Goal: Task Accomplishment & Management: Use online tool/utility

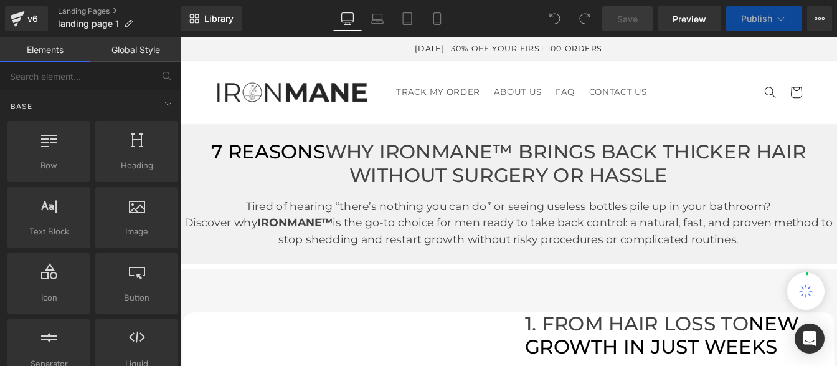
scroll to position [3958, 0]
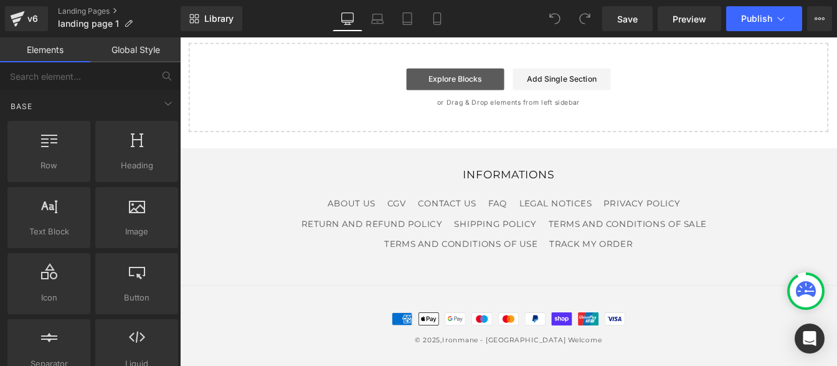
click at [470, 89] on link "Explore Blocks" at bounding box center [496, 85] width 112 height 25
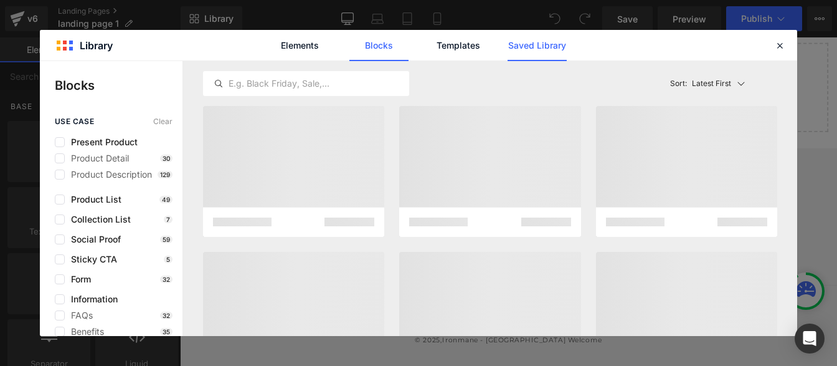
click at [526, 49] on link "Saved Library" at bounding box center [537, 45] width 59 height 31
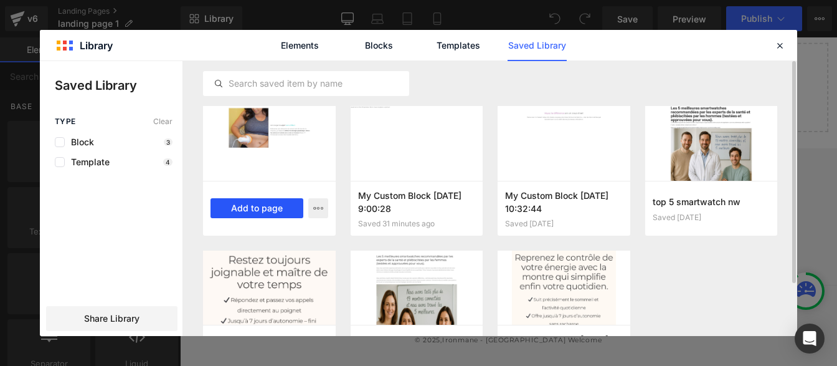
click at [253, 207] on button "Add to page" at bounding box center [257, 208] width 93 height 20
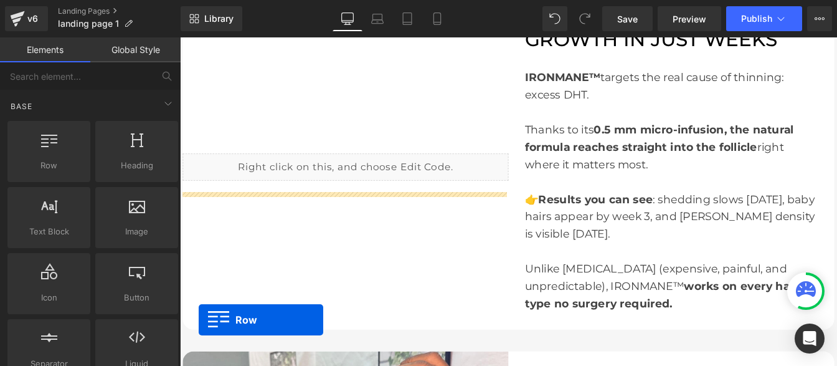
scroll to position [377, 0]
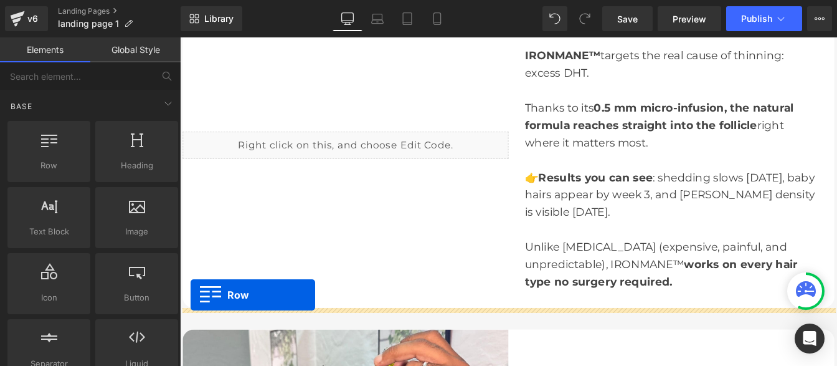
drag, startPoint x: 187, startPoint y: 111, endPoint x: 192, endPoint y: 333, distance: 221.8
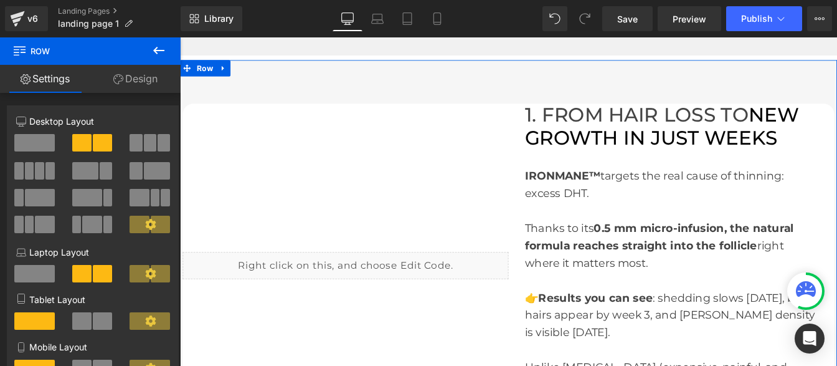
scroll to position [239, 0]
click at [587, 131] on div "1. FROM HAIR LOSS TO NEW GROWTH IN JUST WEEKS Heading IRONMANE™ targets the rea…" at bounding box center [744, 300] width 374 height 372
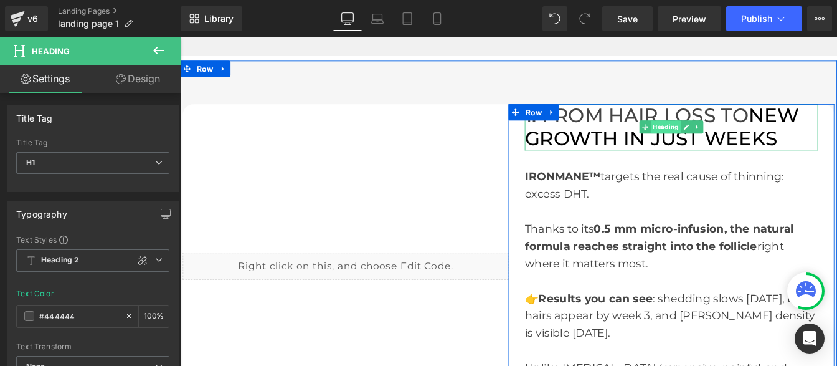
click at [720, 146] on span "Heading" at bounding box center [737, 140] width 34 height 15
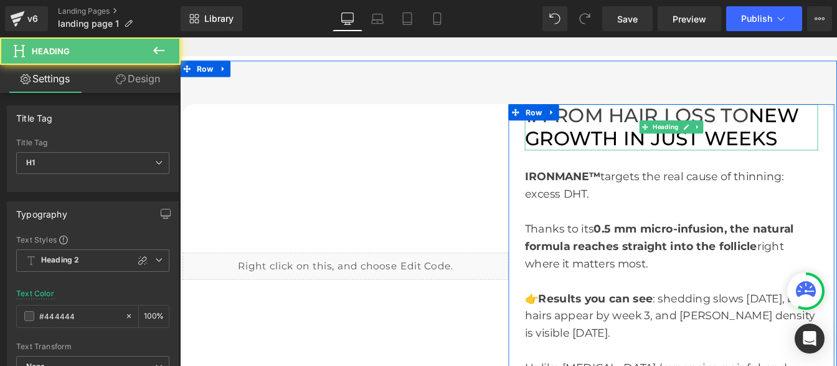
click at [836, 153] on span "NEW GROWTH IN JUST WEEKS" at bounding box center [732, 140] width 315 height 54
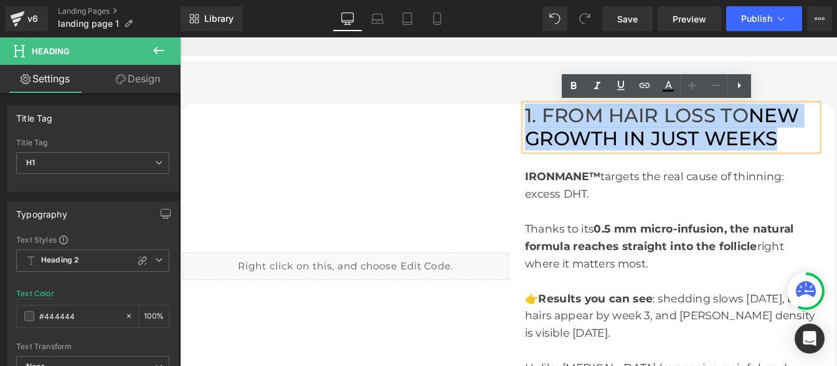
drag, startPoint x: 686, startPoint y: 127, endPoint x: 570, endPoint y: 116, distance: 116.4
click at [575, 116] on h1 "1. FROM HAIR LOSS TO NEW GROWTH IN JUST WEEKS" at bounding box center [743, 140] width 336 height 53
copy h1 "1. FROM HAIR LOSS TO NEW GROWTH IN JUST WEEKS"
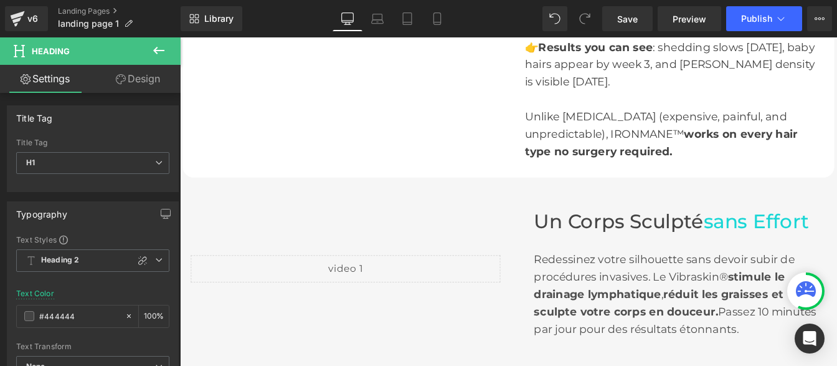
scroll to position [608, 0]
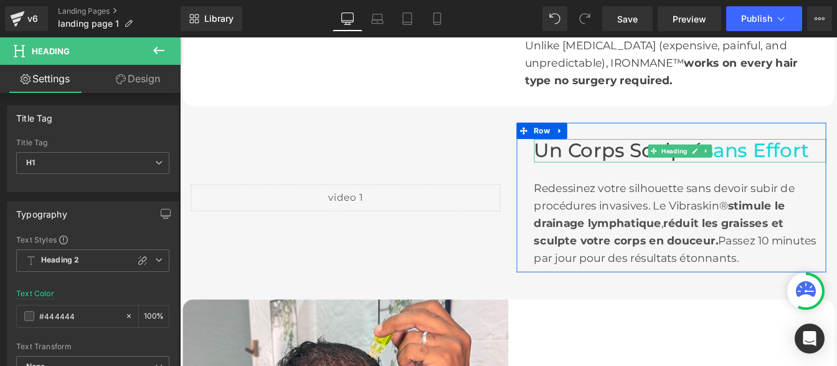
click at [665, 161] on span "Un Corps Sculpté" at bounding box center [683, 166] width 194 height 27
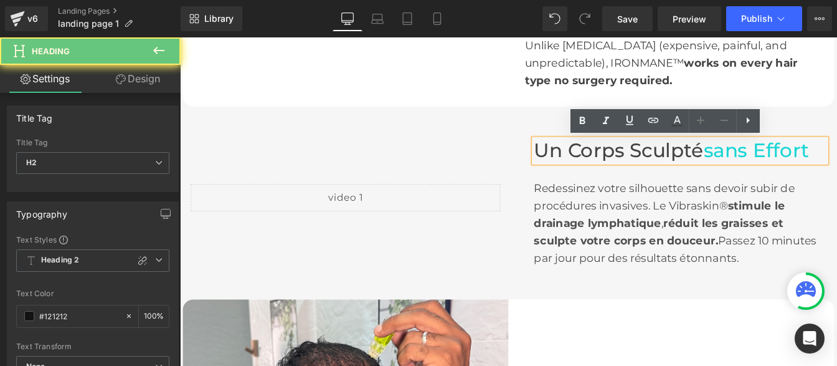
click at [665, 161] on span "Un Corps Sculpté" at bounding box center [683, 166] width 194 height 27
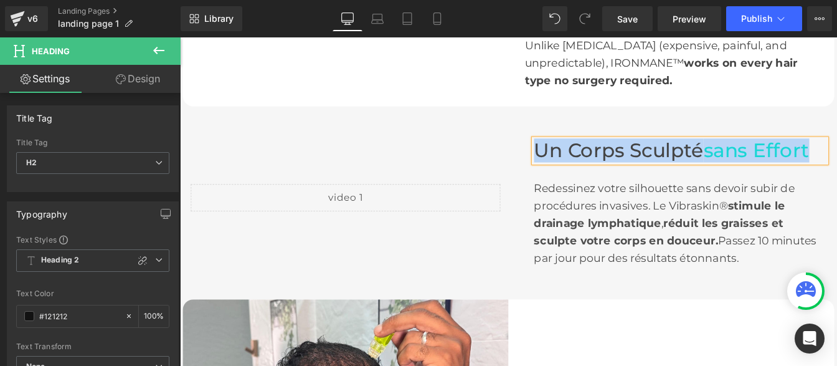
paste div
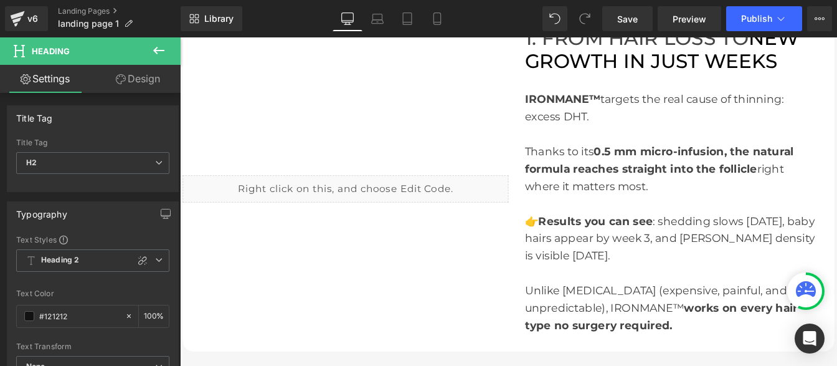
scroll to position [326, 0]
click at [615, 113] on strong "IRONMANE™" at bounding box center [618, 109] width 87 height 15
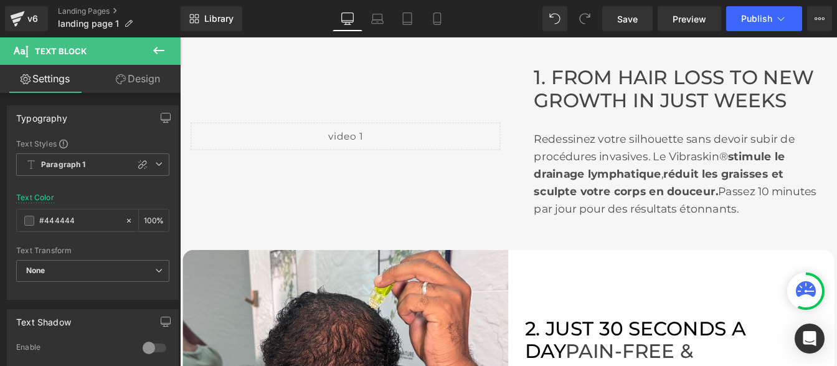
scroll to position [692, 0]
click at [669, 182] on div "Redessinez votre silhouette sans devoir subir de procédures invasives. Le Vibra…" at bounding box center [753, 193] width 335 height 100
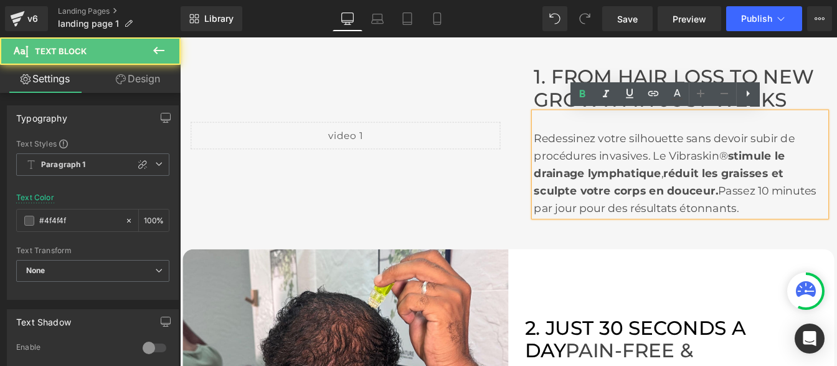
click at [669, 182] on div "Redessinez votre silhouette sans devoir subir de procédures invasives. Le Vibra…" at bounding box center [753, 193] width 335 height 100
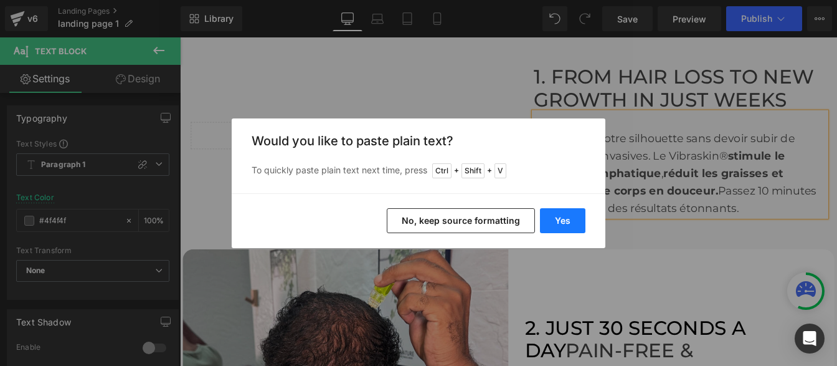
click at [564, 219] on button "Yes" at bounding box center [562, 220] width 45 height 25
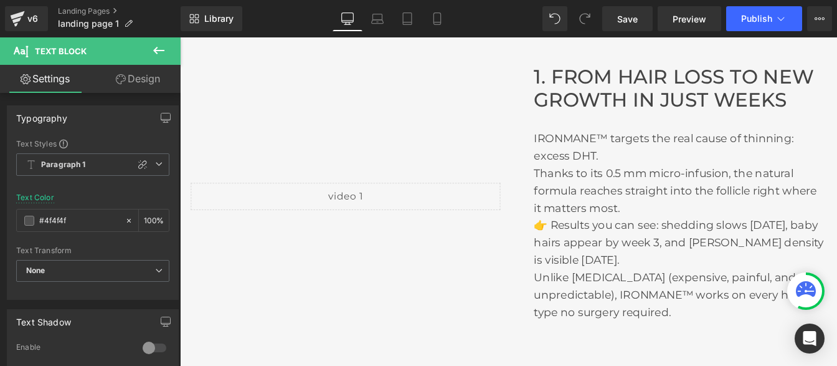
scroll to position [762, 0]
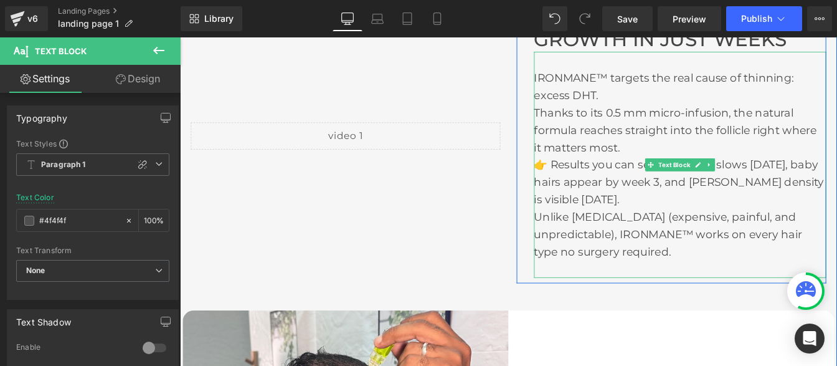
click at [664, 100] on div "IRONMANE™ targets the real cause of thinning: excess DHT." at bounding box center [753, 93] width 335 height 40
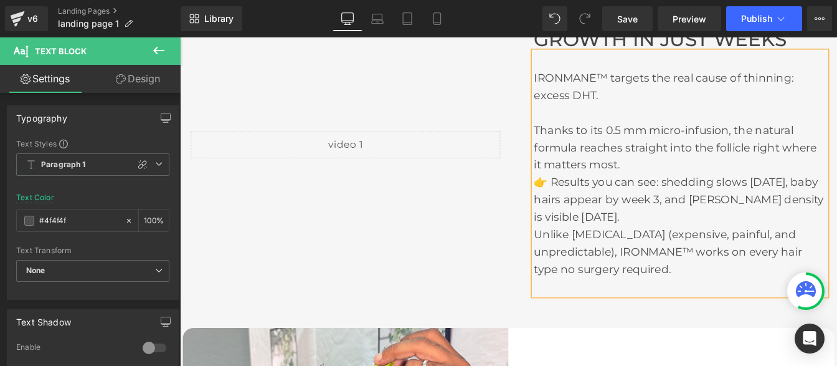
click at [677, 182] on div "Thanks to its 0.5 mm micro-infusion, the natural formula reaches straight into …" at bounding box center [753, 163] width 335 height 60
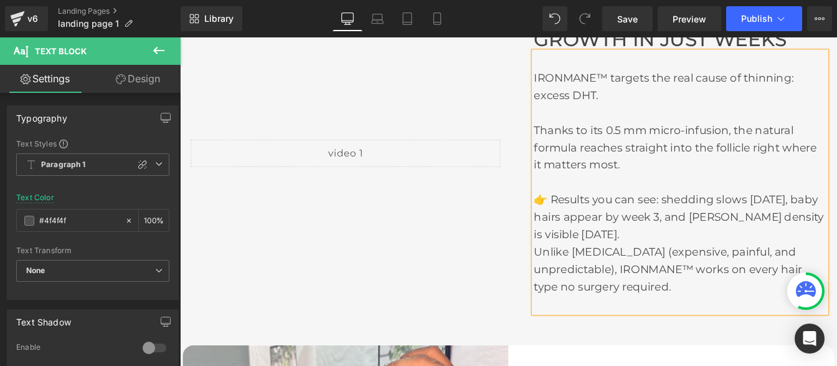
click at [723, 259] on div "👉 Results you can see: shedding slows in 2 weeks, baby hairs appear by week 3, …" at bounding box center [753, 243] width 335 height 60
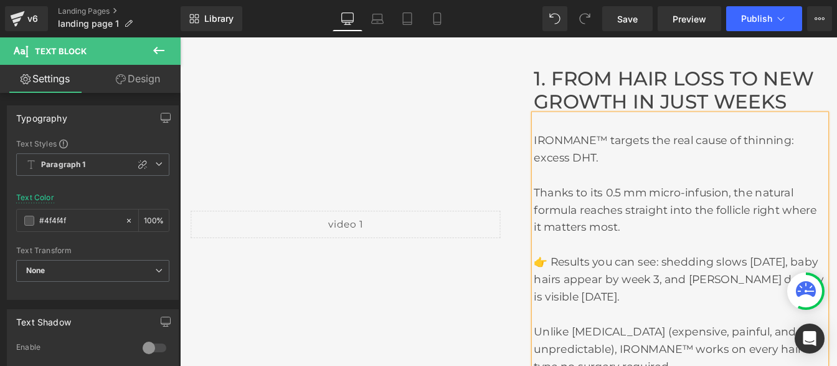
scroll to position [691, 0]
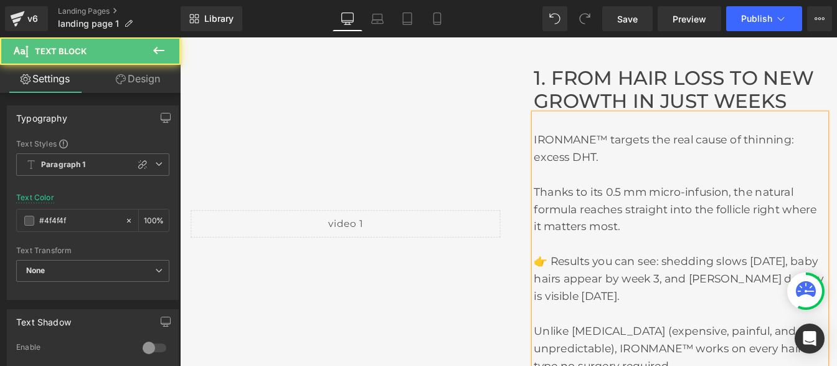
drag, startPoint x: 725, startPoint y: 291, endPoint x: 602, endPoint y: 288, distance: 123.4
click at [602, 288] on div "👉 Results you can see: shedding slows in 2 weeks, baby hairs appear by week 3, …" at bounding box center [753, 314] width 335 height 60
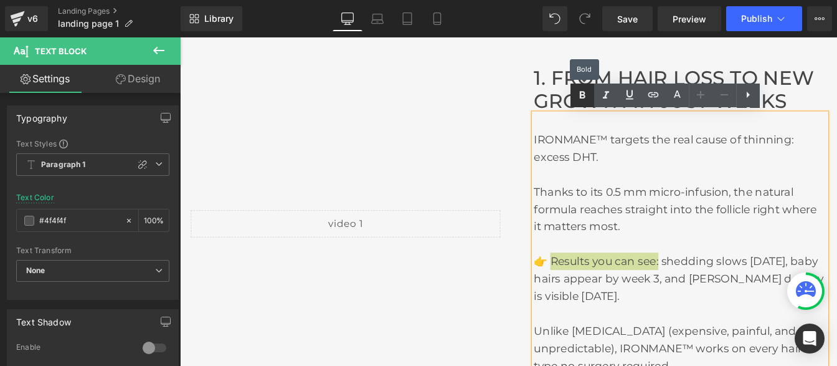
drag, startPoint x: 585, startPoint y: 92, endPoint x: 465, endPoint y: 85, distance: 121.0
click at [585, 92] on icon at bounding box center [582, 95] width 15 height 15
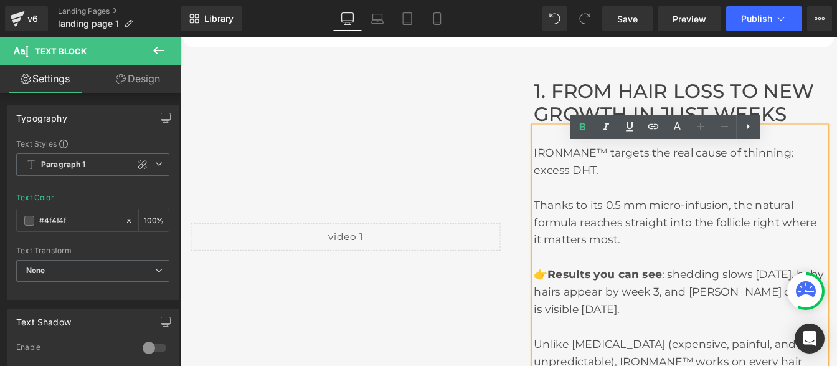
scroll to position [678, 0]
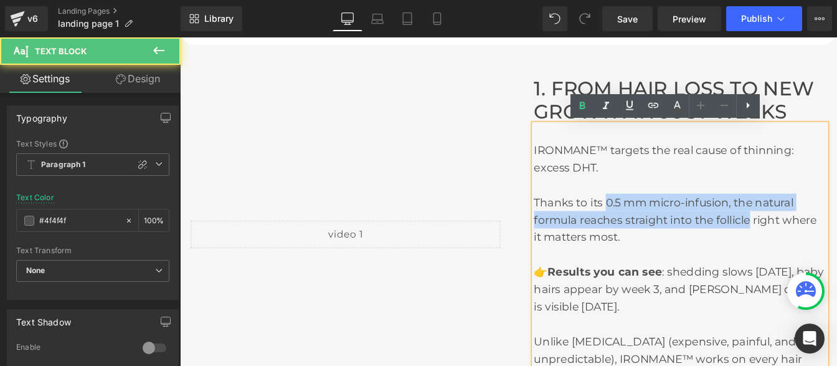
drag, startPoint x: 663, startPoint y: 224, endPoint x: 827, endPoint y: 248, distance: 165.5
click at [827, 248] on div "Thanks to its 0.5 mm micro-infusion, the natural formula reaches straight into …" at bounding box center [753, 247] width 335 height 60
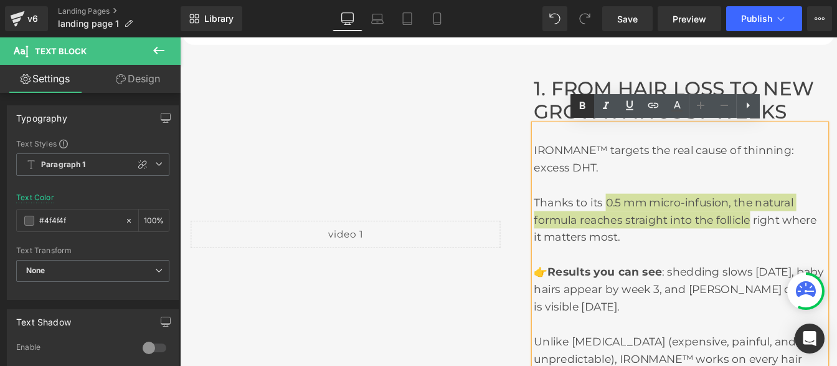
click at [582, 105] on icon at bounding box center [583, 105] width 6 height 7
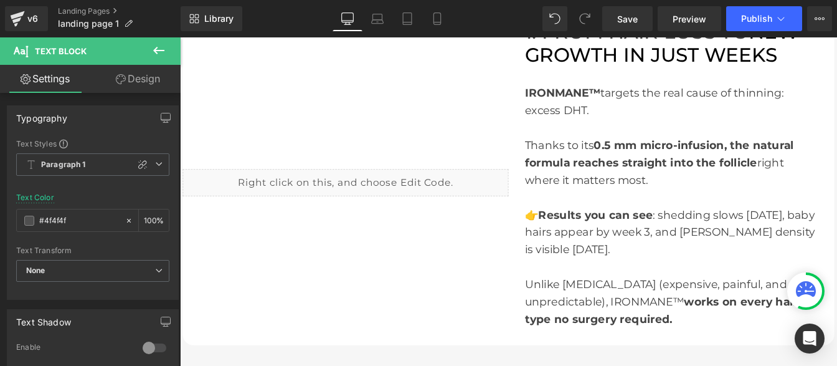
scroll to position [331, 0]
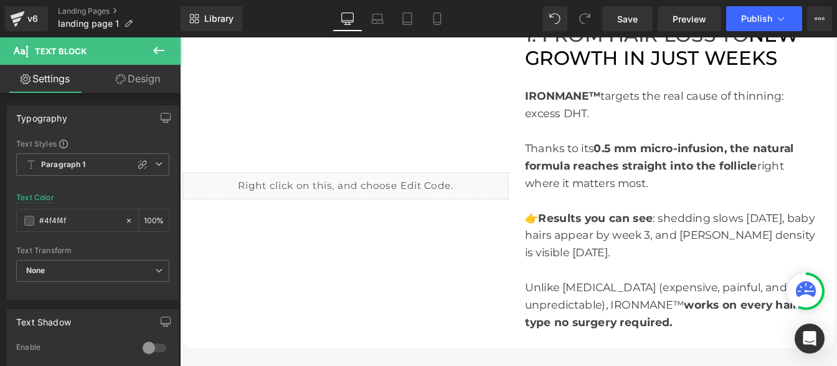
click at [624, 224] on div at bounding box center [743, 224] width 336 height 20
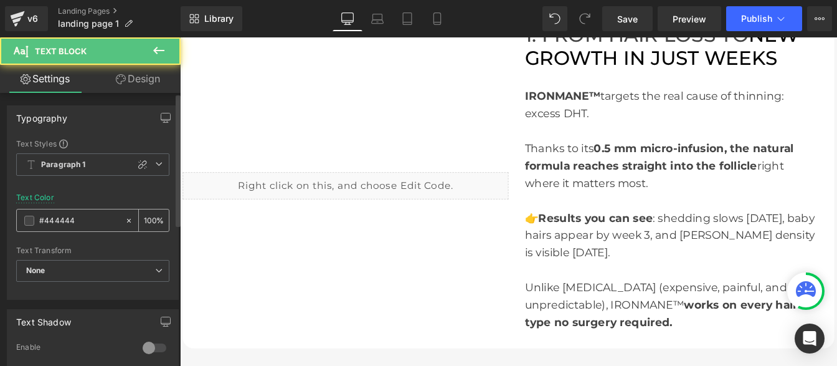
click at [81, 223] on input "#444444" at bounding box center [79, 221] width 80 height 14
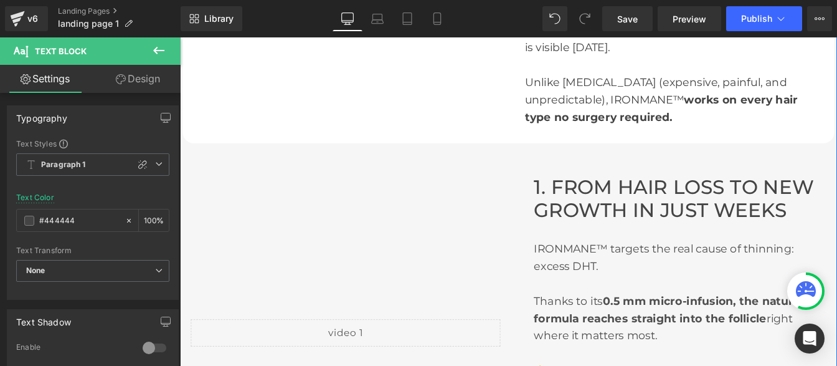
scroll to position [568, 0]
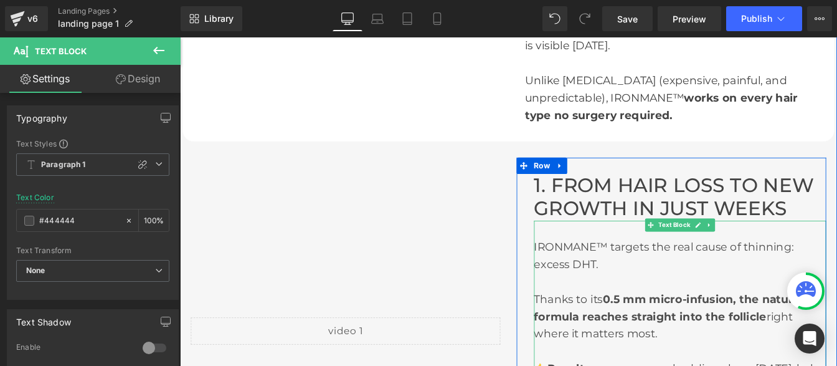
click at [617, 281] on div "IRONMANE™ targets the real cause of thinning: excess DHT." at bounding box center [753, 287] width 335 height 40
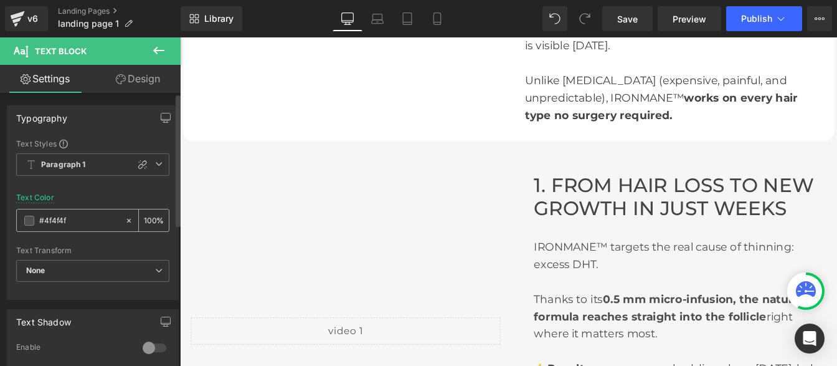
click at [88, 222] on input "#4f4f4f" at bounding box center [79, 221] width 80 height 14
type input "#444444"
click at [122, 192] on div "Text Styles Custom Paragraph 1 Paragraph 2 Paragraph 3 Paragraph 4 Paragraph 1 …" at bounding box center [92, 218] width 171 height 161
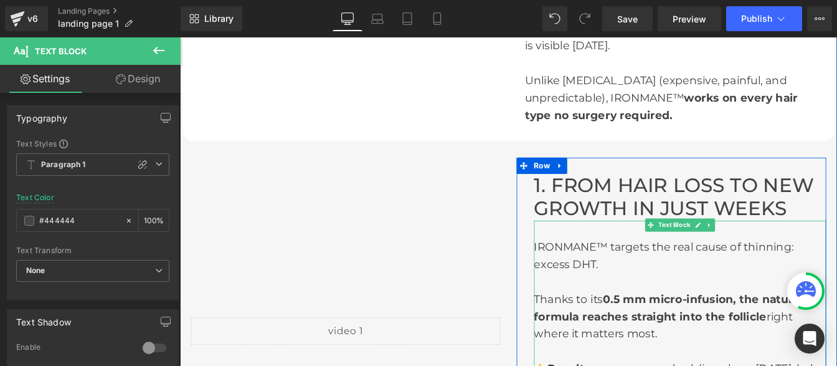
click at [614, 291] on div "IRONMANE™ targets the real cause of thinning: excess DHT." at bounding box center [753, 287] width 335 height 40
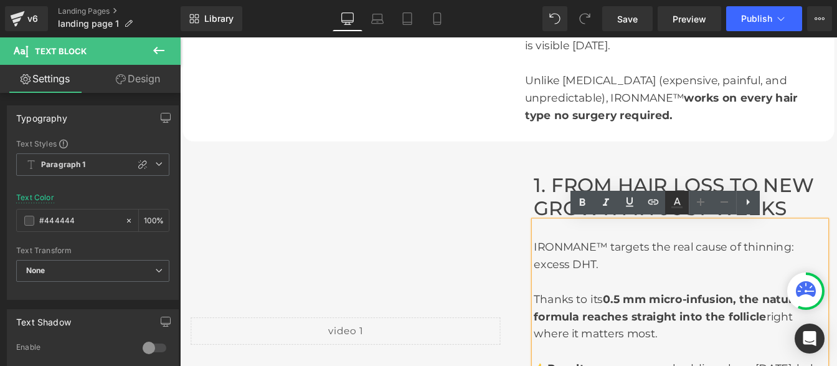
click at [676, 199] on icon at bounding box center [677, 200] width 7 height 7
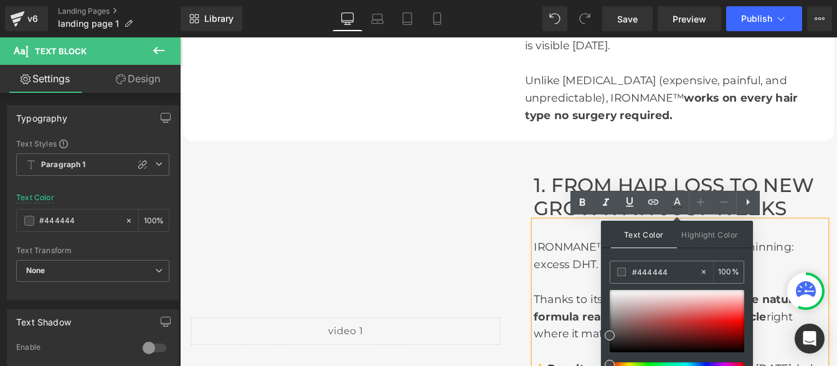
click at [626, 297] on div "IRONMANE™ targets the real cause of thinning: excess DHT." at bounding box center [753, 287] width 335 height 40
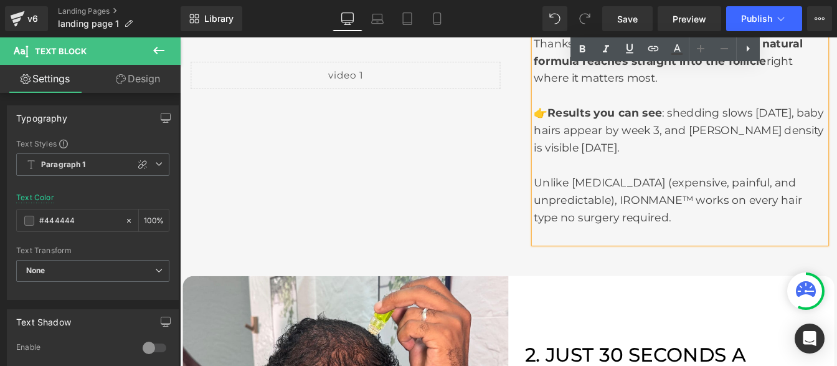
scroll to position [861, 0]
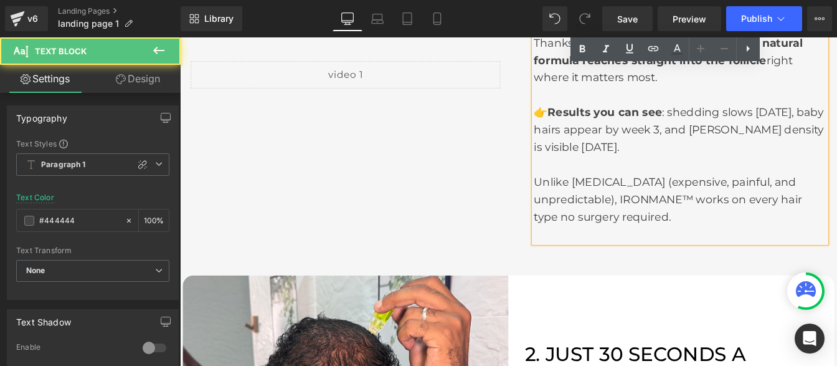
drag, startPoint x: 769, startPoint y: 228, endPoint x: 770, endPoint y: 236, distance: 8.2
click at [770, 236] on div "Unlike hair transplants (expensive, painful, and unpredictable), IRONMANE™ work…" at bounding box center [753, 223] width 335 height 60
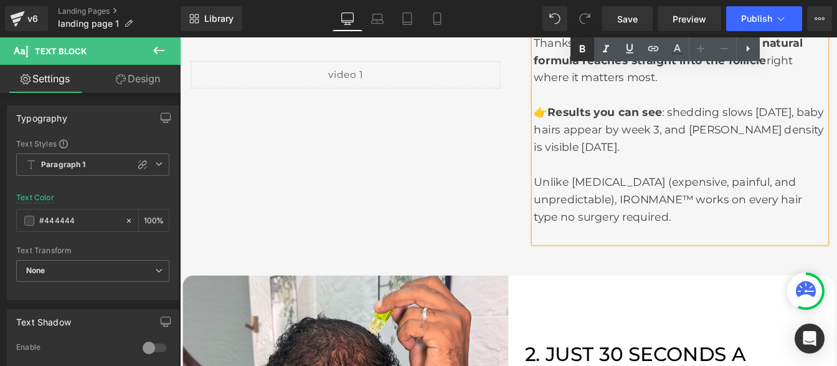
click at [582, 47] on icon at bounding box center [582, 49] width 15 height 15
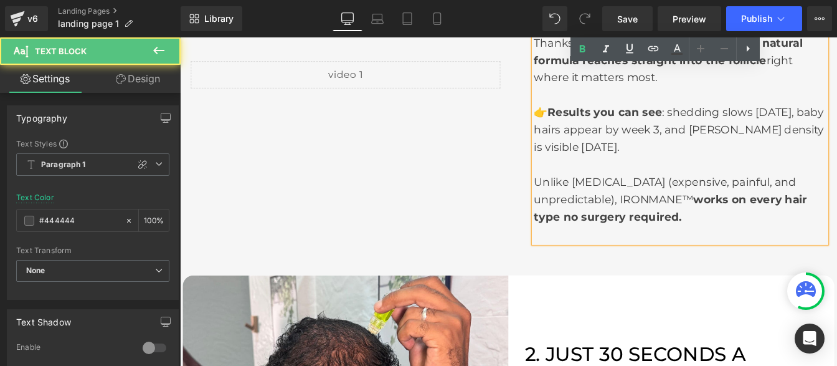
drag, startPoint x: 680, startPoint y: 223, endPoint x: 762, endPoint y: 224, distance: 82.2
click at [762, 224] on div "Unlike hair transplants (expensive, painful, and unpredictable), IRONMANE™ work…" at bounding box center [753, 223] width 335 height 60
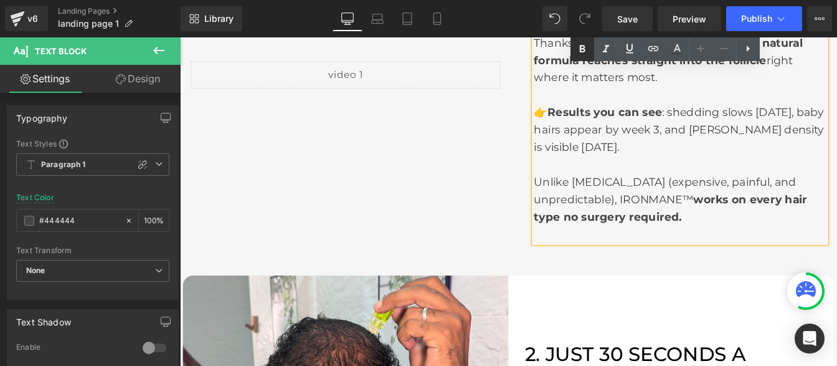
click at [579, 49] on icon at bounding box center [582, 49] width 15 height 15
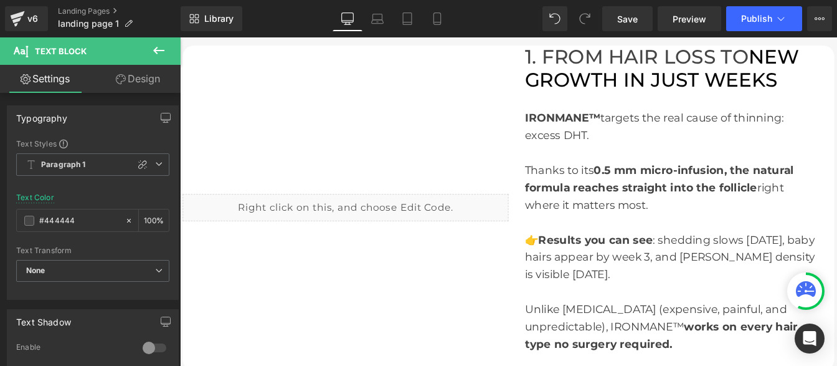
scroll to position [305, 0]
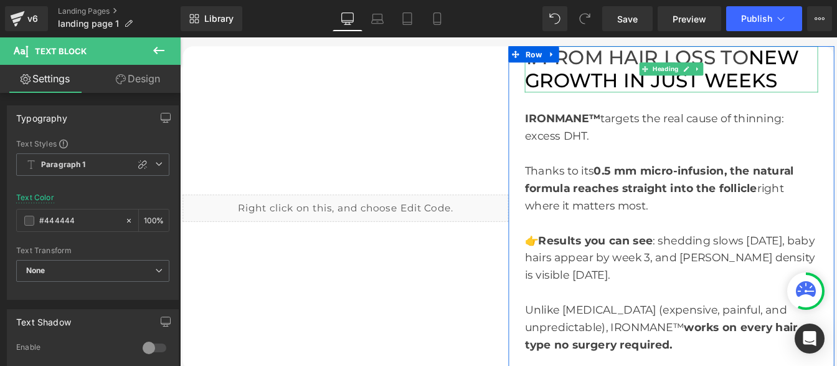
click at [767, 87] on span "NEW GROWTH IN JUST WEEKS" at bounding box center [732, 74] width 315 height 54
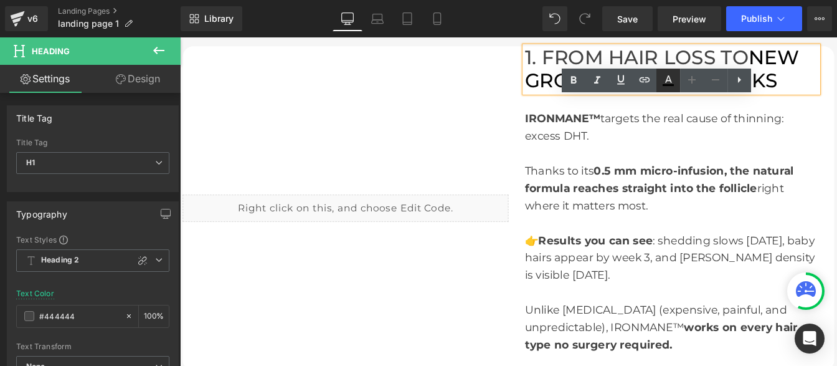
click at [669, 82] on icon at bounding box center [668, 80] width 15 height 15
type input "#000000"
type input "100"
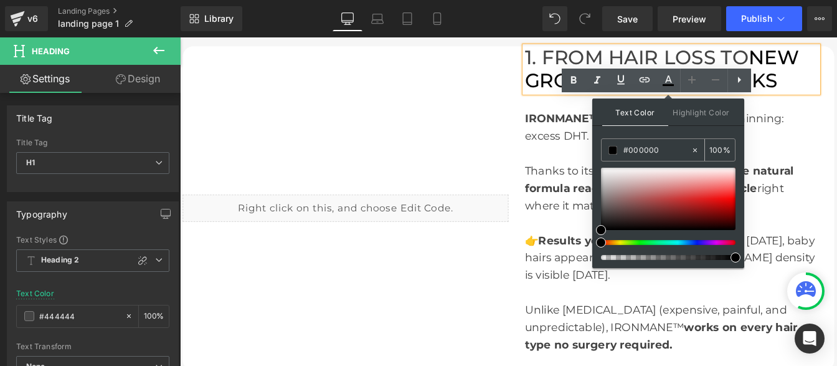
click at [661, 149] on input "#000000" at bounding box center [656, 150] width 67 height 14
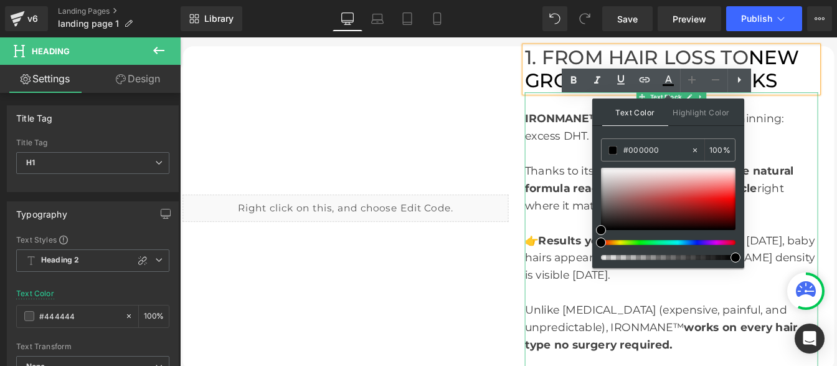
click at [759, 346] on div "Unlike hair transplants (expensive, painful, and unpredictable), IRONMANE™ work…" at bounding box center [743, 369] width 336 height 60
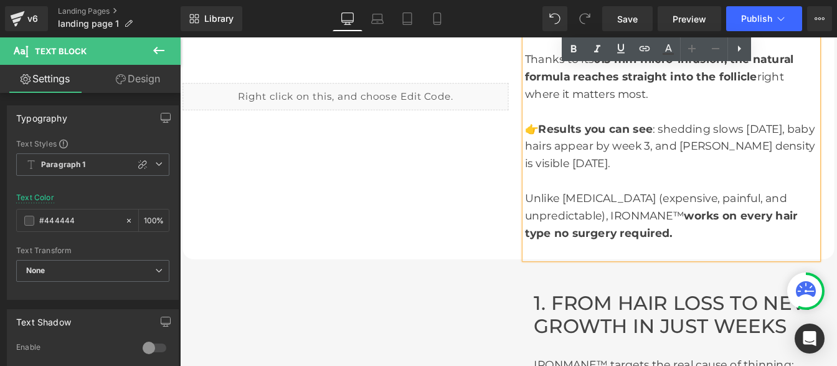
scroll to position [504, 0]
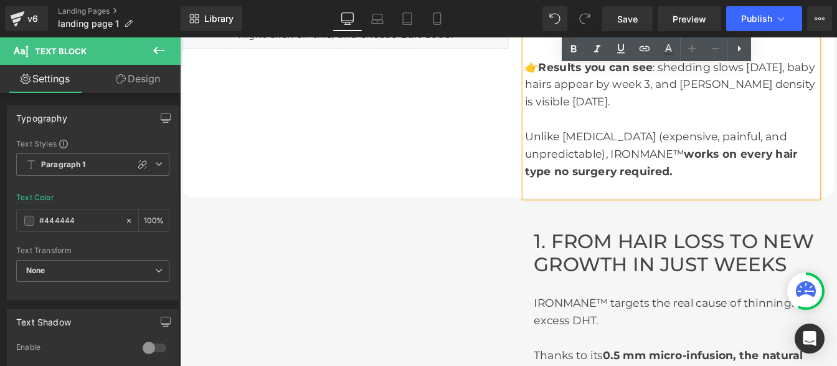
click at [836, 274] on font "1. FROM HAIR LOSS TO NEW GROWTH IN JUST WEEKS" at bounding box center [746, 284] width 321 height 54
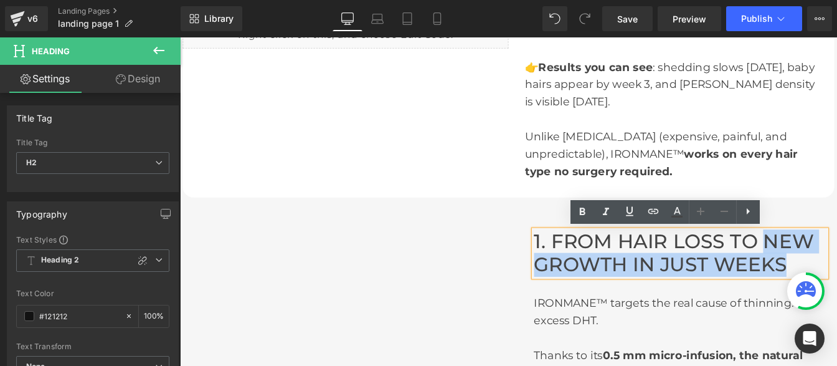
drag, startPoint x: 846, startPoint y: 274, endPoint x: 877, endPoint y: 290, distance: 35.1
click at [836, 290] on h2 "1. FROM HAIR LOSS TO NEW GROWTH IN JUST WEEKS" at bounding box center [753, 284] width 335 height 53
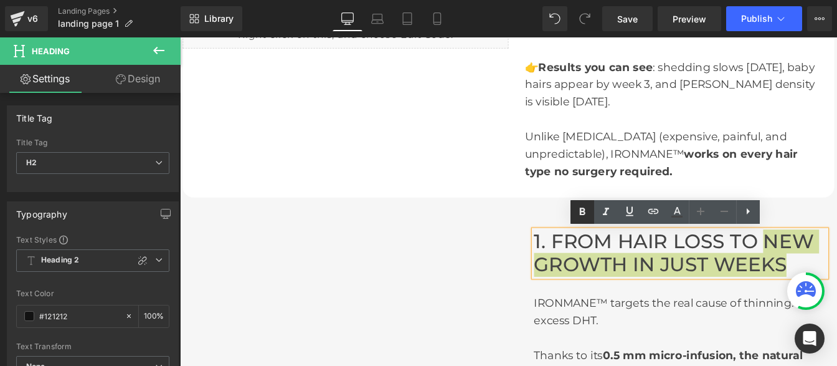
click at [584, 209] on icon at bounding box center [583, 210] width 6 height 7
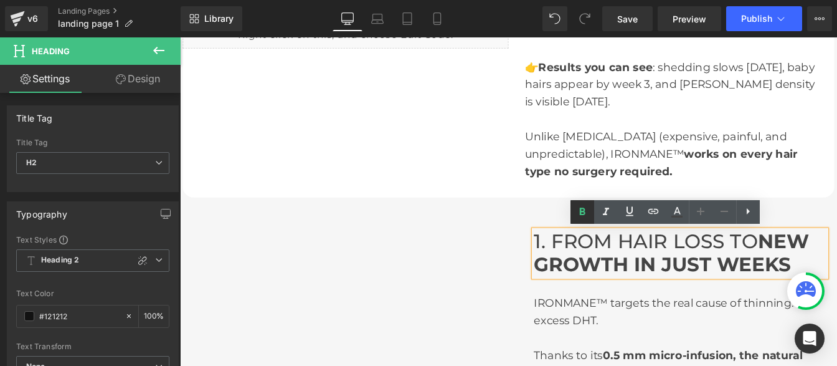
click at [584, 208] on icon at bounding box center [583, 210] width 6 height 7
click at [836, 268] on span "NEW GROWTH IN JUST WEEKS" at bounding box center [743, 284] width 315 height 54
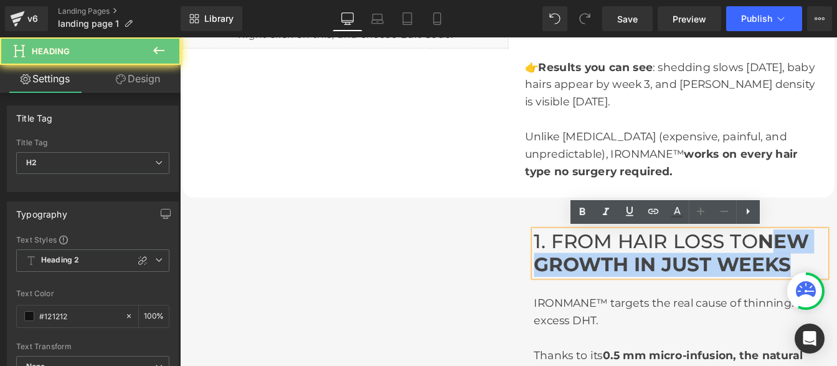
drag, startPoint x: 866, startPoint y: 278, endPoint x: 886, endPoint y: 295, distance: 26.6
click at [836, 295] on h2 "1. FROM HAIR LOSS TO NEW GROWTH IN JUST WEEKS" at bounding box center [753, 284] width 335 height 53
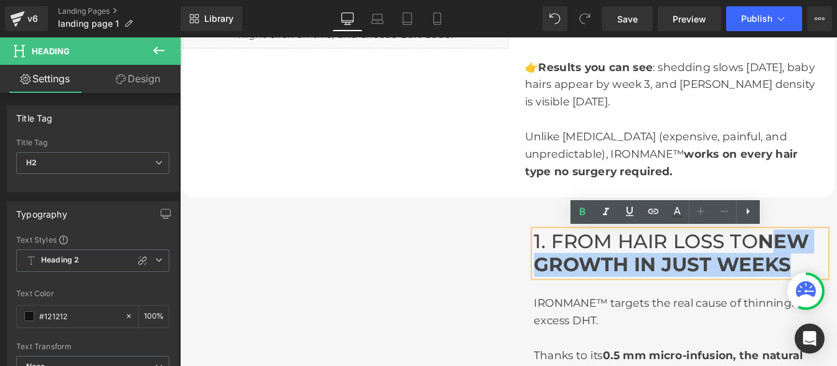
click at [836, 272] on span "NEW GROWTH IN JUST WEEKS" at bounding box center [743, 284] width 315 height 54
drag, startPoint x: 848, startPoint y: 273, endPoint x: 871, endPoint y: 300, distance: 35.3
click at [836, 300] on span "NEW GROWTH IN JUST WEEKS" at bounding box center [743, 284] width 315 height 54
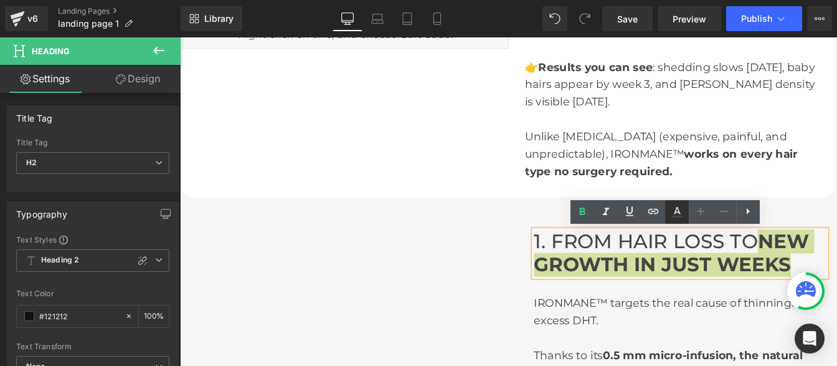
click at [679, 215] on icon at bounding box center [676, 211] width 15 height 15
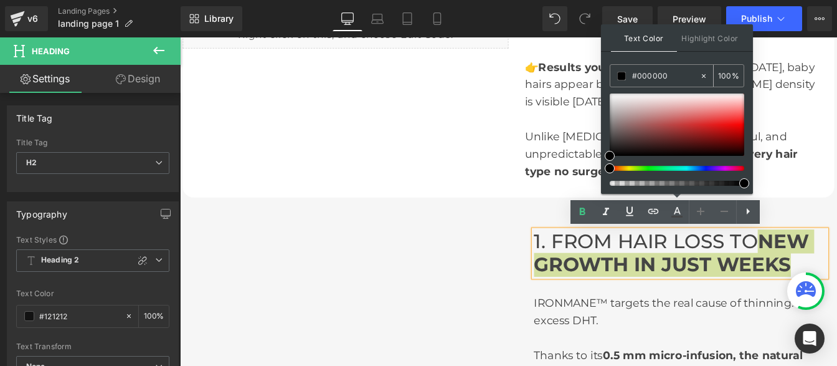
type textarea "#000000"
click at [679, 73] on input "#000000" at bounding box center [665, 76] width 67 height 14
click at [678, 214] on icon at bounding box center [676, 211] width 15 height 15
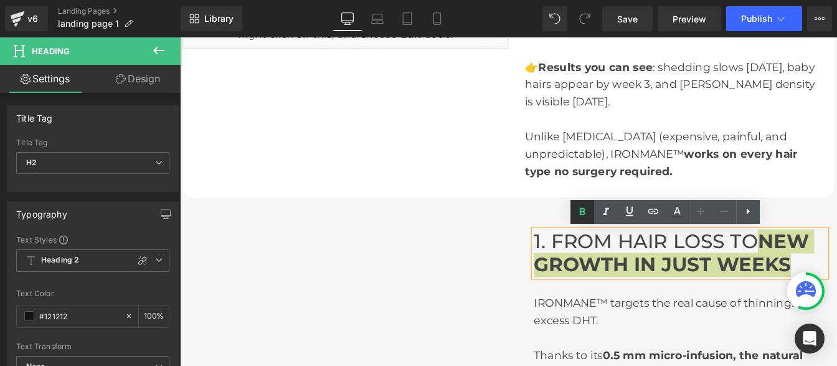
click at [577, 209] on icon at bounding box center [582, 211] width 15 height 15
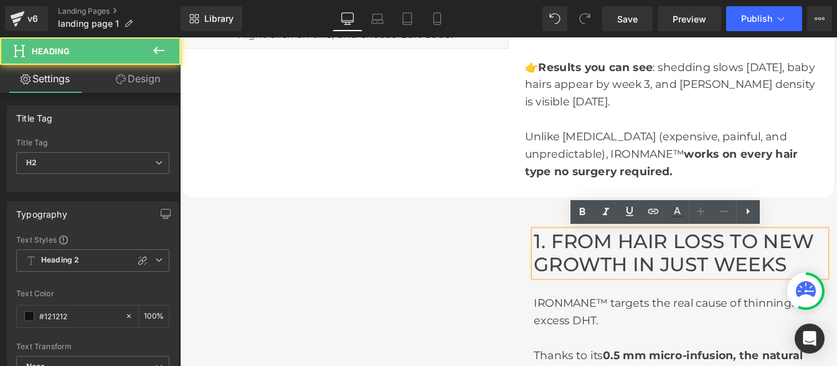
drag, startPoint x: 848, startPoint y: 273, endPoint x: 877, endPoint y: 299, distance: 38.4
click at [836, 299] on h2 "1. FROM HAIR LOSS TO NEW GROWTH IN JUST WEEKS" at bounding box center [753, 284] width 335 height 53
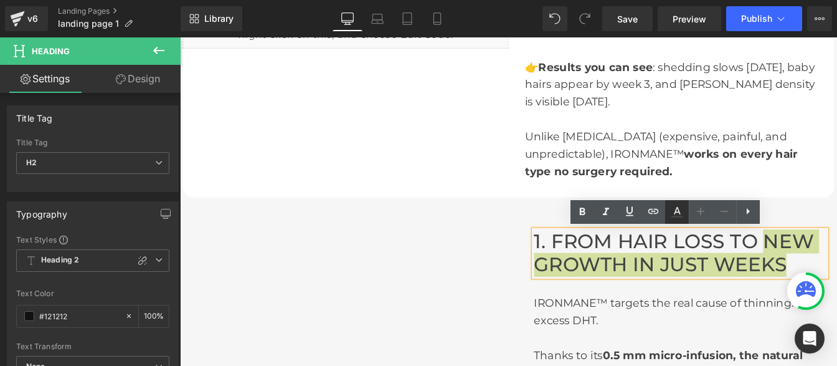
click at [676, 212] on icon at bounding box center [677, 210] width 7 height 7
type input "#444444"
type input "100"
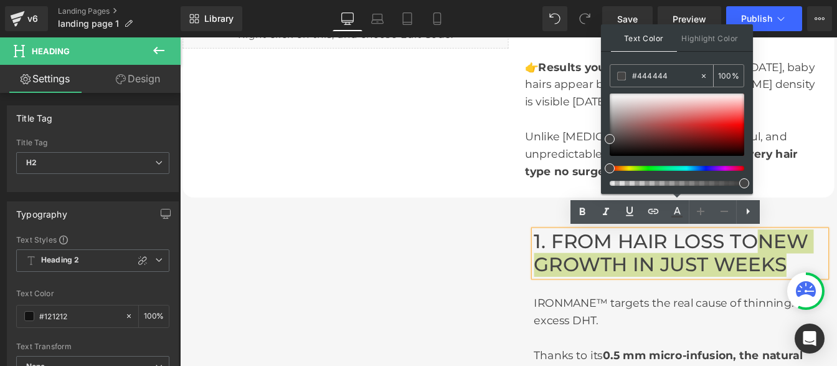
click at [679, 71] on input "#444444" at bounding box center [665, 76] width 67 height 14
paste input "000000"
click at [674, 215] on icon at bounding box center [676, 211] width 15 height 15
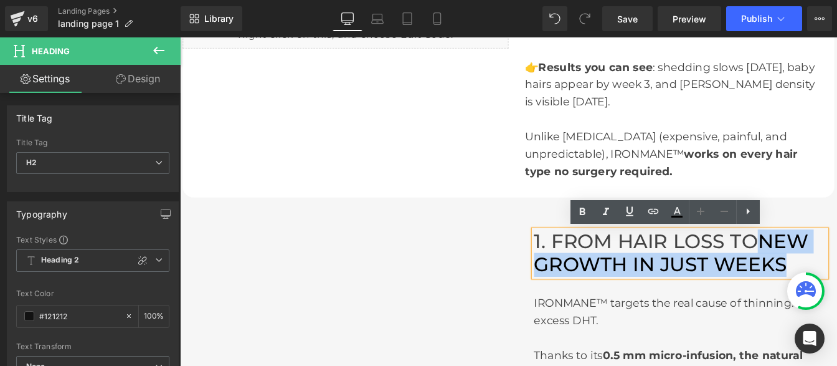
click at [694, 262] on span "1. FROM HAIR LOSS TO" at bounding box center [714, 270] width 257 height 27
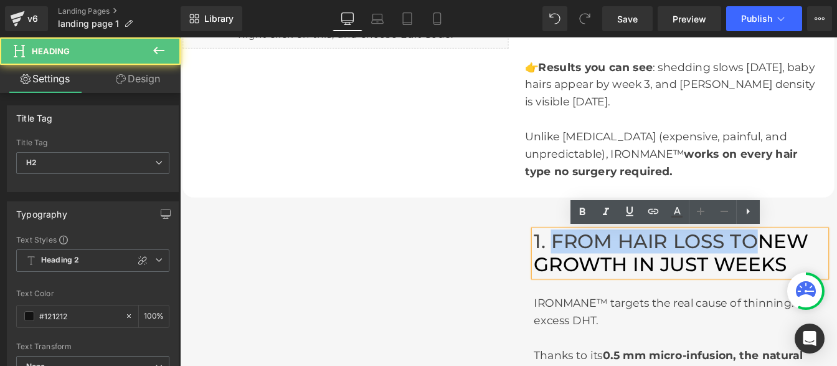
drag, startPoint x: 602, startPoint y: 268, endPoint x: 834, endPoint y: 265, distance: 232.3
click at [834, 265] on span "1. FROM HAIR LOSS TO" at bounding box center [714, 270] width 257 height 27
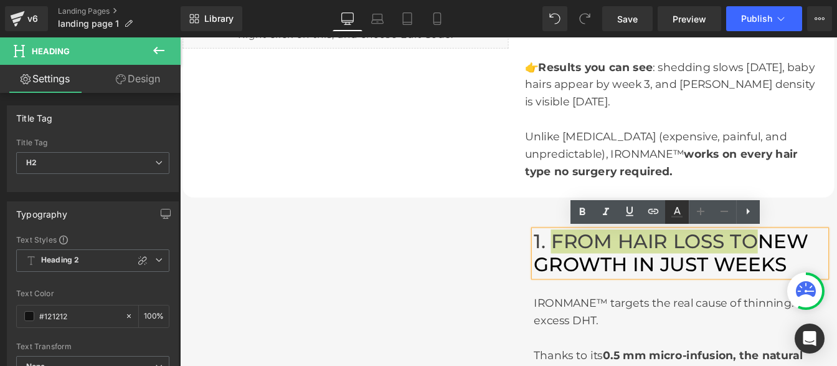
click at [671, 211] on icon at bounding box center [676, 211] width 15 height 15
type input "#444444"
type input "100"
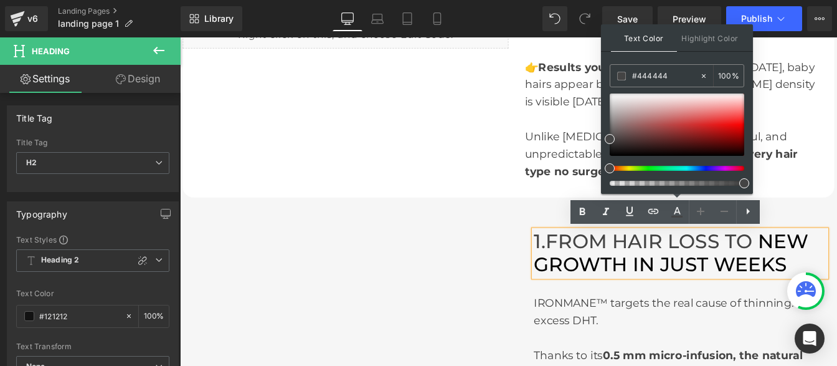
click at [696, 263] on span "1. FROM HAIR LOSS TO" at bounding box center [714, 270] width 257 height 27
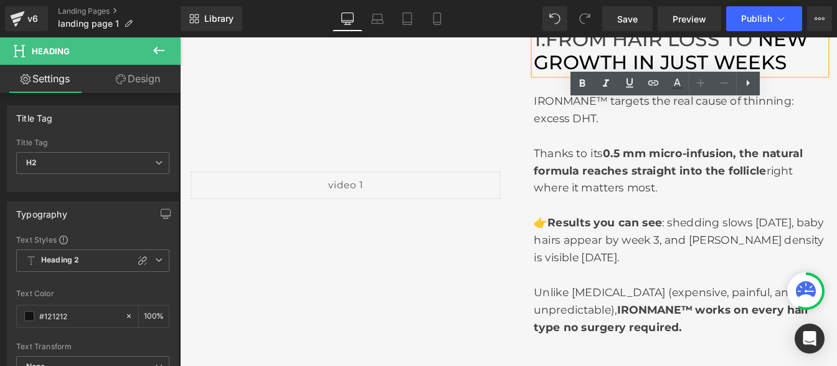
scroll to position [740, 0]
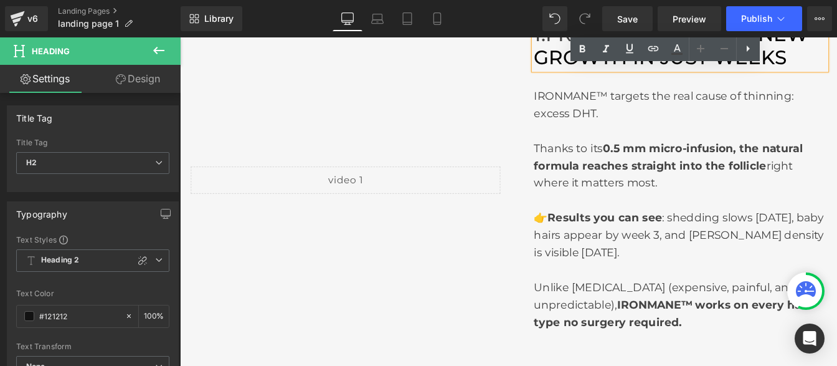
click at [457, 259] on div "Liquid" at bounding box center [370, 200] width 374 height 397
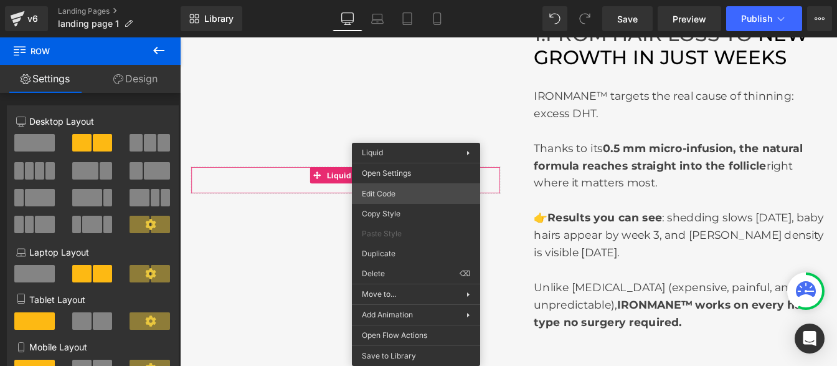
click at [389, 0] on div "Heading You are previewing how the will restyle your page. You can not edit Ele…" at bounding box center [418, 0] width 837 height 0
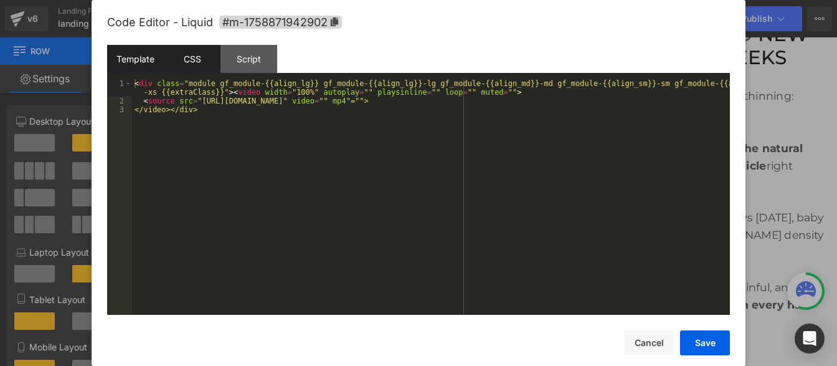
click at [177, 64] on div "CSS" at bounding box center [192, 59] width 57 height 28
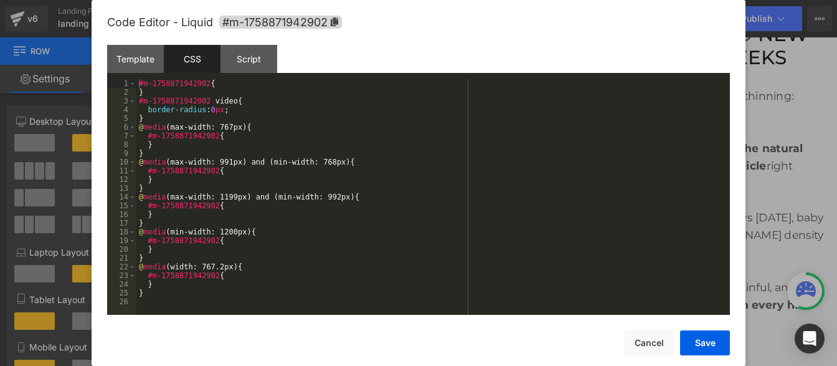
click at [207, 189] on div "#m-1758871942902 { } #m-1758871942902 video { border-radius : 0 px ; } @ media …" at bounding box center [433, 205] width 594 height 253
click at [136, 67] on div "Template" at bounding box center [135, 59] width 57 height 28
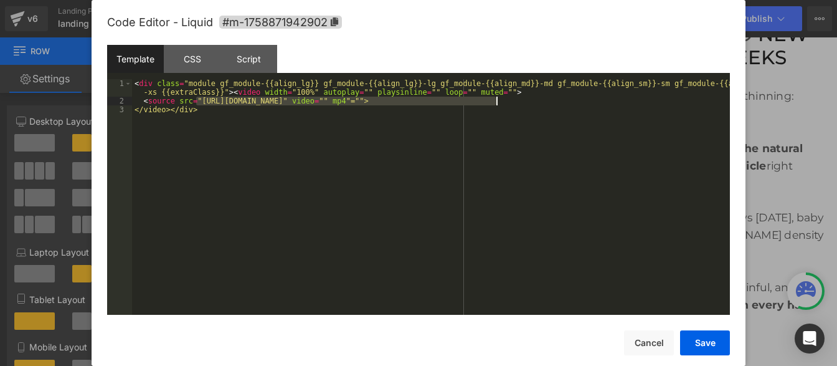
drag, startPoint x: 196, startPoint y: 103, endPoint x: 496, endPoint y: 101, distance: 300.2
click at [496, 101] on div "< div class = "module gf_module-{{align_lg}} gf_module-{{align_lg}}-lg gf_modul…" at bounding box center [431, 210] width 598 height 262
click at [702, 334] on button "Save" at bounding box center [705, 342] width 50 height 25
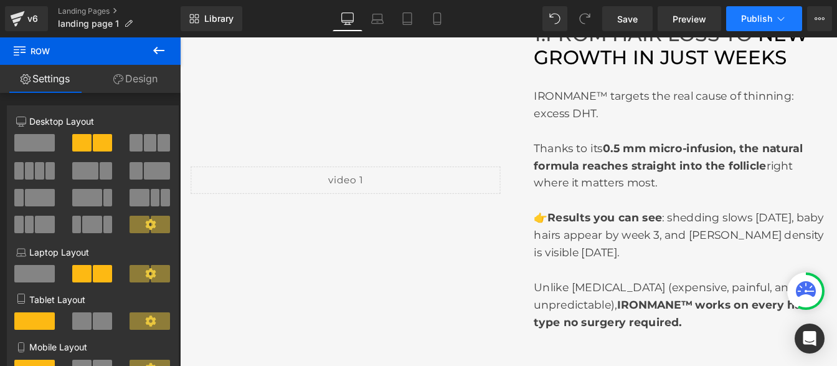
click at [752, 19] on span "Publish" at bounding box center [756, 19] width 31 height 10
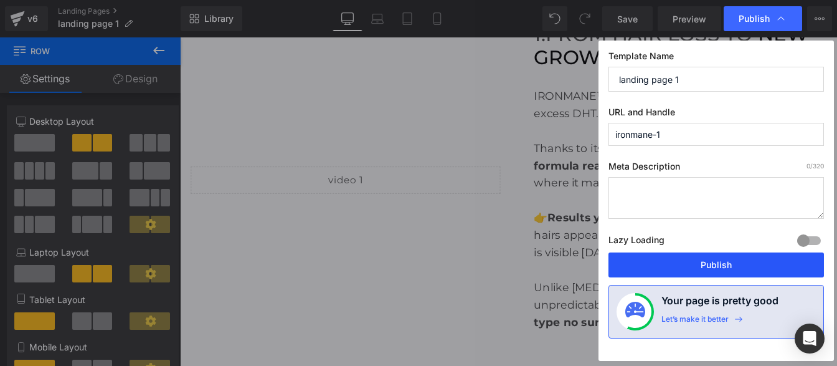
click at [676, 264] on button "Publish" at bounding box center [715, 264] width 215 height 25
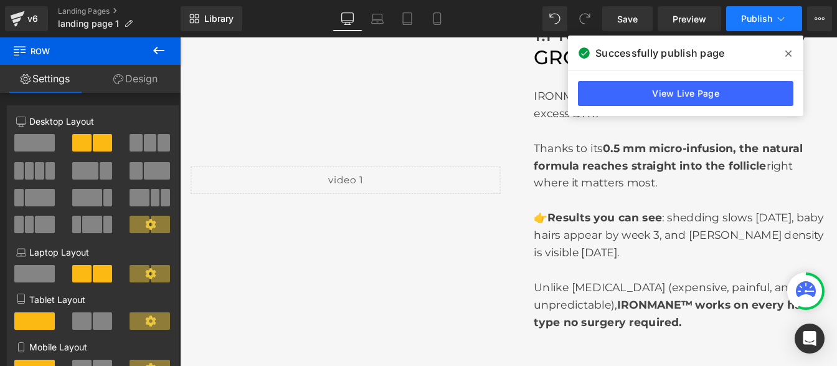
click at [764, 27] on button "Publish" at bounding box center [764, 18] width 76 height 25
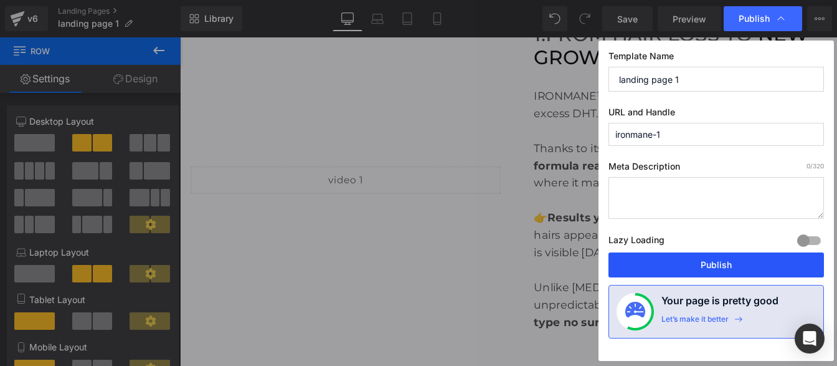
click at [690, 271] on button "Publish" at bounding box center [715, 264] width 215 height 25
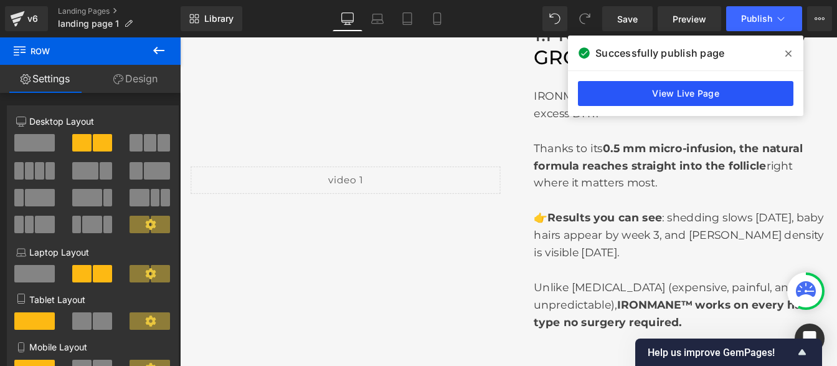
click at [691, 100] on link "View Live Page" at bounding box center [685, 93] width 215 height 25
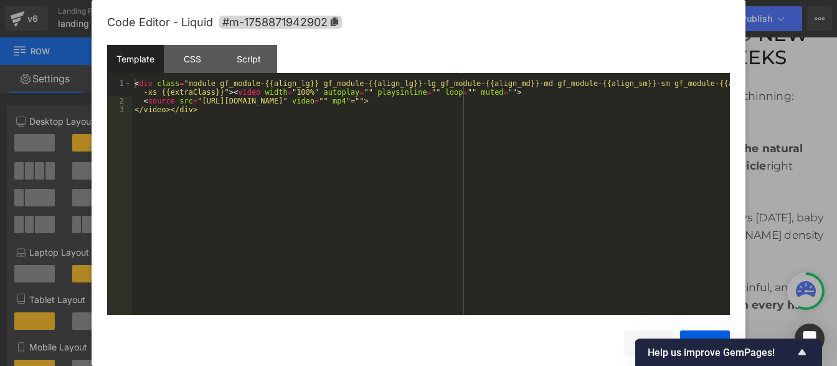
click at [251, 0] on div "Heading You are previewing how the will restyle your page. You can not edit Ele…" at bounding box center [418, 0] width 837 height 0
click at [192, 56] on div "CSS" at bounding box center [192, 59] width 57 height 28
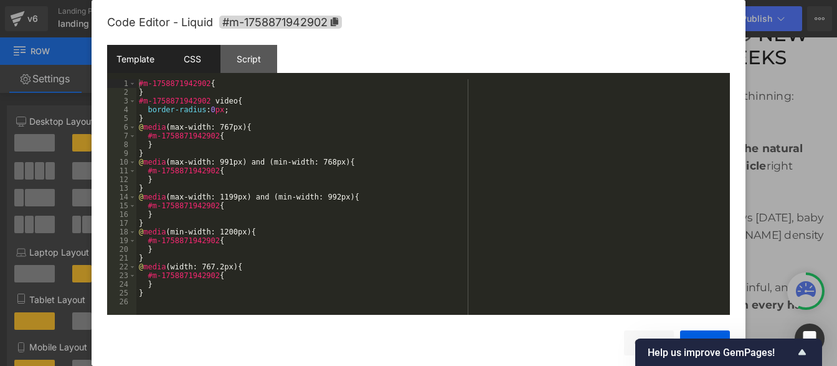
click at [133, 60] on div "Template" at bounding box center [135, 59] width 57 height 28
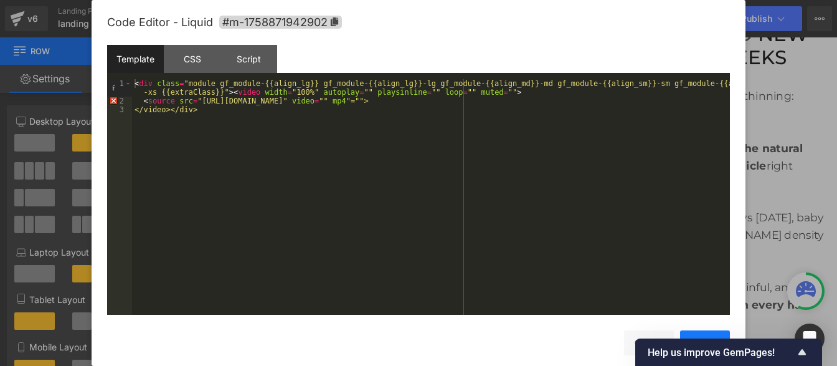
click at [711, 336] on button "Save" at bounding box center [705, 342] width 50 height 25
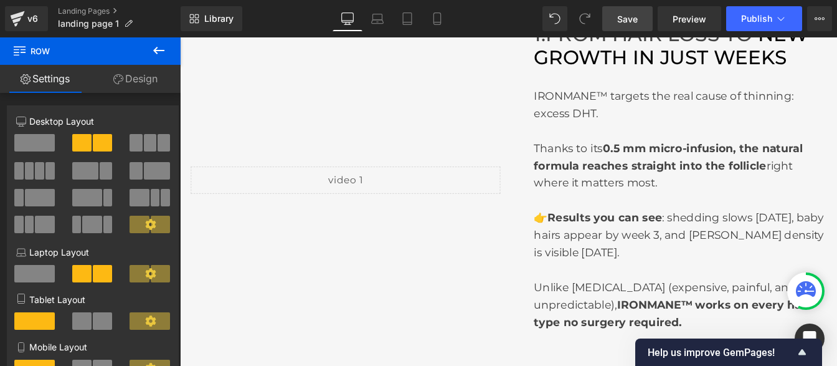
click at [620, 21] on span "Save" at bounding box center [627, 18] width 21 height 13
click at [683, 29] on link "Preview" at bounding box center [690, 18] width 64 height 25
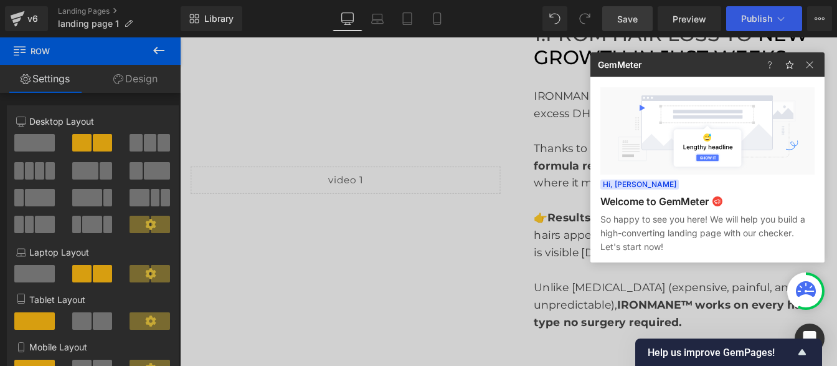
click at [470, 244] on div at bounding box center [418, 183] width 837 height 366
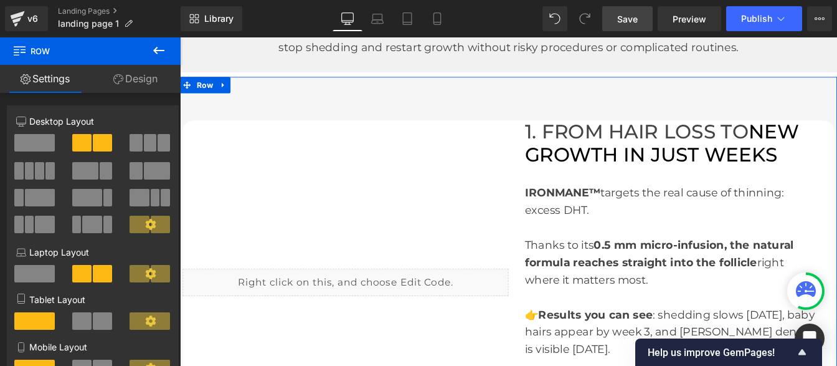
scroll to position [166, 0]
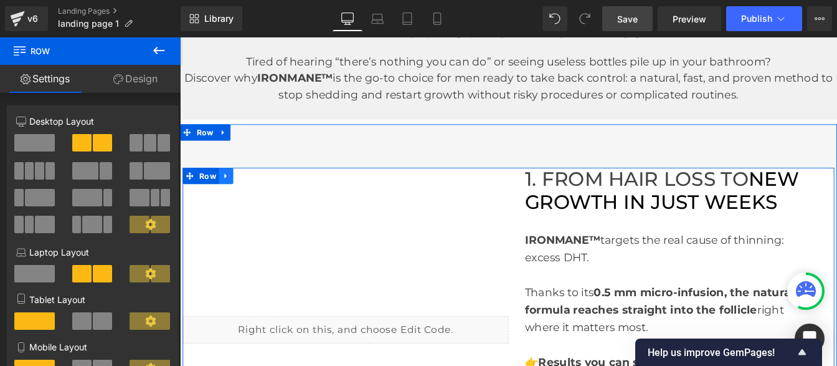
click at [234, 199] on link at bounding box center [233, 196] width 16 height 19
click at [261, 199] on icon at bounding box center [265, 196] width 9 height 9
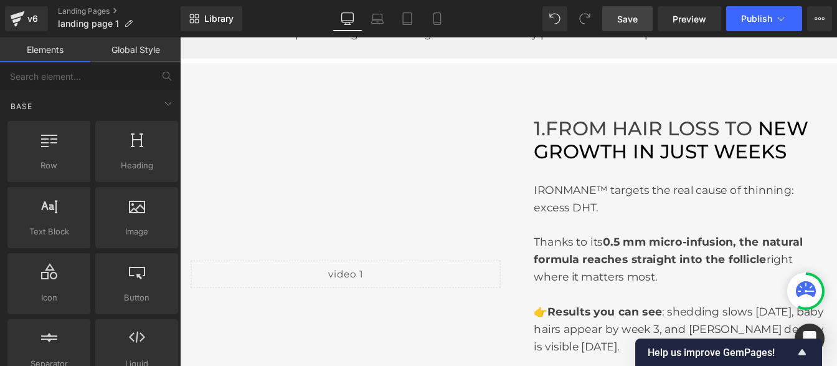
scroll to position [242, 0]
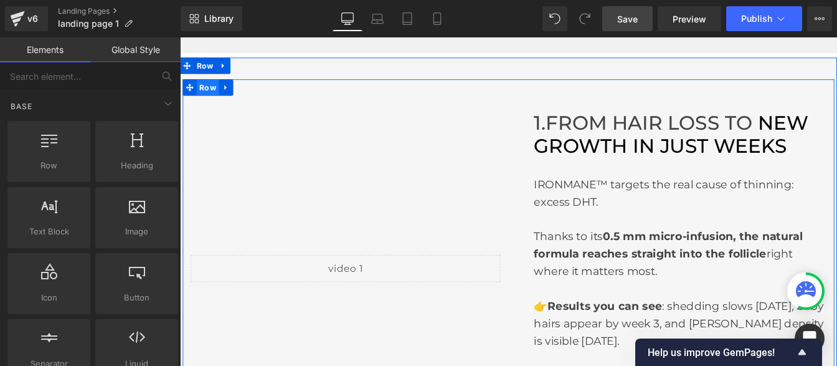
click at [213, 98] on span "Row" at bounding box center [212, 94] width 26 height 19
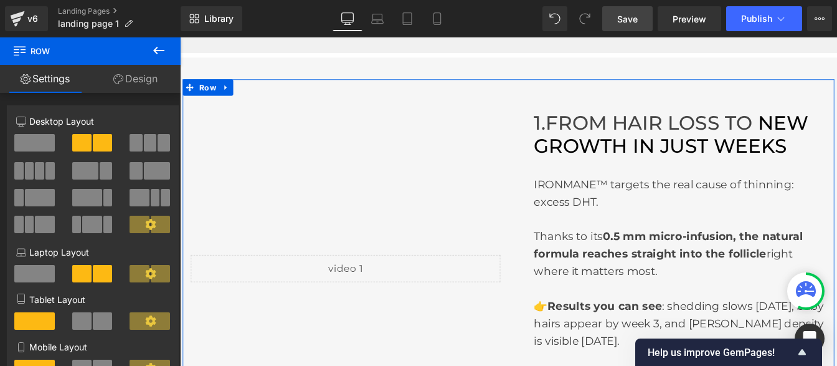
click at [136, 75] on link "Design" at bounding box center [135, 79] width 90 height 28
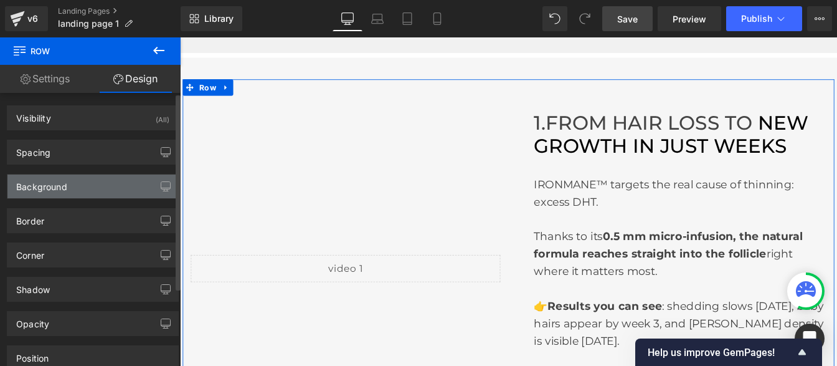
type input "transparent"
type input "0"
click at [61, 187] on div "Background" at bounding box center [41, 182] width 51 height 17
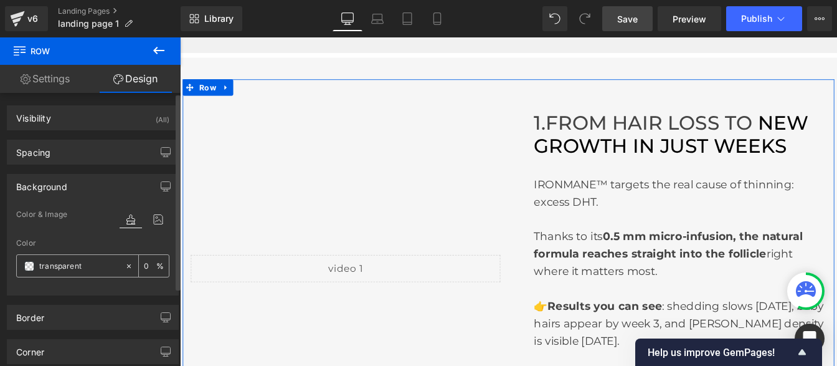
click at [88, 261] on input "transparent" at bounding box center [79, 266] width 80 height 14
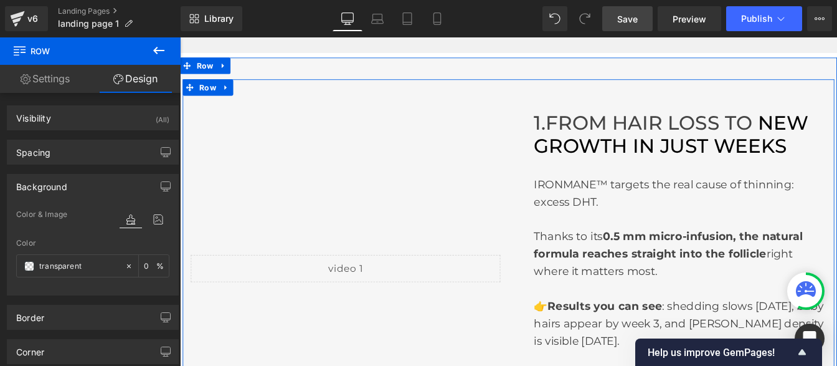
click at [427, 225] on div "Liquid" at bounding box center [370, 302] width 374 height 397
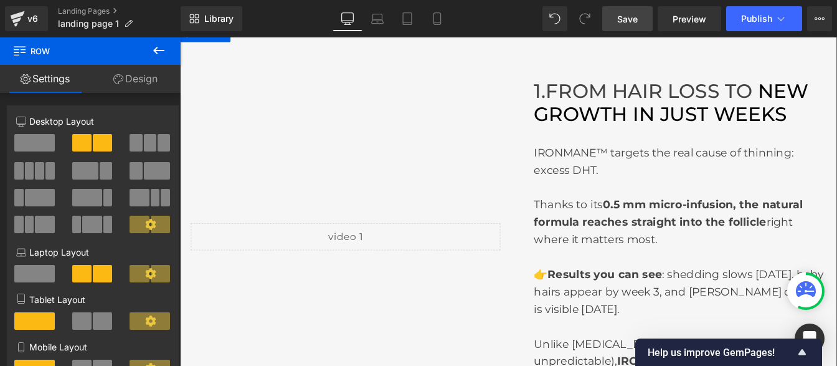
scroll to position [251, 0]
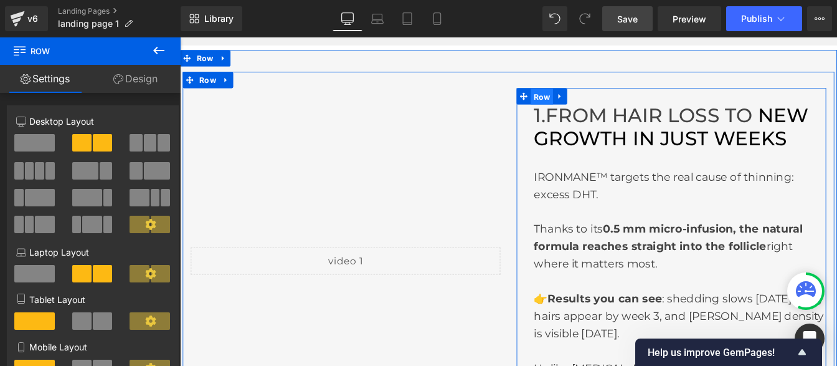
click at [582, 98] on span "Row" at bounding box center [595, 105] width 26 height 19
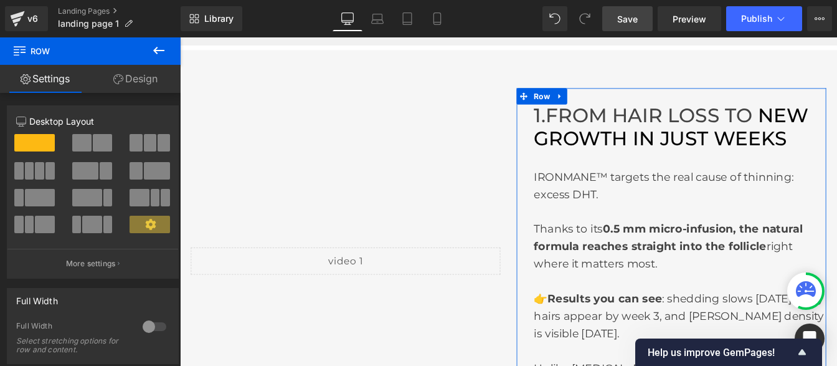
click at [154, 83] on link "Design" at bounding box center [135, 79] width 90 height 28
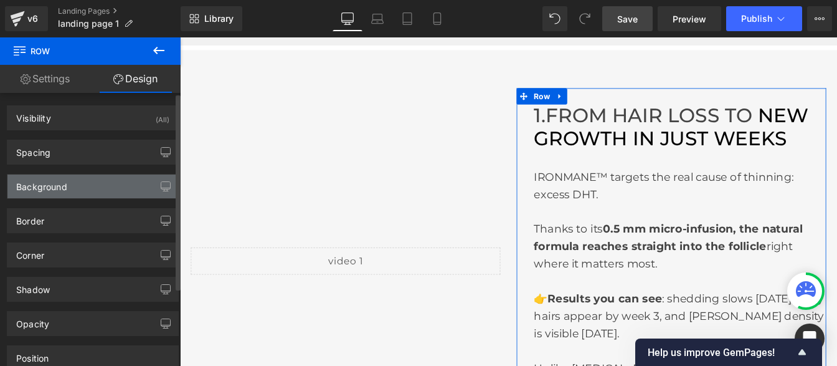
click at [47, 187] on div "Background" at bounding box center [41, 182] width 51 height 17
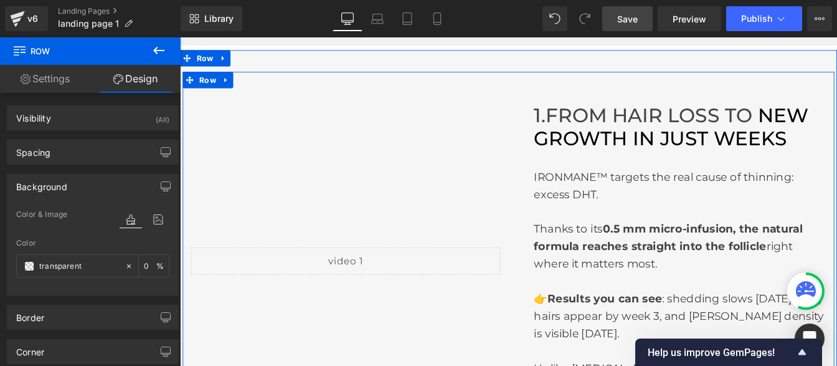
click at [465, 118] on div "Liquid" at bounding box center [370, 293] width 374 height 397
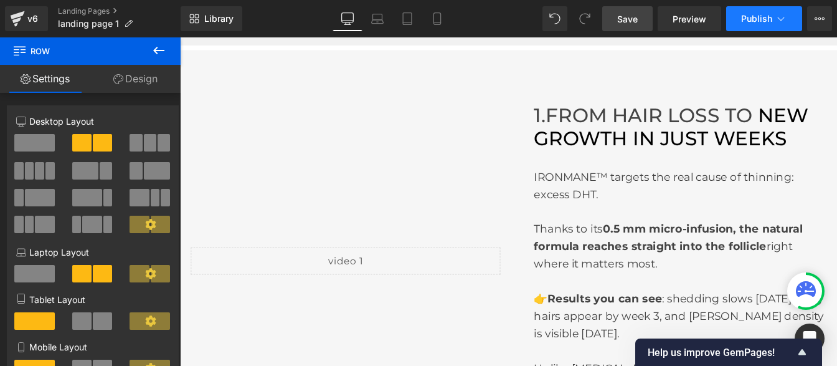
click at [758, 24] on button "Publish" at bounding box center [764, 18] width 76 height 25
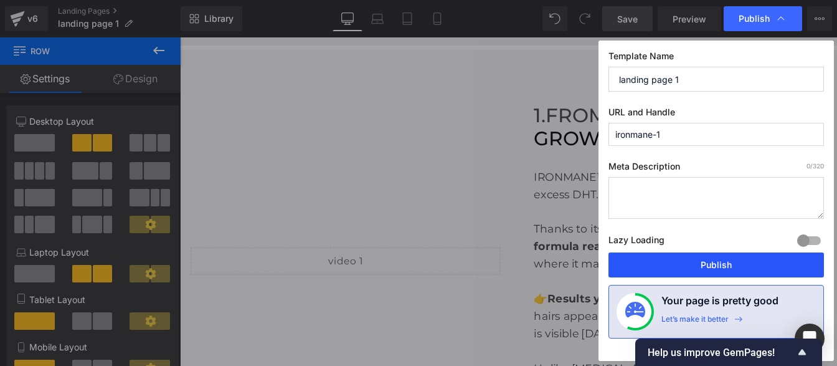
click at [682, 260] on button "Publish" at bounding box center [715, 264] width 215 height 25
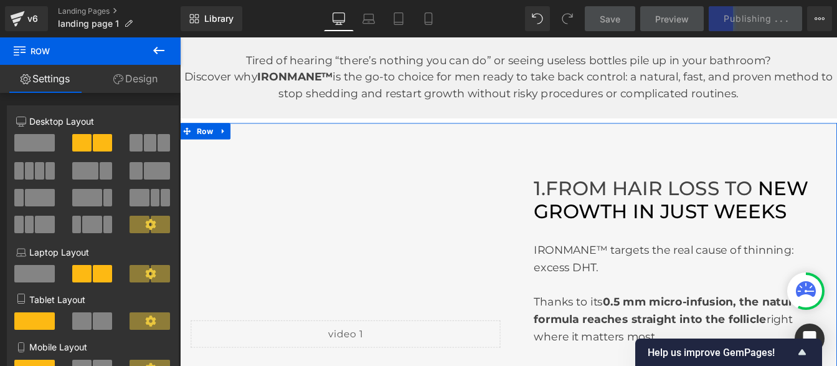
scroll to position [166, 0]
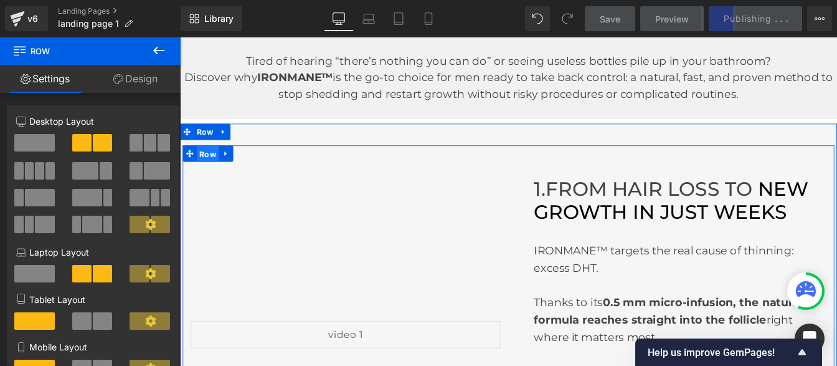
click at [199, 174] on span "Row" at bounding box center [212, 171] width 26 height 19
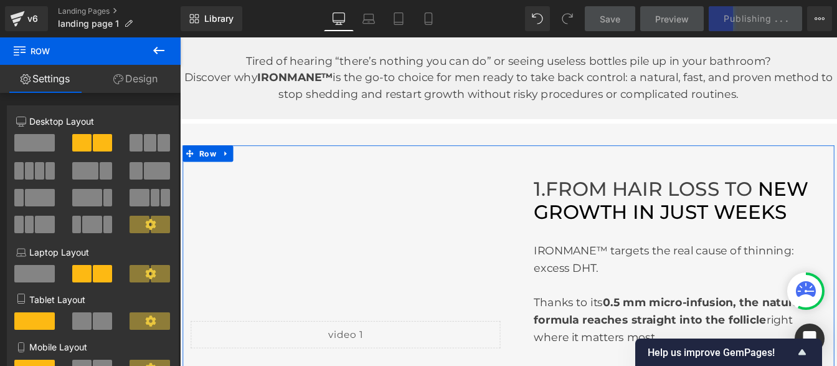
click at [131, 73] on link "Design" at bounding box center [135, 79] width 90 height 28
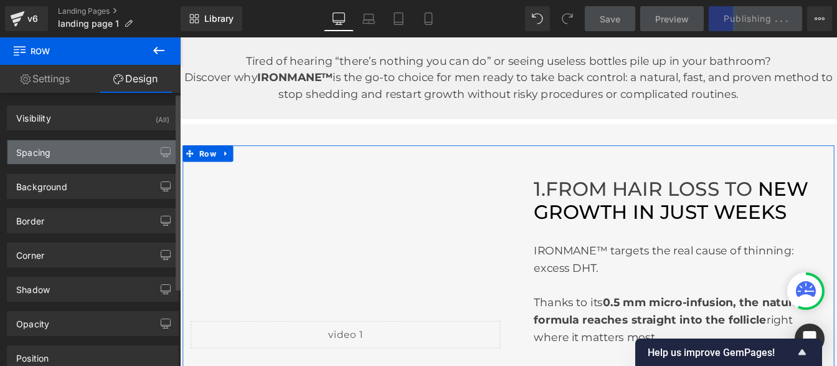
type input "transparent"
type input "0"
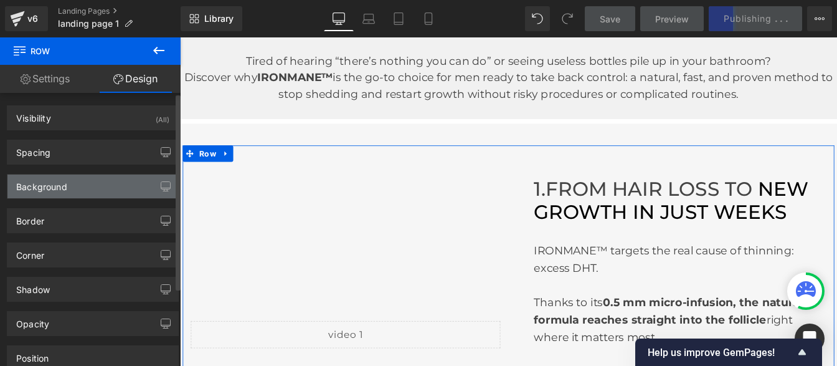
click at [54, 182] on div "Background" at bounding box center [41, 182] width 51 height 17
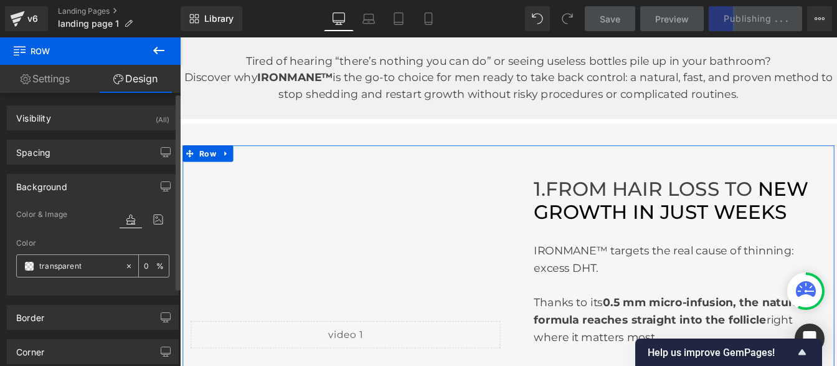
click at [93, 261] on input "transparent" at bounding box center [79, 266] width 80 height 14
click at [99, 227] on div "Color & Image color" at bounding box center [92, 223] width 153 height 32
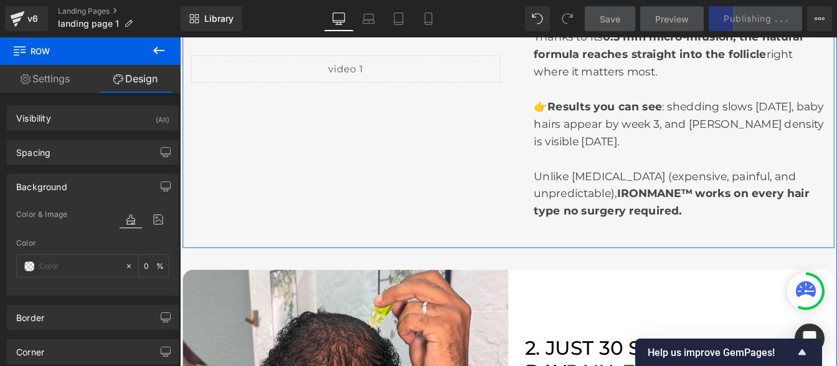
scroll to position [471, 0]
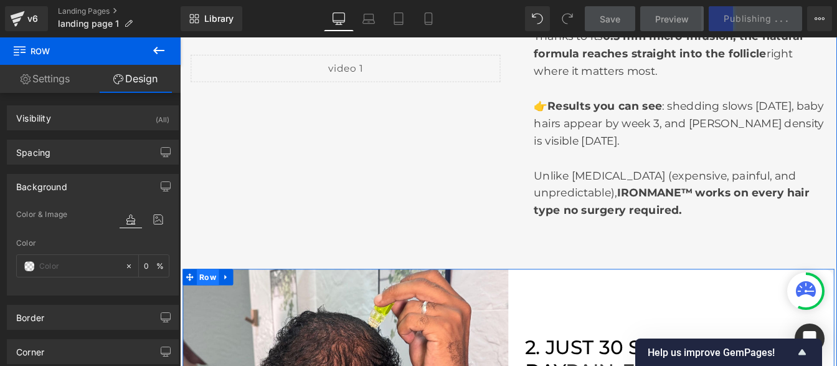
click at [204, 311] on span "Row" at bounding box center [212, 312] width 26 height 19
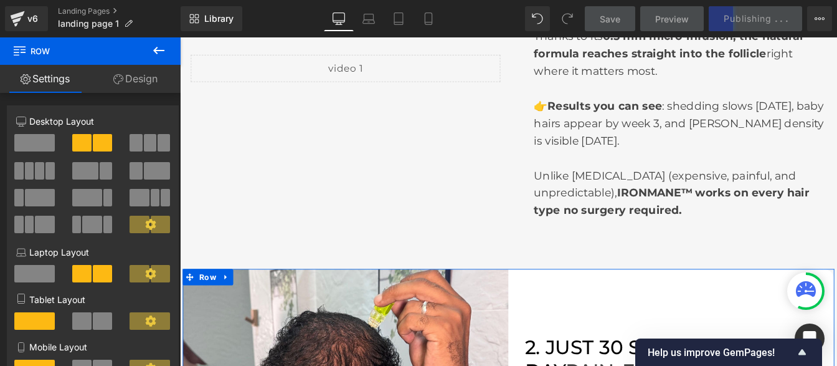
click at [140, 73] on link "Design" at bounding box center [135, 79] width 90 height 28
click at [0, 0] on div "Background" at bounding box center [0, 0] width 0 height 0
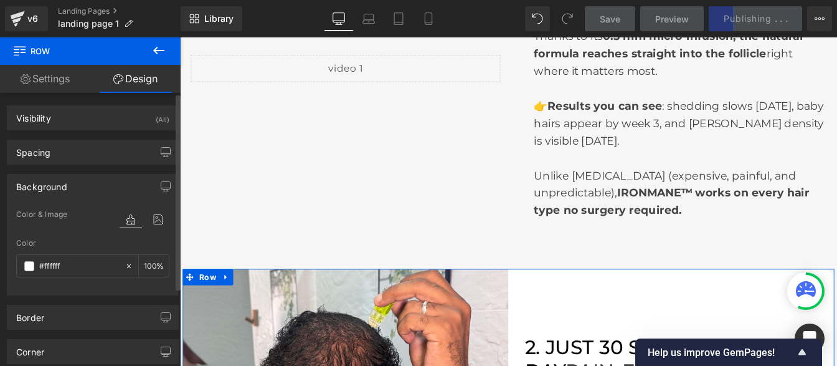
type input "#ffffff"
type input "100"
click at [63, 270] on input "#ffffff" at bounding box center [79, 266] width 80 height 14
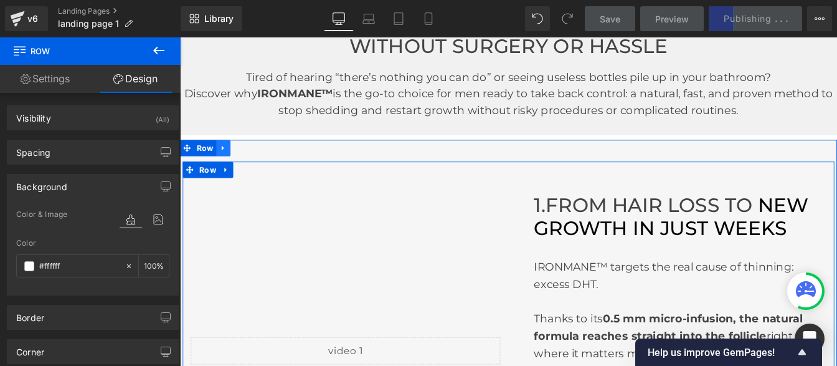
scroll to position [147, 0]
click at [206, 196] on span "Row" at bounding box center [212, 190] width 26 height 19
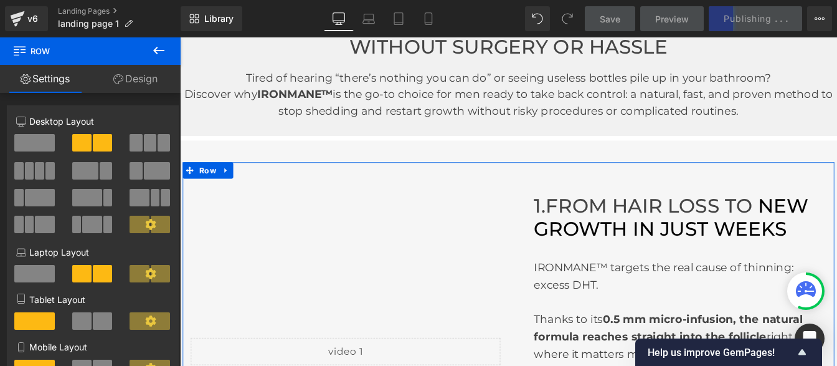
click at [138, 75] on link "Design" at bounding box center [135, 79] width 90 height 28
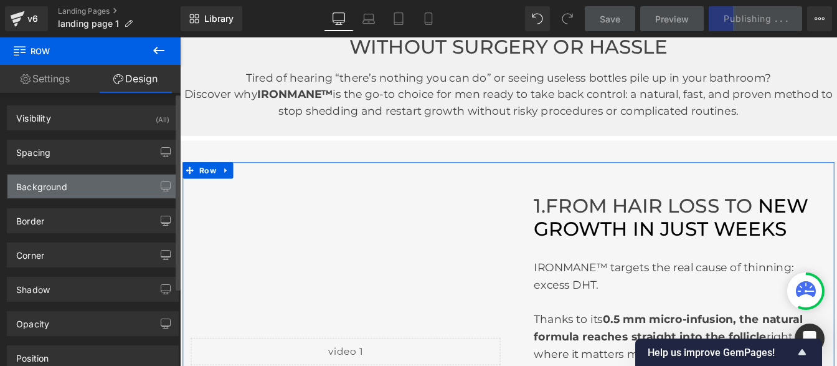
click at [66, 187] on div "Background" at bounding box center [41, 182] width 51 height 17
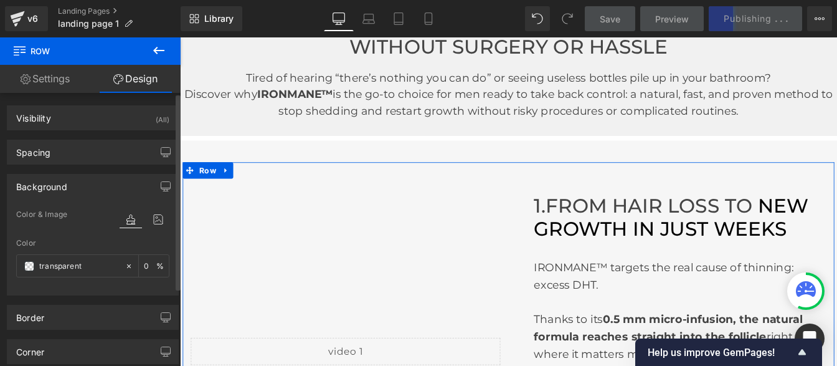
type input "transparent"
type input "0"
click at [93, 272] on input "transparent" at bounding box center [79, 266] width 80 height 14
paste input "#ffffff"
type input "#ffffff"
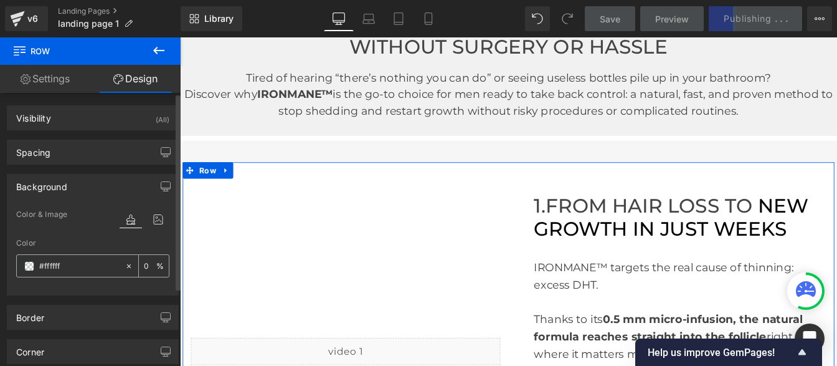
type input "100"
type input "#ffffff"
click at [97, 235] on div "Color & Image color" at bounding box center [92, 223] width 153 height 32
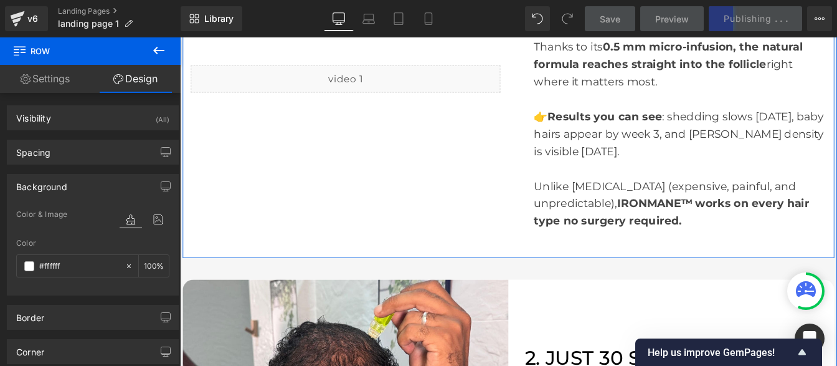
scroll to position [460, 0]
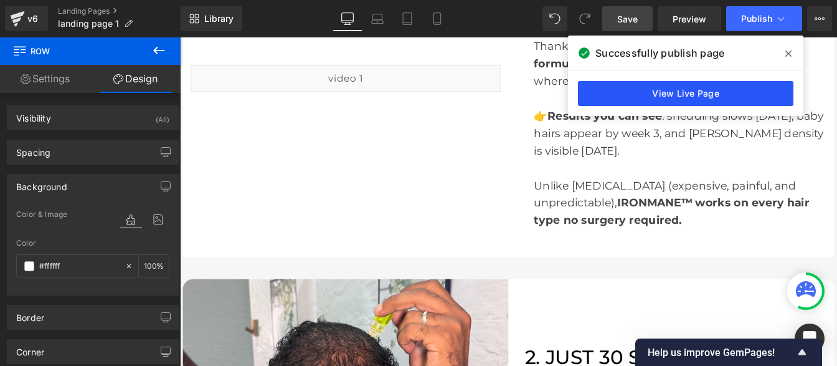
click at [637, 97] on link "View Live Page" at bounding box center [685, 93] width 215 height 25
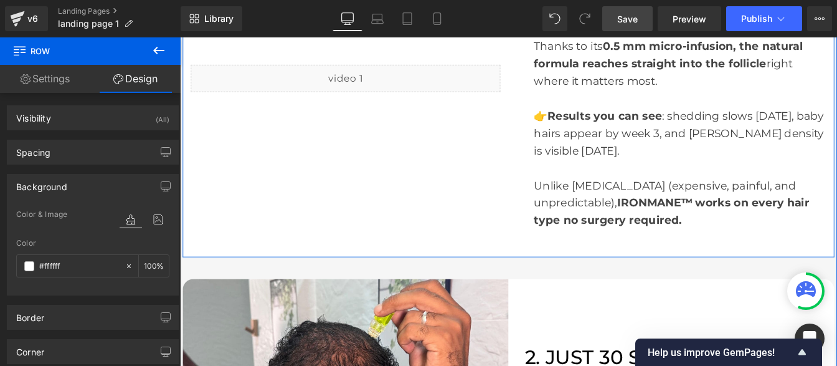
drag, startPoint x: 288, startPoint y: 158, endPoint x: 317, endPoint y: 83, distance: 79.5
click at [288, 158] on div "Liquid" at bounding box center [370, 84] width 374 height 397
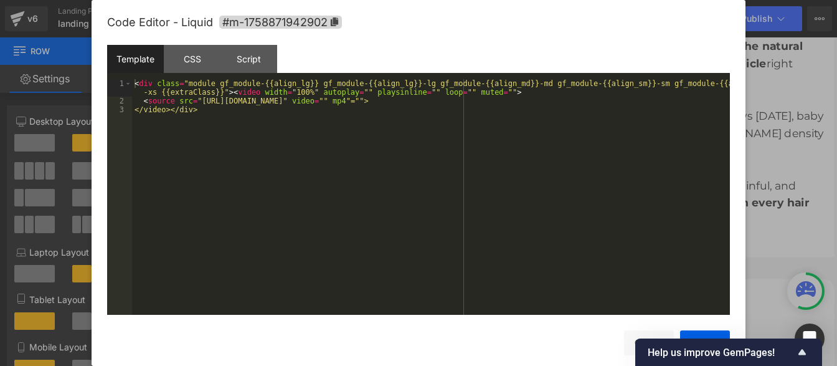
click at [279, 0] on div "Row You are previewing how the will restyle your page. You can not edit Element…" at bounding box center [418, 0] width 837 height 0
click at [339, 21] on icon at bounding box center [334, 21] width 9 height 9
click at [182, 56] on div "CSS" at bounding box center [192, 59] width 57 height 28
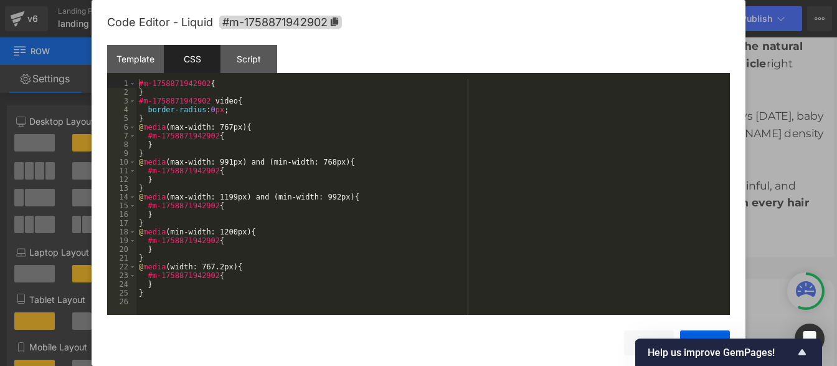
click at [230, 171] on div "#m-1758871942902 { } #m-1758871942902 video { border-radius : 0 px ; } @ media …" at bounding box center [433, 205] width 594 height 253
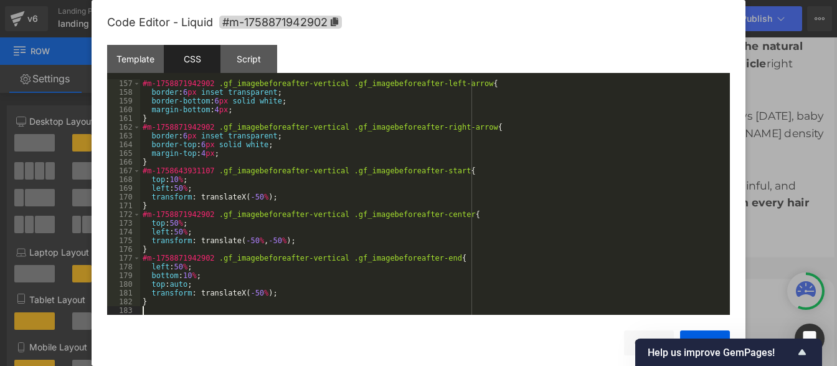
scroll to position [1360, 0]
click at [709, 334] on button "Save" at bounding box center [705, 342] width 50 height 25
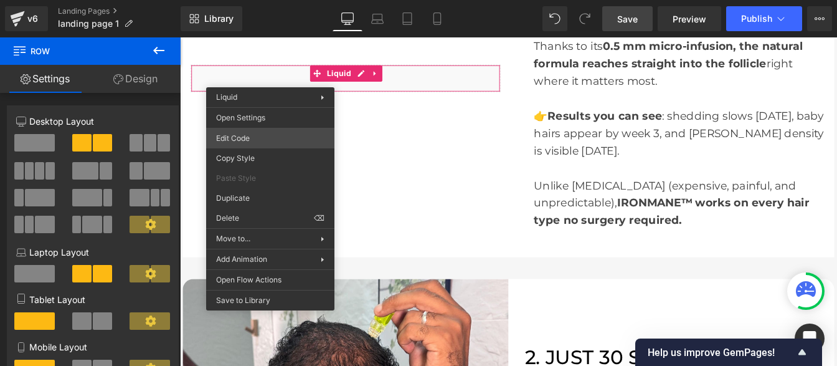
click at [252, 0] on div "Row You are previewing how the will restyle your page. You can not edit Element…" at bounding box center [418, 0] width 837 height 0
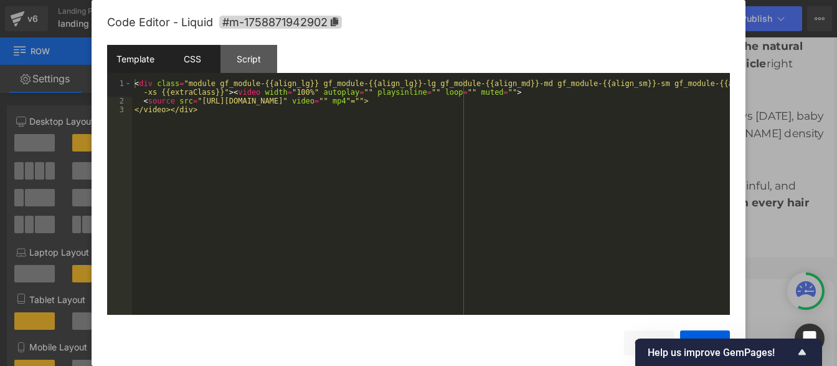
click at [194, 67] on div "CSS" at bounding box center [192, 59] width 57 height 28
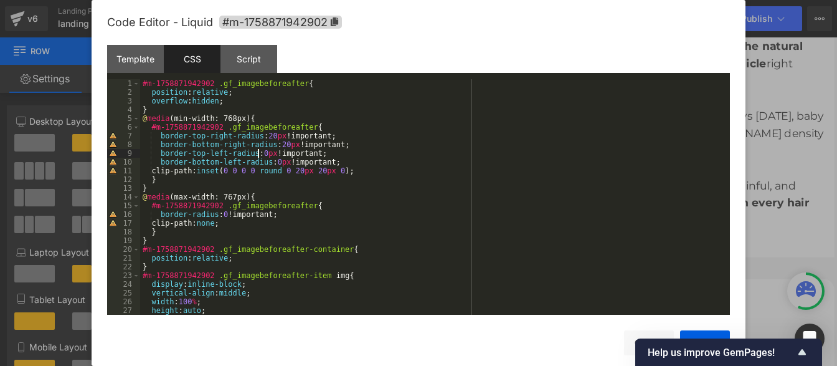
click at [258, 149] on div "#m-1758871942902 .gf_imagebeforeafter { position : relative ; overflow : hidden…" at bounding box center [432, 205] width 585 height 253
click at [268, 164] on div "#m-1758871942902 .gf_imagebeforeafter { position : relative ; overflow : hidden…" at bounding box center [432, 205] width 585 height 253
click at [703, 332] on button "Save" at bounding box center [705, 342] width 50 height 25
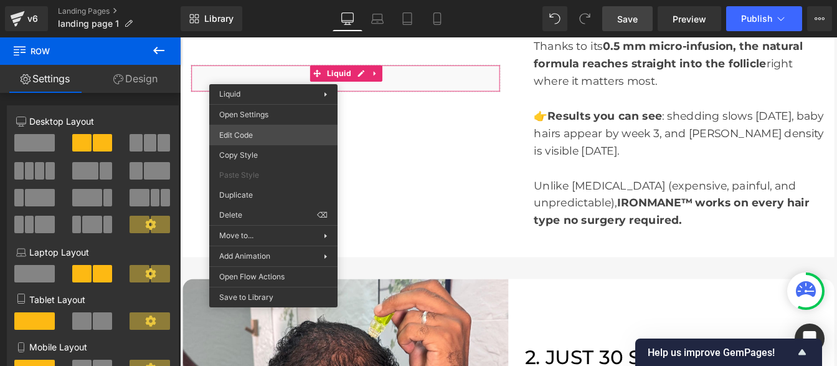
click at [258, 0] on div "Row You are previewing how the will restyle your page. You can not edit Element…" at bounding box center [418, 0] width 837 height 0
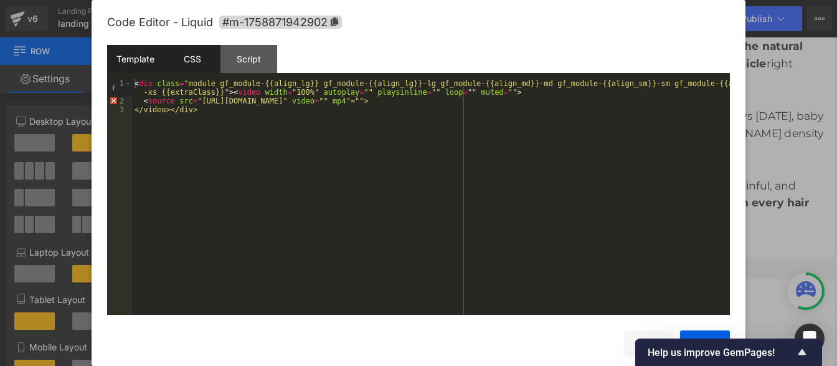
click at [186, 60] on div "CSS" at bounding box center [192, 59] width 57 height 28
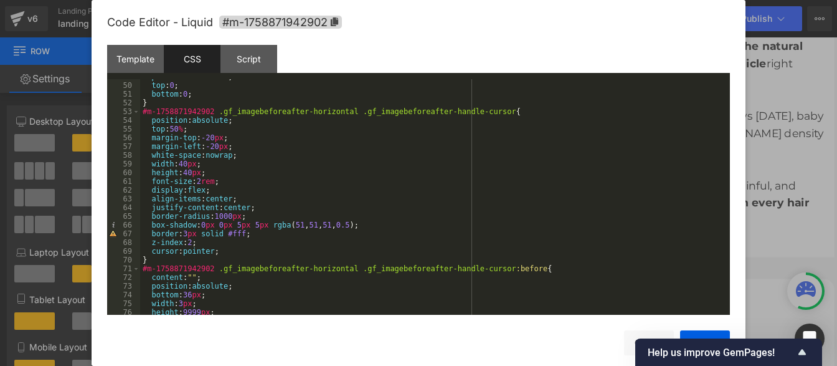
scroll to position [425, 0]
click at [693, 335] on button "Save" at bounding box center [705, 342] width 50 height 25
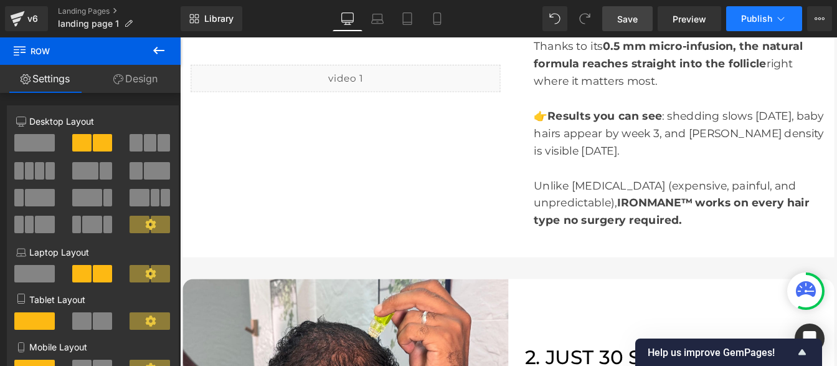
click at [760, 19] on span "Publish" at bounding box center [756, 19] width 31 height 10
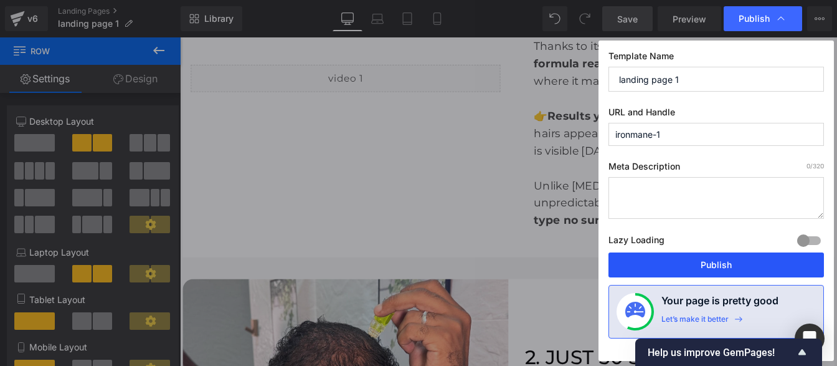
click at [693, 260] on button "Publish" at bounding box center [715, 264] width 215 height 25
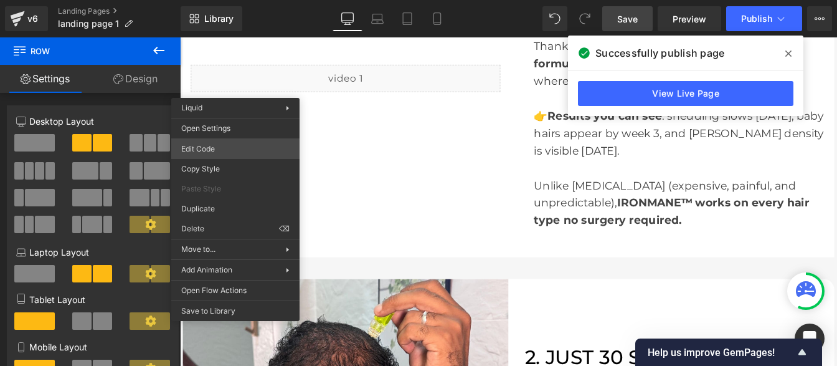
click at [209, 0] on div "Row You are previewing how the will restyle your page. You can not edit Element…" at bounding box center [418, 0] width 837 height 0
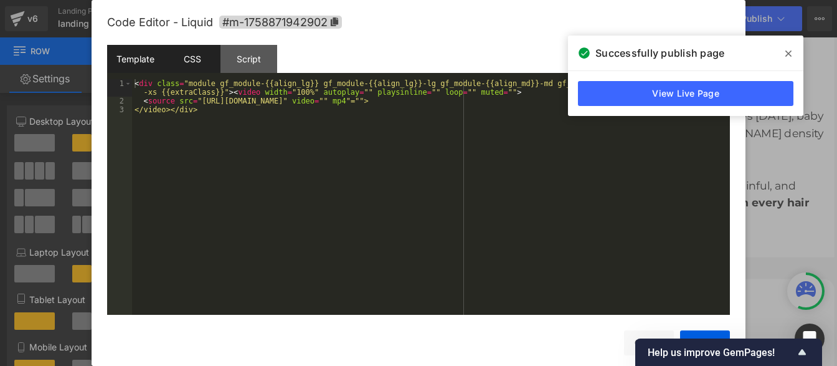
click at [186, 60] on div "CSS" at bounding box center [192, 59] width 57 height 28
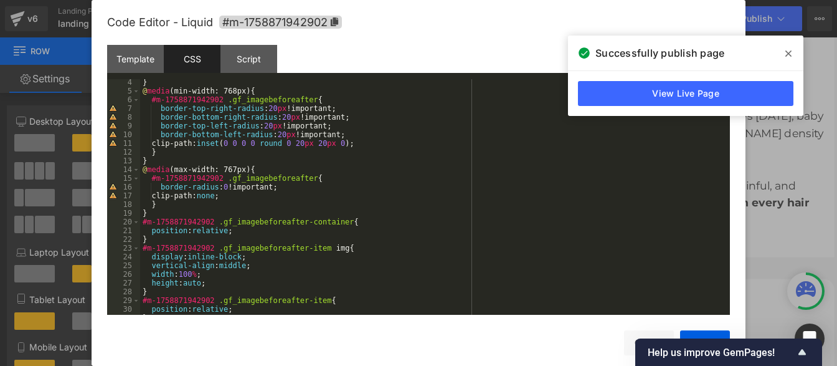
scroll to position [27, 0]
click at [783, 58] on span at bounding box center [788, 54] width 20 height 20
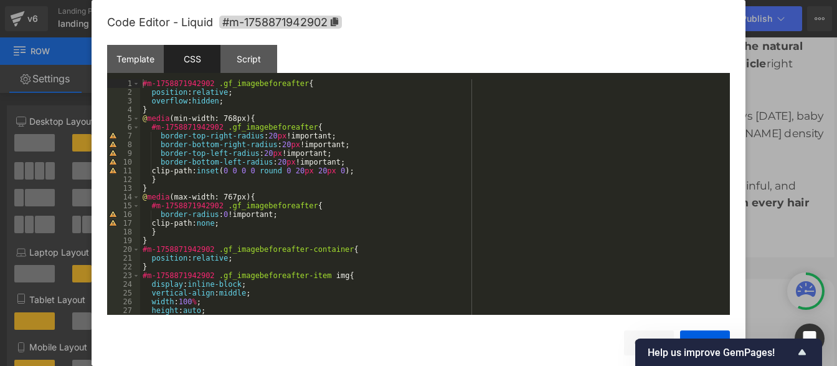
scroll to position [0, 0]
click at [336, 26] on icon at bounding box center [334, 21] width 7 height 9
click at [217, 151] on div "#m-1758871942902 .gf_imagebeforeafter { position : relative ; overflow : hidden…" at bounding box center [432, 205] width 585 height 253
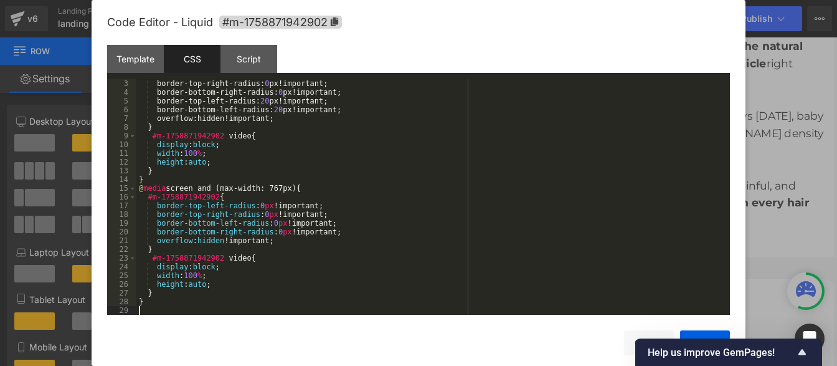
scroll to position [17, 0]
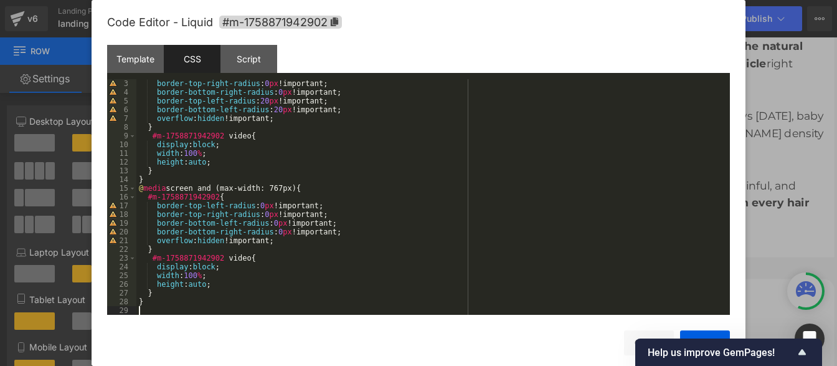
click at [702, 329] on div "Save Cancel" at bounding box center [418, 335] width 623 height 40
click at [702, 333] on button "Save" at bounding box center [705, 342] width 50 height 25
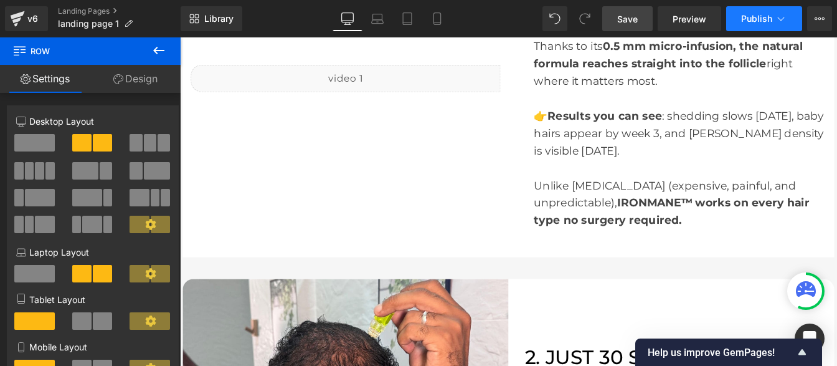
click at [754, 25] on button "Publish" at bounding box center [764, 18] width 76 height 25
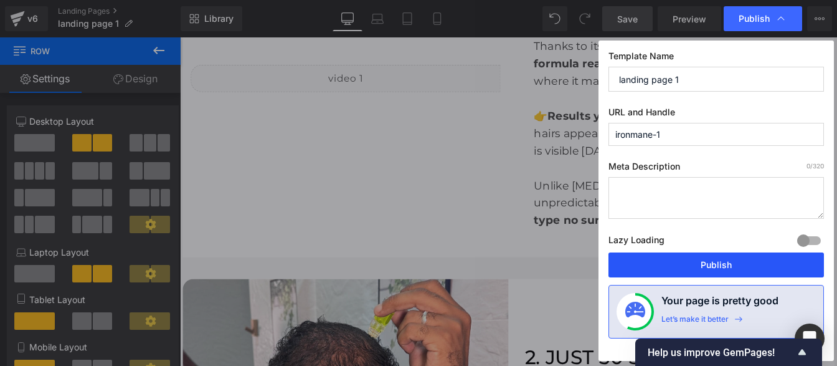
click at [667, 264] on button "Publish" at bounding box center [715, 264] width 215 height 25
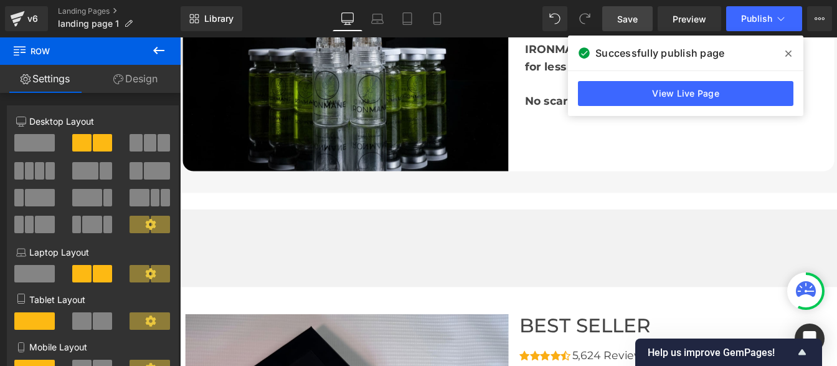
scroll to position [2946, 0]
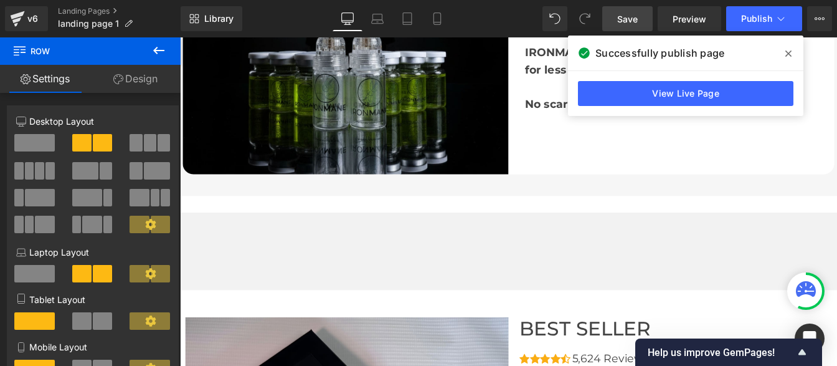
click at [201, 258] on div "Heading Row Row" at bounding box center [557, 282] width 754 height 89
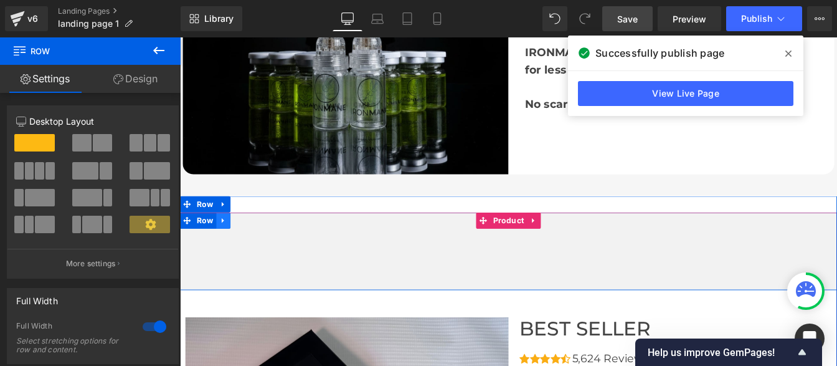
click at [225, 249] on icon at bounding box center [229, 247] width 9 height 9
click at [258, 248] on icon at bounding box center [262, 247] width 9 height 9
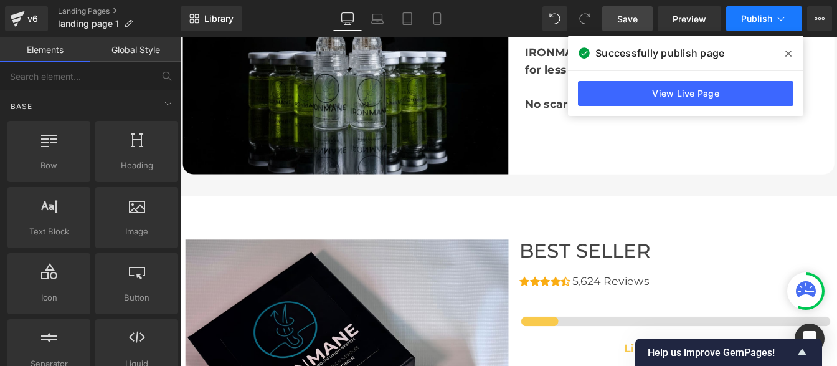
click at [774, 21] on button "Publish" at bounding box center [764, 18] width 76 height 25
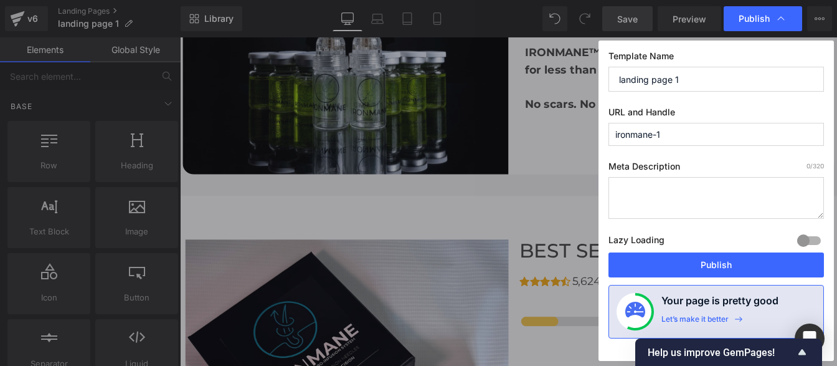
click at [681, 267] on button "Publish" at bounding box center [715, 264] width 215 height 25
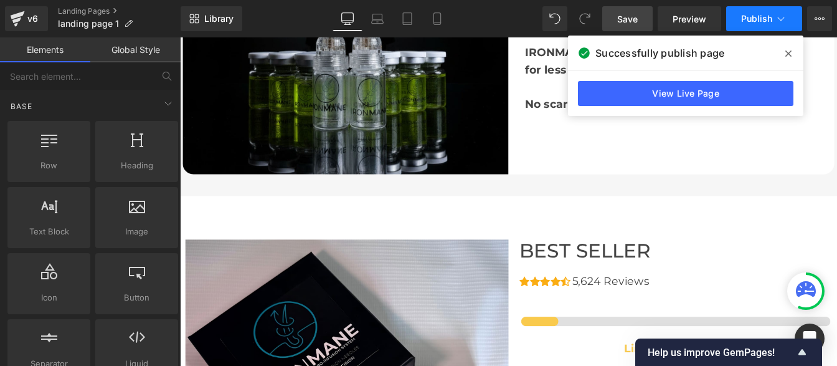
click at [754, 19] on span "Publish" at bounding box center [756, 19] width 31 height 10
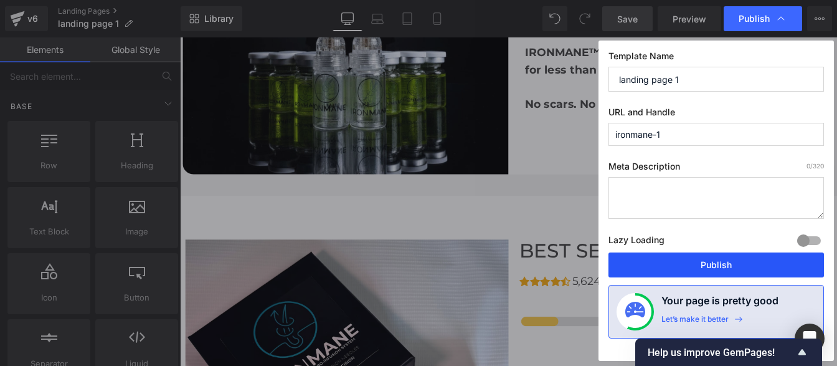
click at [661, 268] on button "Publish" at bounding box center [715, 264] width 215 height 25
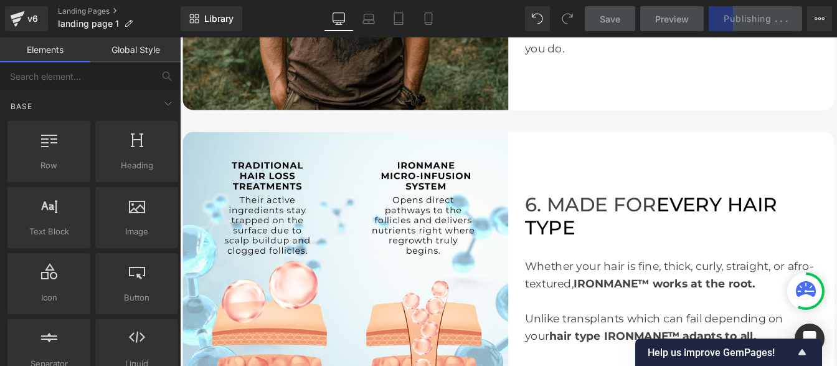
scroll to position [2222, 0]
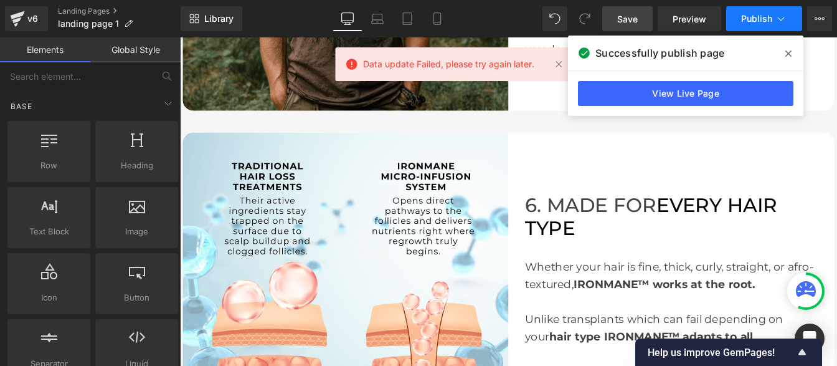
click at [759, 27] on button "Publish" at bounding box center [764, 18] width 76 height 25
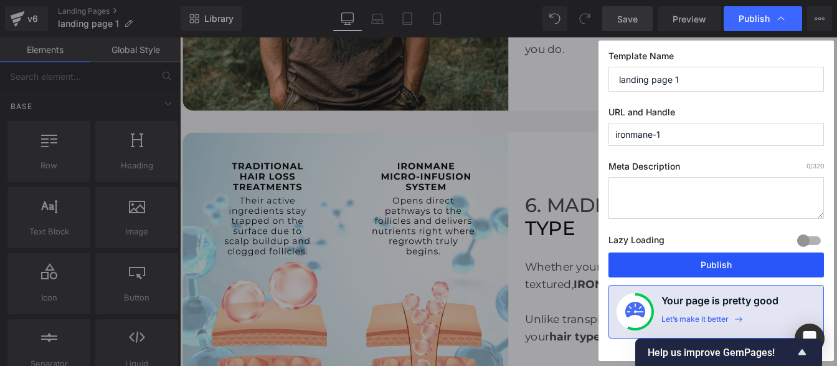
click at [676, 269] on button "Publish" at bounding box center [715, 264] width 215 height 25
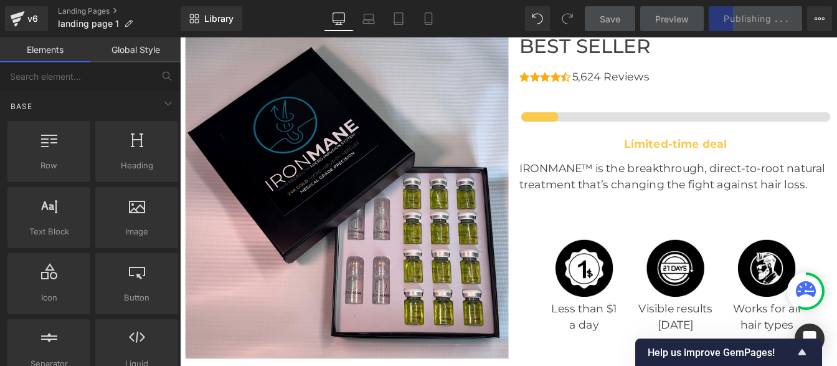
scroll to position [3181, 0]
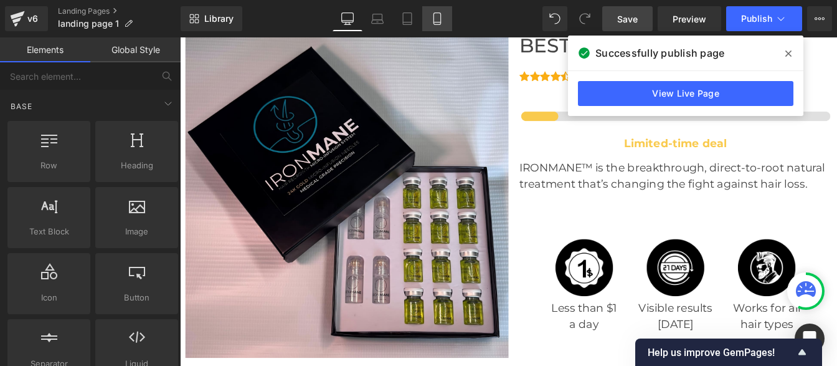
drag, startPoint x: 440, startPoint y: 19, endPoint x: 216, endPoint y: 201, distance: 288.6
click at [440, 19] on icon at bounding box center [437, 18] width 12 height 12
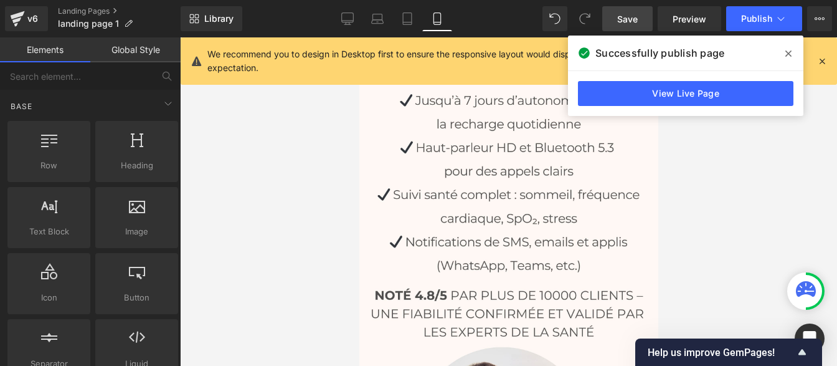
scroll to position [0, 0]
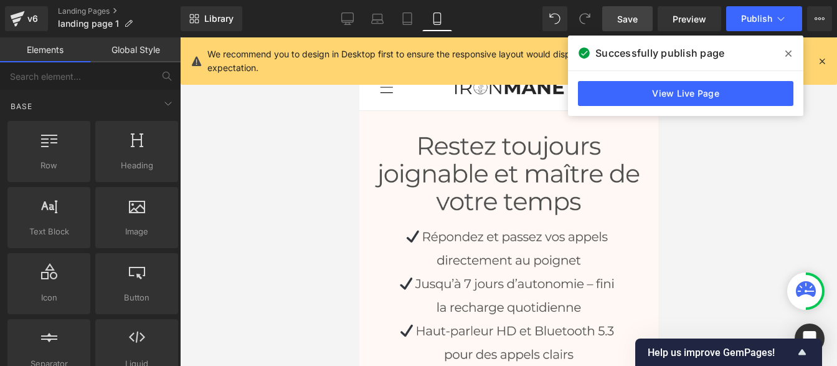
click at [691, 229] on div at bounding box center [508, 201] width 657 height 328
click at [790, 52] on icon at bounding box center [788, 53] width 6 height 6
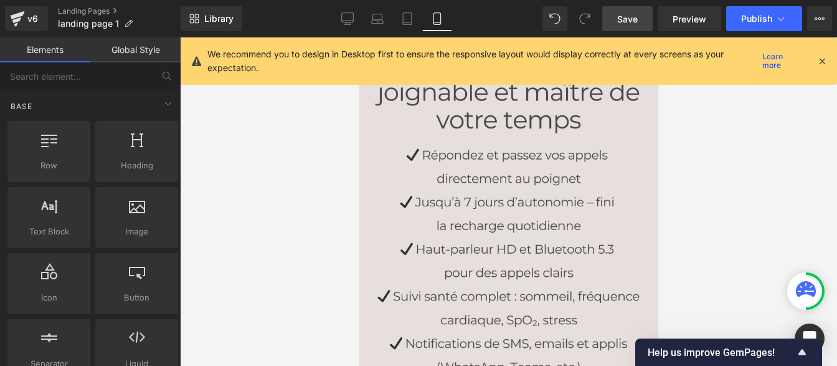
scroll to position [81, 0]
click at [521, 143] on img at bounding box center [508, 329] width 299 height 598
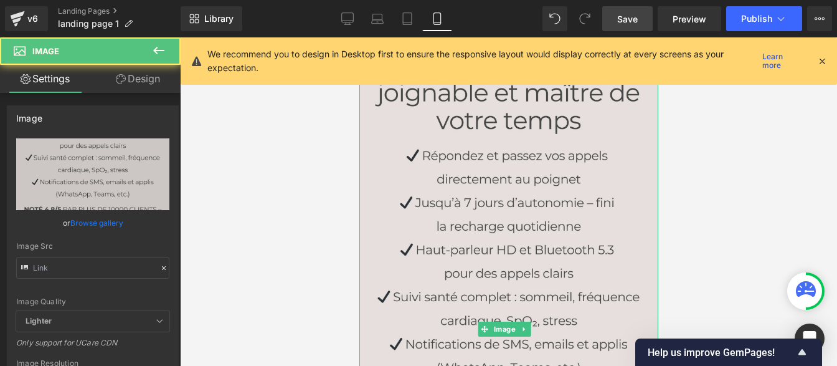
type input "https://cdn.shopify.com/s/files/1/0968/5388/5257/files/2_3000x3000.jpg?v=175793…"
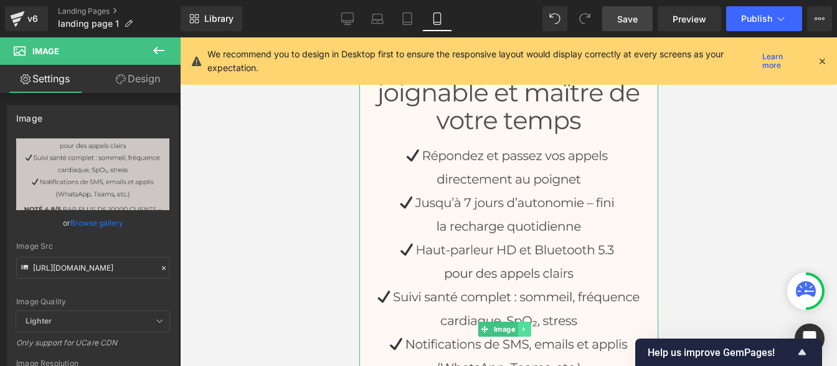
click at [526, 325] on icon at bounding box center [523, 328] width 7 height 7
click at [532, 326] on icon at bounding box center [529, 329] width 7 height 7
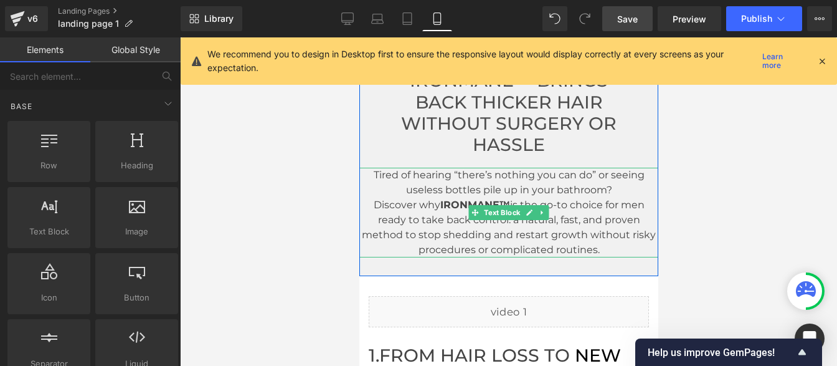
scroll to position [0, 0]
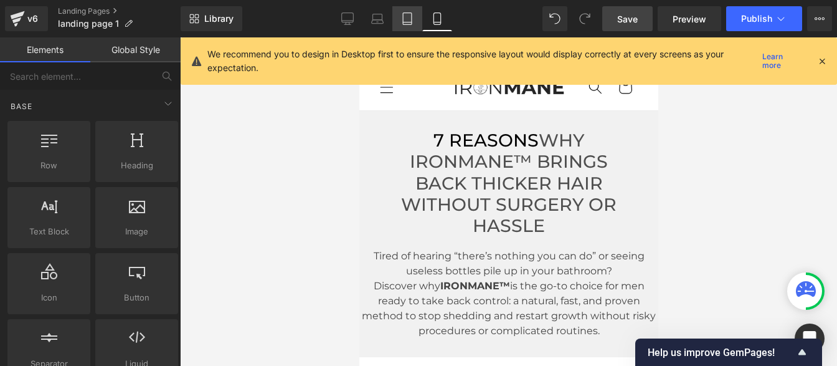
click at [403, 23] on icon at bounding box center [407, 18] width 12 height 12
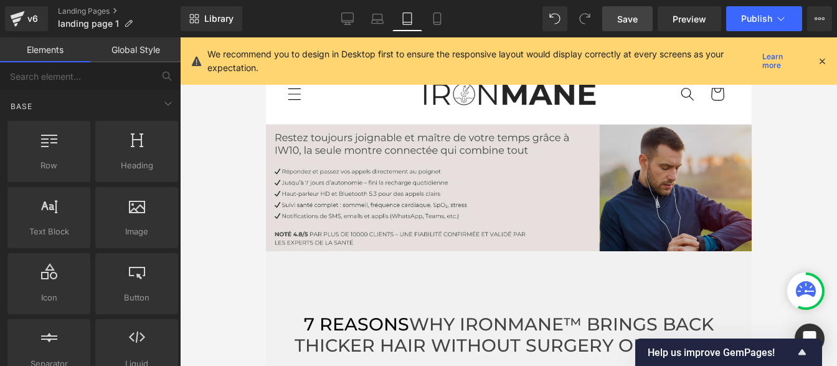
click at [518, 173] on img at bounding box center [508, 188] width 486 height 126
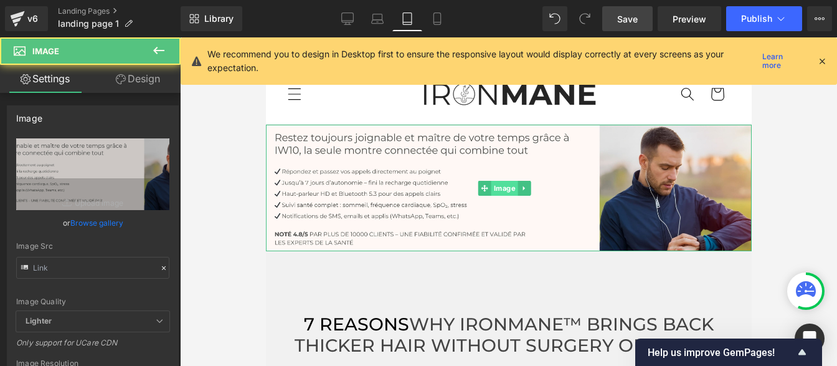
type input "https://cdn.shopify.com/s/files/1/0968/5388/5257/files/Ovaia_1_3000x3000.jpg?v=…"
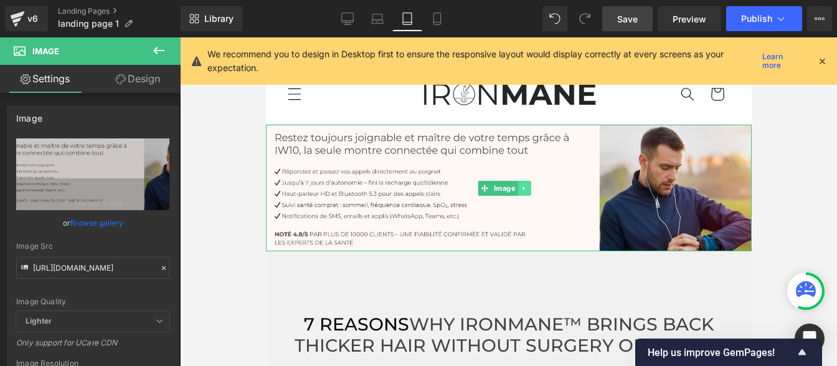
click at [529, 185] on link at bounding box center [523, 188] width 13 height 15
click at [530, 187] on icon at bounding box center [529, 187] width 7 height 7
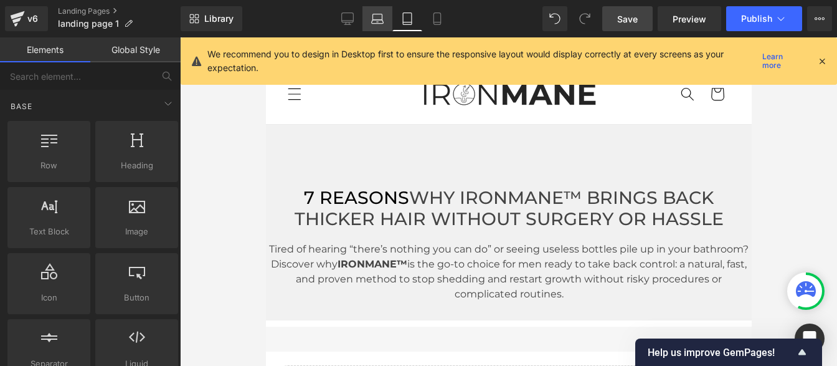
click at [384, 17] on icon at bounding box center [377, 18] width 12 height 12
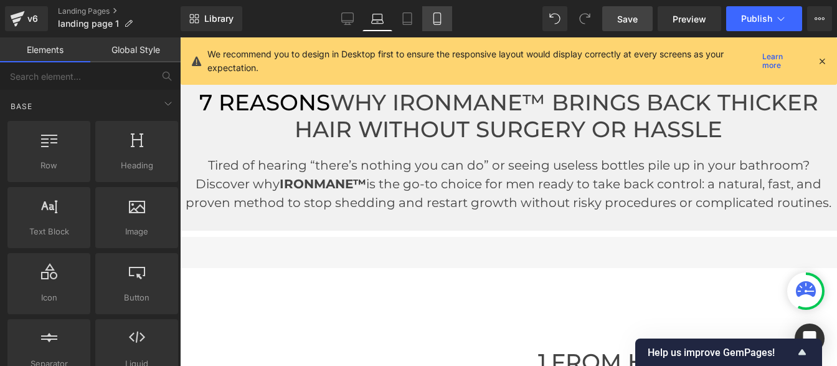
drag, startPoint x: 432, startPoint y: 13, endPoint x: 163, endPoint y: 163, distance: 307.8
click at [432, 13] on icon at bounding box center [437, 18] width 12 height 12
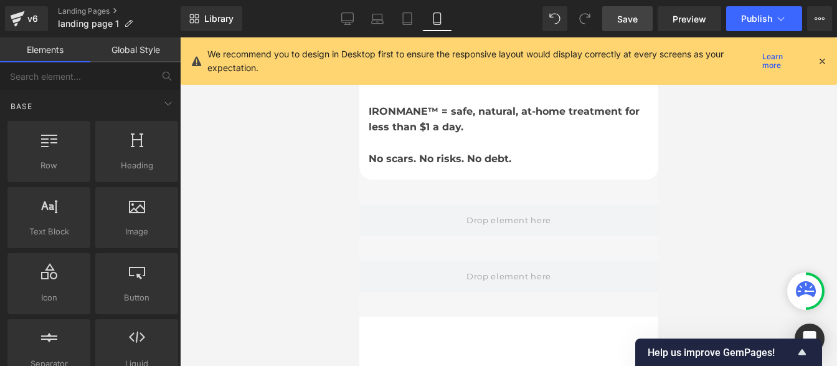
scroll to position [3791, 0]
click at [377, 18] on icon at bounding box center [377, 18] width 12 height 12
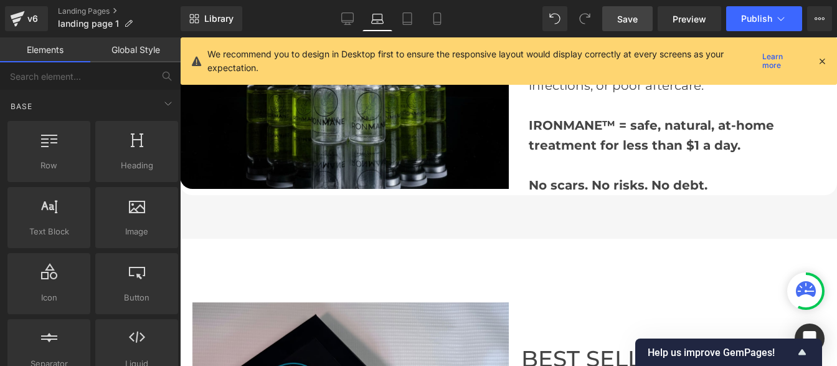
scroll to position [3065, 0]
click at [440, 23] on icon at bounding box center [437, 18] width 12 height 12
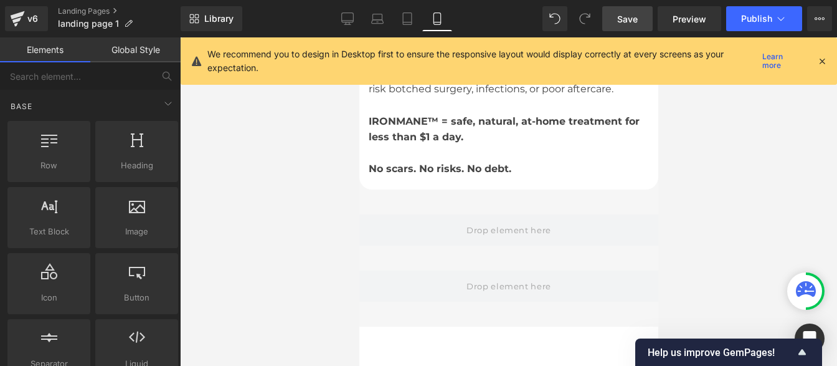
scroll to position [3778, 0]
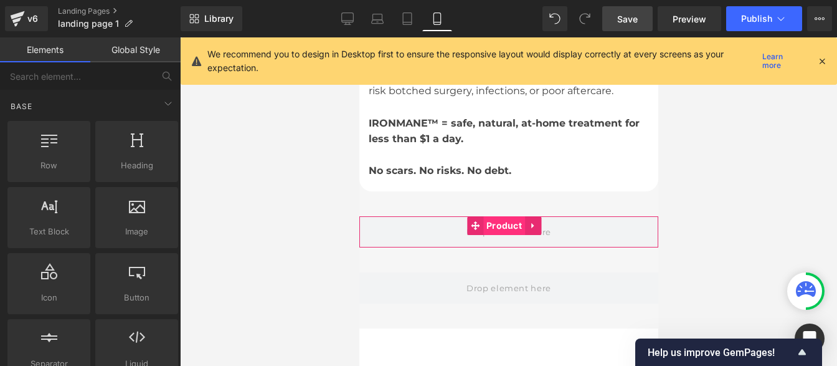
click at [504, 216] on span "Product" at bounding box center [504, 225] width 42 height 19
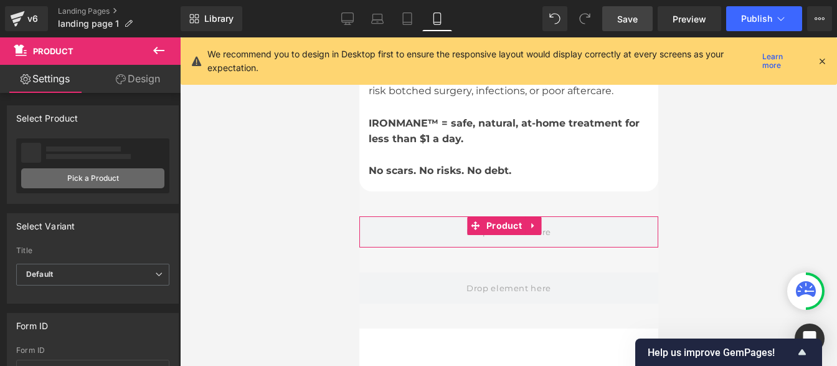
click at [88, 183] on link "Pick a Product" at bounding box center [92, 178] width 143 height 20
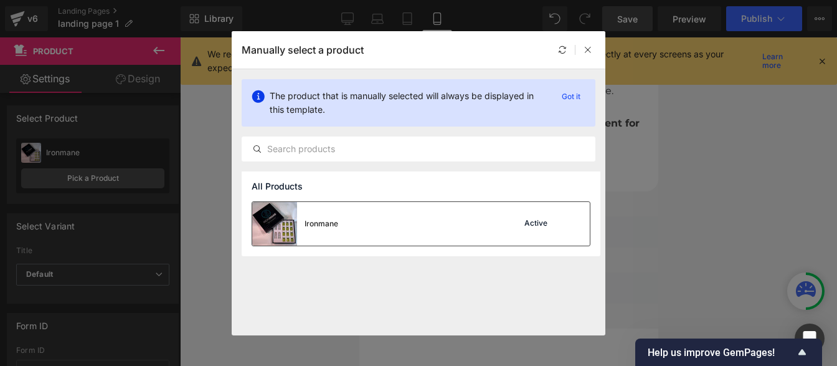
click at [466, 212] on div "Ironmane Active" at bounding box center [421, 224] width 338 height 44
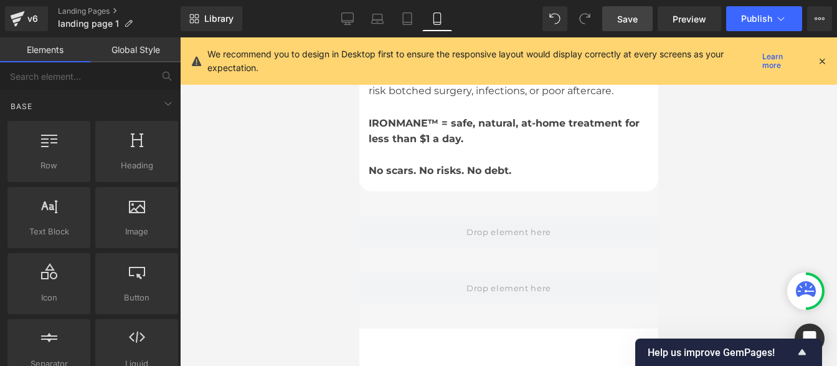
click at [696, 214] on div at bounding box center [508, 201] width 657 height 328
click at [412, 19] on icon at bounding box center [407, 19] width 9 height 12
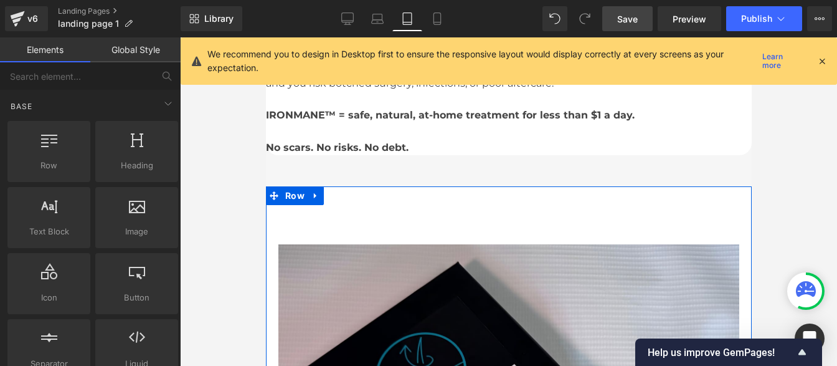
scroll to position [4910, 0]
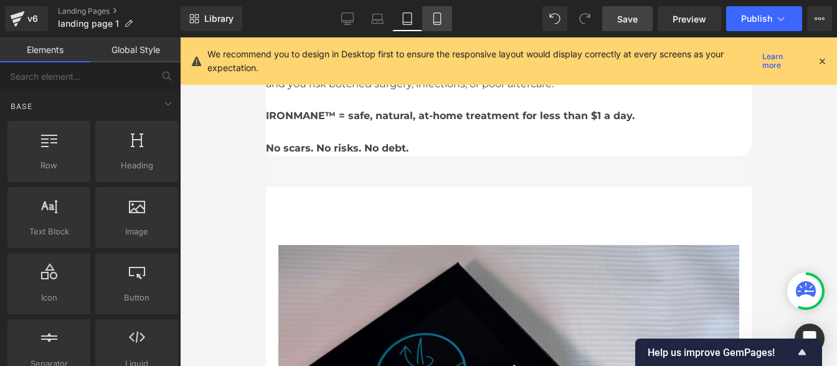
click at [436, 22] on icon at bounding box center [436, 22] width 7 height 0
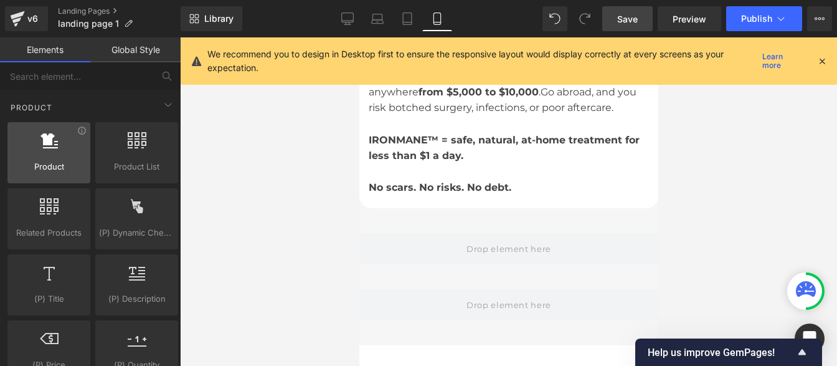
scroll to position [1058, 0]
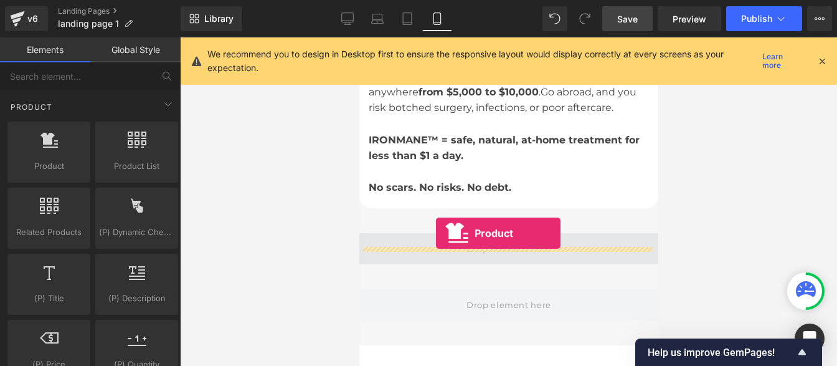
drag, startPoint x: 401, startPoint y: 182, endPoint x: 435, endPoint y: 233, distance: 61.0
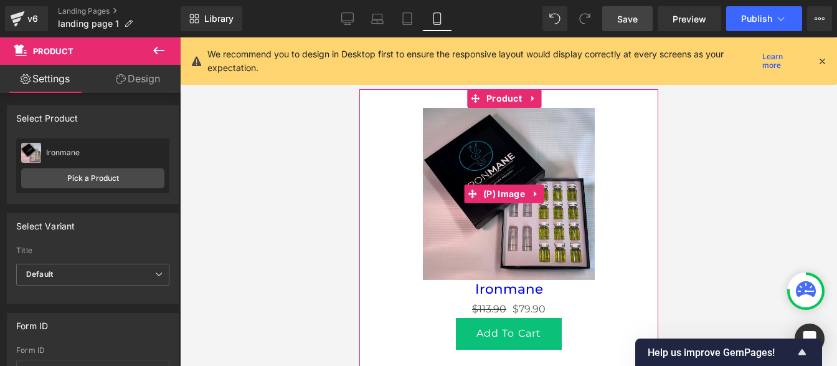
scroll to position [3938, 0]
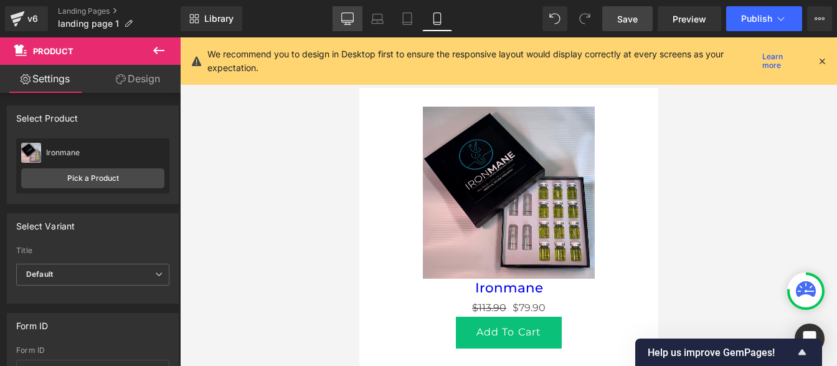
click at [349, 20] on icon at bounding box center [347, 18] width 12 height 12
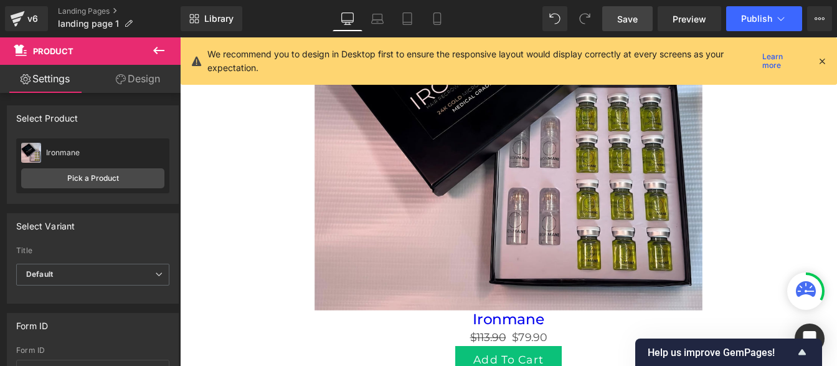
scroll to position [3754, 0]
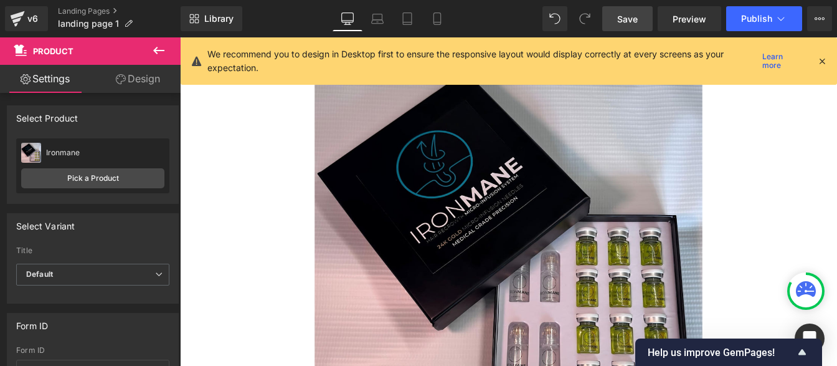
click at [825, 62] on icon at bounding box center [821, 60] width 11 height 11
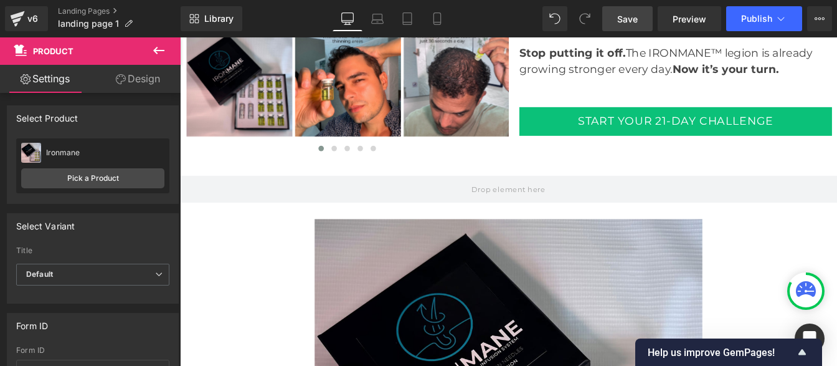
scroll to position [3567, 0]
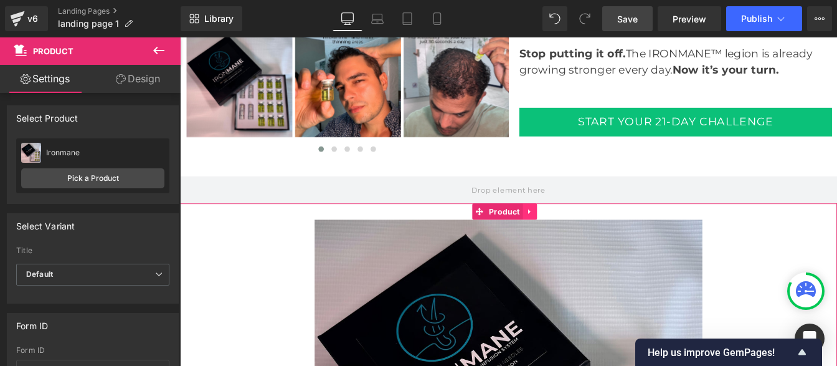
click at [580, 239] on icon at bounding box center [581, 236] width 9 height 9
click at [587, 239] on icon at bounding box center [589, 236] width 9 height 9
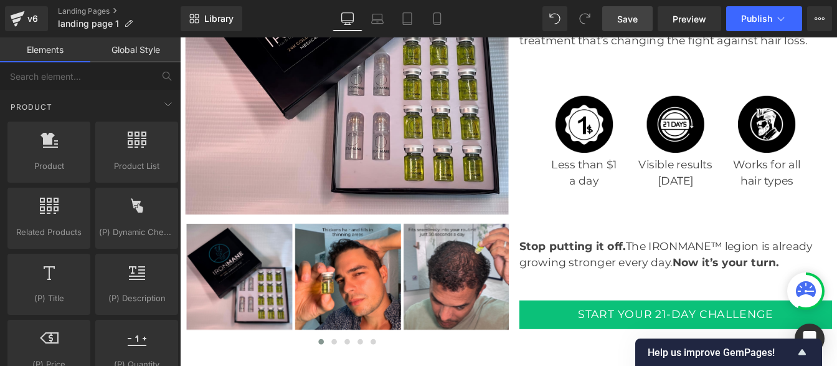
scroll to position [3345, 0]
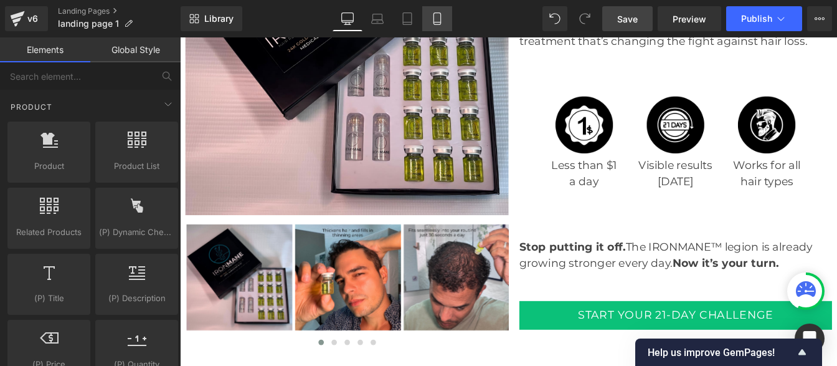
drag, startPoint x: 442, startPoint y: 17, endPoint x: 107, endPoint y: 118, distance: 349.1
click at [440, 17] on icon at bounding box center [436, 19] width 7 height 12
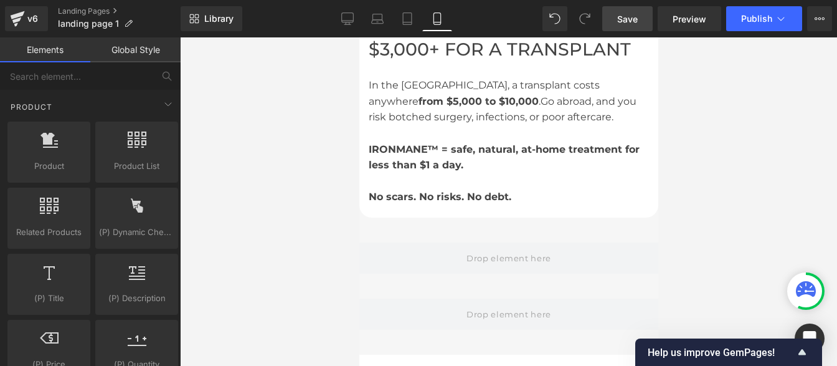
scroll to position [3752, 0]
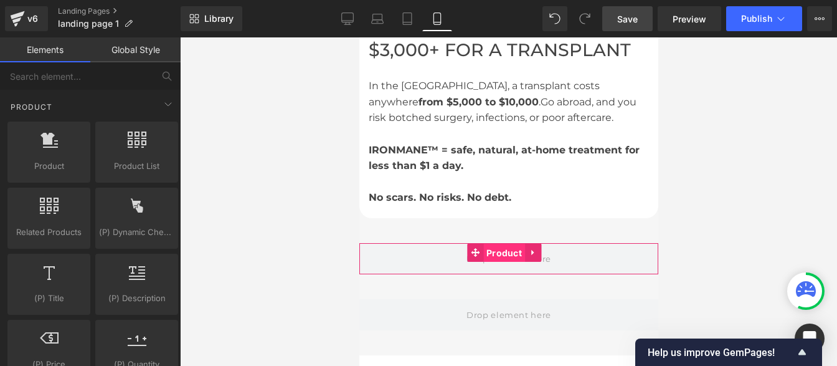
click at [494, 244] on span "Product" at bounding box center [504, 253] width 42 height 19
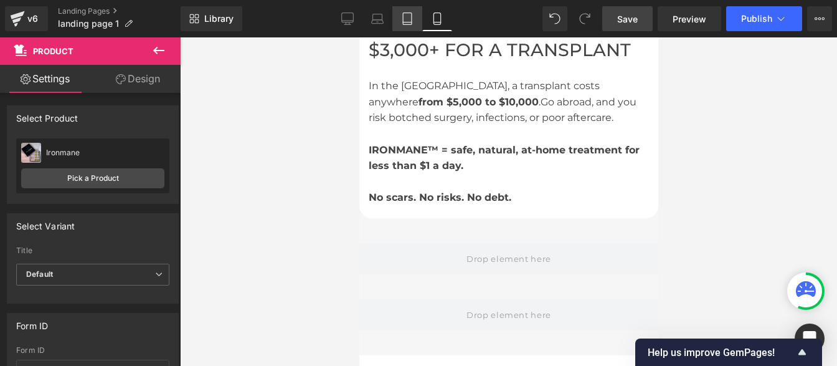
click at [412, 19] on icon at bounding box center [407, 19] width 9 height 12
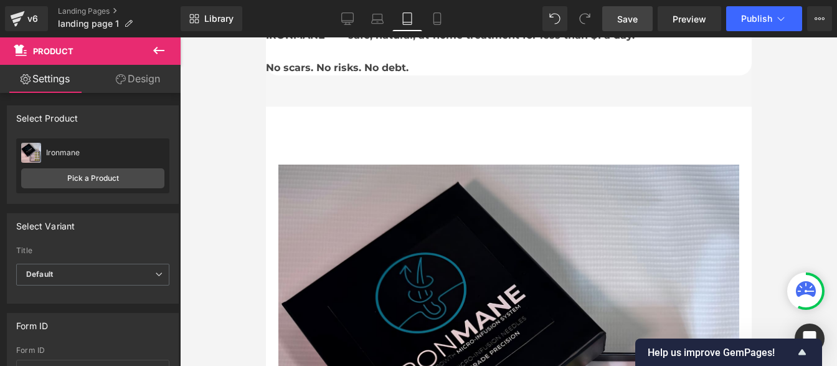
scroll to position [4990, 0]
click at [349, 21] on icon at bounding box center [348, 21] width 12 height 0
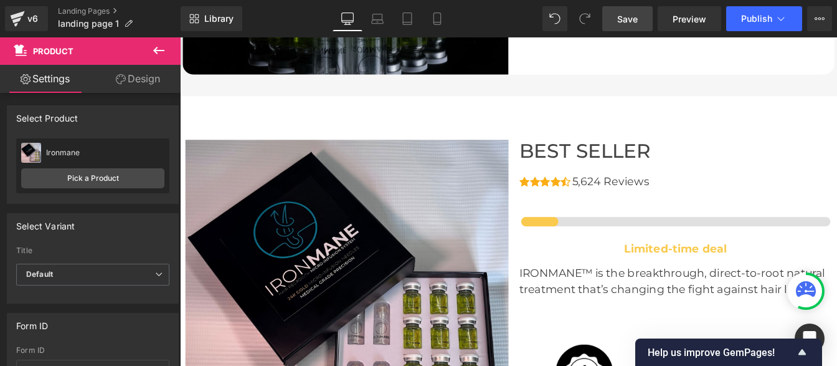
scroll to position [3057, 0]
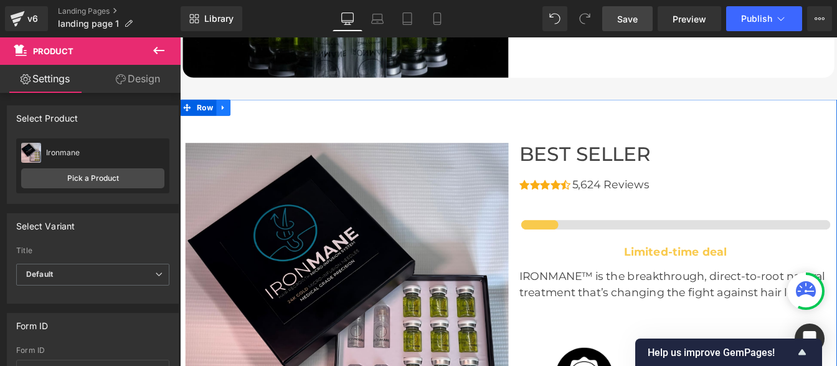
click at [225, 123] on link at bounding box center [230, 117] width 16 height 19
click at [225, 118] on icon at bounding box center [229, 117] width 9 height 9
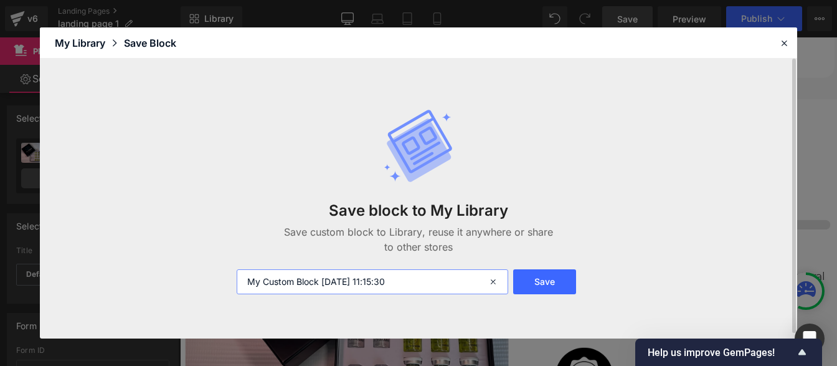
click at [417, 281] on input "My Custom Block 2025-09-26 11:15:30" at bounding box center [373, 281] width 272 height 25
type input "M"
type input "bloc produit"
click at [554, 278] on button "Save" at bounding box center [544, 281] width 63 height 25
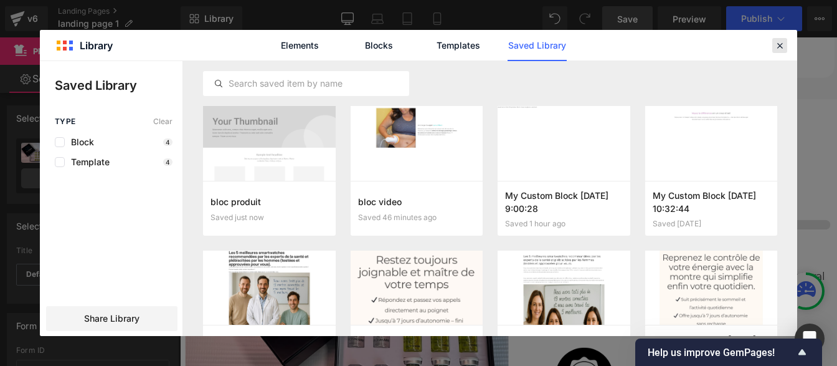
drag, startPoint x: 777, startPoint y: 50, endPoint x: 451, endPoint y: 75, distance: 326.7
click at [777, 50] on icon at bounding box center [779, 45] width 11 height 11
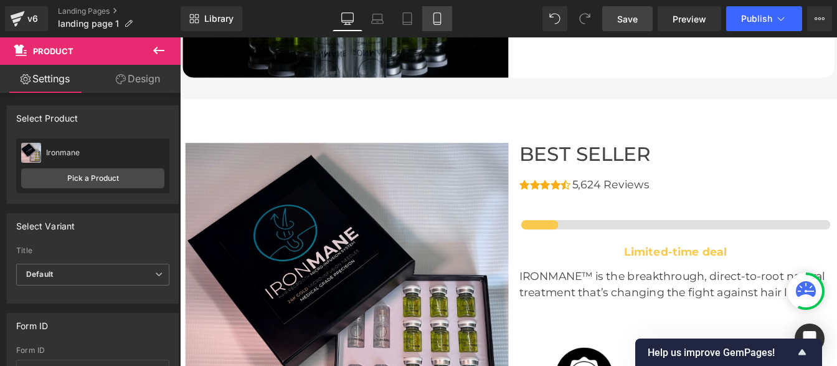
click at [440, 21] on icon at bounding box center [436, 19] width 7 height 12
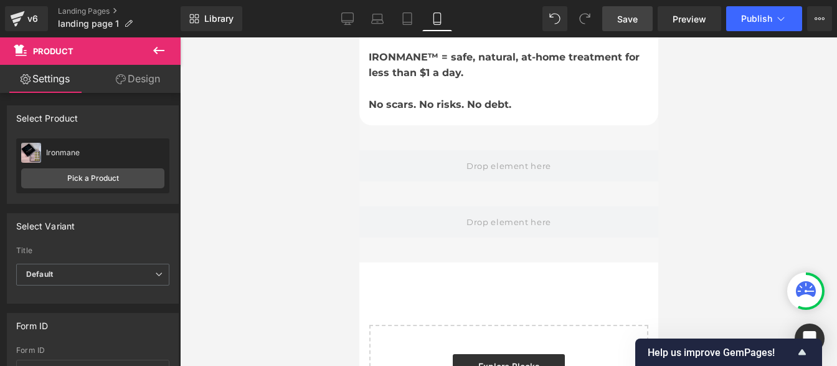
scroll to position [3834, 0]
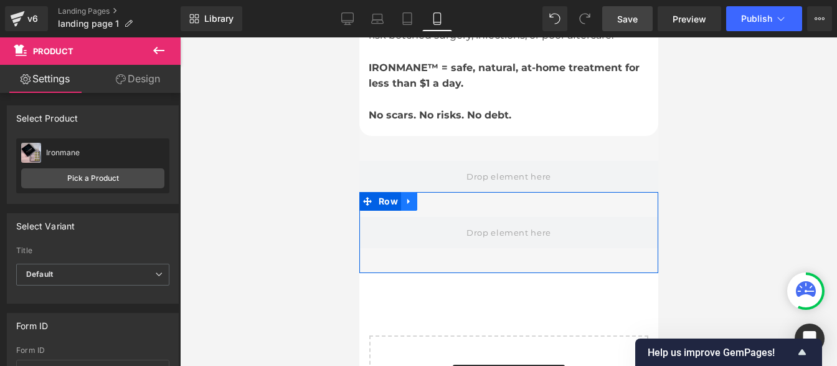
click at [405, 192] on link at bounding box center [408, 201] width 16 height 19
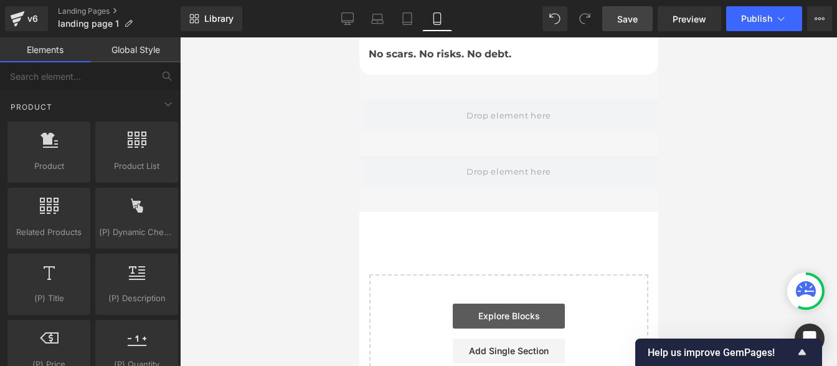
scroll to position [3895, 0]
click at [493, 303] on link "Explore Blocks" at bounding box center [508, 315] width 112 height 25
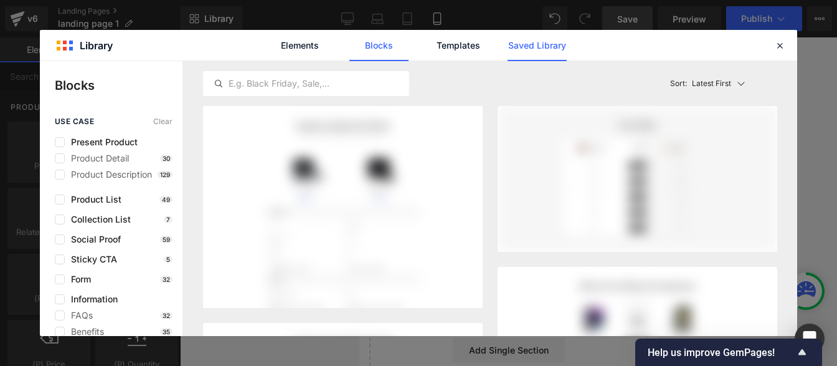
click at [523, 47] on link "Saved Library" at bounding box center [537, 45] width 59 height 31
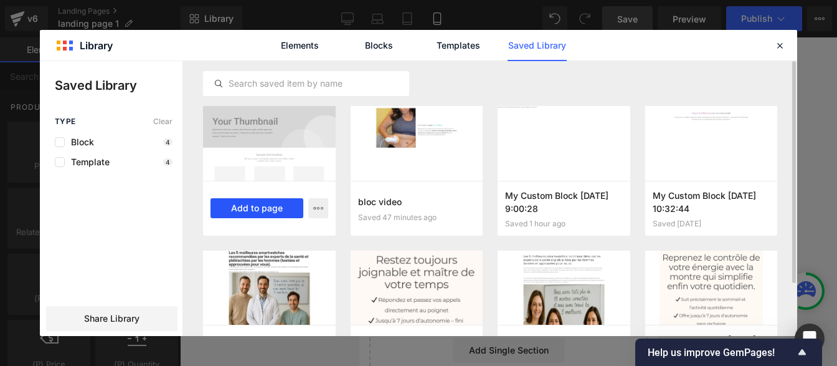
click at [255, 212] on button "Add to page" at bounding box center [257, 208] width 93 height 20
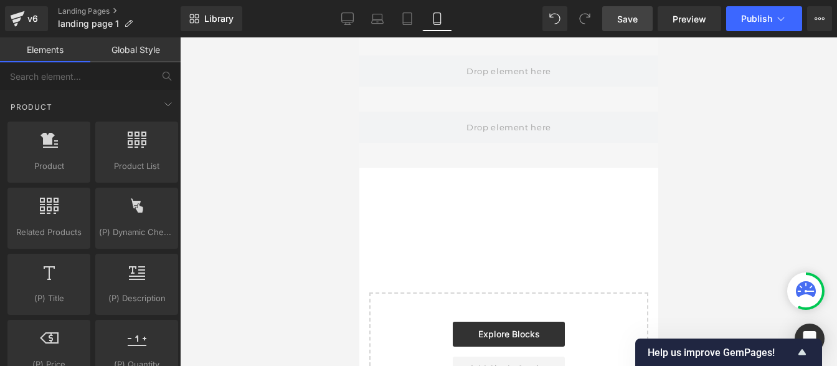
scroll to position [3938, 0]
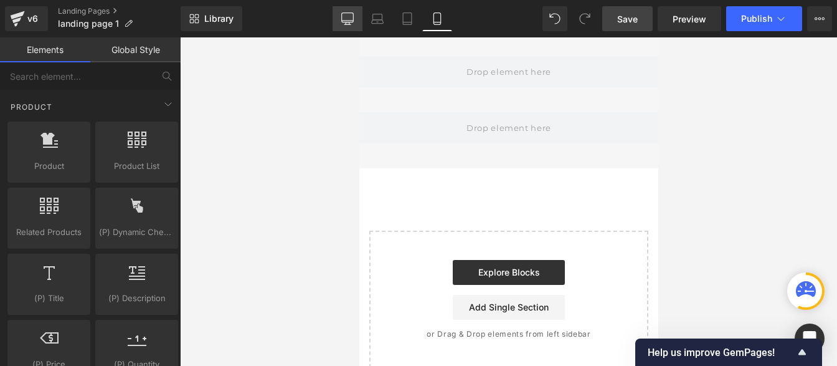
click at [348, 21] on icon at bounding box center [347, 18] width 12 height 12
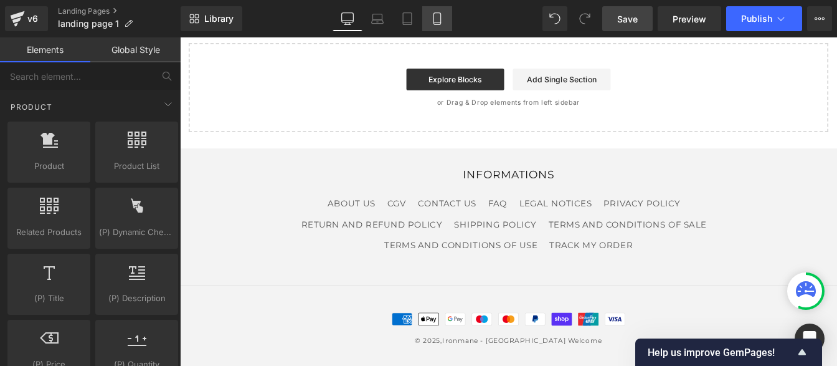
scroll to position [3906, 0]
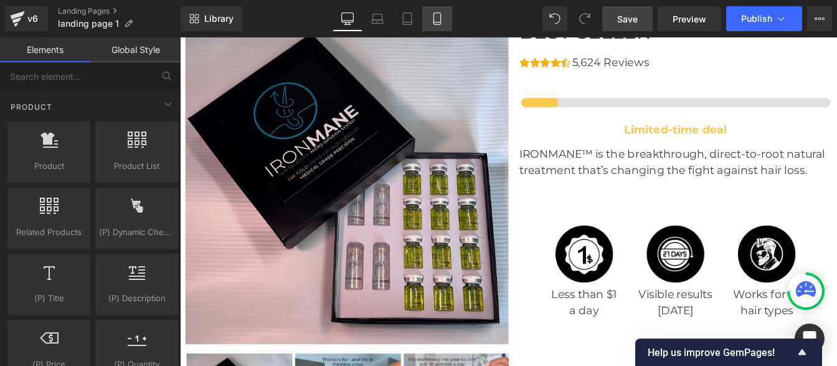
click at [445, 24] on link "Mobile" at bounding box center [437, 18] width 30 height 25
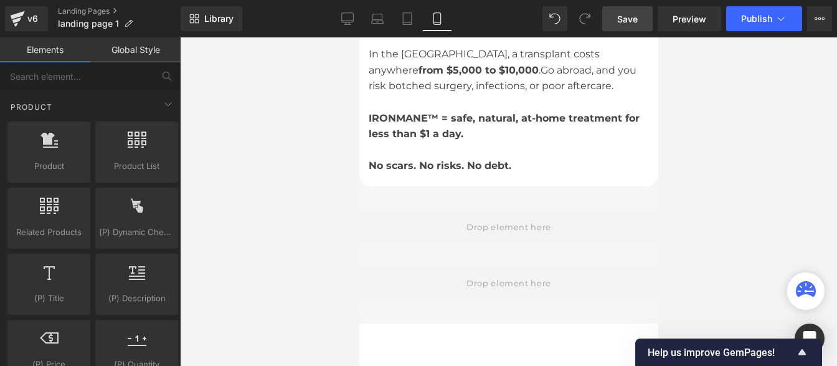
scroll to position [3769, 0]
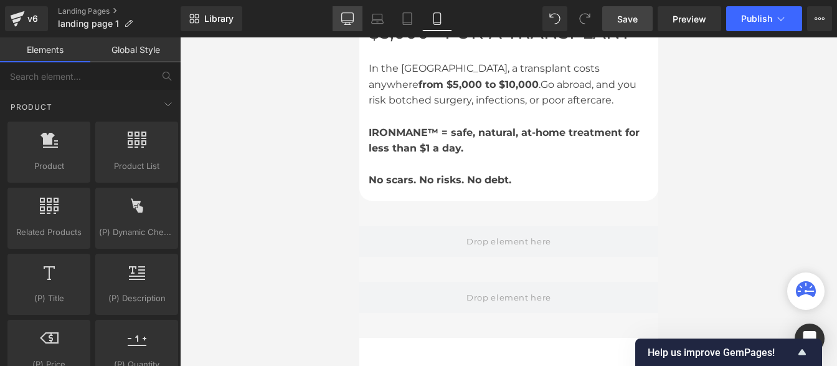
click at [345, 21] on icon at bounding box center [347, 18] width 12 height 12
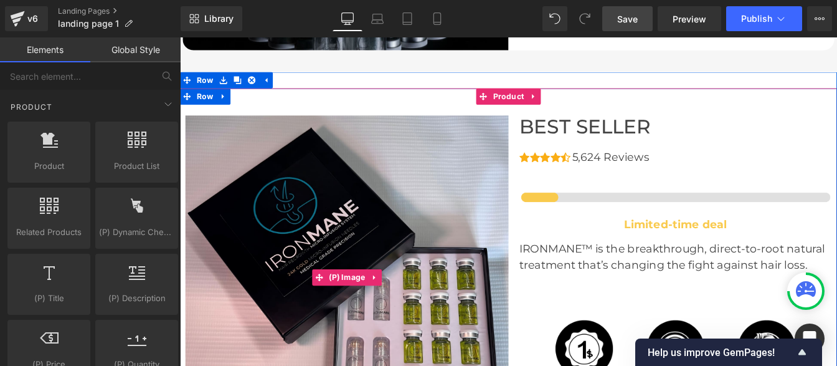
scroll to position [3088, 0]
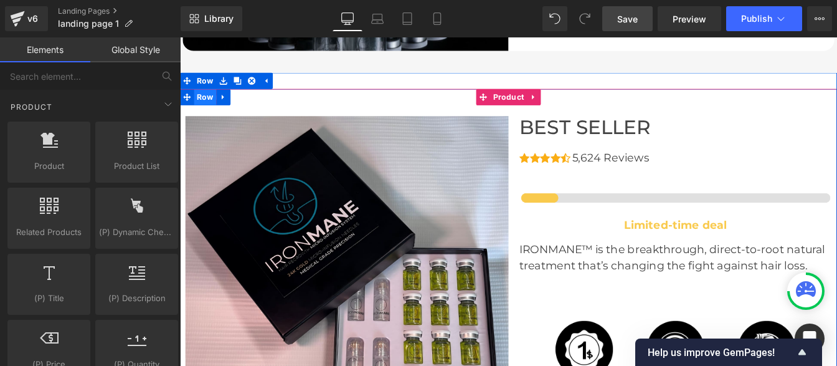
click at [202, 108] on span "Row" at bounding box center [209, 106] width 26 height 19
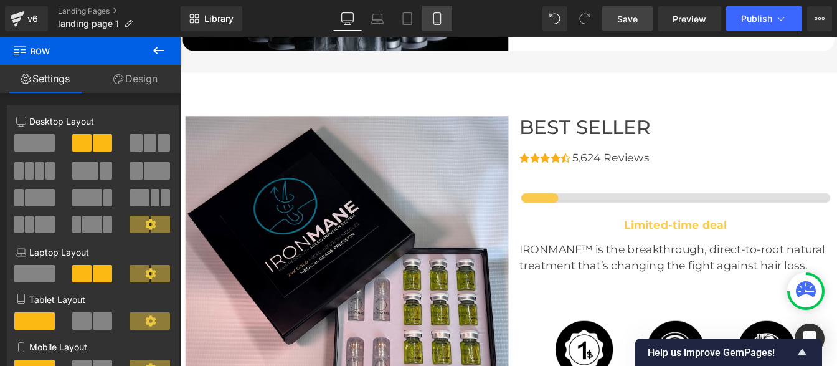
click at [438, 19] on icon at bounding box center [437, 18] width 12 height 12
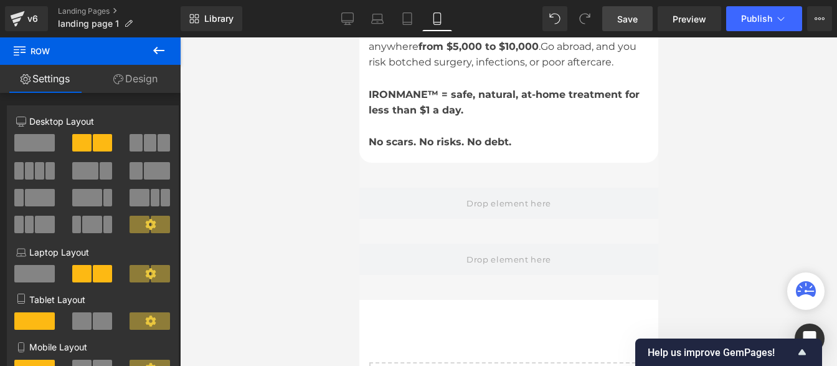
scroll to position [3803, 0]
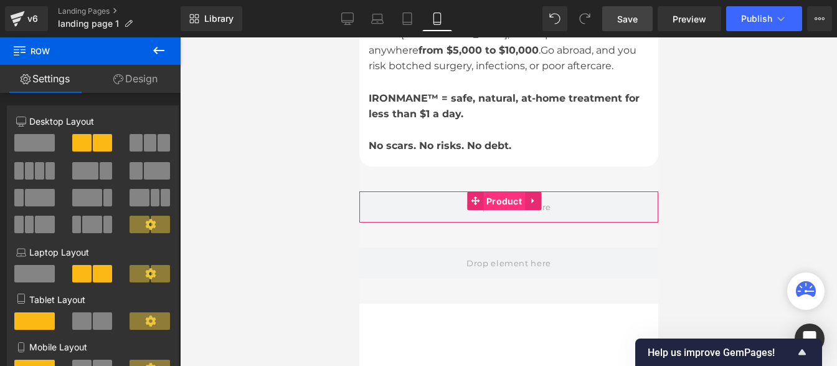
click at [509, 192] on span "Product" at bounding box center [504, 201] width 42 height 19
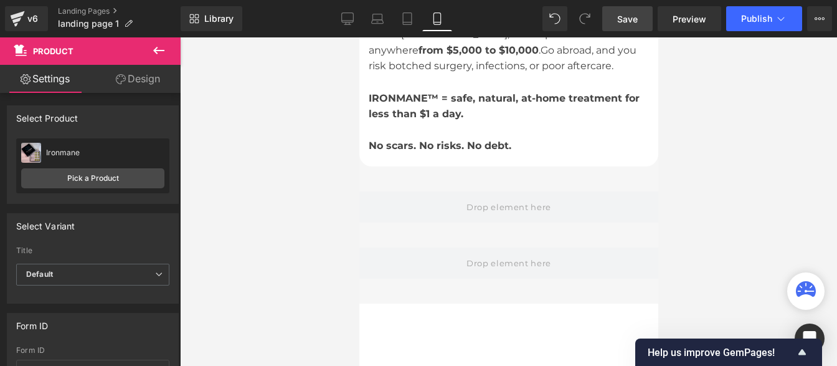
click at [154, 49] on icon at bounding box center [158, 50] width 15 height 15
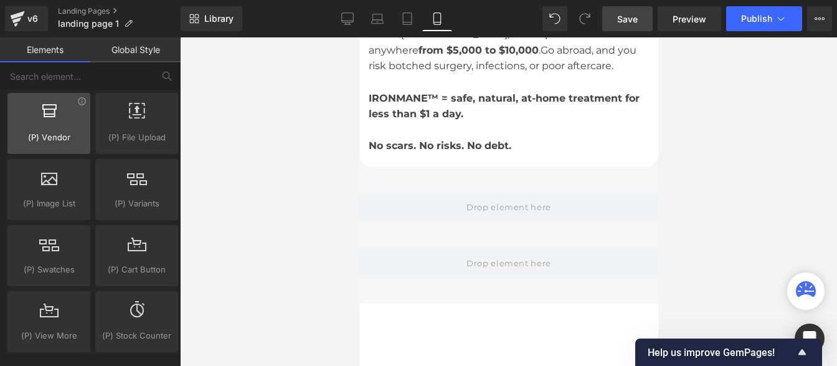
scroll to position [1336, 0]
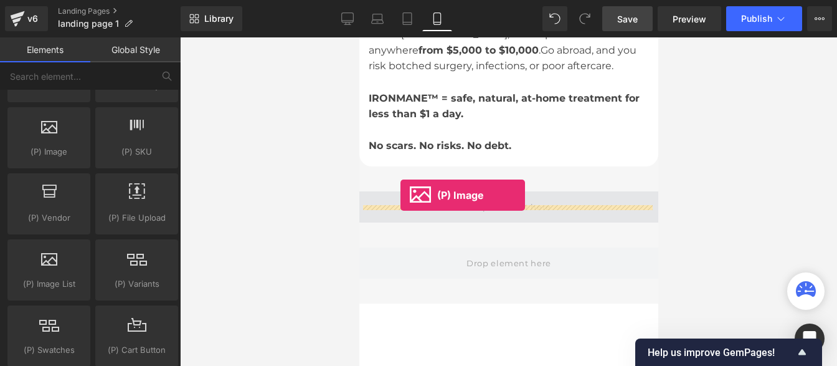
drag, startPoint x: 412, startPoint y: 186, endPoint x: 399, endPoint y: 195, distance: 15.2
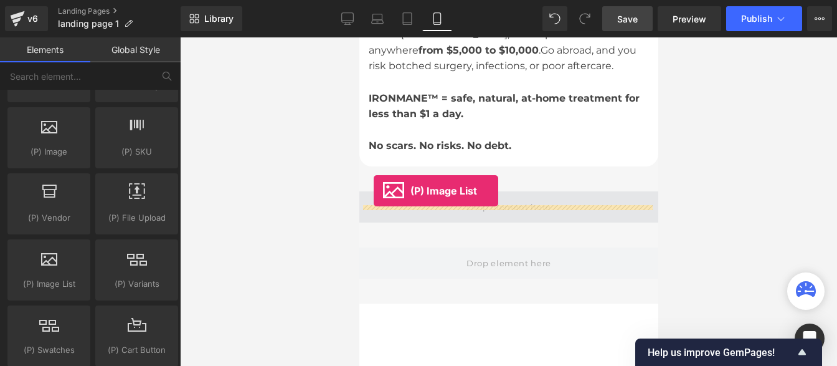
drag, startPoint x: 408, startPoint y: 311, endPoint x: 372, endPoint y: 190, distance: 125.9
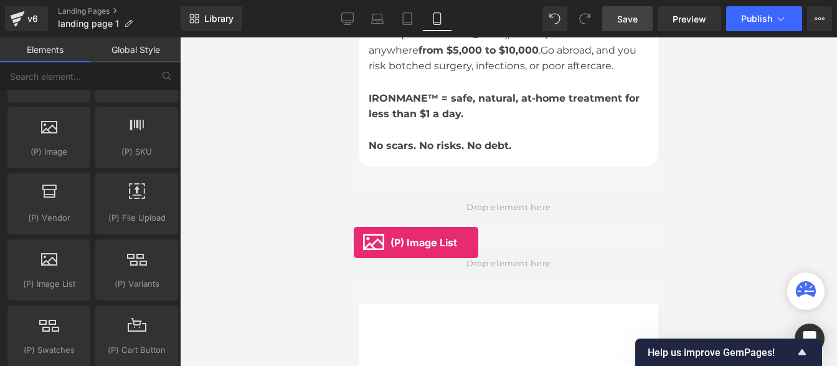
drag, startPoint x: 60, startPoint y: 273, endPoint x: 354, endPoint y: 242, distance: 295.6
click at [354, 242] on div "(P) Image List You are previewing how the will restyle your page. You can not e…" at bounding box center [418, 193] width 837 height 387
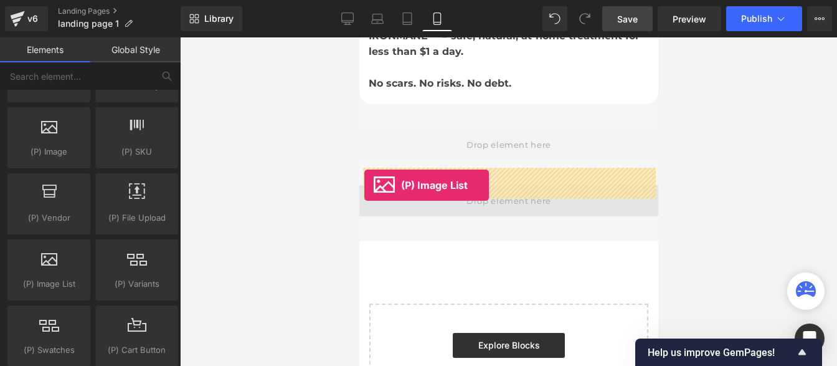
drag, startPoint x: 402, startPoint y: 311, endPoint x: 364, endPoint y: 185, distance: 131.4
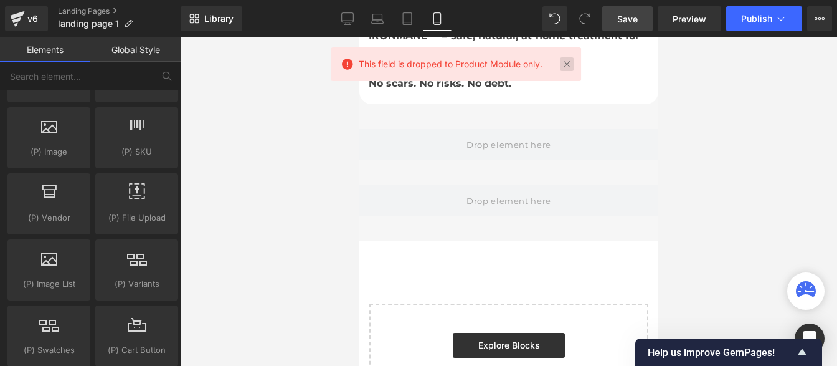
click at [574, 62] on link at bounding box center [567, 64] width 14 height 14
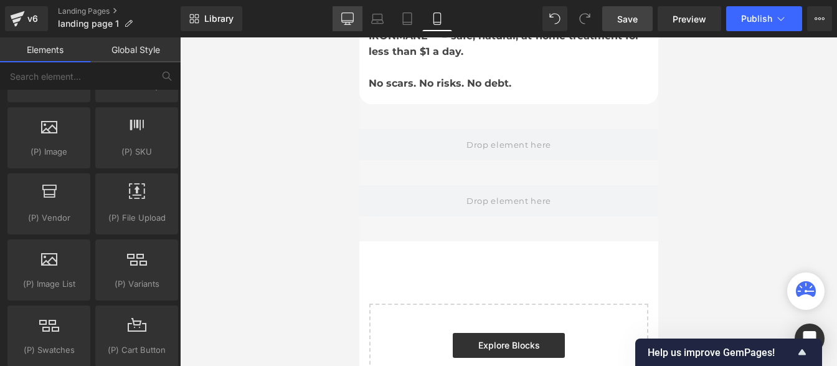
click at [354, 21] on link "Desktop" at bounding box center [348, 18] width 30 height 25
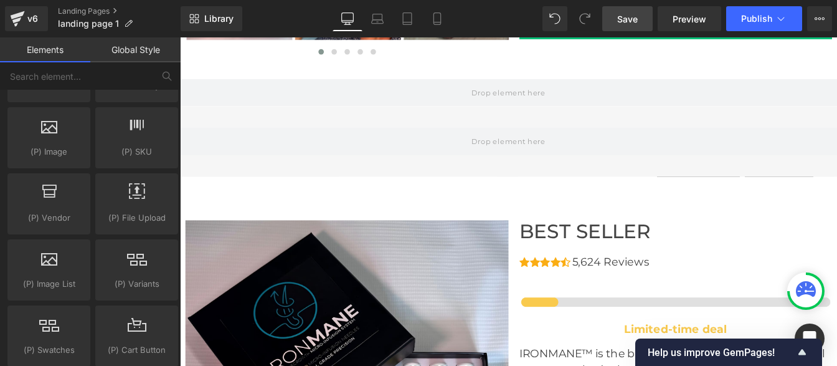
scroll to position [3678, 0]
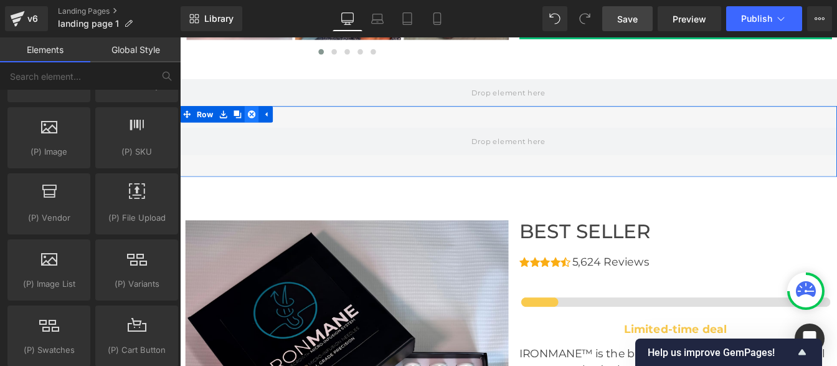
click at [259, 129] on icon at bounding box center [262, 125] width 9 height 9
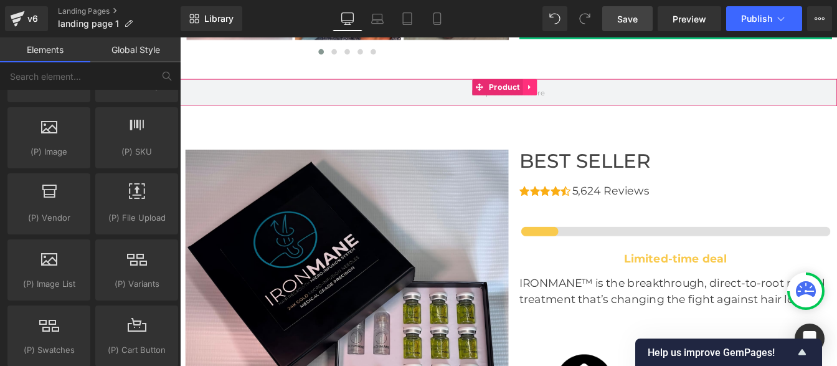
click at [579, 93] on icon at bounding box center [580, 95] width 2 height 6
click at [587, 97] on icon at bounding box center [589, 94] width 9 height 9
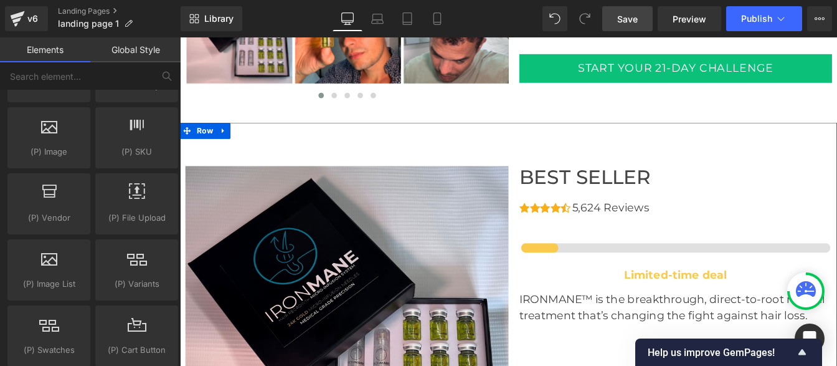
scroll to position [3615, 0]
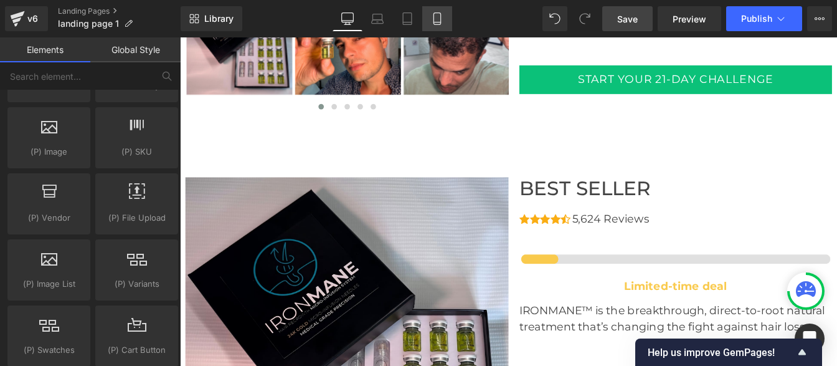
click at [438, 17] on icon at bounding box center [437, 18] width 12 height 12
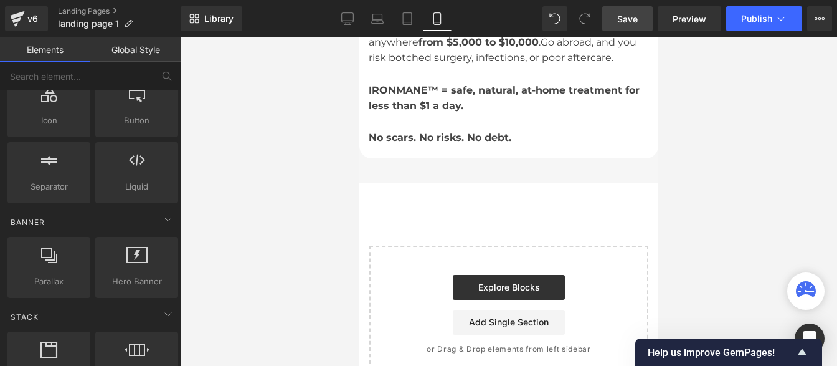
scroll to position [0, 0]
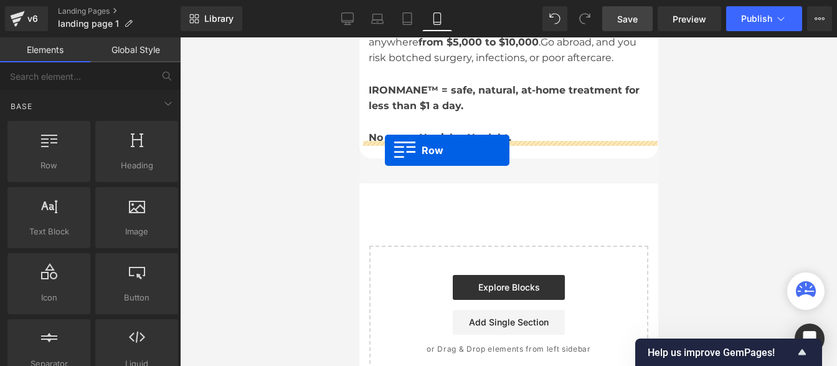
drag, startPoint x: 416, startPoint y: 197, endPoint x: 384, endPoint y: 150, distance: 57.0
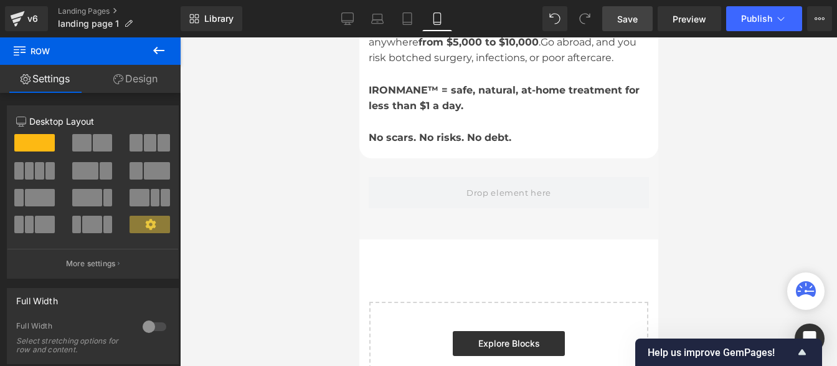
click at [154, 52] on icon at bounding box center [158, 50] width 15 height 15
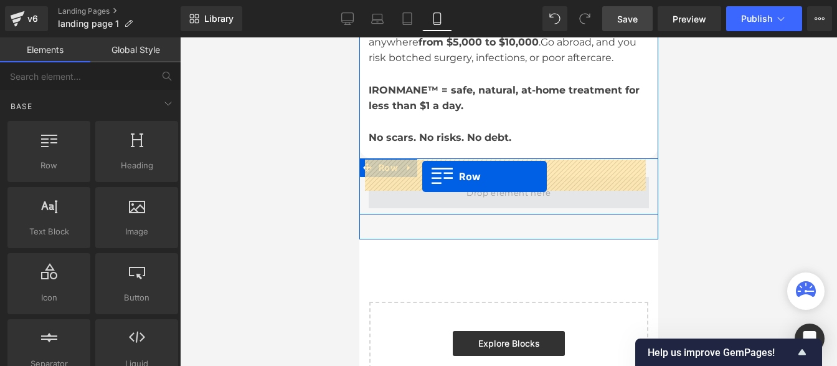
drag, startPoint x: 412, startPoint y: 204, endPoint x: 420, endPoint y: 176, distance: 29.2
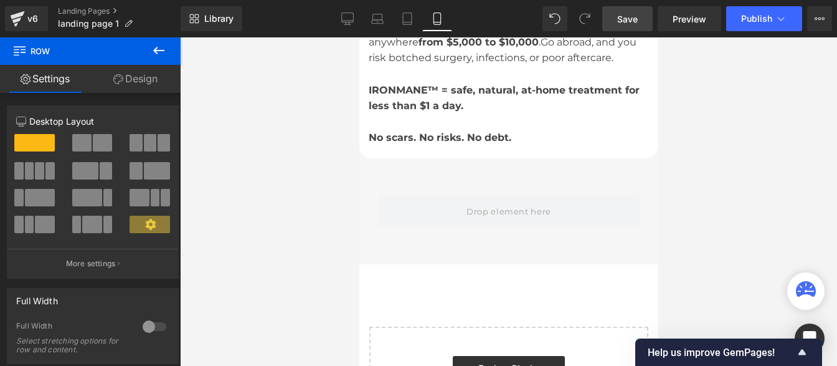
click at [165, 47] on icon at bounding box center [158, 50] width 15 height 15
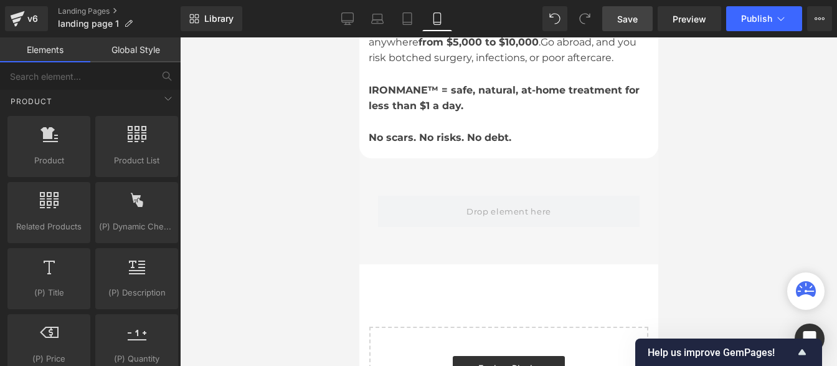
scroll to position [1066, 0]
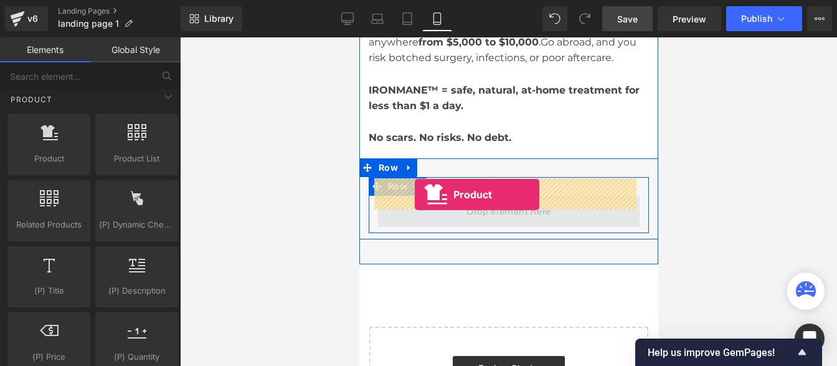
drag, startPoint x: 404, startPoint y: 181, endPoint x: 414, endPoint y: 194, distance: 16.1
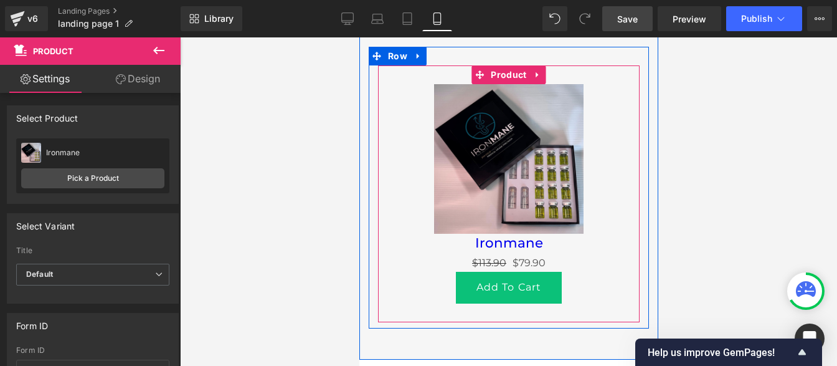
scroll to position [3942, 0]
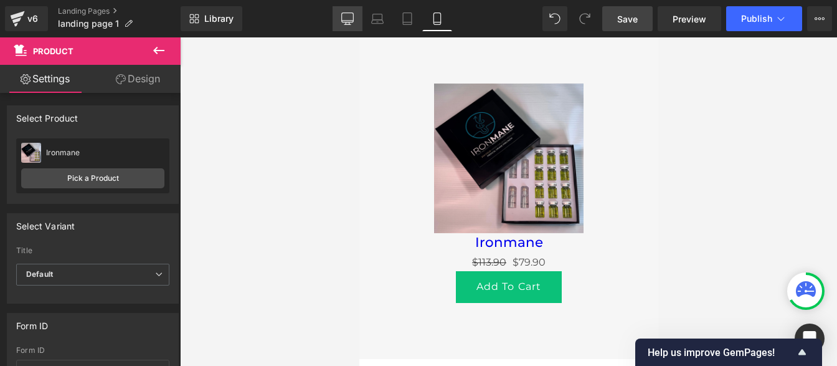
click at [343, 20] on icon at bounding box center [348, 17] width 12 height 9
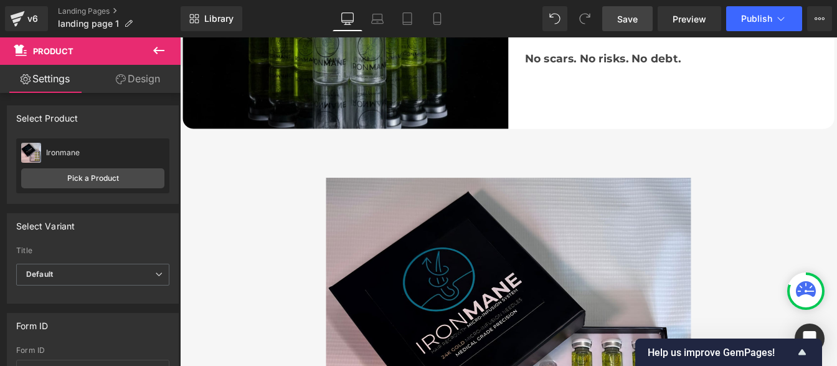
scroll to position [2996, 0]
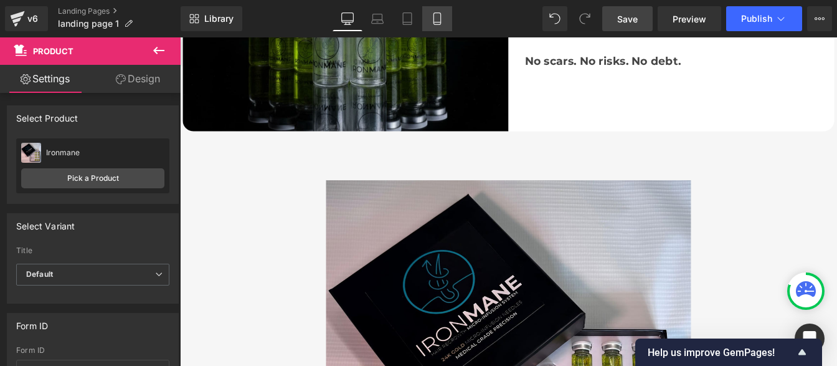
click at [442, 17] on icon at bounding box center [437, 18] width 12 height 12
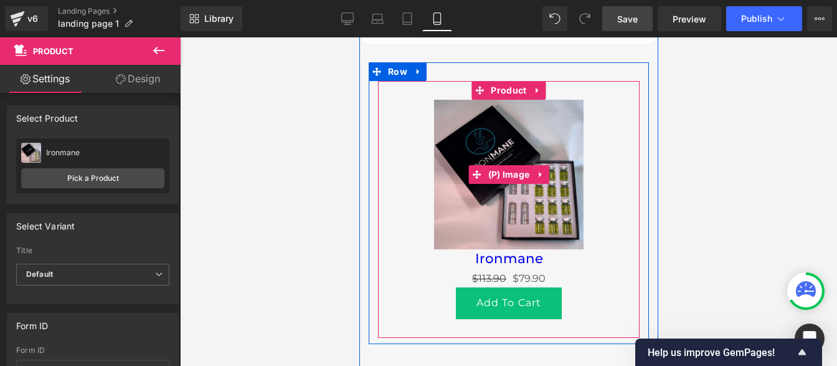
scroll to position [3929, 0]
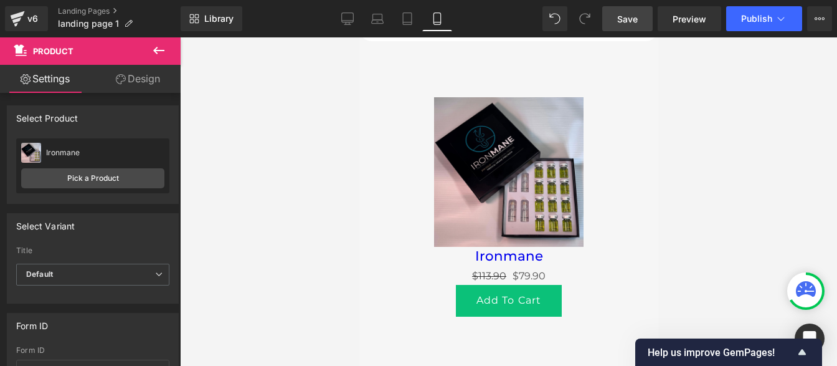
click at [159, 44] on icon at bounding box center [158, 50] width 15 height 15
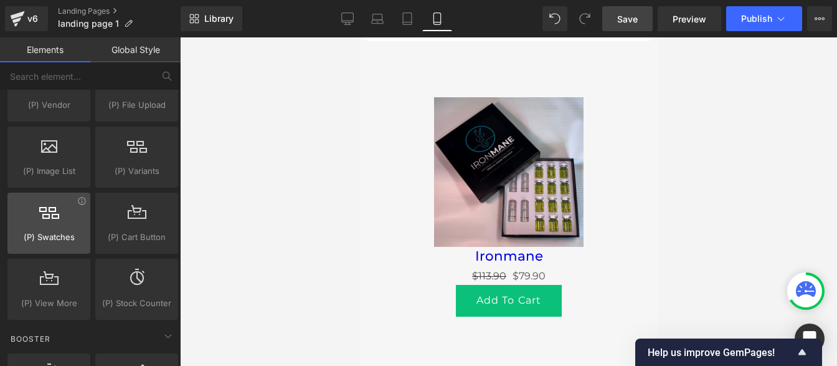
scroll to position [1450, 0]
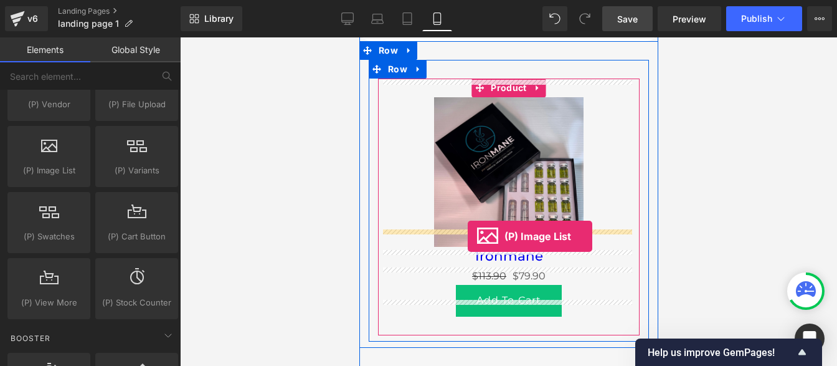
drag, startPoint x: 406, startPoint y: 214, endPoint x: 466, endPoint y: 236, distance: 64.2
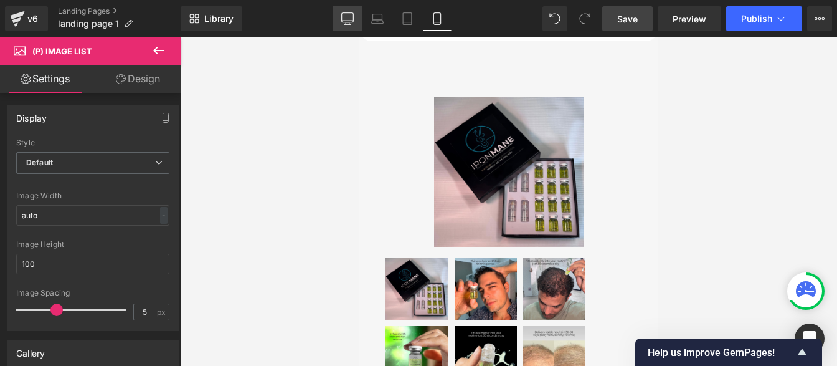
click at [343, 20] on icon at bounding box center [348, 17] width 12 height 9
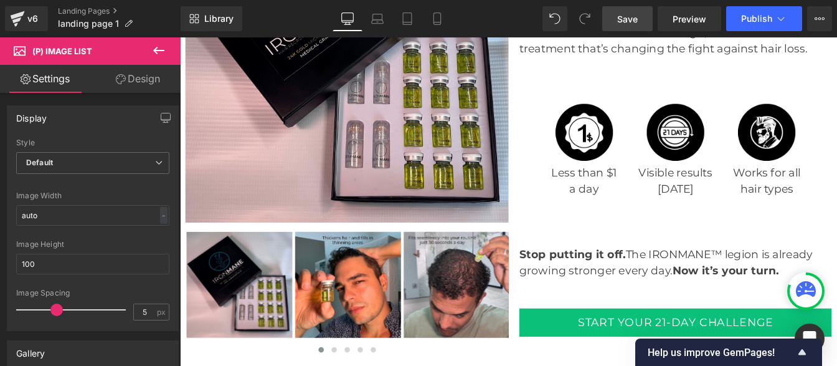
scroll to position [4658, 0]
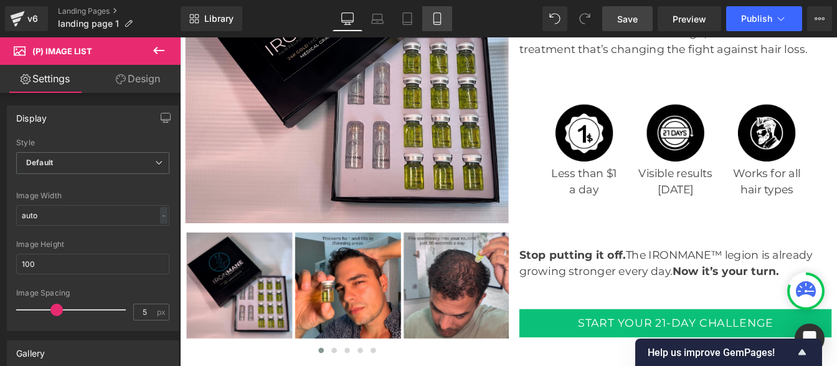
click at [440, 19] on icon at bounding box center [436, 19] width 7 height 12
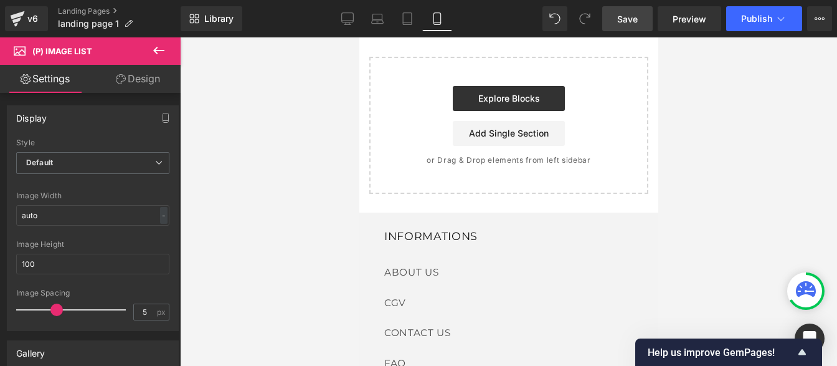
scroll to position [4019, 0]
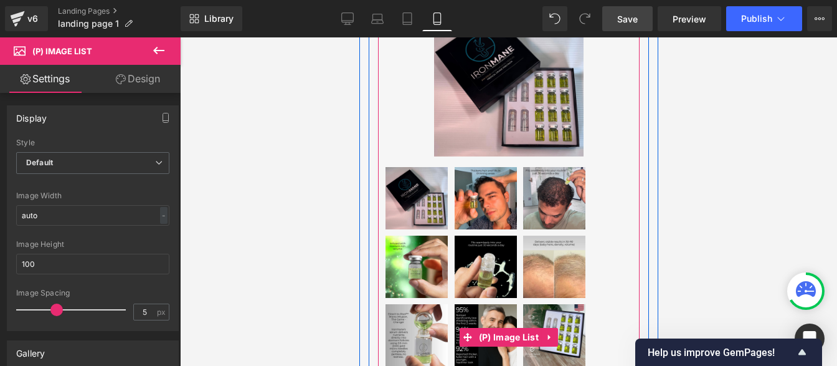
click at [474, 235] on img at bounding box center [485, 266] width 62 height 62
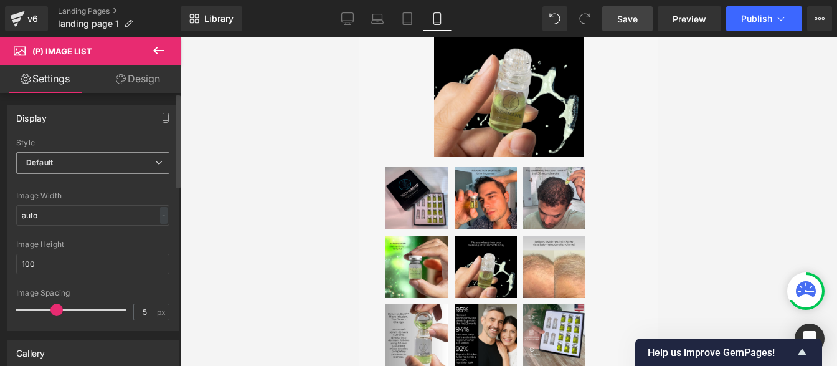
click at [77, 169] on span "Default" at bounding box center [92, 163] width 153 height 22
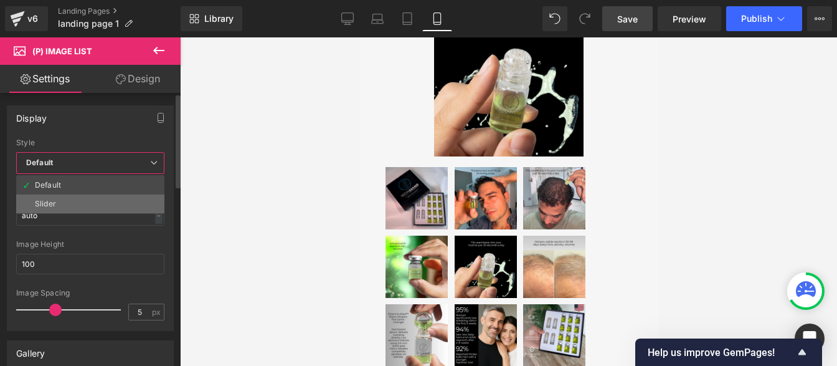
click at [78, 205] on li "Slider" at bounding box center [90, 203] width 148 height 19
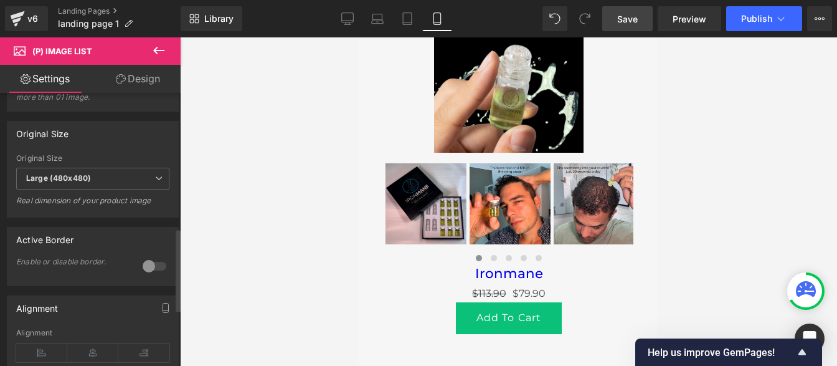
scroll to position [450, 0]
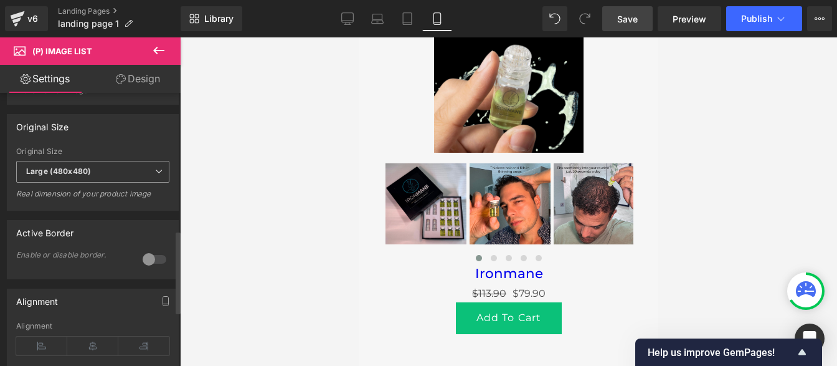
click at [82, 175] on b "Large (480x480)" at bounding box center [58, 170] width 65 height 9
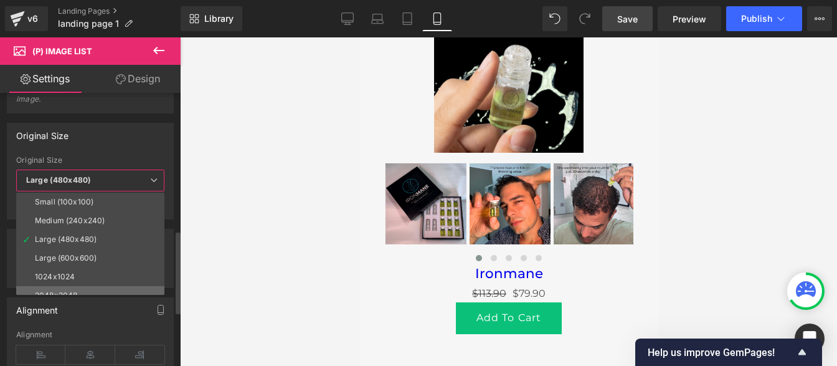
click at [77, 291] on div "2048x2048" at bounding box center [56, 295] width 42 height 9
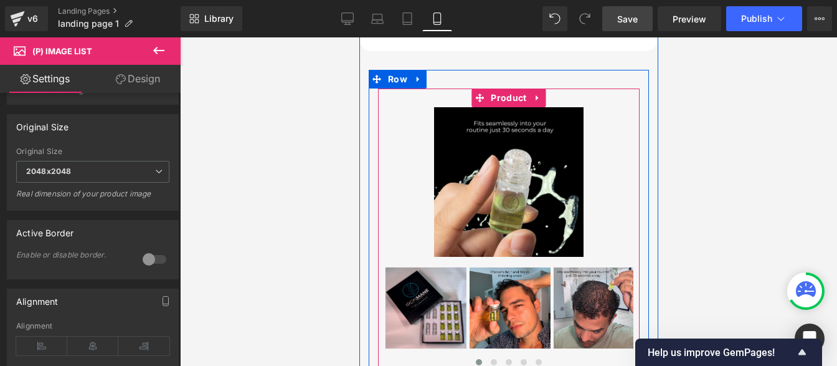
scroll to position [3915, 0]
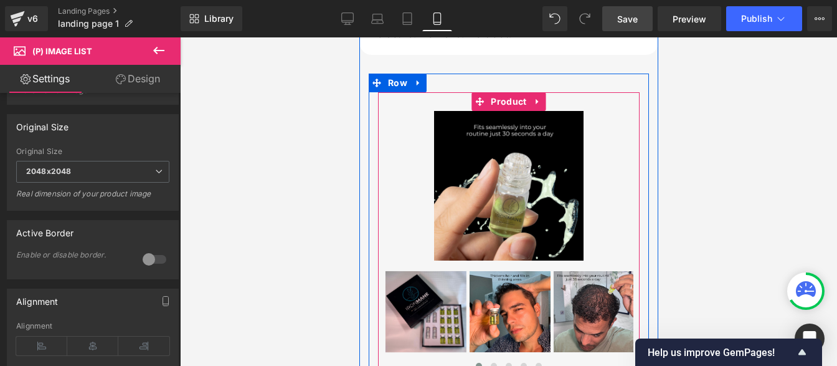
click at [503, 187] on img at bounding box center [507, 185] width 149 height 149
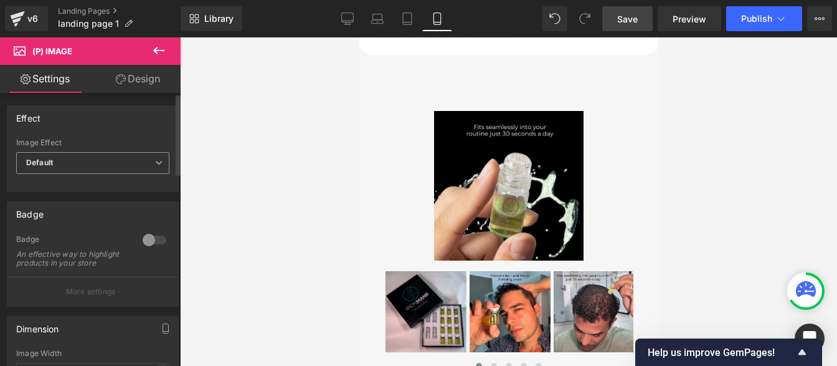
scroll to position [120, 0]
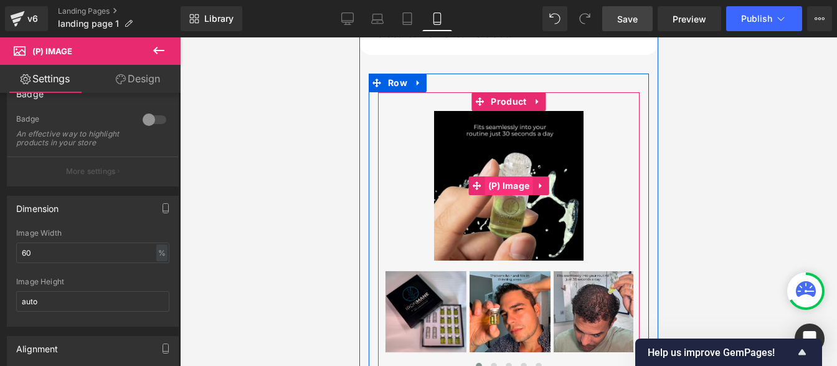
click at [488, 176] on span "(P) Image" at bounding box center [509, 185] width 48 height 19
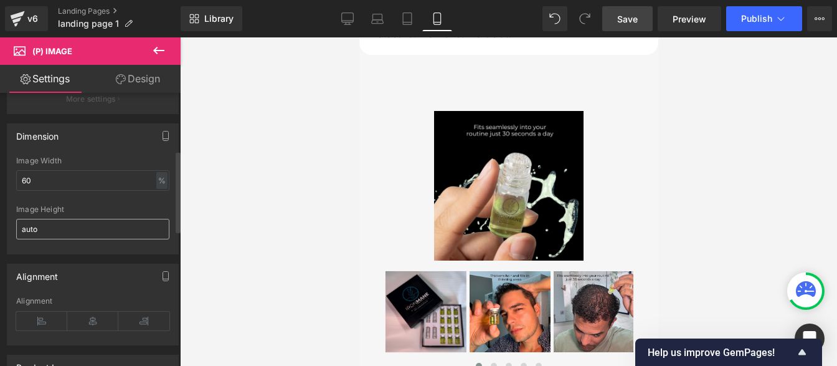
scroll to position [192, 0]
click at [43, 187] on input "60" at bounding box center [92, 181] width 153 height 21
type input "6"
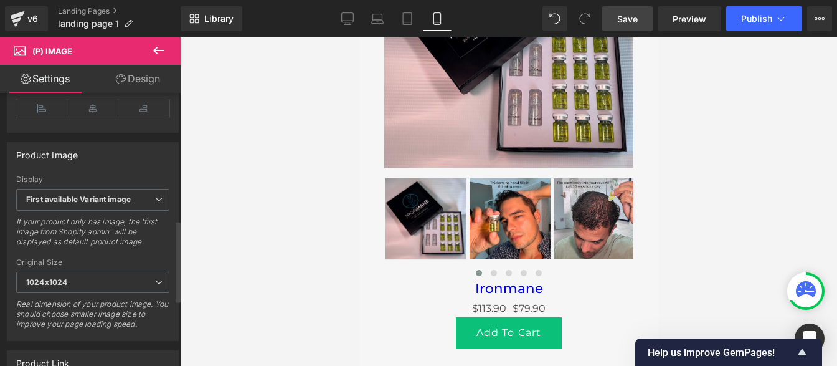
scroll to position [435, 0]
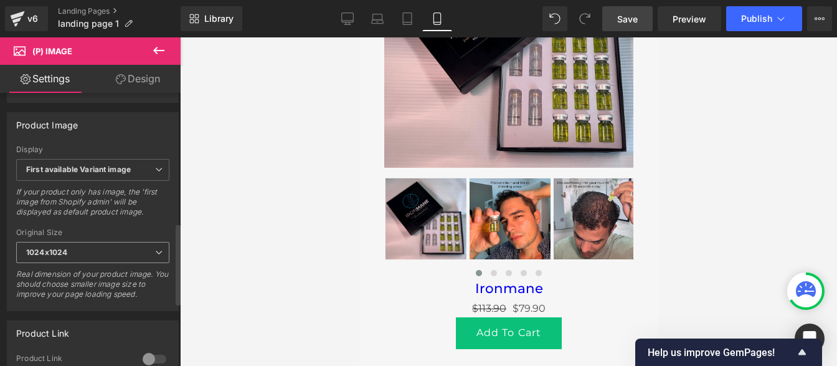
click at [54, 257] on b "1024x1024" at bounding box center [46, 251] width 41 height 9
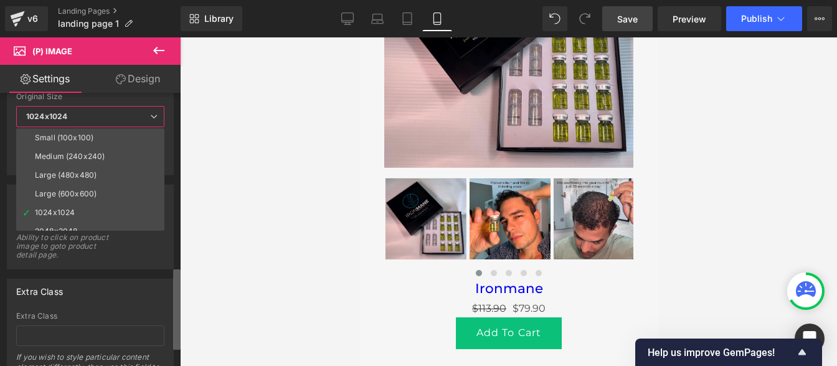
click at [174, 321] on b at bounding box center [176, 309] width 7 height 80
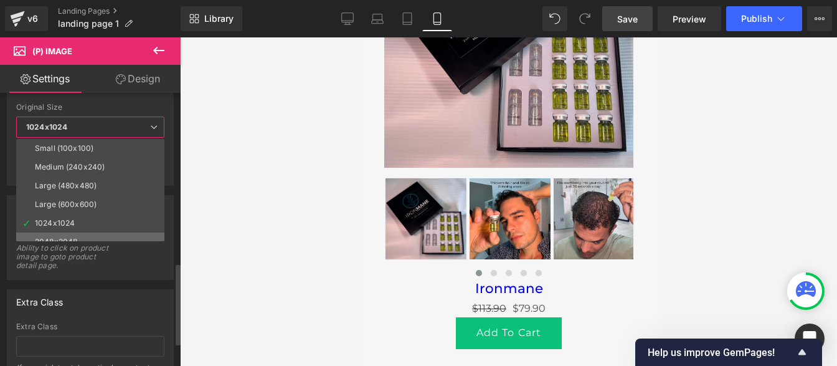
click at [68, 240] on div "2048x2048" at bounding box center [56, 241] width 42 height 9
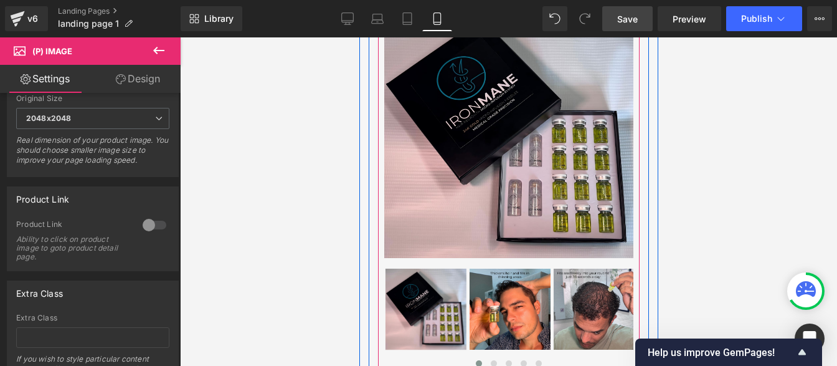
scroll to position [4219, 0]
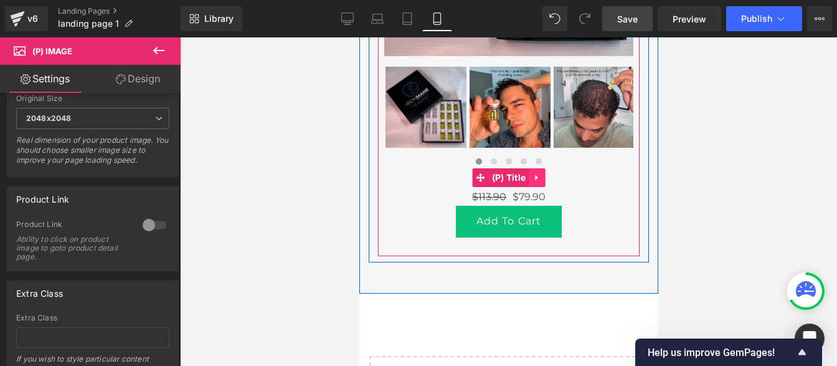
click at [534, 175] on icon at bounding box center [535, 178] width 2 height 6
click at [540, 173] on icon at bounding box center [544, 177] width 9 height 9
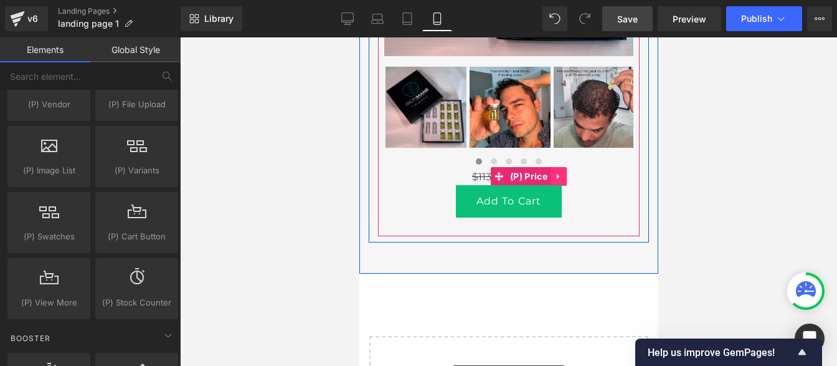
click at [556, 174] on icon at bounding box center [557, 177] width 2 height 6
click at [562, 172] on icon at bounding box center [566, 176] width 9 height 9
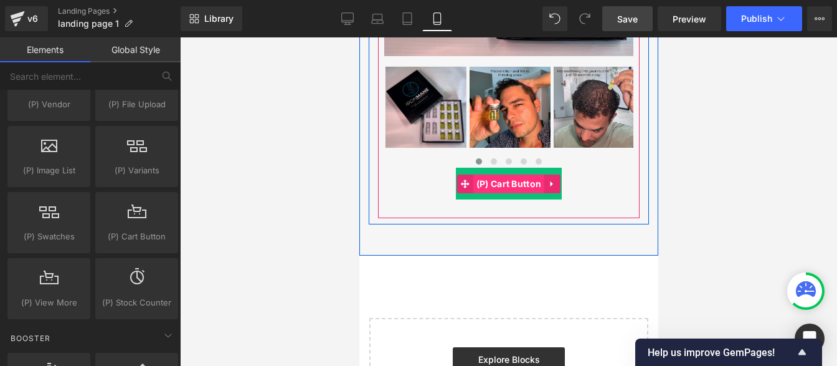
click at [495, 174] on span "(P) Cart Button" at bounding box center [509, 183] width 72 height 19
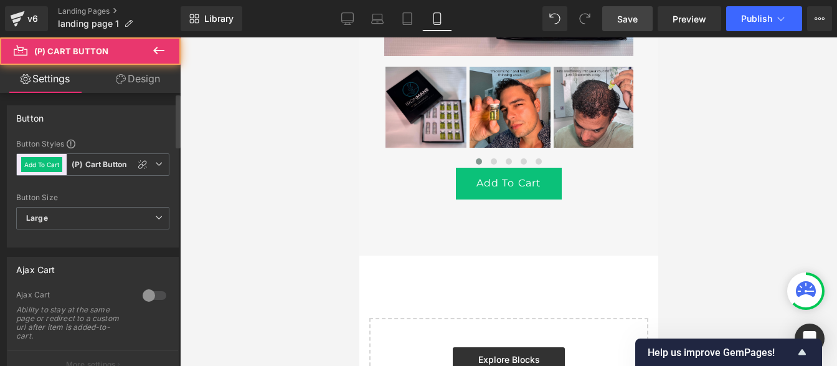
click at [57, 277] on div "Ajax Cart" at bounding box center [92, 269] width 171 height 24
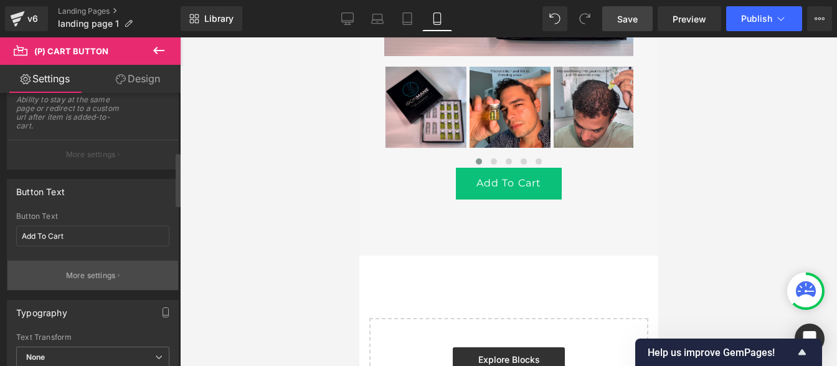
scroll to position [308, 0]
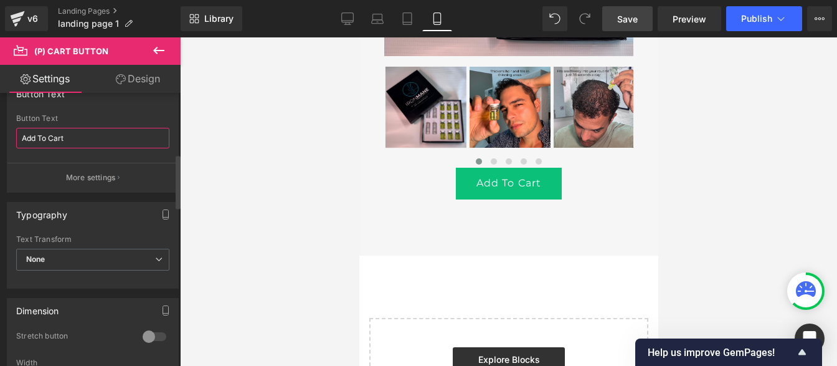
click at [65, 136] on input "Add To Cart" at bounding box center [92, 138] width 153 height 21
paste input "START YOUR 21-DAY CHALLENGE"
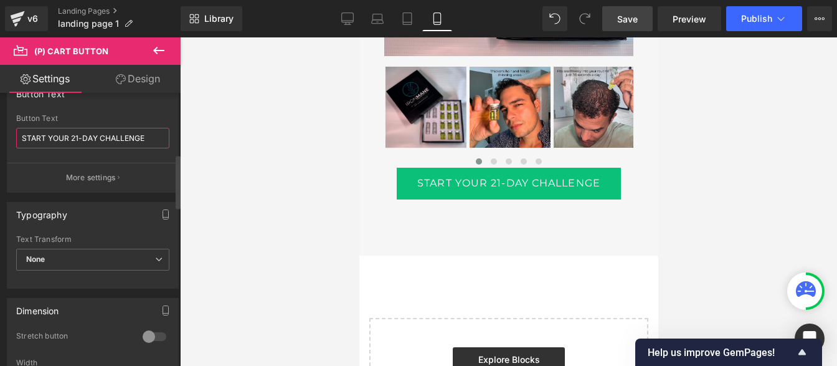
type input "START YOUR 21-DAY CHALLENGE"
click at [149, 123] on div "Button Text START YOUR 21-DAY CHALLENGE" at bounding box center [92, 138] width 153 height 49
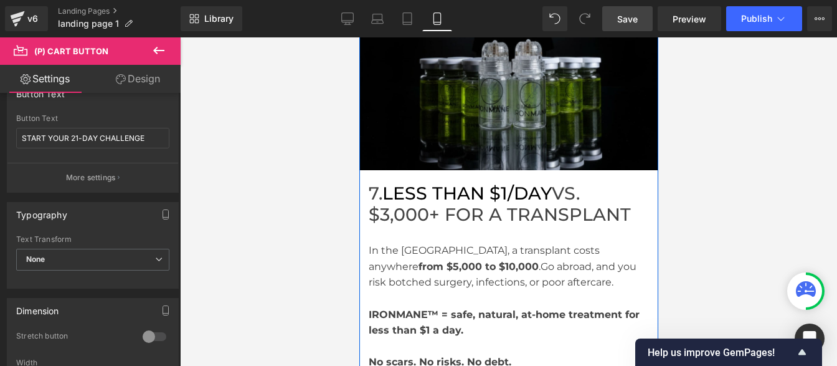
scroll to position [3583, 0]
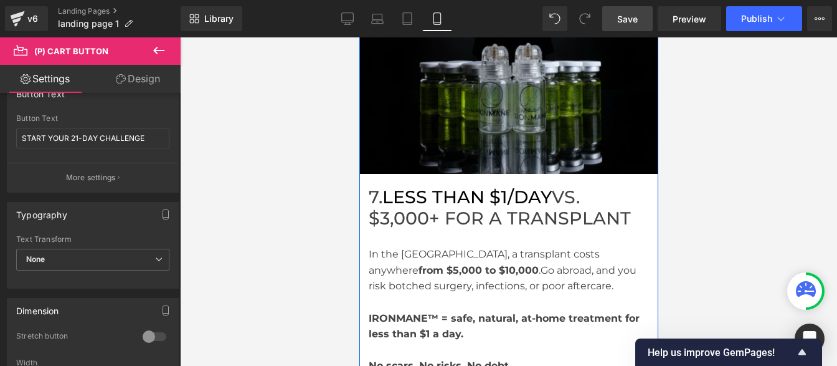
click at [451, 186] on span "LESS THAN $1/DAY" at bounding box center [466, 196] width 169 height 21
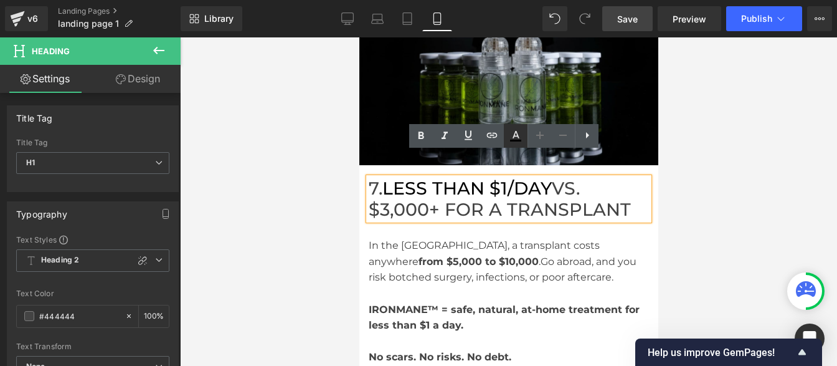
scroll to position [3611, 0]
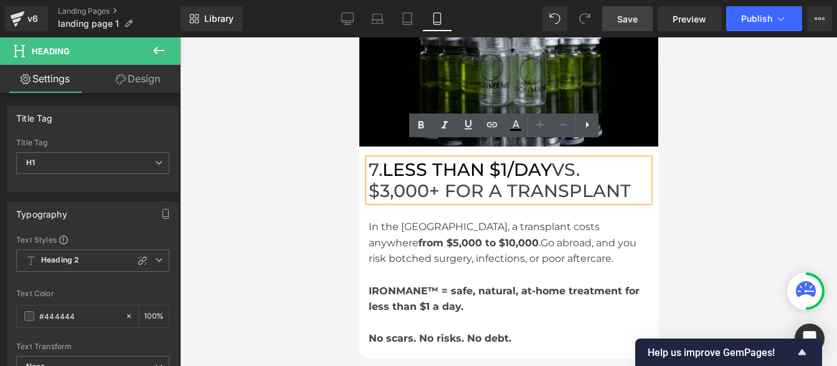
click at [354, 154] on div at bounding box center [508, 201] width 657 height 328
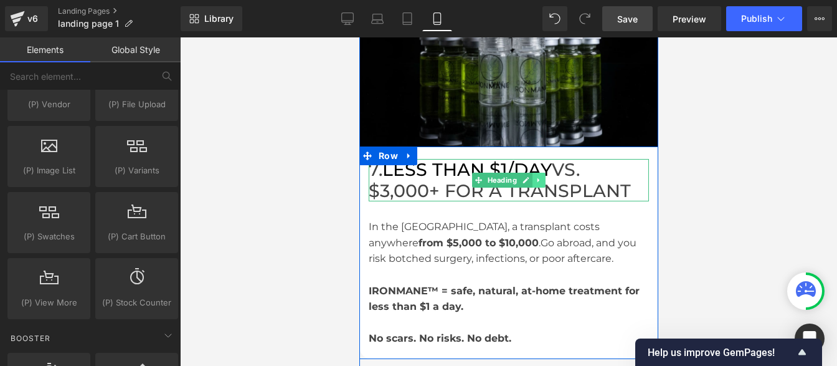
click at [536, 176] on icon at bounding box center [538, 179] width 7 height 7
click at [529, 176] on icon at bounding box center [531, 179] width 7 height 7
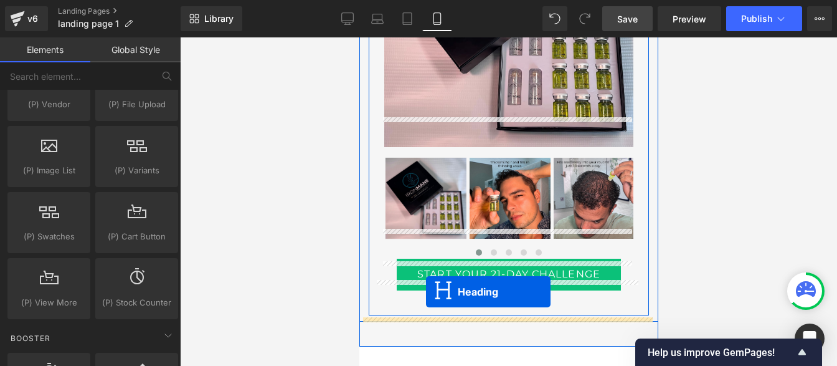
scroll to position [4171, 0]
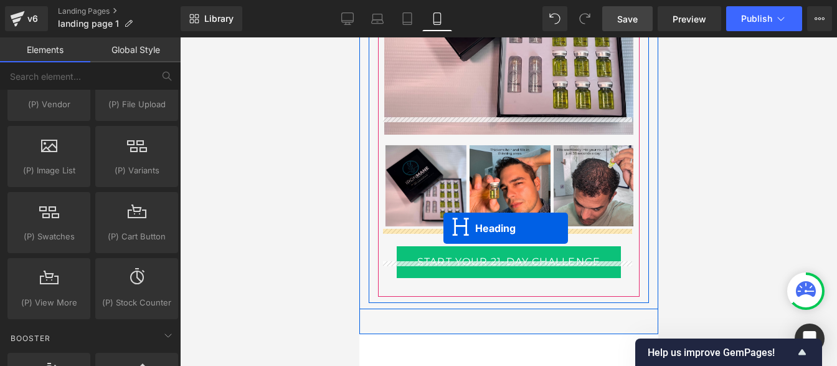
drag, startPoint x: 475, startPoint y: 204, endPoint x: 443, endPoint y: 228, distance: 39.6
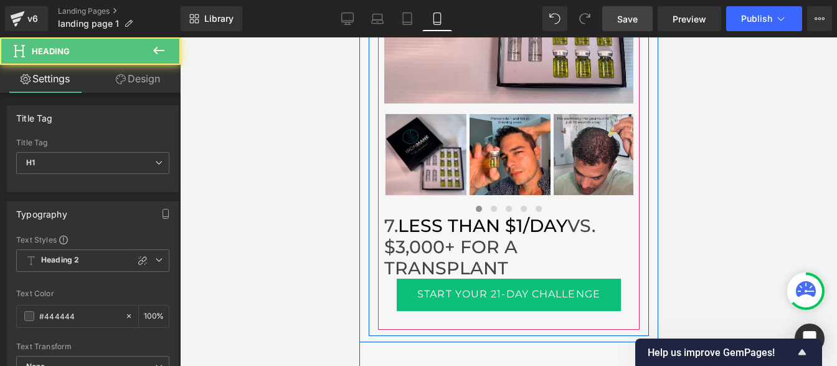
scroll to position [4140, 0]
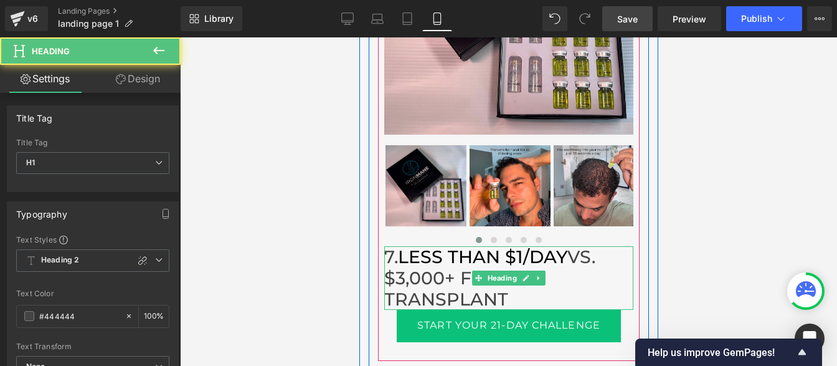
click at [441, 256] on h1 "7. LESS THAN $1/DAY VS. $3,000+ FOR A TRANSPLANT" at bounding box center [508, 278] width 249 height 64
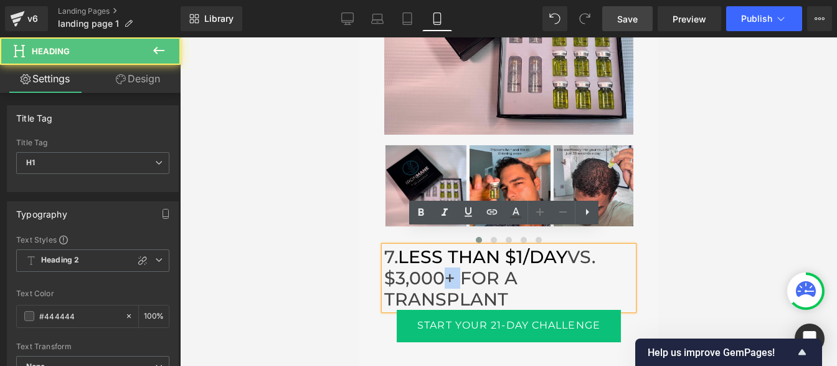
click at [441, 256] on h1 "7. LESS THAN $1/DAY VS. $3,000+ FOR A TRANSPLANT" at bounding box center [508, 278] width 249 height 64
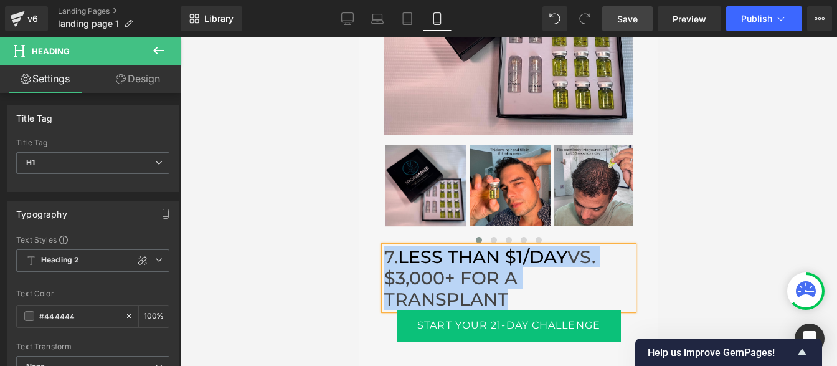
paste div
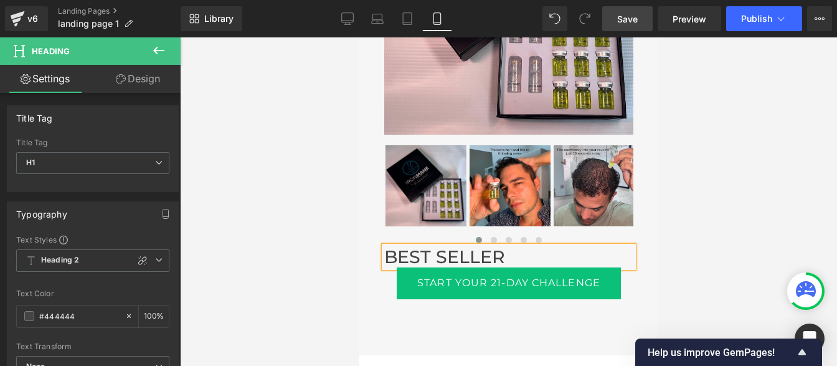
click at [688, 260] on div at bounding box center [508, 201] width 657 height 328
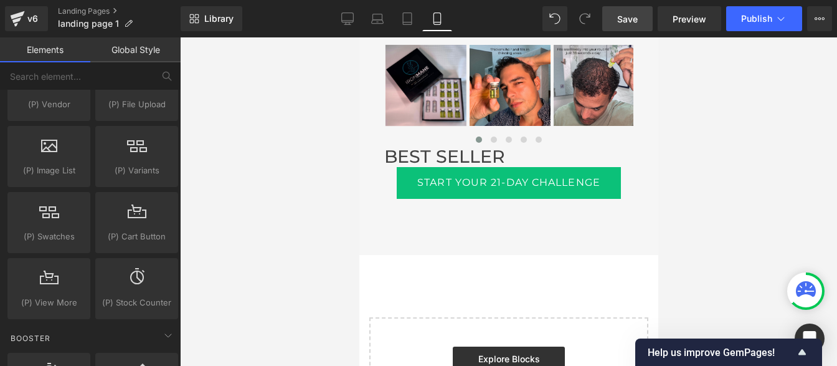
scroll to position [4241, 0]
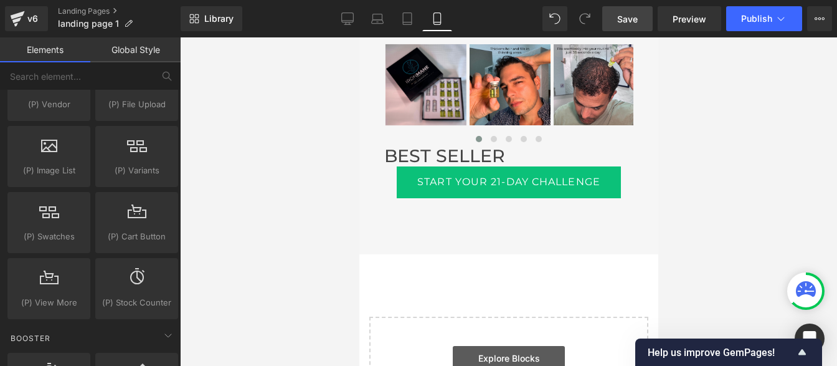
click at [489, 346] on link "Explore Blocks" at bounding box center [508, 358] width 112 height 25
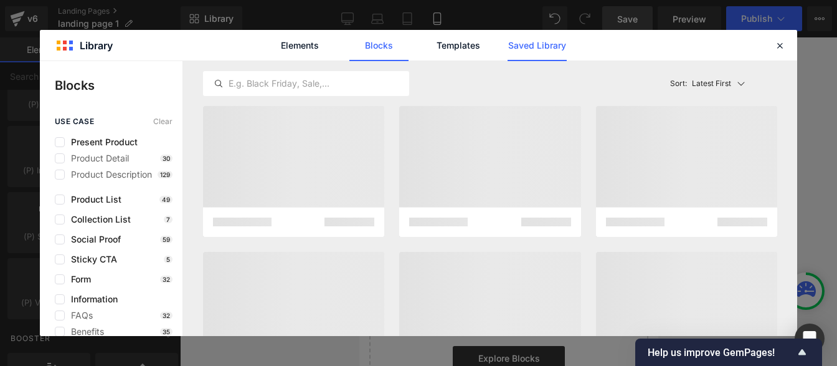
click at [532, 54] on link "Saved Library" at bounding box center [537, 45] width 59 height 31
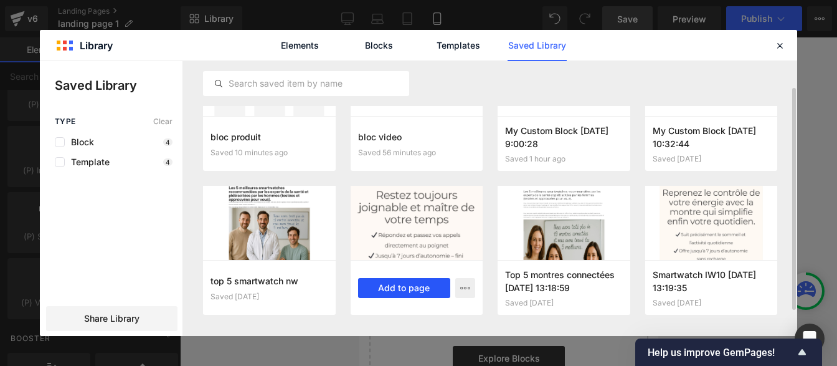
scroll to position [0, 0]
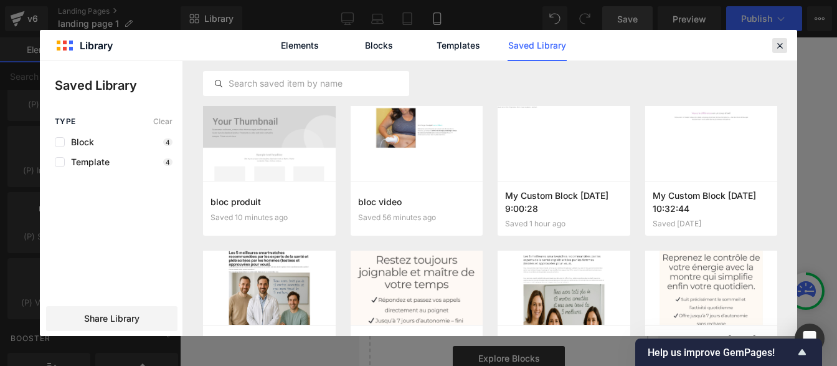
click at [783, 44] on icon at bounding box center [779, 45] width 11 height 11
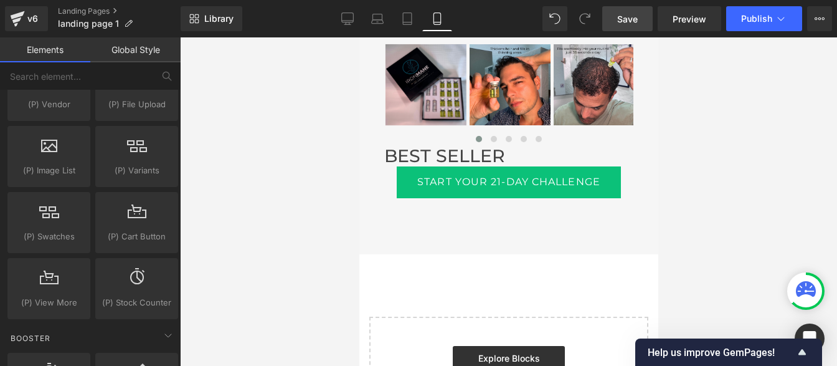
click at [626, 19] on span "Save" at bounding box center [627, 18] width 21 height 13
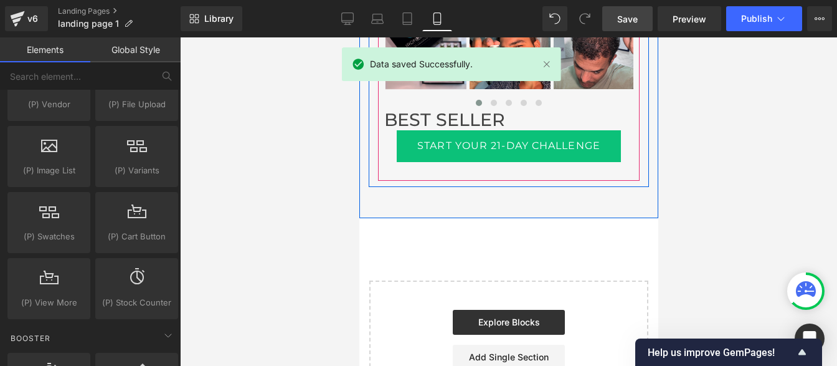
scroll to position [4278, 0]
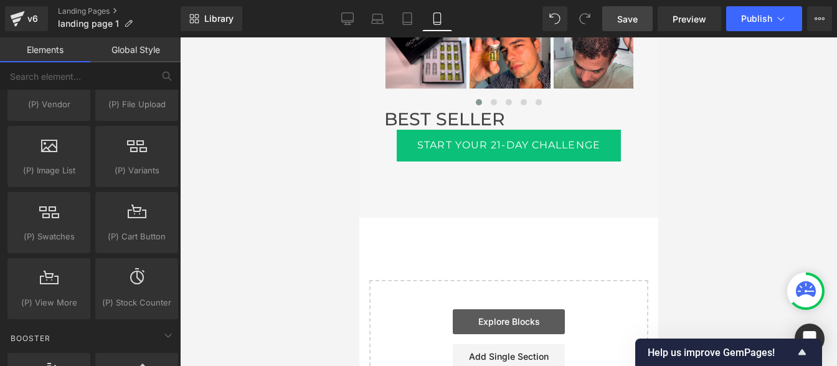
click at [491, 309] on link "Explore Blocks" at bounding box center [508, 321] width 112 height 25
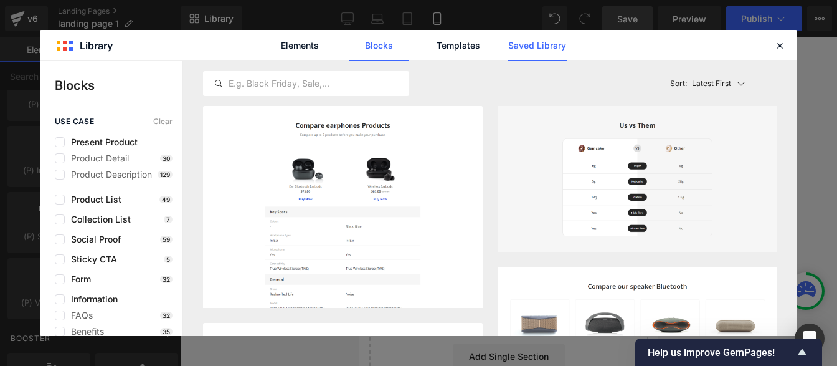
click at [534, 47] on link "Saved Library" at bounding box center [537, 45] width 59 height 31
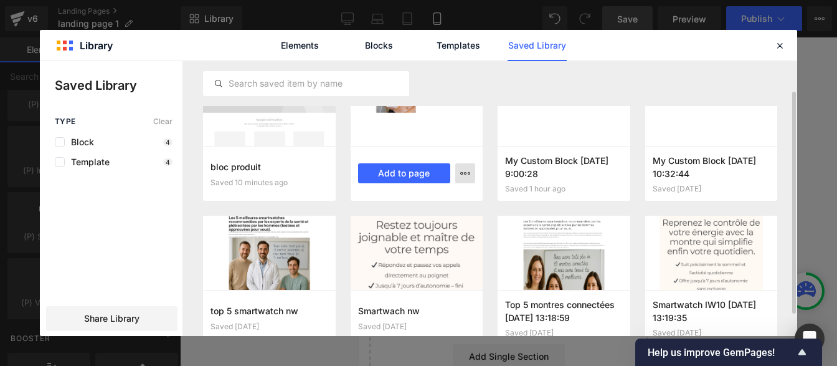
scroll to position [65, 0]
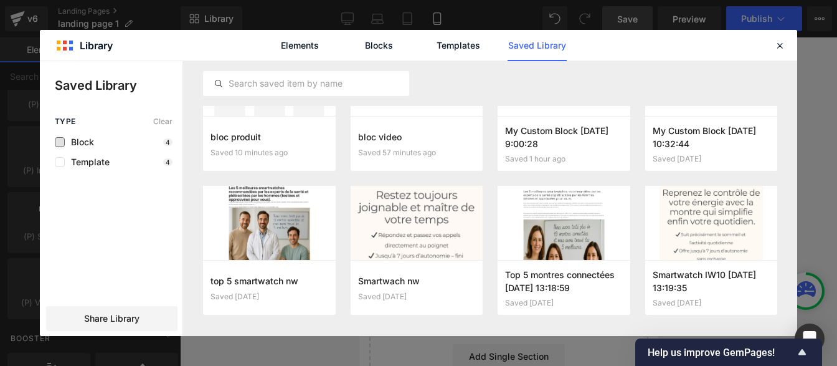
click at [94, 142] on span "Block" at bounding box center [79, 142] width 29 height 10
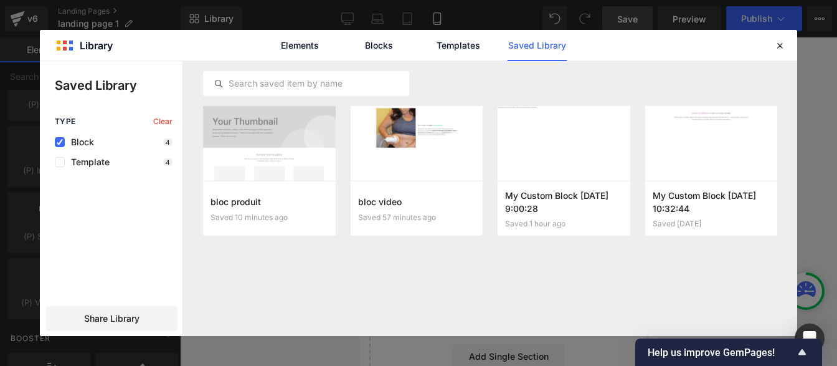
click at [94, 142] on span "Block" at bounding box center [79, 142] width 29 height 10
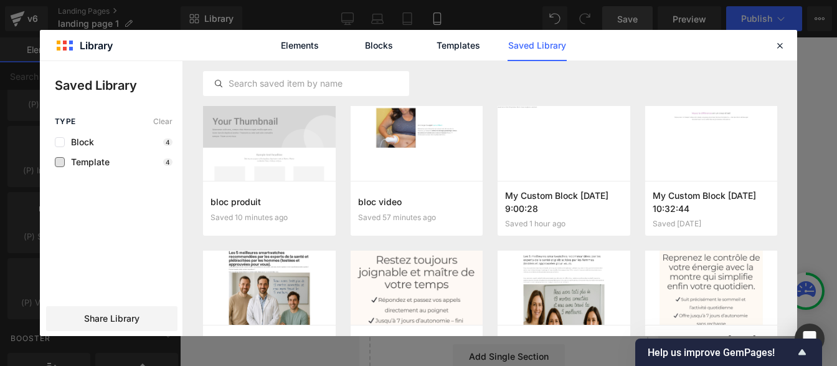
click at [98, 163] on span "Template" at bounding box center [87, 162] width 45 height 10
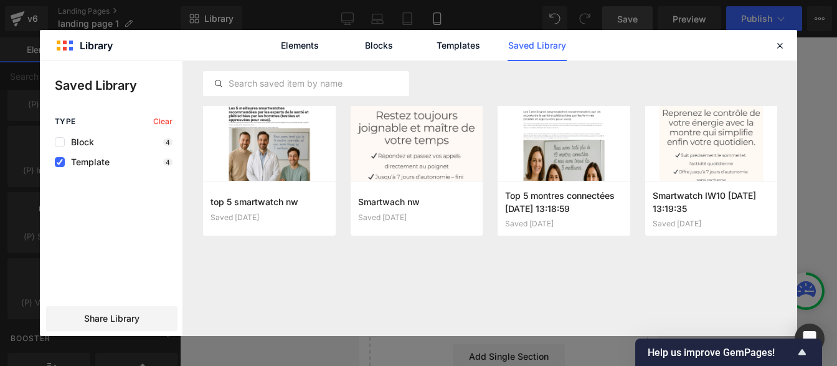
click at [98, 163] on span "Template" at bounding box center [87, 162] width 45 height 10
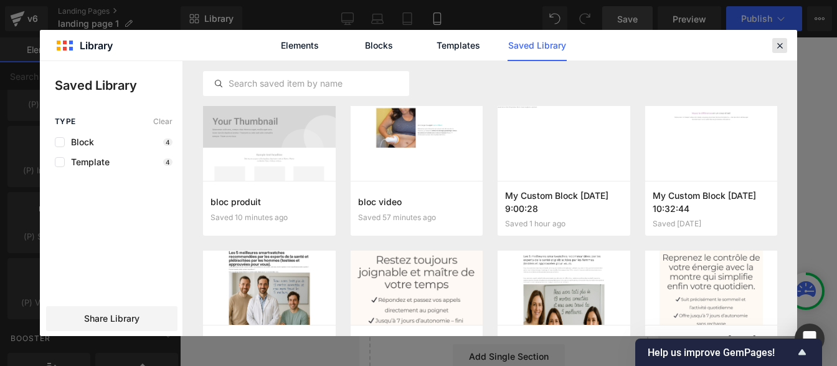
click at [777, 48] on icon at bounding box center [779, 45] width 11 height 11
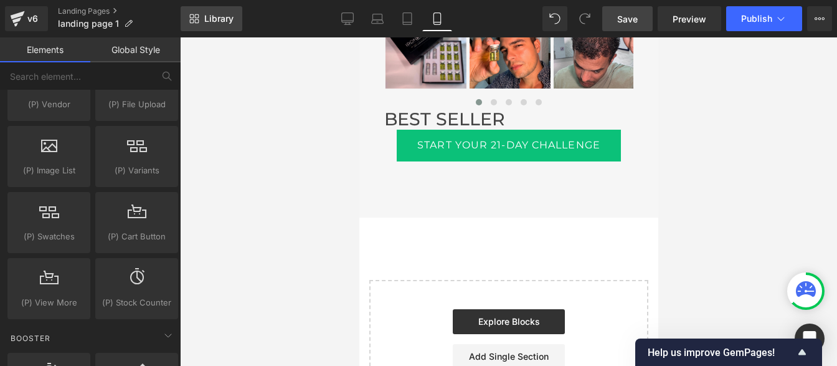
click at [217, 29] on link "Library" at bounding box center [212, 18] width 62 height 25
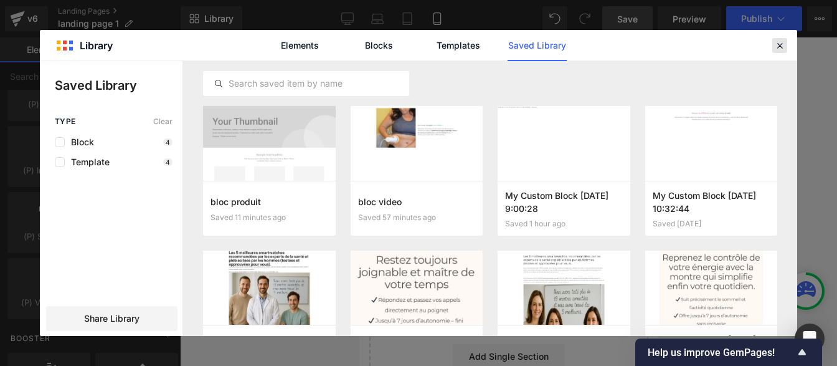
click at [783, 49] on icon at bounding box center [779, 45] width 11 height 11
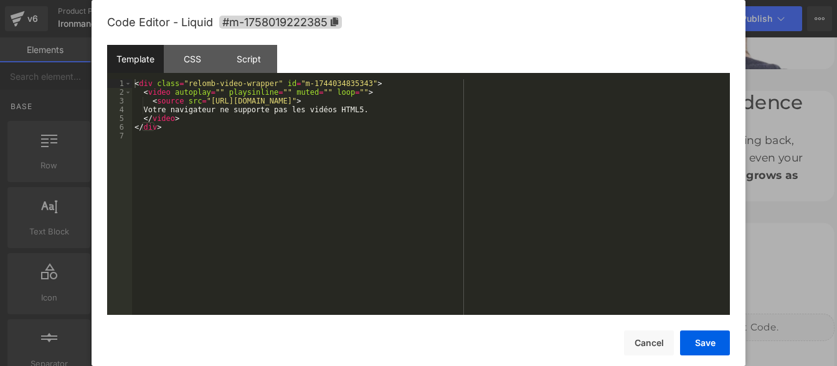
click at [249, 0] on div "You are previewing how the will restyle your page. You can not edit Elements in…" at bounding box center [418, 0] width 837 height 0
click at [183, 64] on div "CSS" at bounding box center [192, 59] width 57 height 28
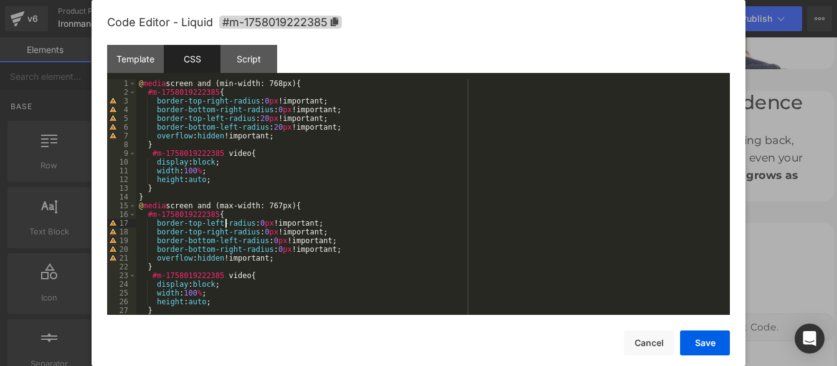
click at [226, 222] on div "@ media screen and (min-width: 768px) { #m-1758019222385 { border-top-right-rad…" at bounding box center [430, 205] width 589 height 253
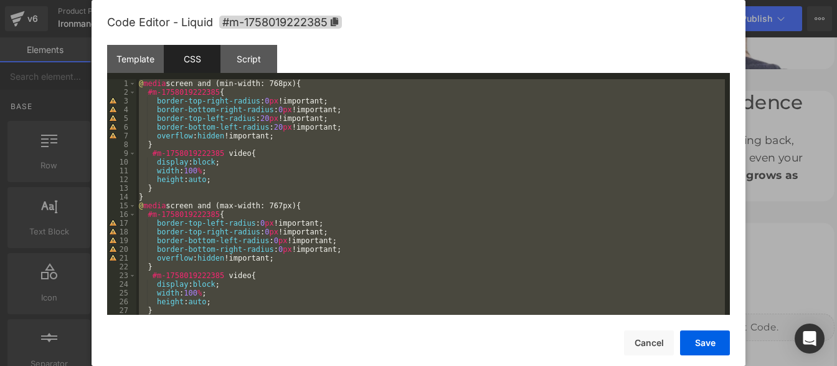
click at [293, 158] on div "@ media screen and (min-width: 768px) { #m-1758019222385 { border-top-right-rad…" at bounding box center [430, 196] width 589 height 235
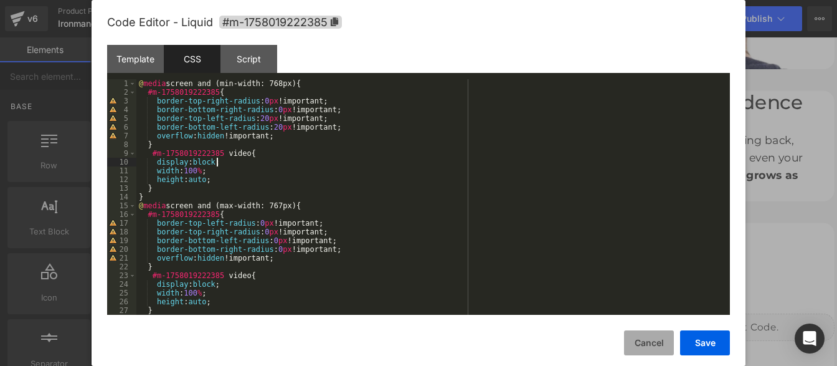
click at [645, 342] on button "Cancel" at bounding box center [649, 342] width 50 height 25
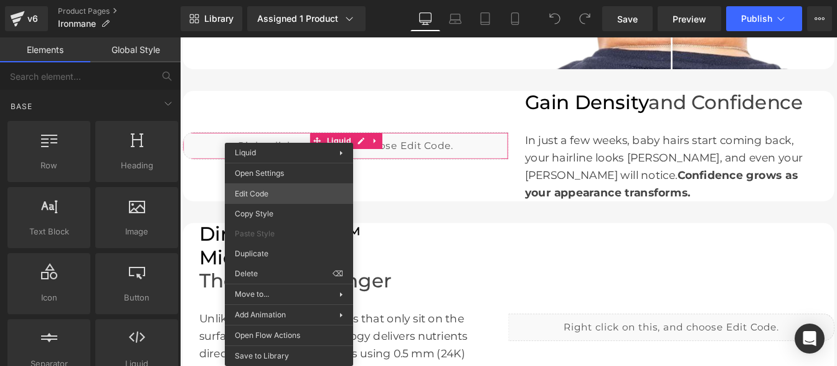
click at [268, 0] on div "You are previewing how the will restyle your page. You can not edit Elements in…" at bounding box center [418, 0] width 837 height 0
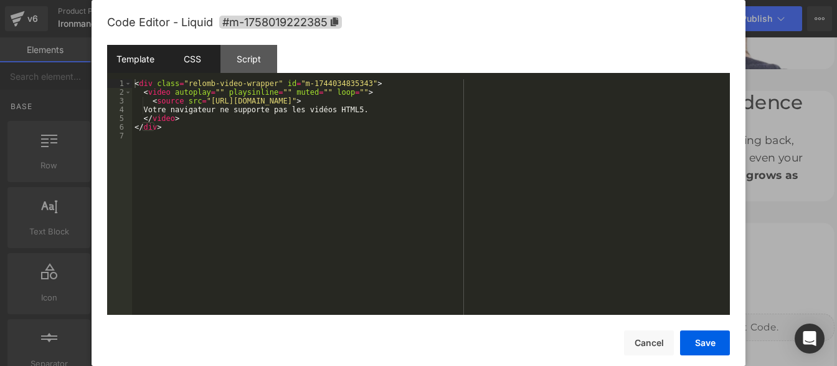
click at [186, 61] on div "CSS" at bounding box center [192, 59] width 57 height 28
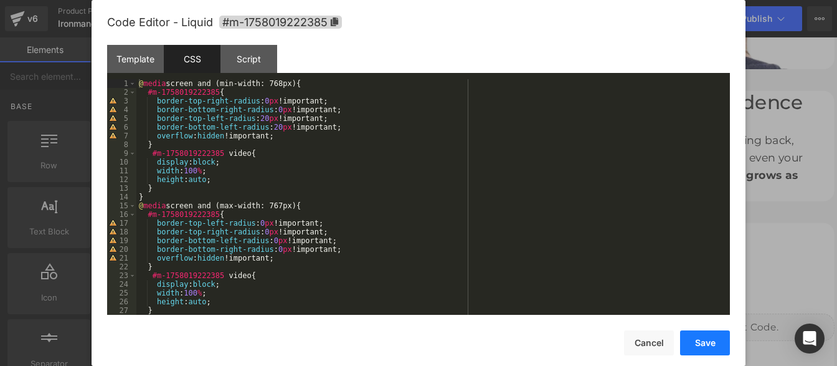
click at [703, 339] on button "Save" at bounding box center [705, 342] width 50 height 25
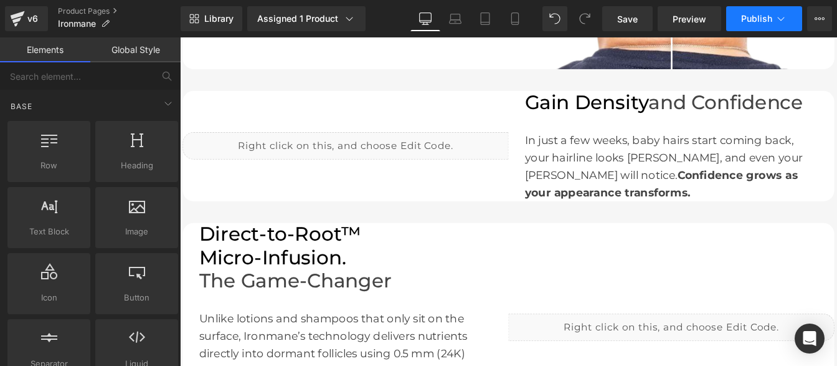
click at [768, 20] on span "Publish" at bounding box center [756, 19] width 31 height 10
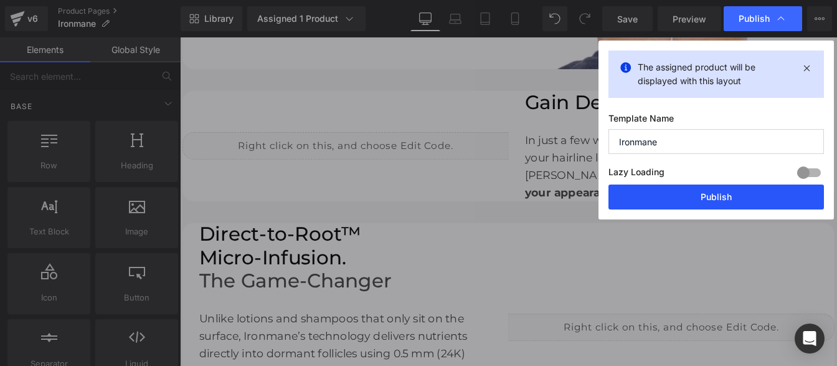
click at [691, 197] on button "Publish" at bounding box center [715, 196] width 215 height 25
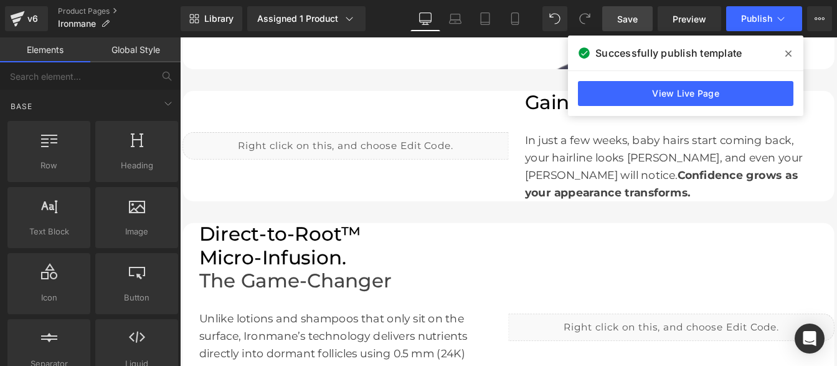
click at [630, 22] on span "Save" at bounding box center [627, 18] width 21 height 13
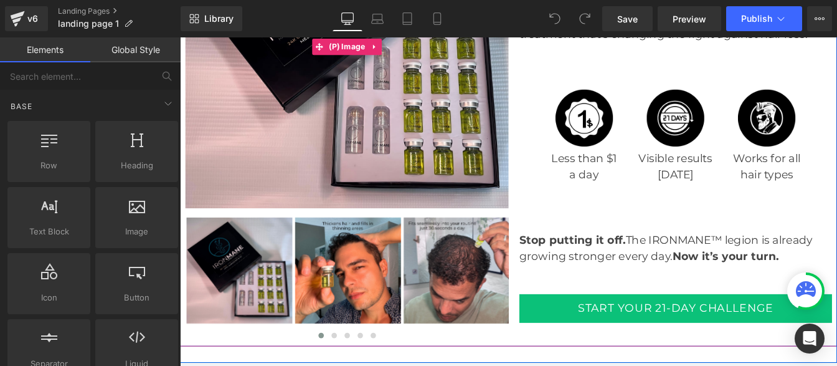
scroll to position [3354, 0]
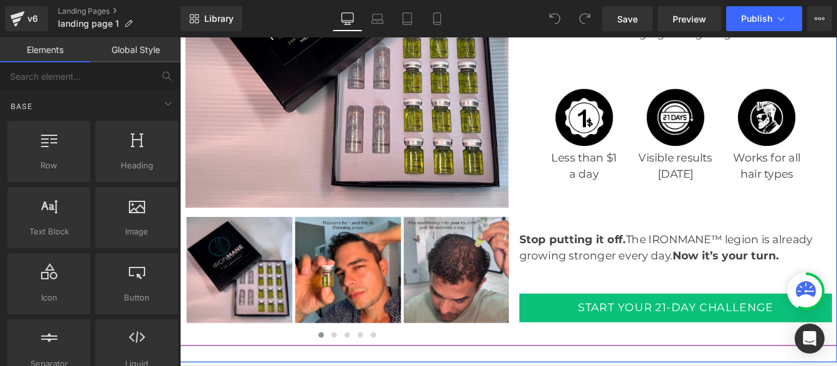
click at [364, 304] on div "‹ ›" at bounding box center [371, 313] width 371 height 143
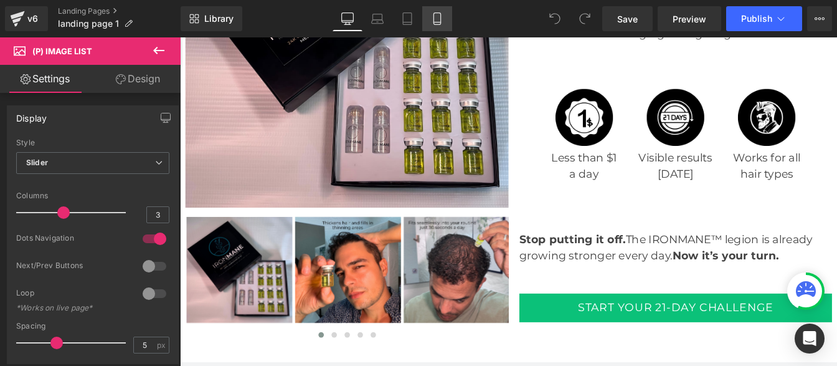
click at [440, 22] on icon at bounding box center [436, 22] width 7 height 0
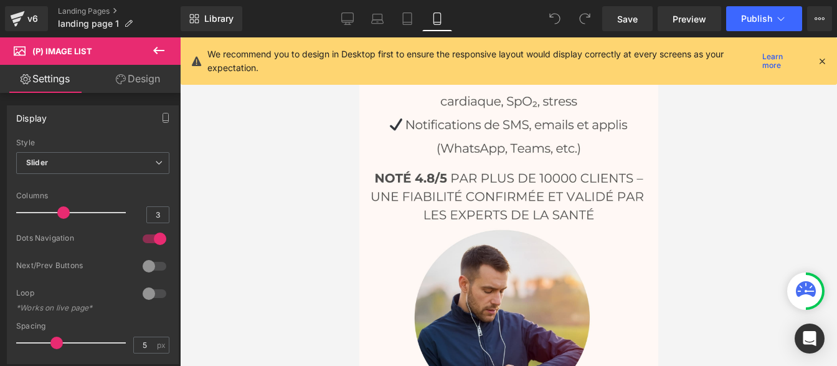
scroll to position [300, 0]
click at [515, 171] on img at bounding box center [508, 110] width 299 height 598
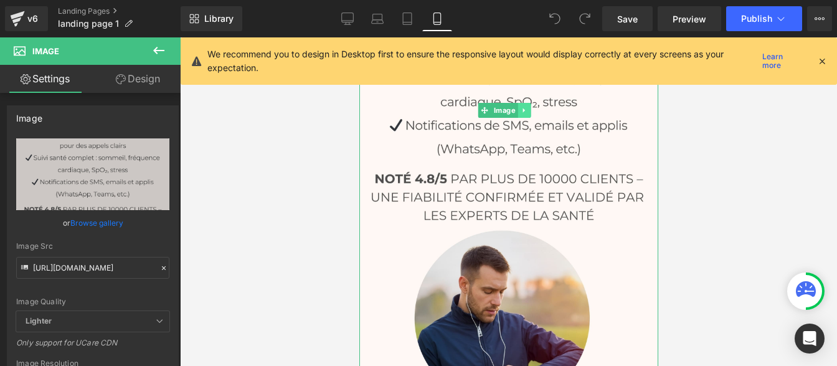
click at [524, 106] on icon at bounding box center [523, 109] width 7 height 7
click at [534, 103] on link at bounding box center [529, 110] width 13 height 15
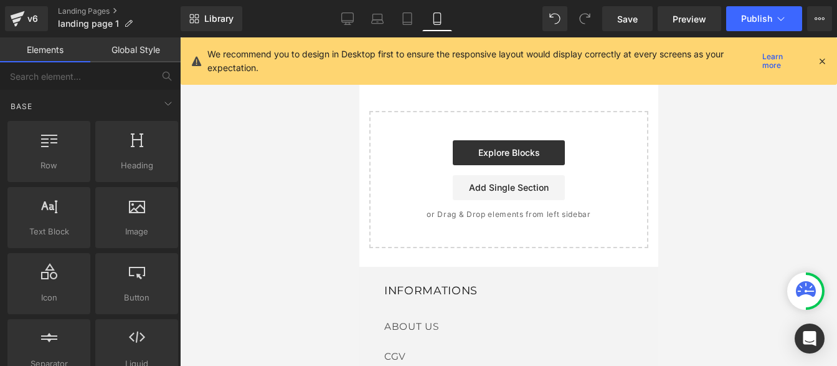
scroll to position [4059, 0]
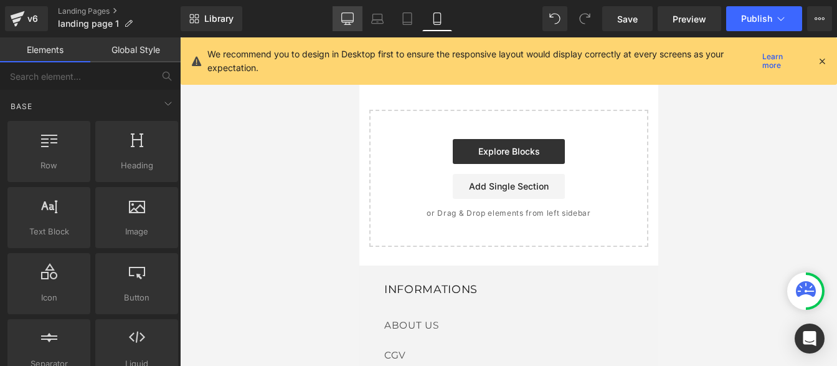
click at [348, 17] on icon at bounding box center [347, 18] width 12 height 12
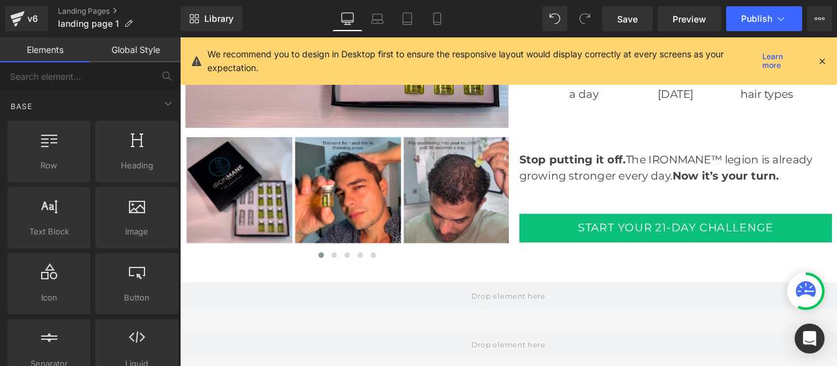
scroll to position [3446, 0]
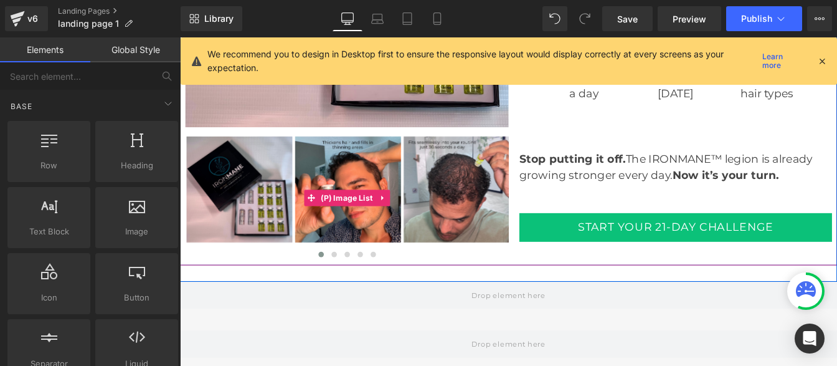
click at [367, 192] on img at bounding box center [372, 211] width 121 height 121
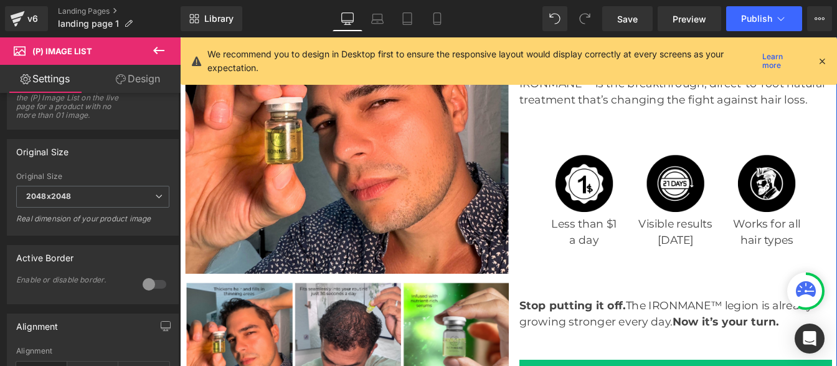
scroll to position [3276, 0]
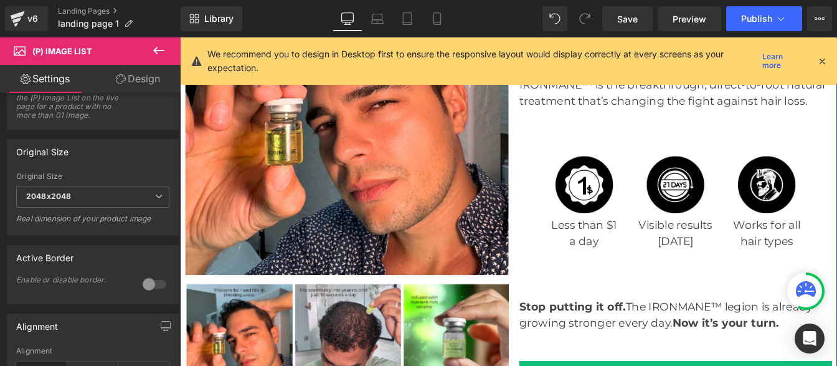
click at [392, 199] on img at bounding box center [371, 124] width 371 height 371
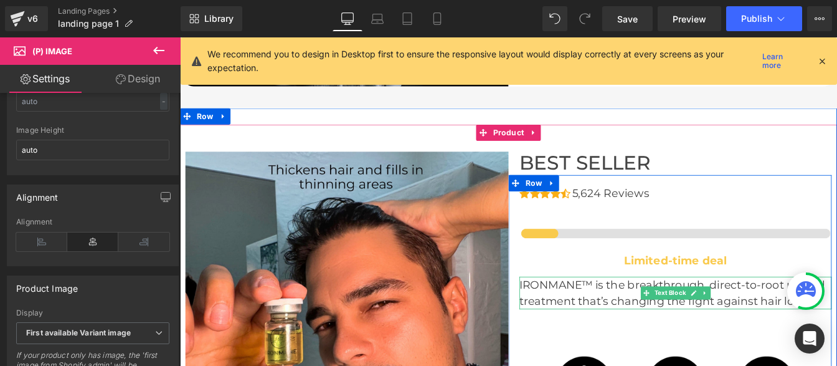
scroll to position [3045, 0]
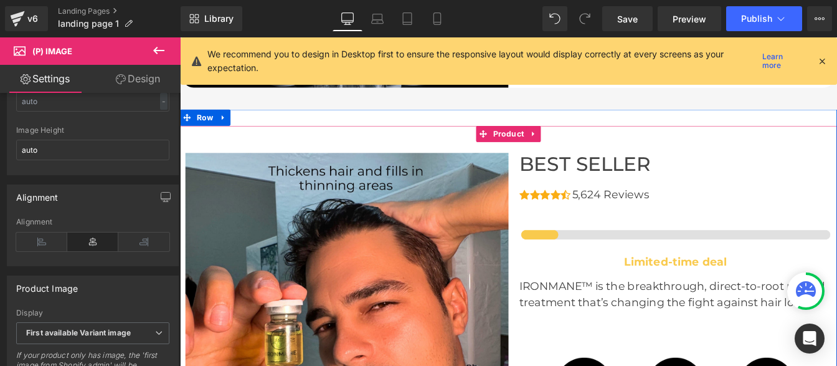
click at [630, 181] on h1 "BEST SELLER" at bounding box center [748, 183] width 358 height 27
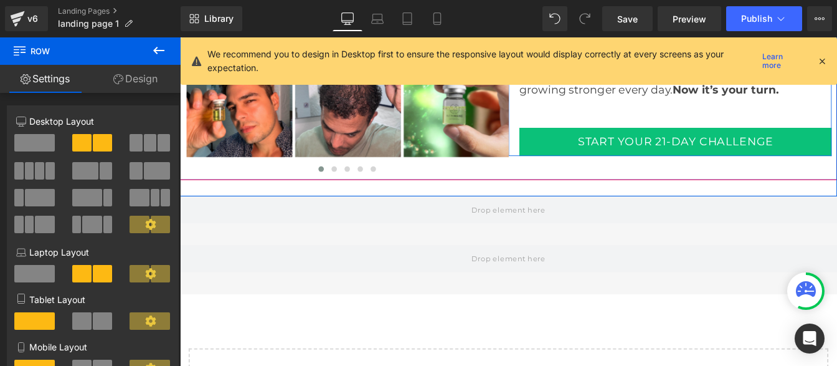
scroll to position [3549, 0]
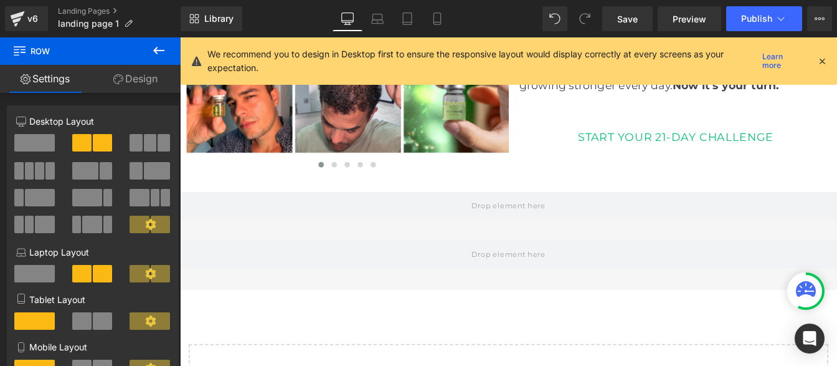
click at [645, 153] on button "START YOUR 21-DAY CHALLENGE" at bounding box center [748, 152] width 358 height 32
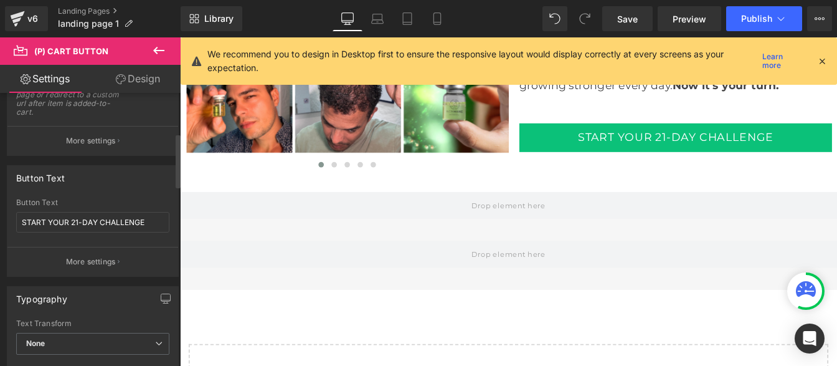
scroll to position [225, 0]
click at [107, 219] on input "START YOUR 21-DAY CHALLENGE" at bounding box center [92, 221] width 153 height 21
drag, startPoint x: 437, startPoint y: 19, endPoint x: 221, endPoint y: 146, distance: 250.5
click at [437, 19] on icon at bounding box center [437, 18] width 12 height 12
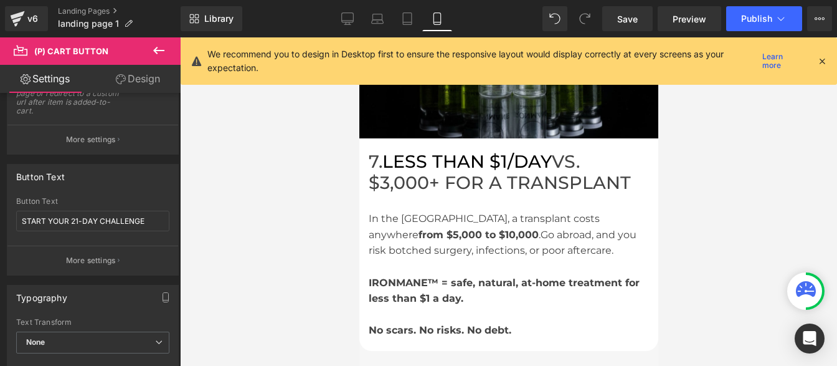
scroll to position [3616, 0]
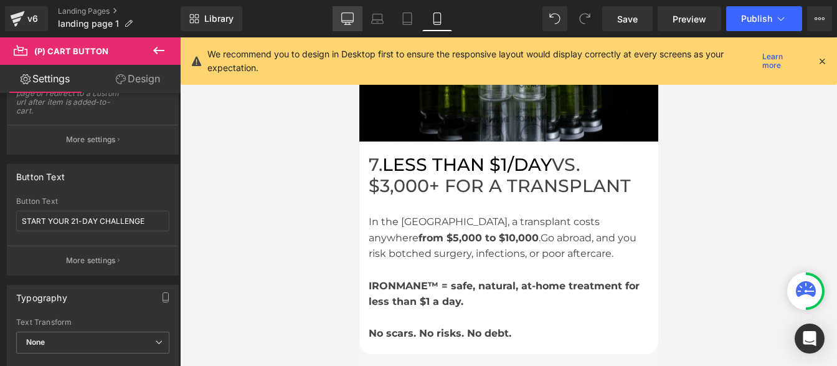
click at [356, 19] on link "Desktop" at bounding box center [348, 18] width 30 height 25
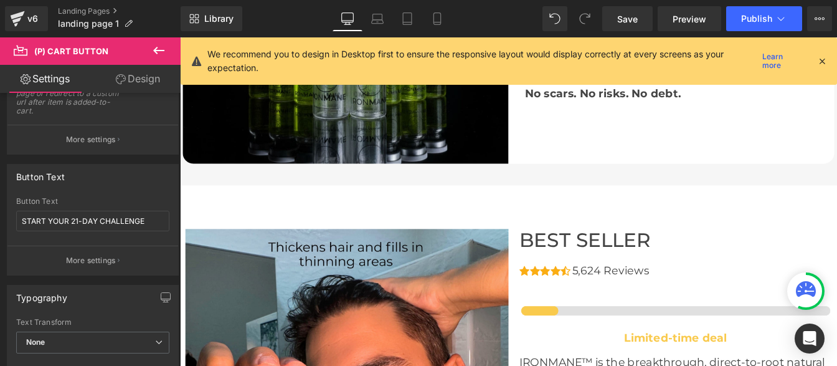
scroll to position [2958, 0]
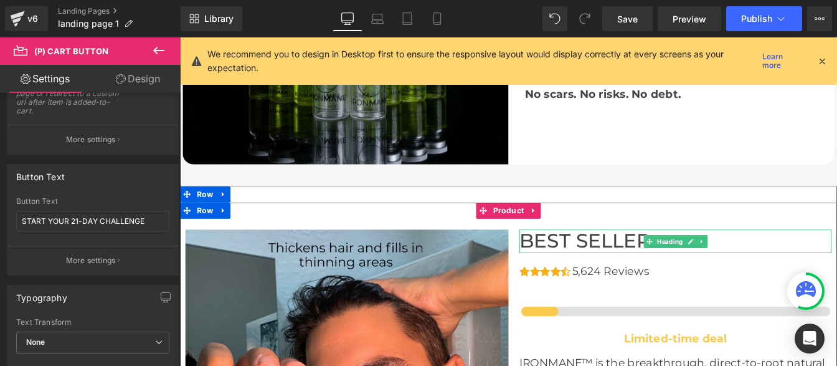
click at [613, 277] on h1 "BEST SELLER" at bounding box center [748, 271] width 358 height 27
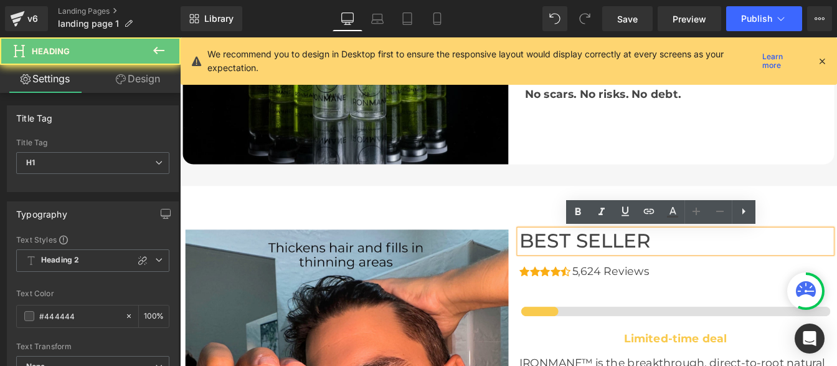
click at [613, 277] on h1 "BEST SELLER" at bounding box center [748, 271] width 358 height 27
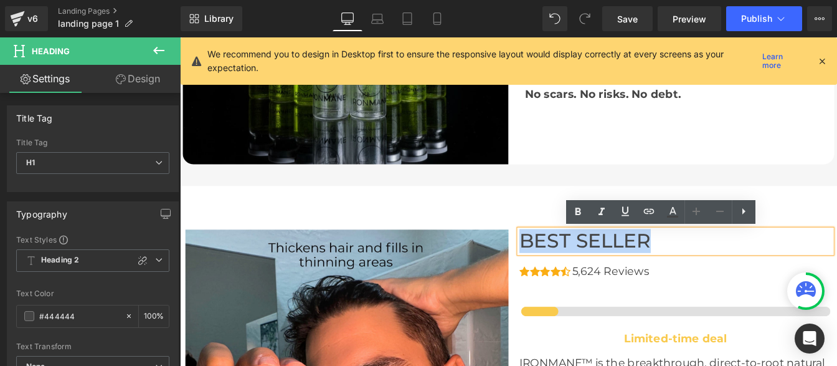
copy h1 "BEST SELLER"
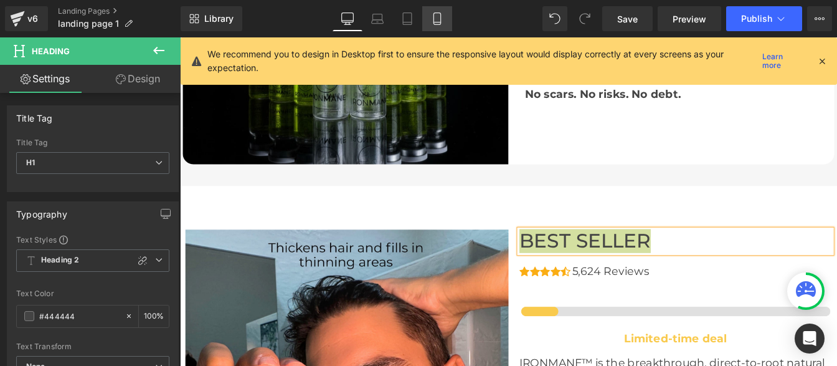
click at [433, 21] on icon at bounding box center [437, 18] width 12 height 12
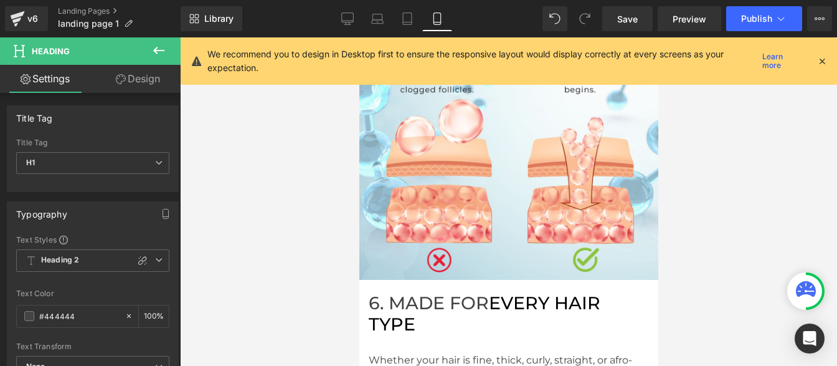
scroll to position [0, 0]
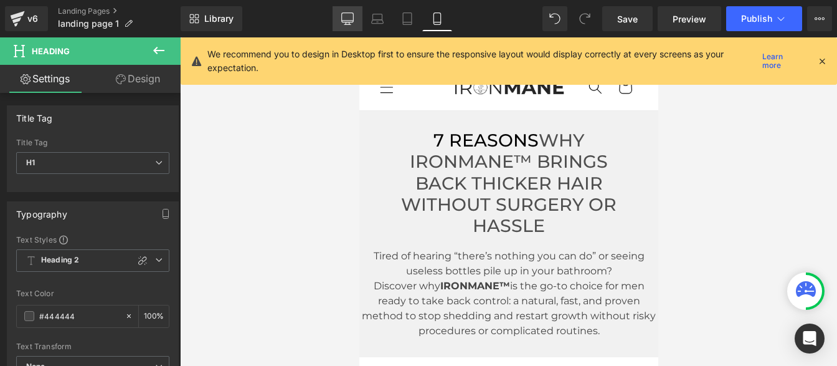
click at [343, 19] on icon at bounding box center [348, 17] width 12 height 9
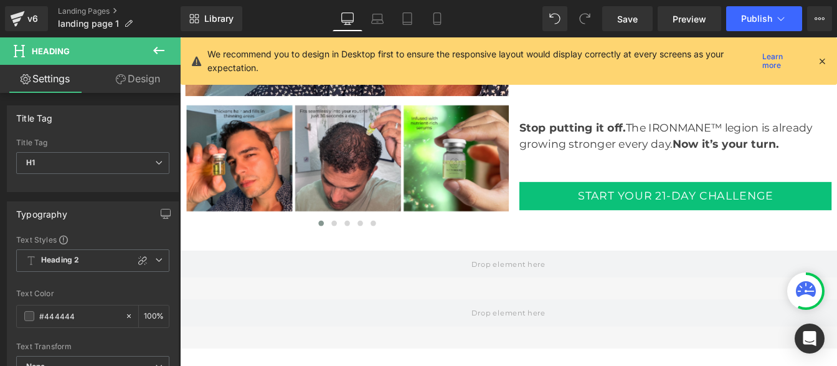
scroll to position [3480, 0]
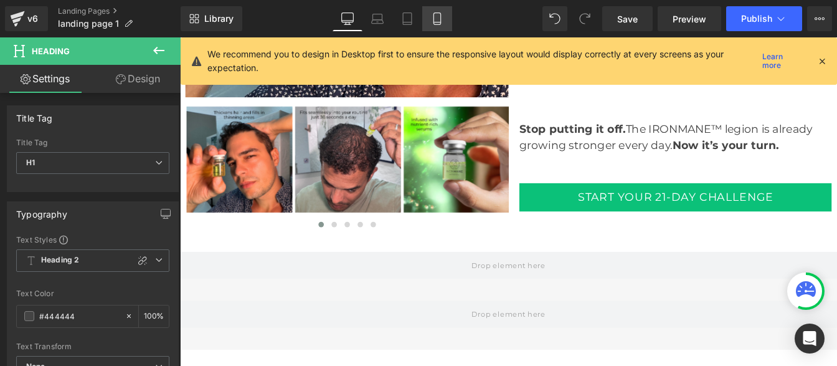
click at [440, 18] on icon at bounding box center [437, 18] width 12 height 12
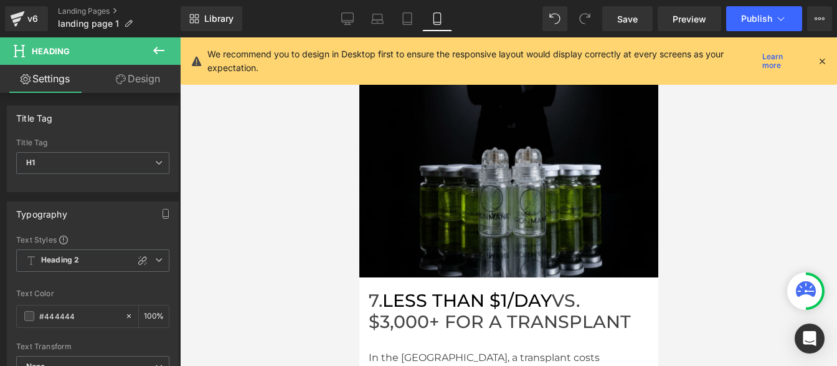
scroll to position [0, 0]
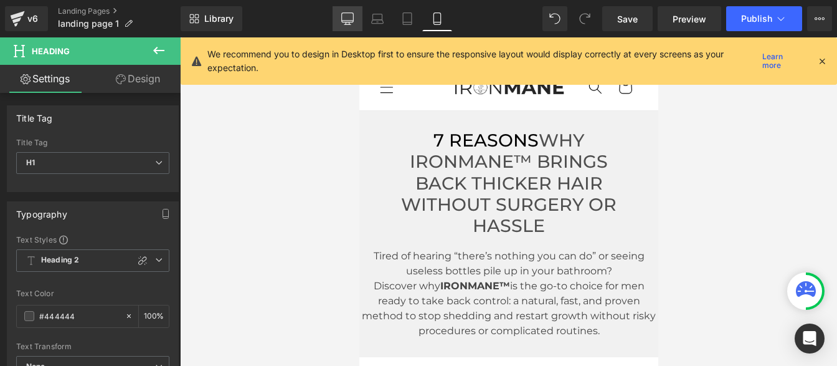
click at [345, 12] on link "Desktop" at bounding box center [348, 18] width 30 height 25
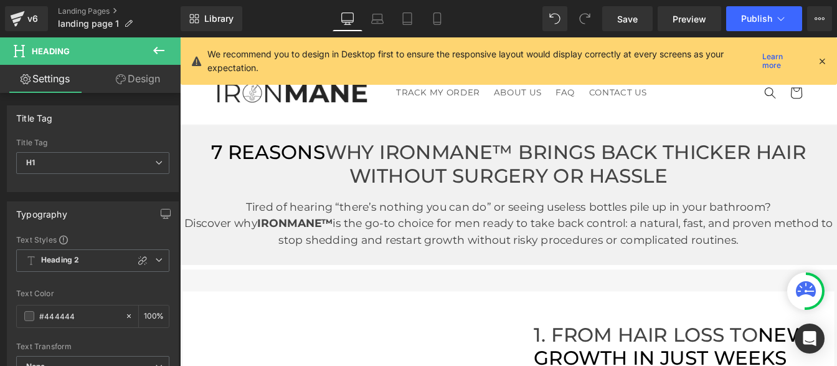
scroll to position [3067, 0]
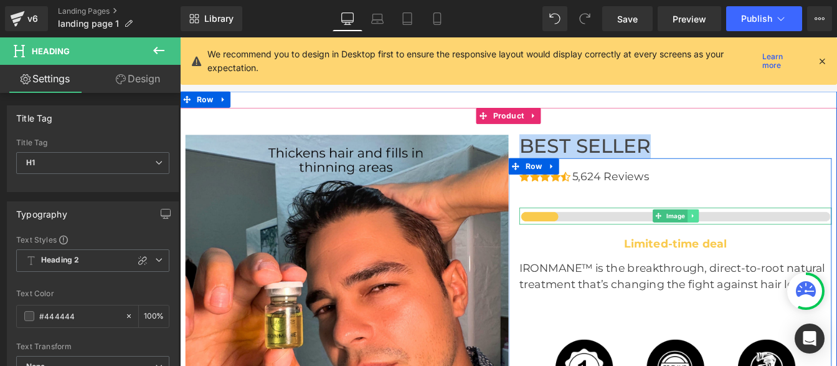
click at [764, 247] on link at bounding box center [768, 241] width 13 height 15
click at [745, 245] on icon at bounding box center [748, 242] width 7 height 7
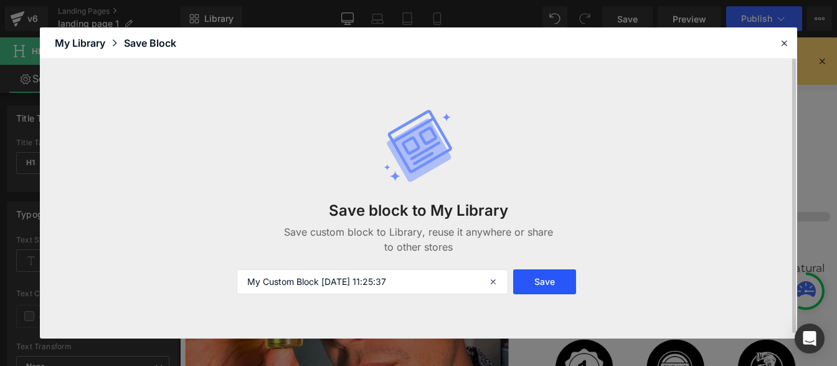
click at [554, 283] on button "Save" at bounding box center [544, 281] width 63 height 25
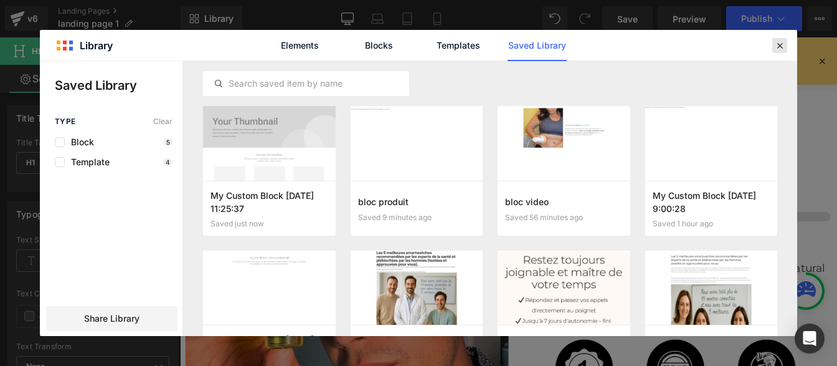
click at [777, 47] on icon at bounding box center [779, 45] width 11 height 11
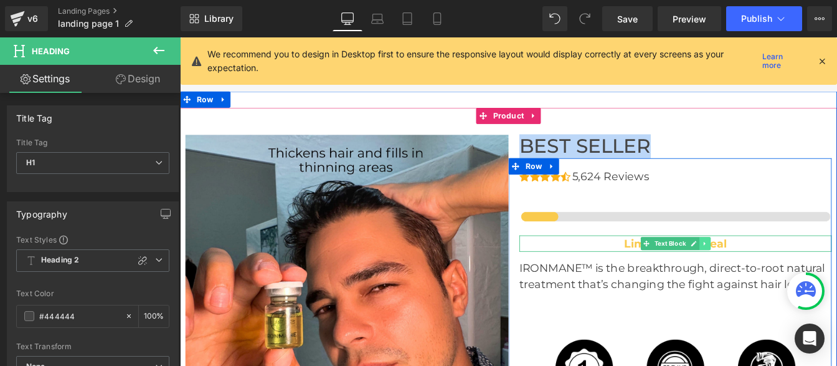
click at [780, 275] on icon at bounding box center [781, 273] width 2 height 4
click at [759, 275] on icon at bounding box center [762, 273] width 7 height 7
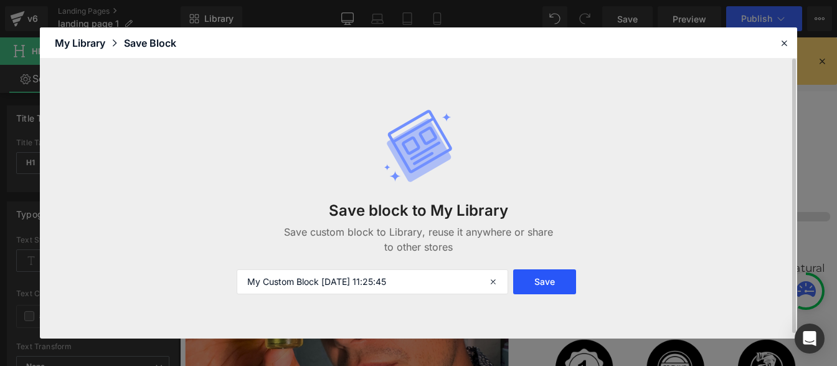
click at [560, 273] on button "Save" at bounding box center [544, 281] width 63 height 25
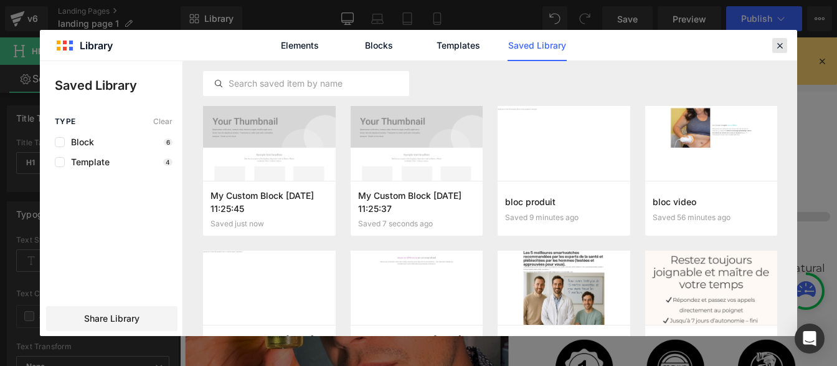
click at [778, 44] on icon at bounding box center [779, 45] width 11 height 11
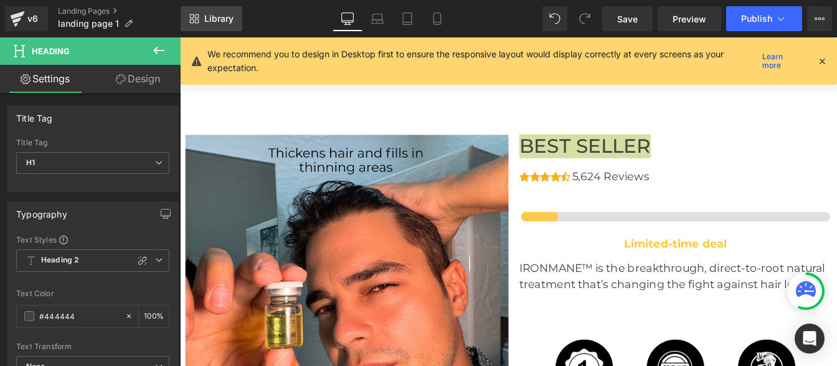
click at [224, 20] on span "Library" at bounding box center [218, 18] width 29 height 11
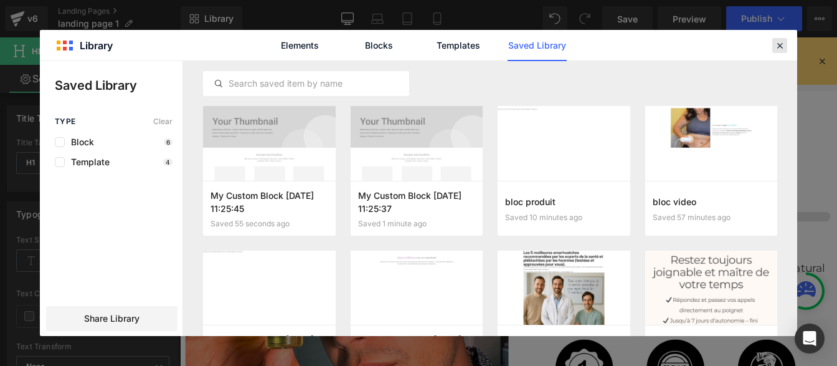
click at [779, 42] on icon at bounding box center [779, 45] width 11 height 11
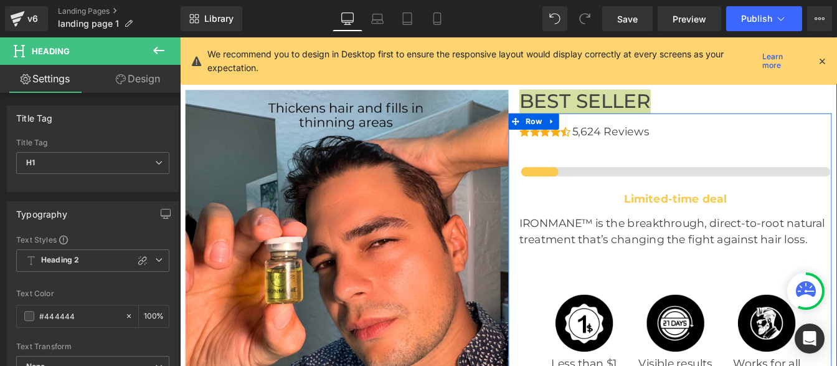
scroll to position [3116, 0]
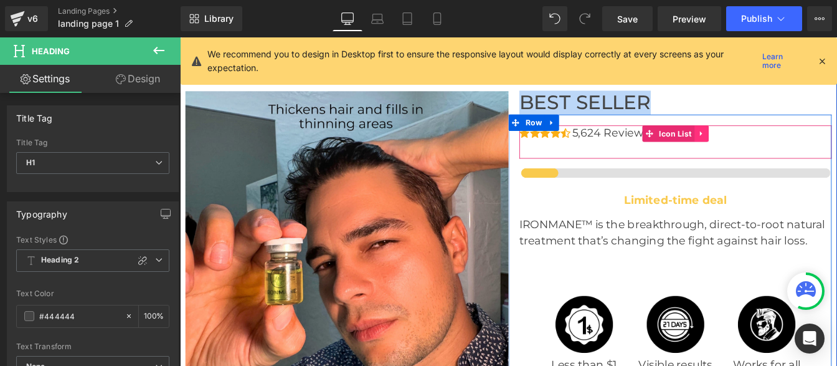
click at [779, 148] on link at bounding box center [778, 147] width 16 height 19
click at [750, 148] on icon at bounding box center [754, 147] width 9 height 9
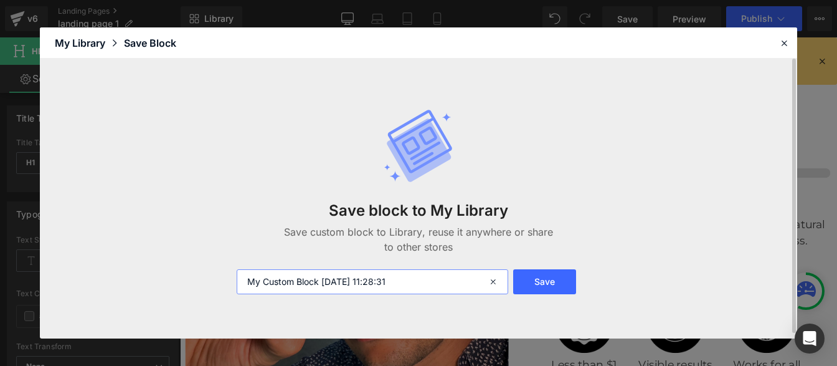
type textarea "31"
drag, startPoint x: 317, startPoint y: 280, endPoint x: 133, endPoint y: 277, distance: 183.7
click at [133, 277] on div "Save block to My Library Save custom block to Library, reuse it anywhere or sha…" at bounding box center [418, 199] width 757 height 280
type input "etoile"
click at [535, 288] on button "Save" at bounding box center [544, 281] width 63 height 25
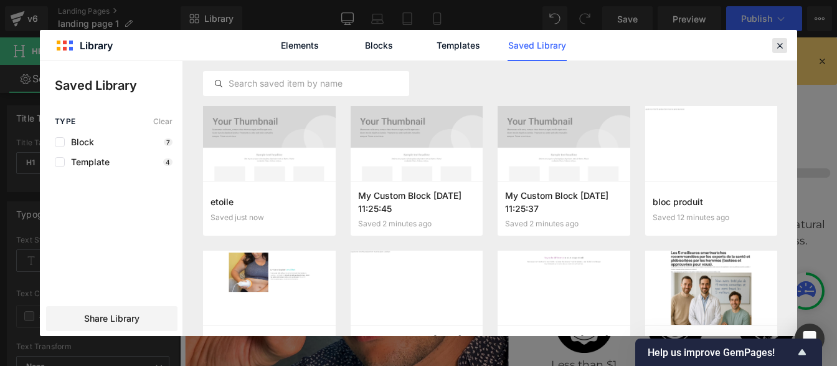
click at [777, 47] on icon at bounding box center [779, 45] width 11 height 11
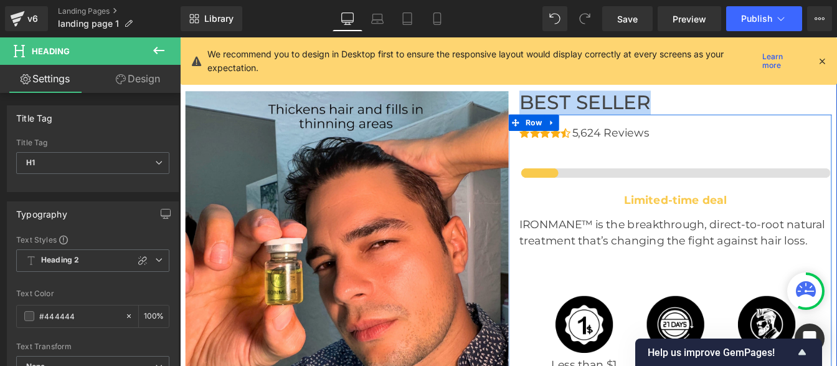
click at [598, 263] on p "IRONMANE™ is the breakthrough, direct-to-root natural treatment that’s changing…" at bounding box center [748, 260] width 358 height 37
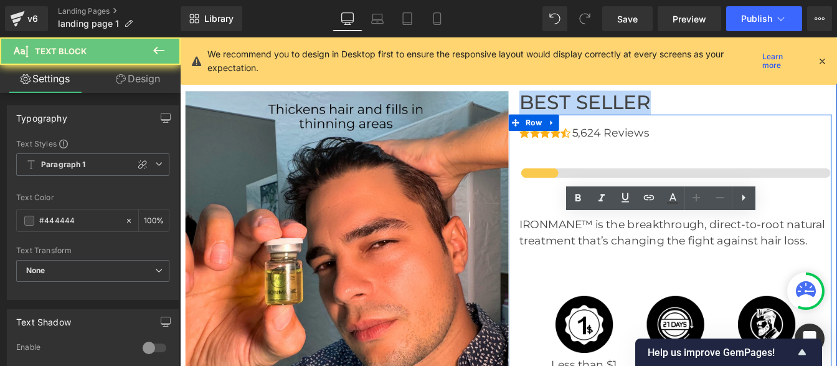
click at [598, 263] on p "IRONMANE™ is the breakthrough, direct-to-root natural treatment that’s changing…" at bounding box center [748, 260] width 358 height 37
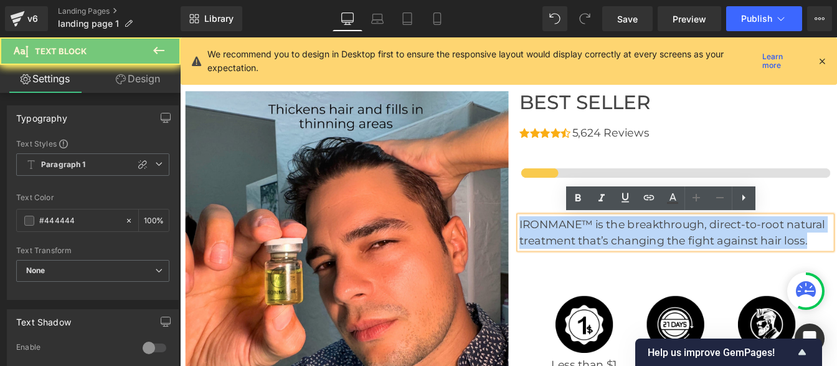
click at [598, 263] on p "IRONMANE™ is the breakthrough, direct-to-root natural treatment that’s changing…" at bounding box center [748, 260] width 358 height 37
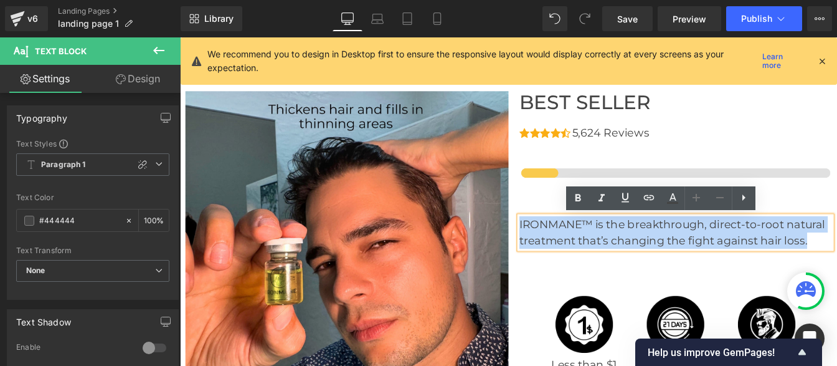
copy p "IRONMANE™ is the breakthrough, direct-to-root natural treatment that’s changing…"
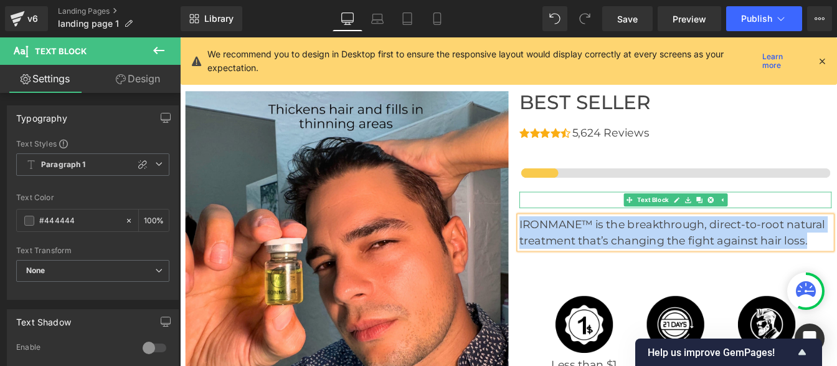
scroll to position [3260, 0]
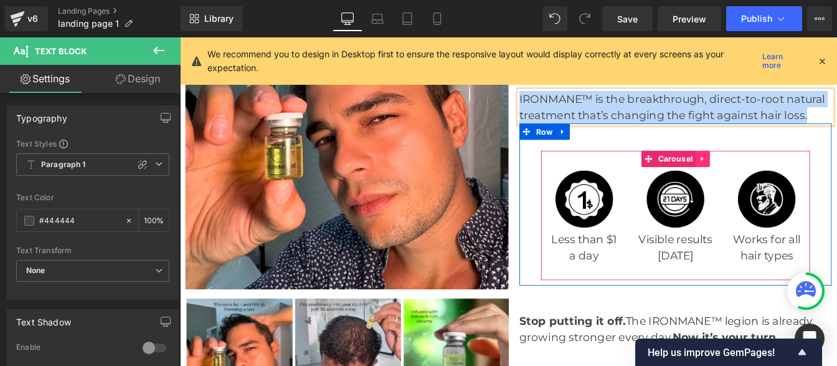
click at [777, 177] on icon at bounding box center [778, 176] width 2 height 6
click at [752, 179] on icon at bounding box center [755, 176] width 9 height 9
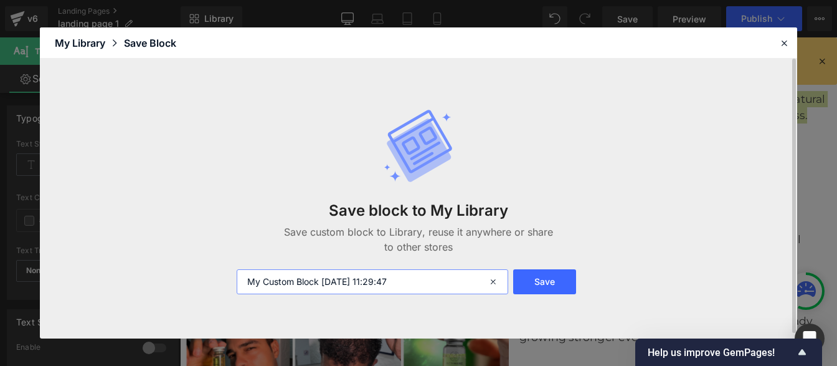
drag, startPoint x: 425, startPoint y: 285, endPoint x: 137, endPoint y: 297, distance: 288.0
click at [137, 297] on div "Save block to My Library Save custom block to Library, reuse it anywhere or sha…" at bounding box center [418, 199] width 757 height 280
type input "carousell prduit"
click at [548, 285] on button "Save" at bounding box center [544, 281] width 63 height 25
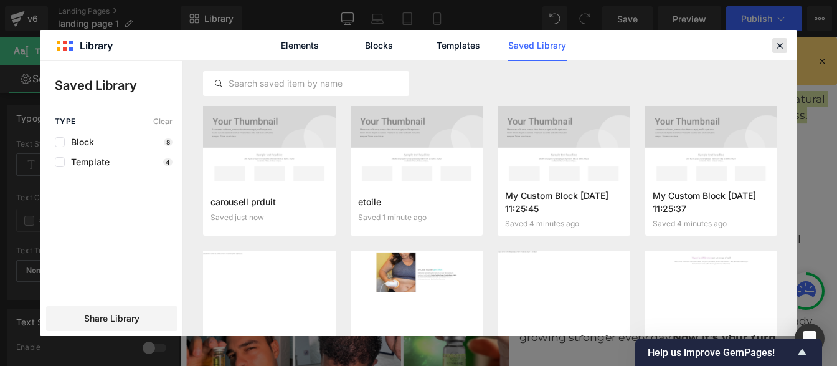
click at [777, 41] on icon at bounding box center [779, 45] width 11 height 11
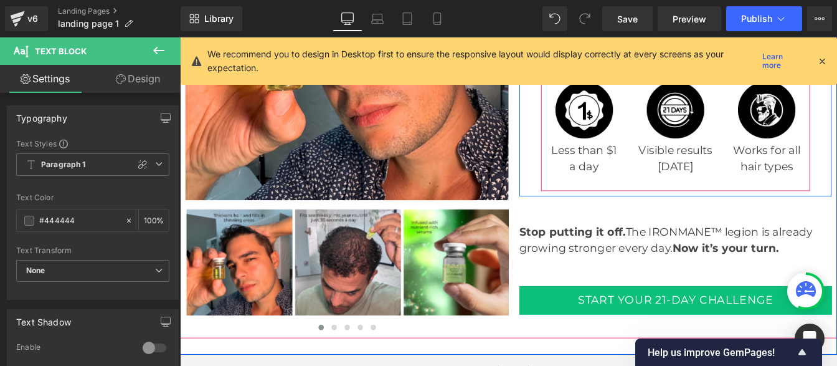
scroll to position [3364, 0]
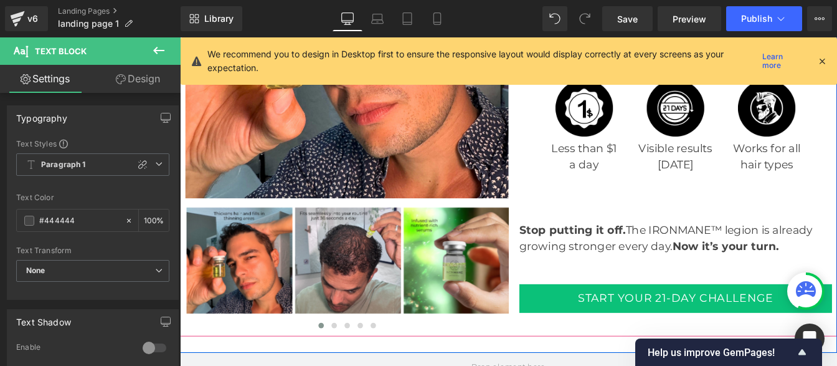
click at [598, 265] on strong "Stop putting it off." at bounding box center [630, 257] width 122 height 15
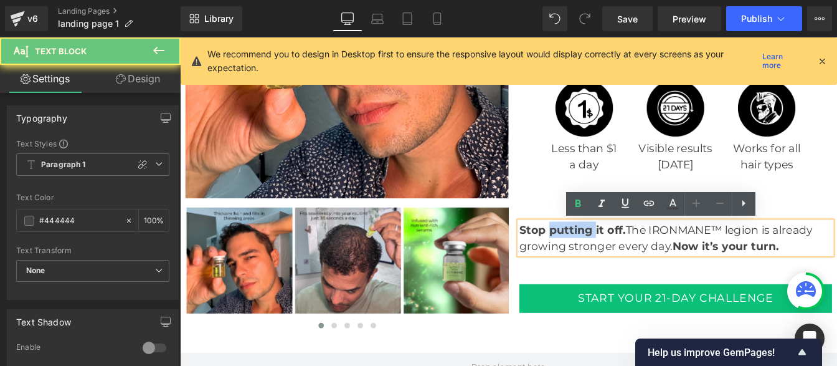
click at [598, 265] on strong "Stop putting it off." at bounding box center [630, 257] width 122 height 15
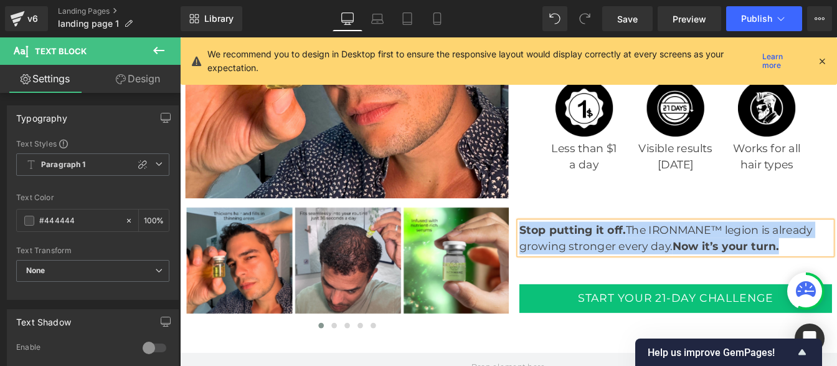
copy p "Stop putting it off. The IRONMANE™ legion is already growing stronger every day…"
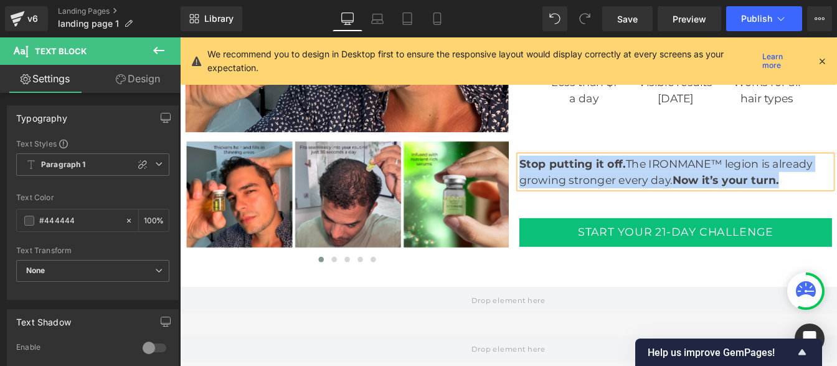
scroll to position [3440, 0]
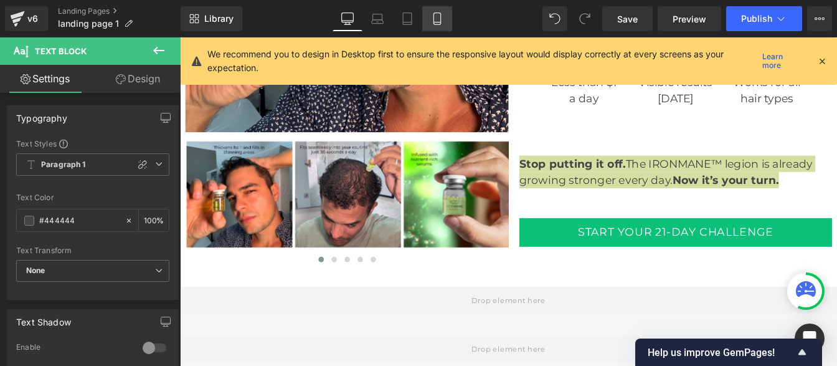
click at [440, 19] on icon at bounding box center [436, 19] width 7 height 12
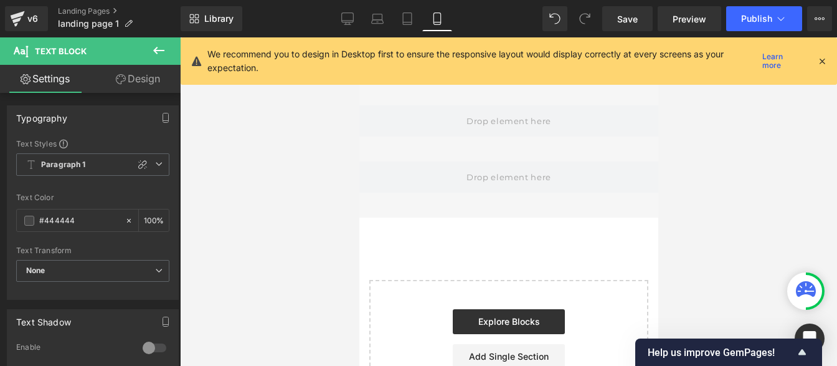
scroll to position [3891, 0]
click at [349, 16] on icon at bounding box center [347, 18] width 12 height 12
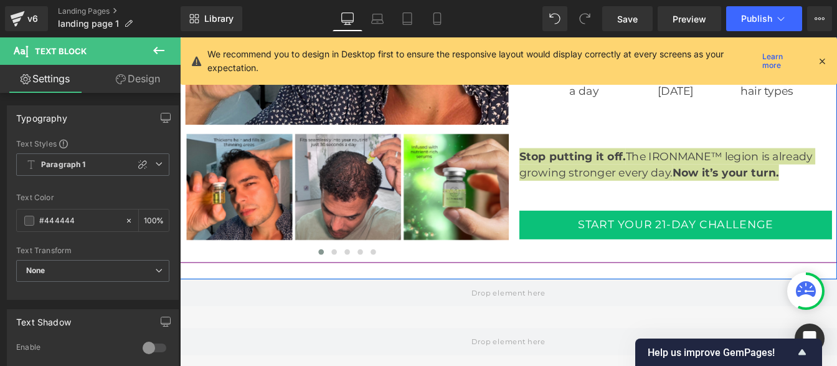
scroll to position [3449, 0]
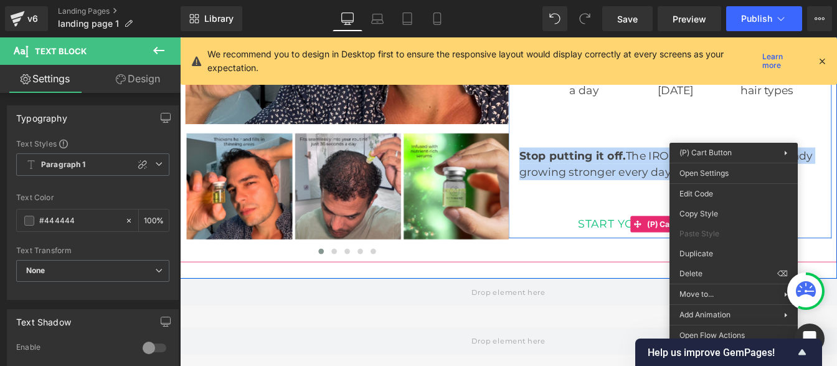
click at [618, 247] on button "START YOUR 21-DAY CHALLENGE" at bounding box center [748, 251] width 358 height 32
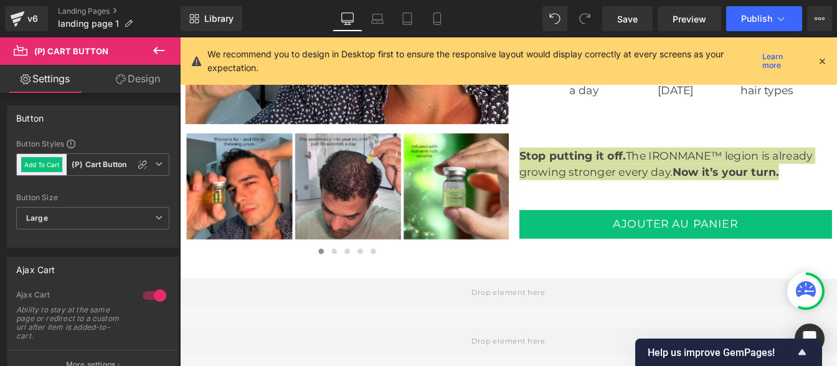
click at [133, 71] on link "Design" at bounding box center [138, 79] width 90 height 28
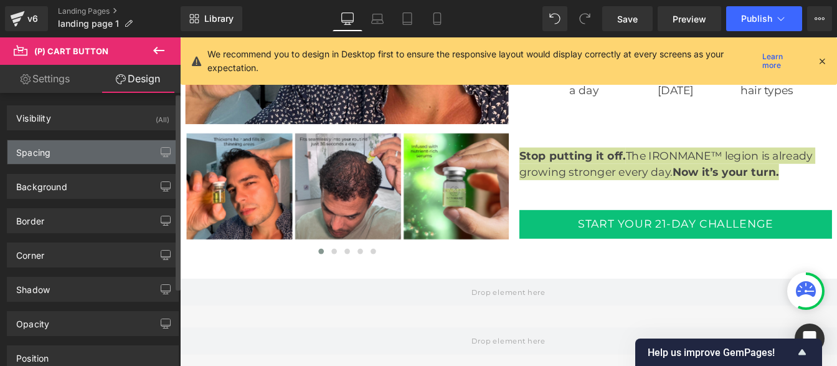
click at [71, 154] on div "Spacing" at bounding box center [92, 152] width 171 height 24
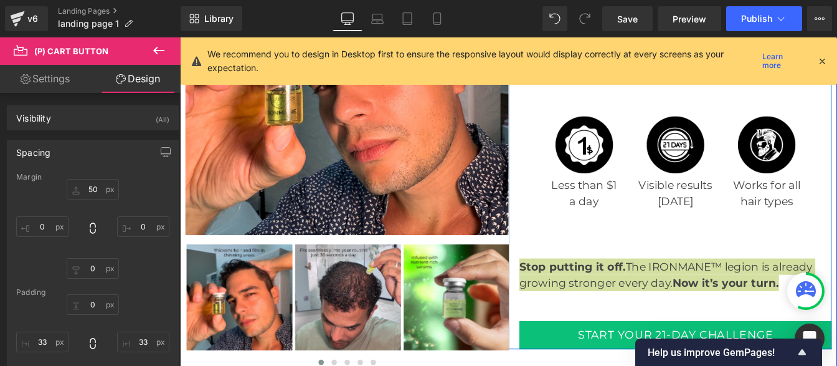
scroll to position [3321, 0]
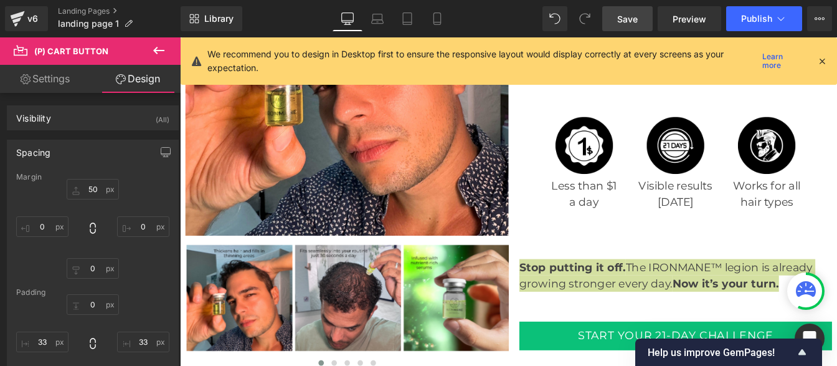
click at [618, 15] on span "Save" at bounding box center [627, 18] width 21 height 13
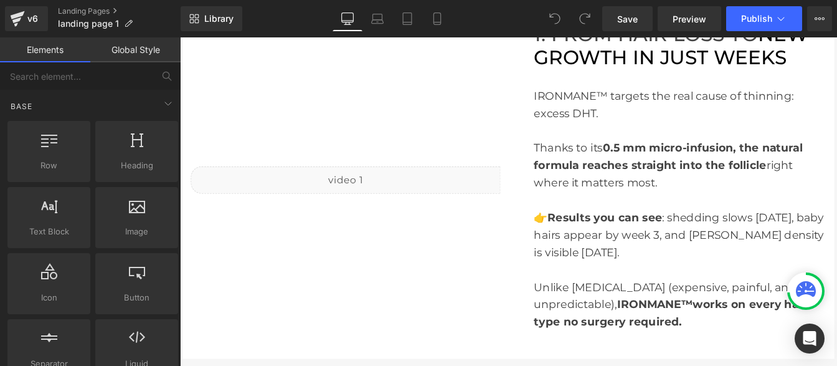
scroll to position [344, 0]
click at [441, 26] on link "Mobile" at bounding box center [437, 18] width 30 height 25
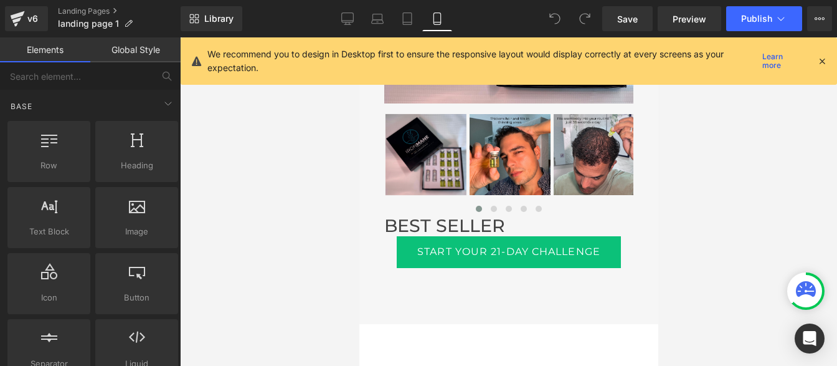
scroll to position [4172, 0]
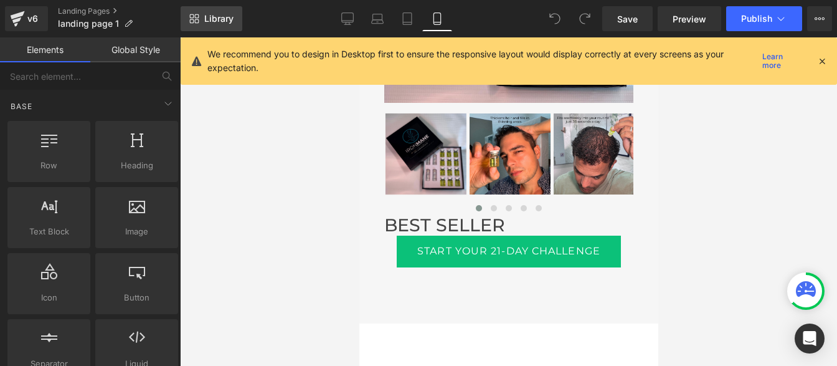
click at [215, 21] on span "Library" at bounding box center [218, 18] width 29 height 11
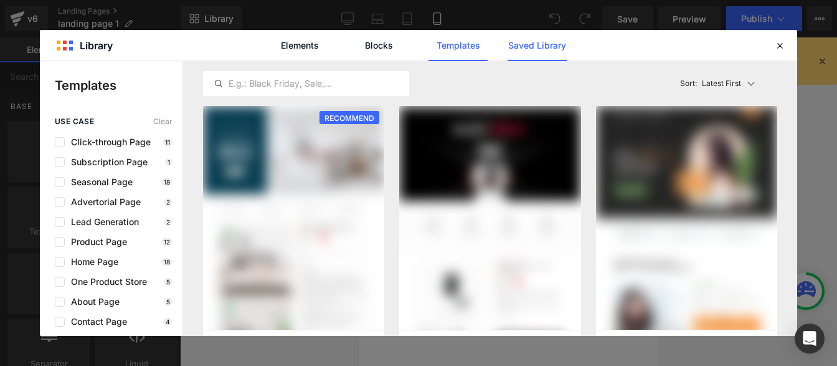
click at [529, 44] on link "Saved Library" at bounding box center [537, 45] width 59 height 31
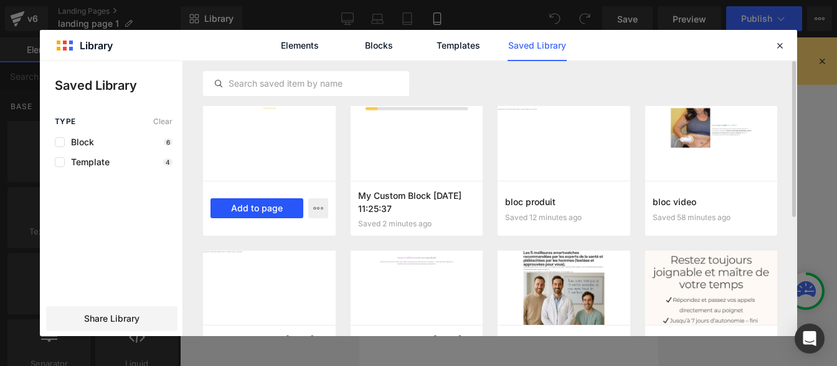
click at [256, 203] on button "Add to page" at bounding box center [257, 208] width 93 height 20
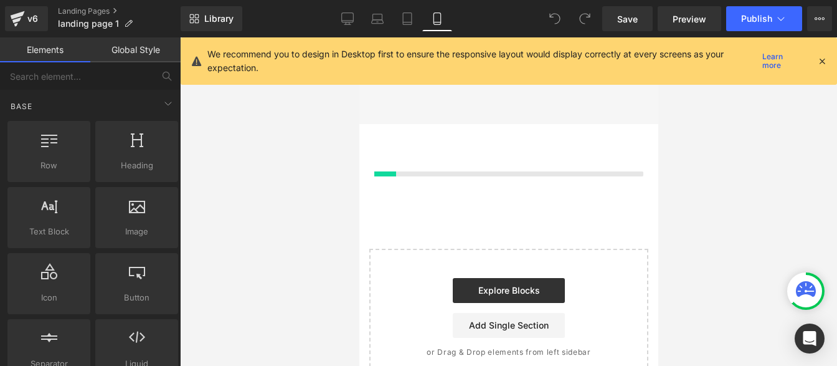
scroll to position [4379, 0]
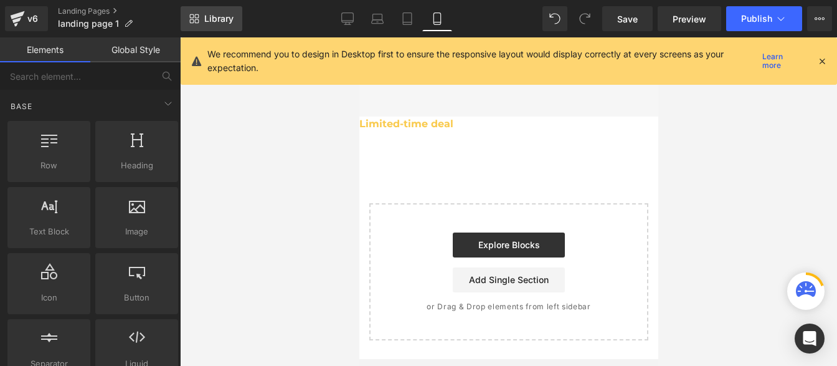
click at [217, 22] on span "Library" at bounding box center [218, 18] width 29 height 11
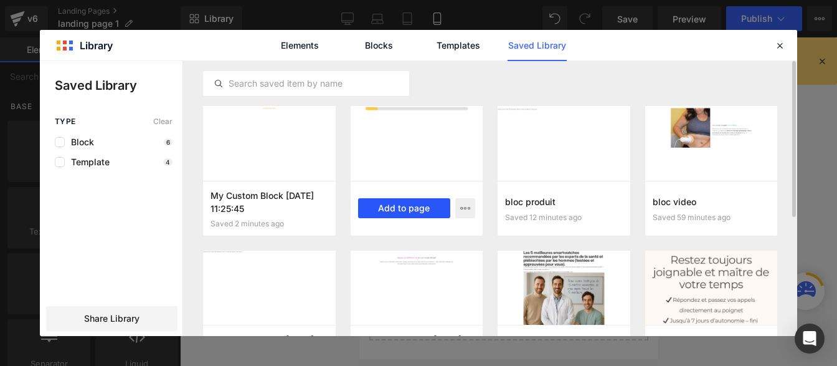
click at [408, 209] on button "Add to page" at bounding box center [404, 208] width 93 height 20
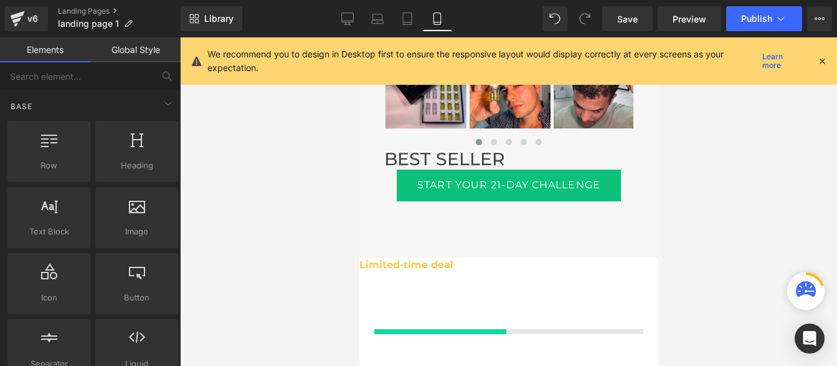
scroll to position [4237, 0]
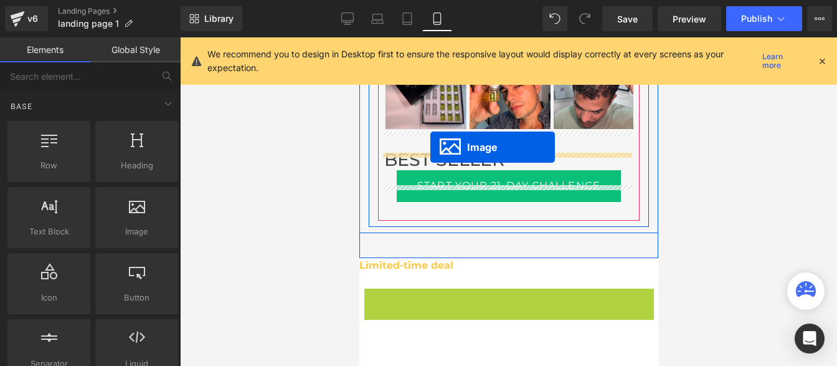
drag, startPoint x: 483, startPoint y: 280, endPoint x: 430, endPoint y: 147, distance: 143.1
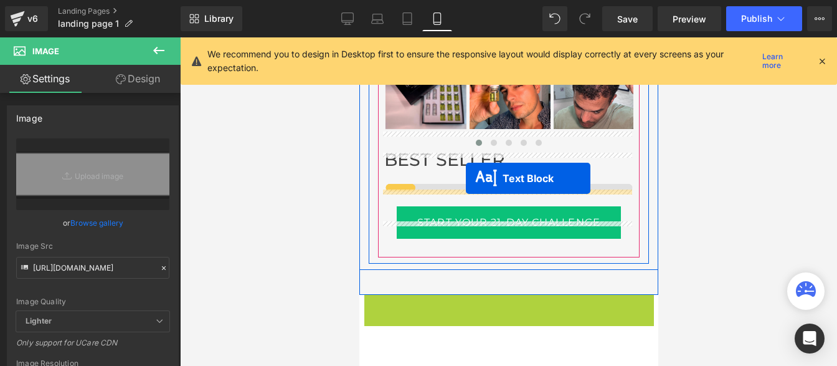
drag, startPoint x: 468, startPoint y: 287, endPoint x: 465, endPoint y: 178, distance: 109.0
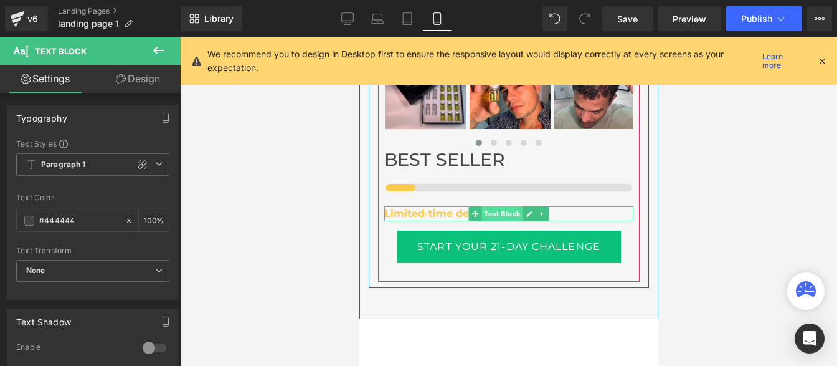
click at [499, 206] on span "Text Block" at bounding box center [501, 213] width 41 height 15
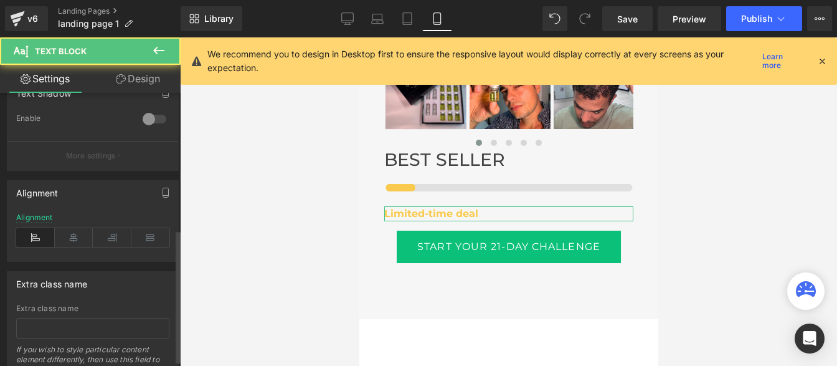
scroll to position [291, 0]
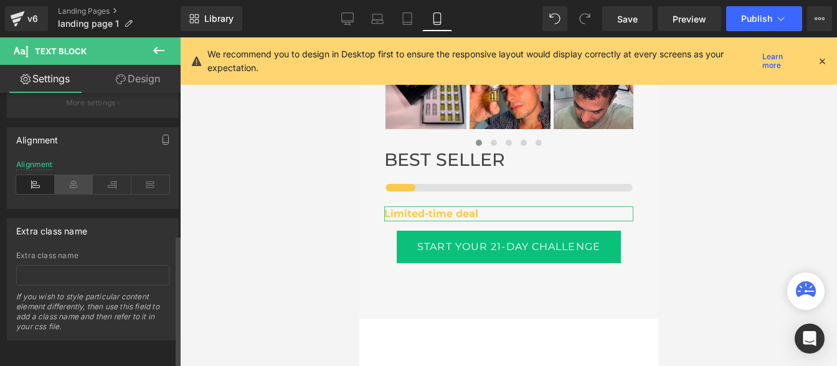
click at [71, 176] on icon at bounding box center [74, 184] width 39 height 19
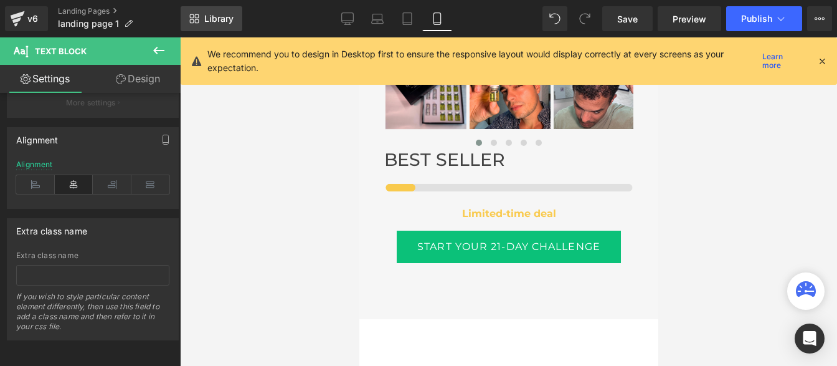
click at [210, 21] on span "Library" at bounding box center [218, 18] width 29 height 11
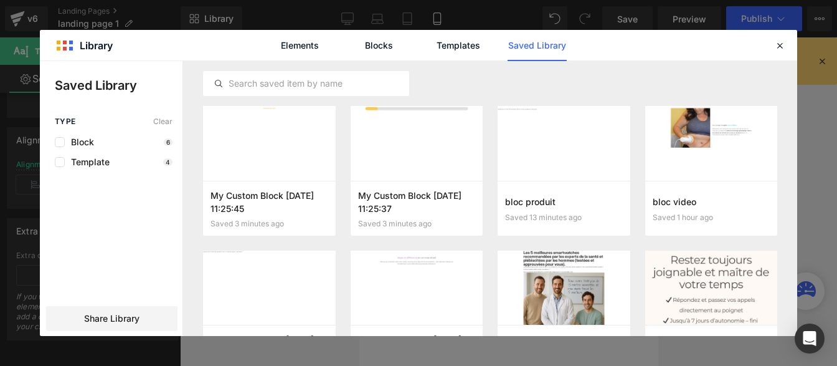
click at [775, 54] on div "Elements Blocks Templates Saved Library" at bounding box center [418, 45] width 757 height 31
click at [780, 52] on div at bounding box center [779, 45] width 15 height 15
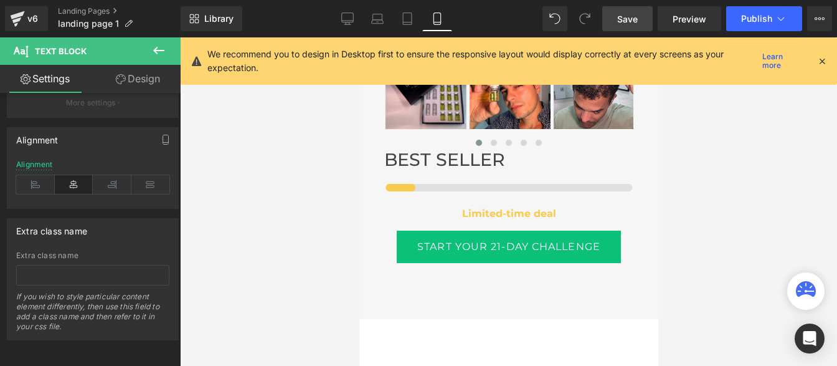
click at [627, 21] on span "Save" at bounding box center [627, 18] width 21 height 13
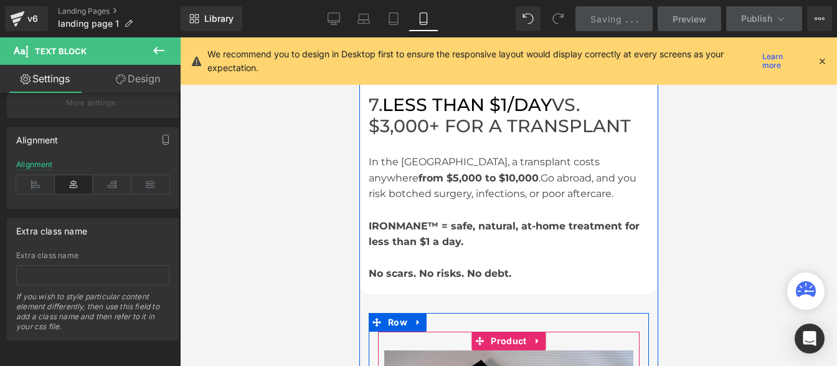
scroll to position [3675, 0]
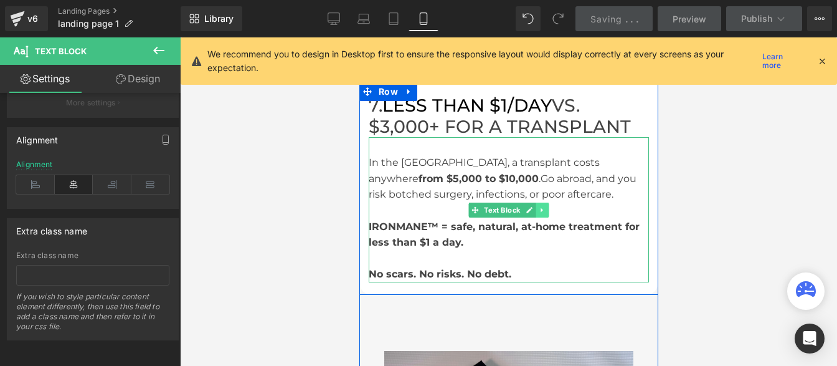
click at [541, 206] on icon at bounding box center [541, 209] width 7 height 7
click at [534, 206] on icon at bounding box center [535, 209] width 7 height 7
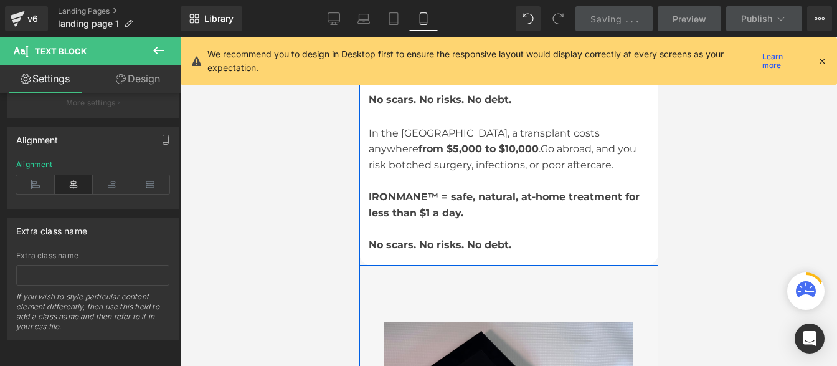
scroll to position [3853, 0]
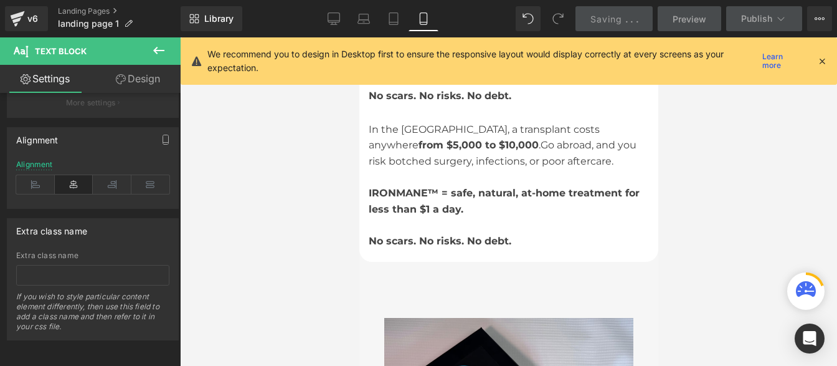
click at [701, 235] on div at bounding box center [508, 201] width 657 height 328
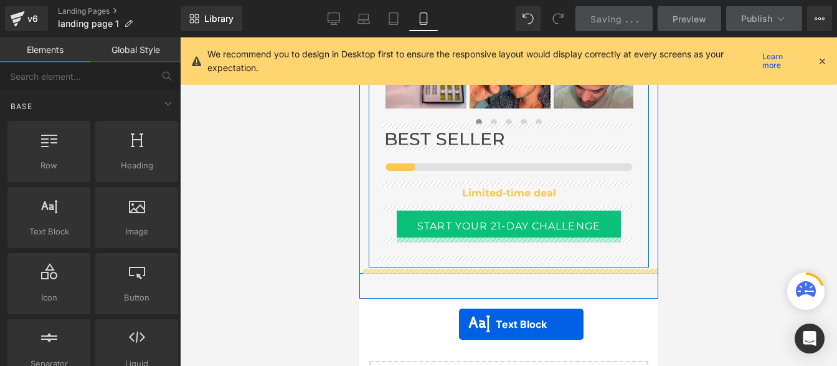
scroll to position [4339, 0]
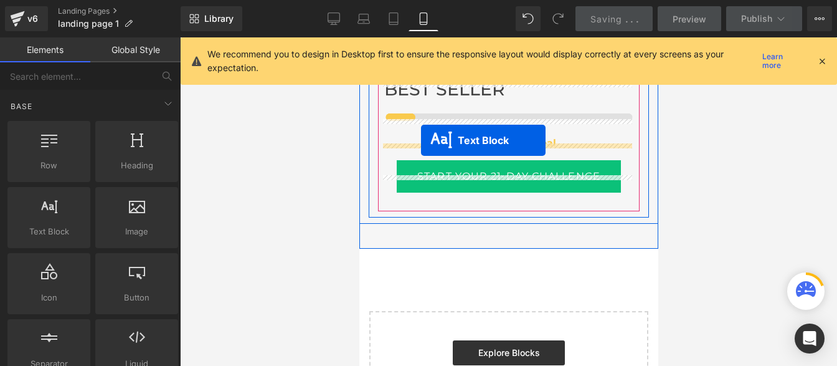
drag, startPoint x: 470, startPoint y: 160, endPoint x: 421, endPoint y: 141, distance: 52.9
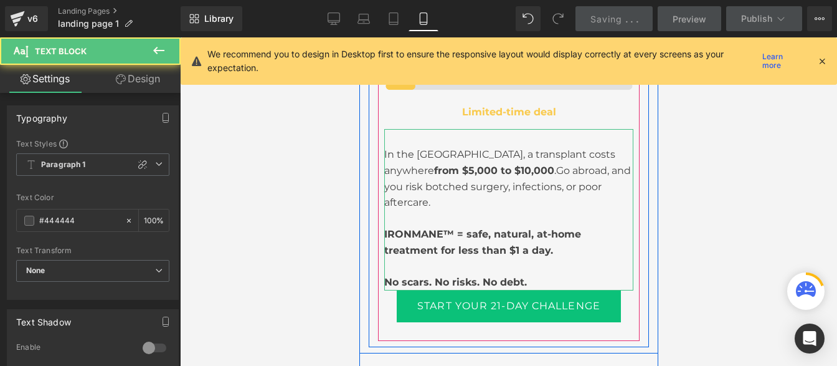
scroll to position [4308, 0]
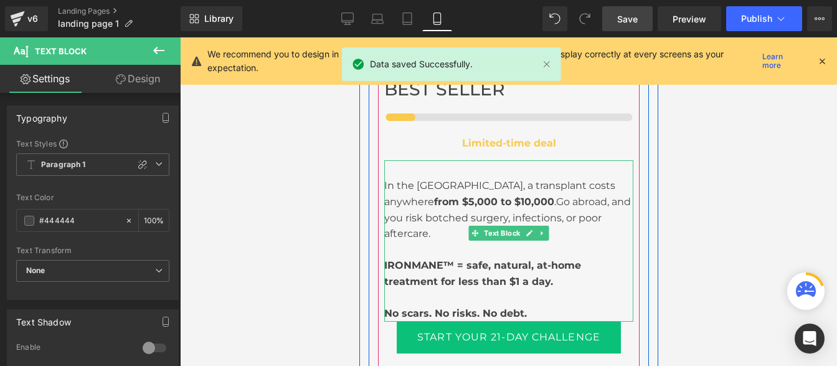
click at [425, 242] on div at bounding box center [508, 250] width 249 height 16
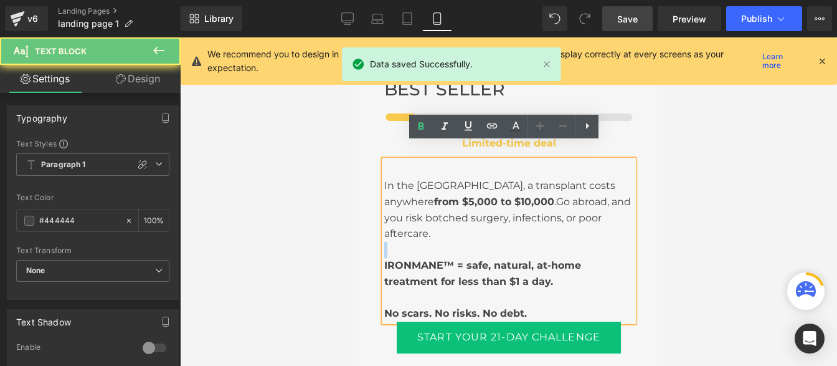
click at [425, 242] on div at bounding box center [508, 250] width 249 height 16
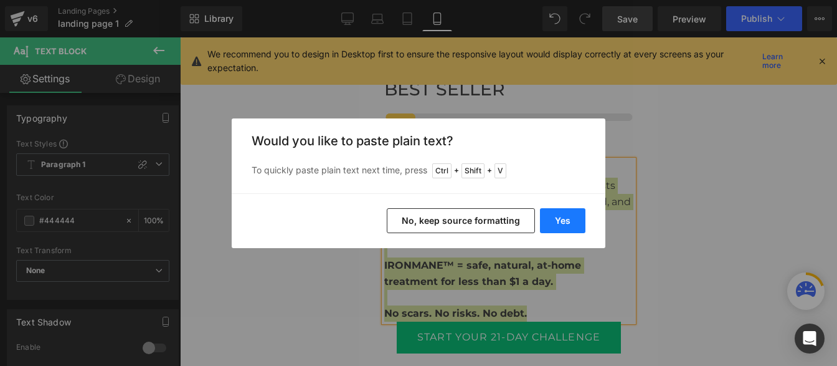
click at [562, 224] on button "Yes" at bounding box center [562, 220] width 45 height 25
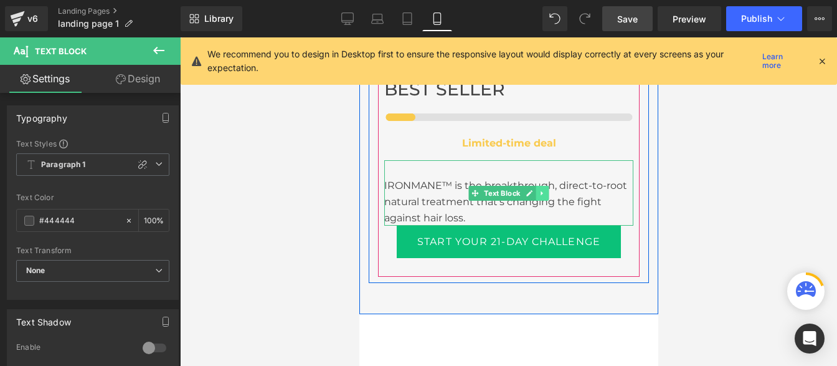
click at [540, 186] on link at bounding box center [542, 193] width 13 height 15
click at [532, 189] on icon at bounding box center [535, 192] width 7 height 7
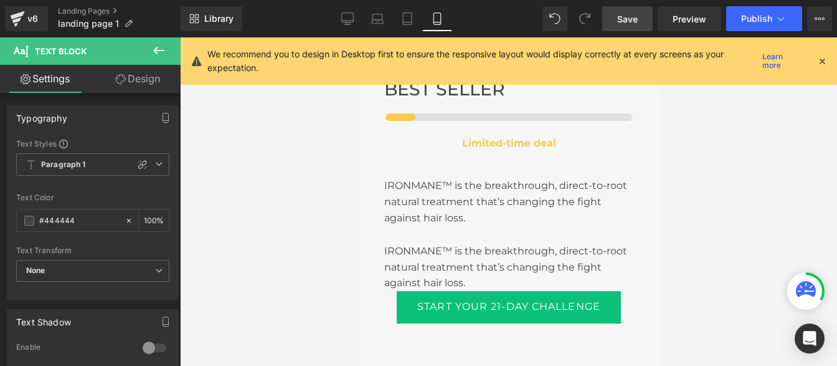
click at [428, 243] on div "IRONMANE™ is the breakthrough, direct-to-root natural treatment that’s changing…" at bounding box center [508, 267] width 249 height 48
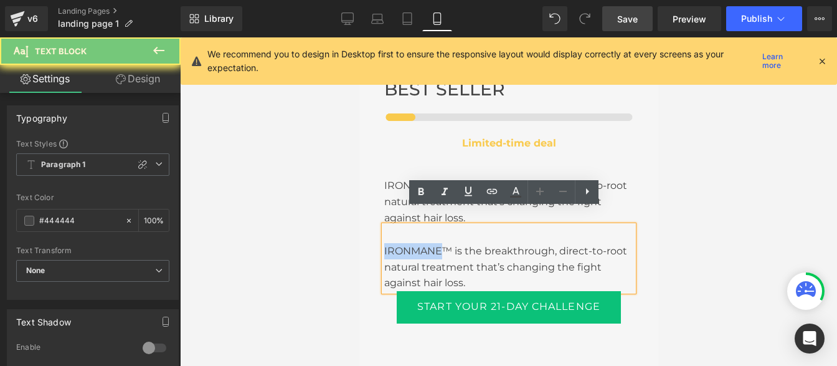
click at [428, 243] on div "IRONMANE™ is the breakthrough, direct-to-root natural treatment that’s changing…" at bounding box center [508, 267] width 249 height 48
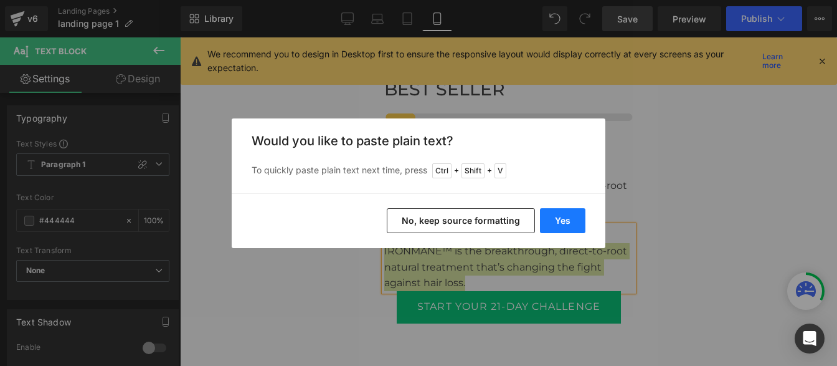
click at [567, 224] on button "Yes" at bounding box center [562, 220] width 45 height 25
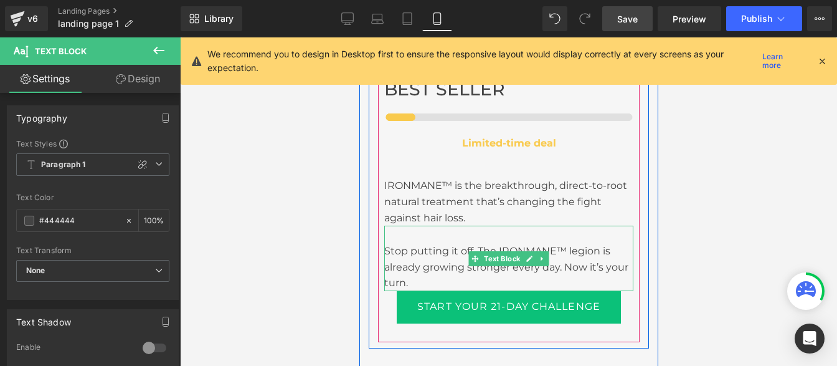
click at [462, 243] on div "Stop putting it off. The IRONMANE™ legion is already growing stronger every day…" at bounding box center [508, 267] width 249 height 48
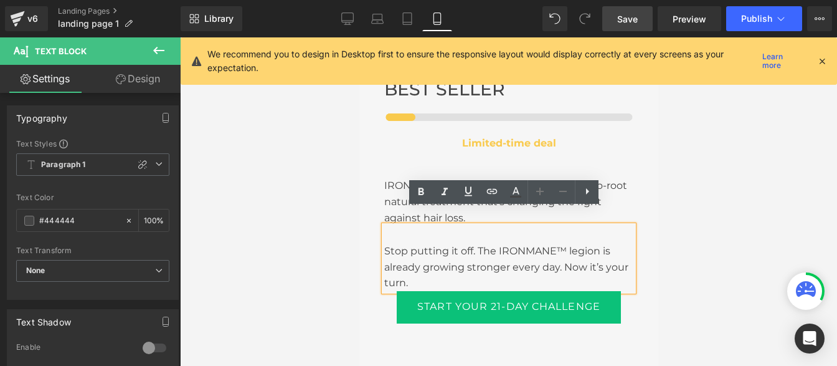
drag, startPoint x: 468, startPoint y: 234, endPoint x: 363, endPoint y: 233, distance: 104.6
click at [361, 233] on div "Sale Off (P) Image" at bounding box center [508, 15] width 299 height 668
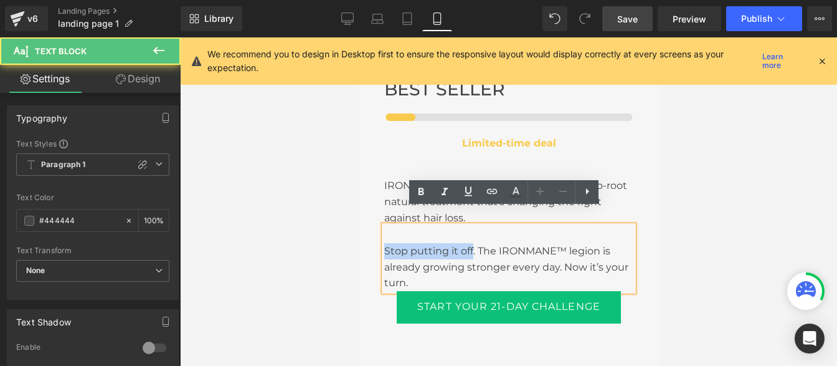
drag, startPoint x: 381, startPoint y: 235, endPoint x: 466, endPoint y: 238, distance: 85.4
click at [466, 243] on div "Stop putting it off. The IRONMANE™ legion is already growing stronger every day…" at bounding box center [508, 267] width 249 height 48
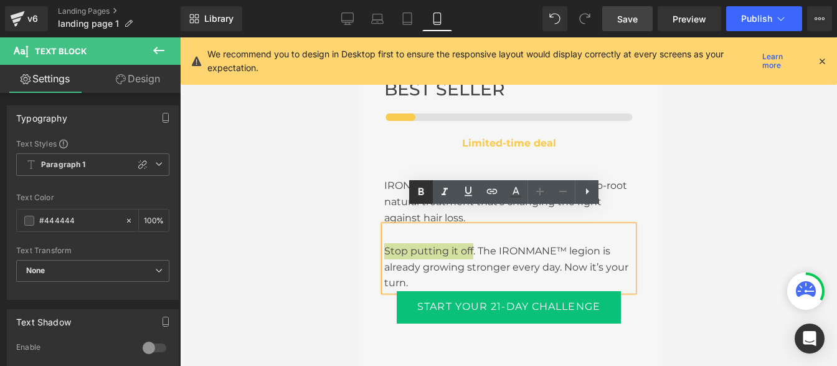
click at [427, 187] on icon at bounding box center [421, 191] width 15 height 15
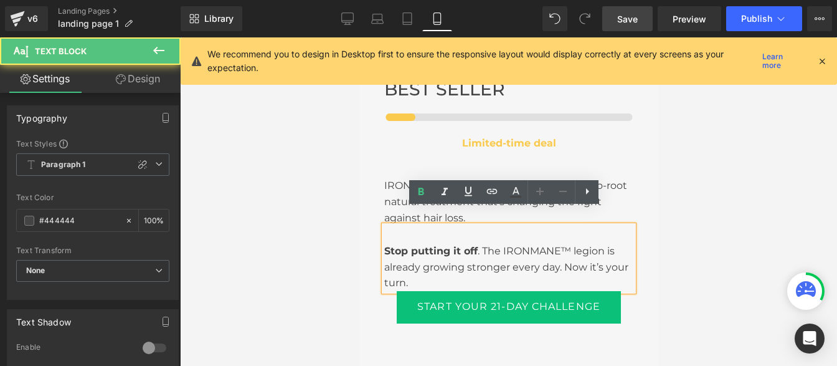
drag, startPoint x: 562, startPoint y: 253, endPoint x: 565, endPoint y: 263, distance: 9.7
click at [565, 263] on div "Stop putting it off . The IRONMANE™ legion is already growing stronger every da…" at bounding box center [508, 267] width 249 height 48
drag, startPoint x: 561, startPoint y: 250, endPoint x: 536, endPoint y: 237, distance: 28.4
click at [593, 268] on div "Stop putting it off . The IRONMANE™ legion is already growing stronger every da…" at bounding box center [508, 267] width 249 height 48
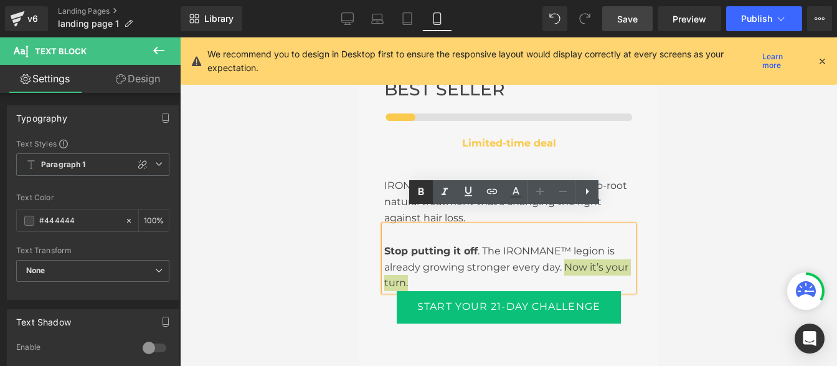
click at [420, 187] on icon at bounding box center [421, 191] width 15 height 15
click at [625, 21] on span "Save" at bounding box center [627, 18] width 21 height 13
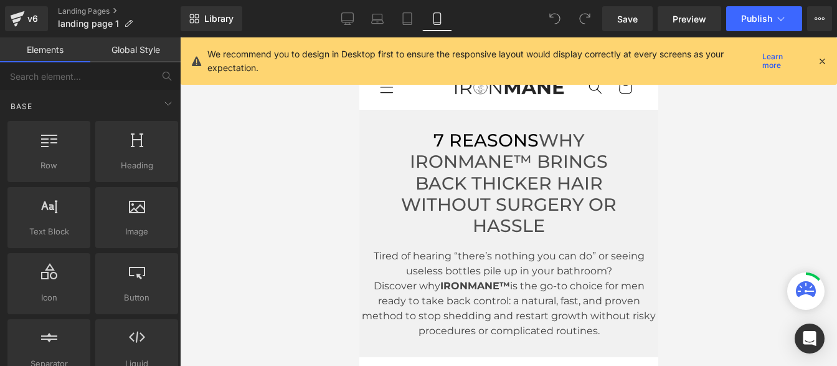
click at [349, 24] on icon at bounding box center [347, 18] width 12 height 12
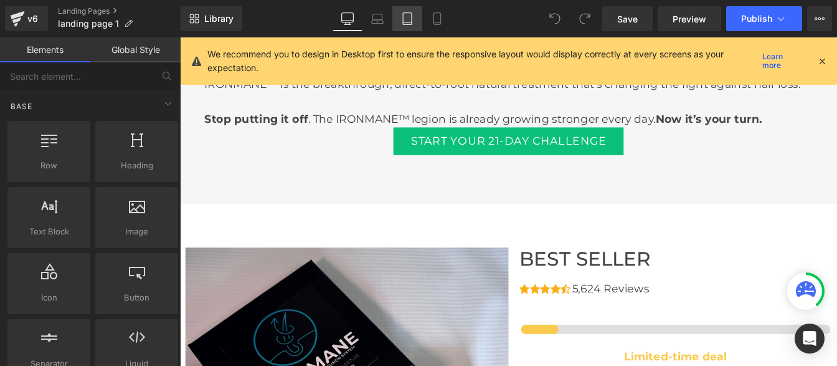
scroll to position [4084, 0]
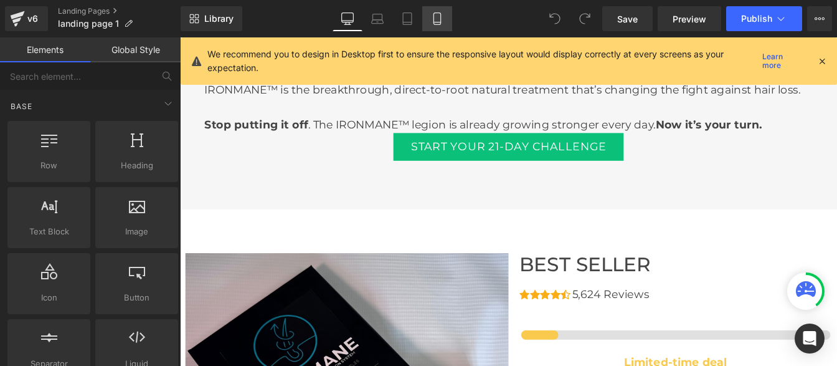
drag, startPoint x: 439, startPoint y: 14, endPoint x: 432, endPoint y: 24, distance: 13.0
click at [432, 24] on icon at bounding box center [437, 18] width 12 height 12
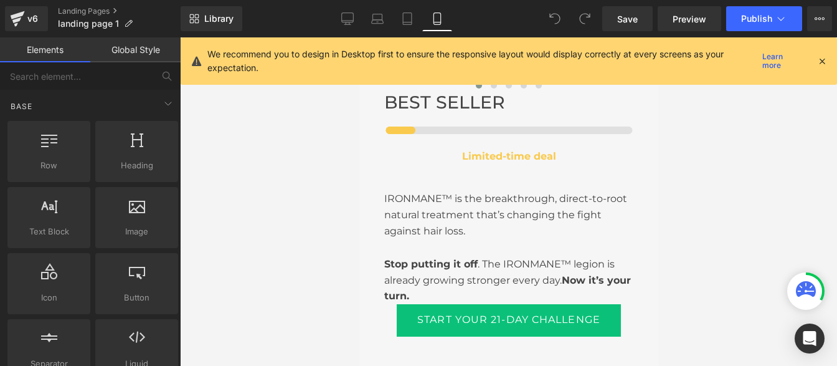
scroll to position [4294, 0]
drag, startPoint x: 216, startPoint y: 18, endPoint x: 202, endPoint y: 19, distance: 14.3
click at [202, 19] on link "Library" at bounding box center [212, 18] width 62 height 25
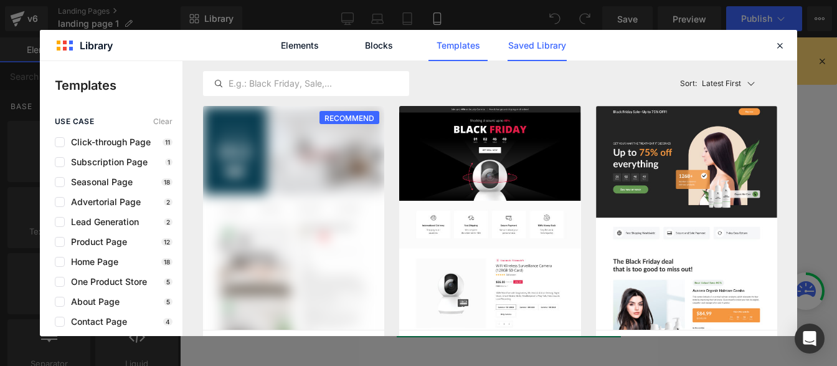
click at [520, 40] on link "Saved Library" at bounding box center [537, 45] width 59 height 31
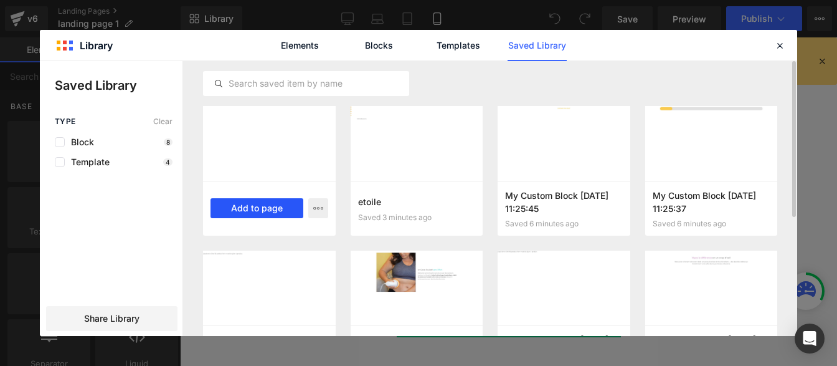
click at [256, 202] on button "Add to page" at bounding box center [257, 208] width 93 height 20
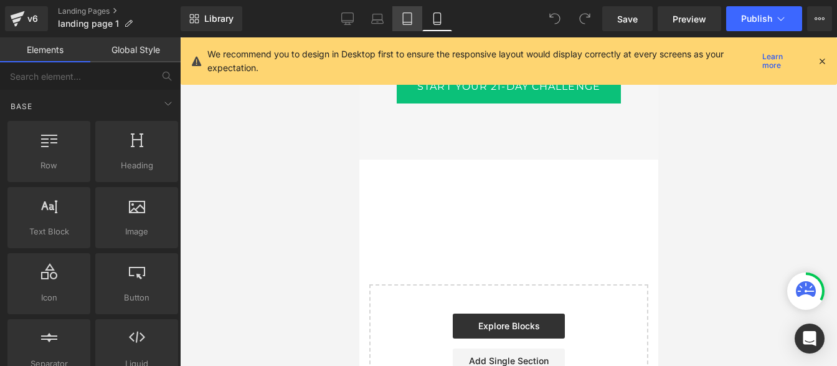
scroll to position [4570, 0]
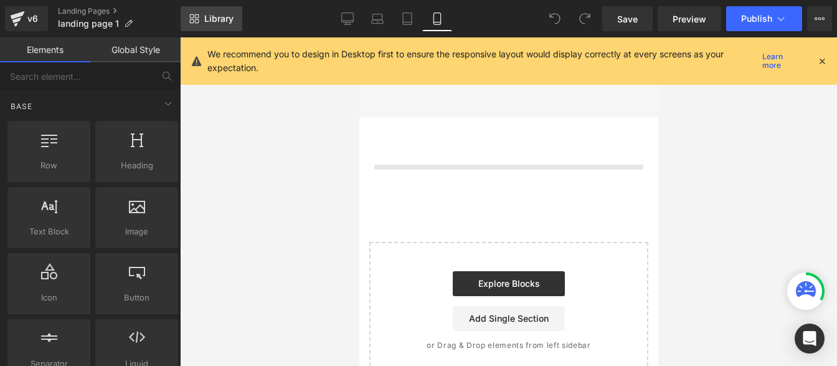
click at [228, 17] on span "Library" at bounding box center [218, 18] width 29 height 11
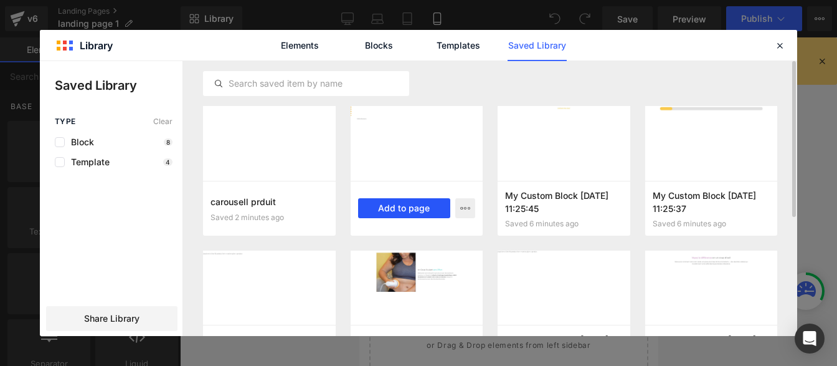
click at [391, 209] on button "Add to page" at bounding box center [404, 208] width 93 height 20
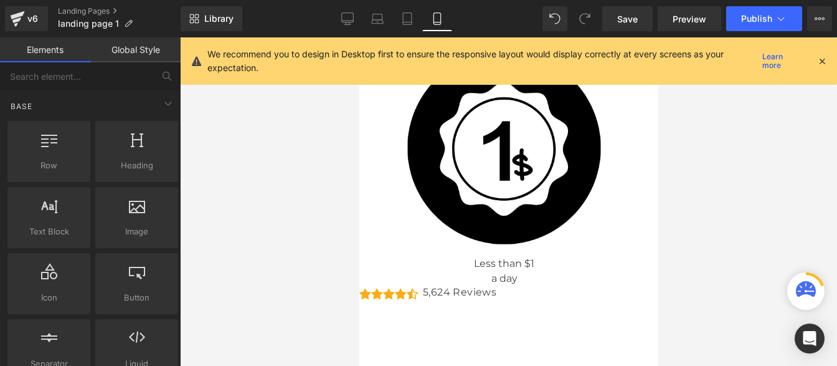
scroll to position [4697, 0]
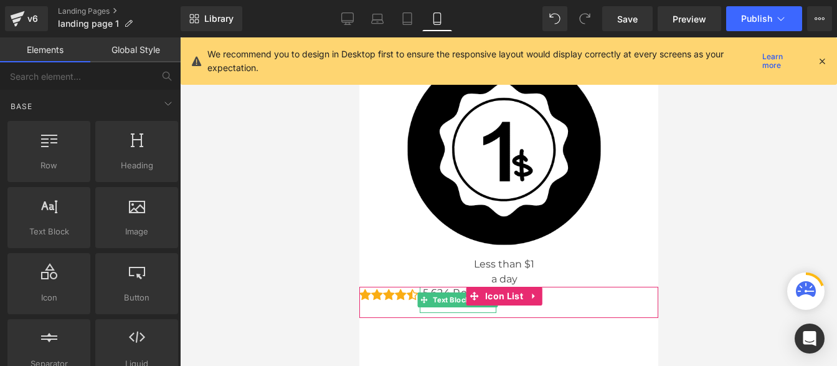
drag, startPoint x: 424, startPoint y: 285, endPoint x: 430, endPoint y: 275, distance: 11.8
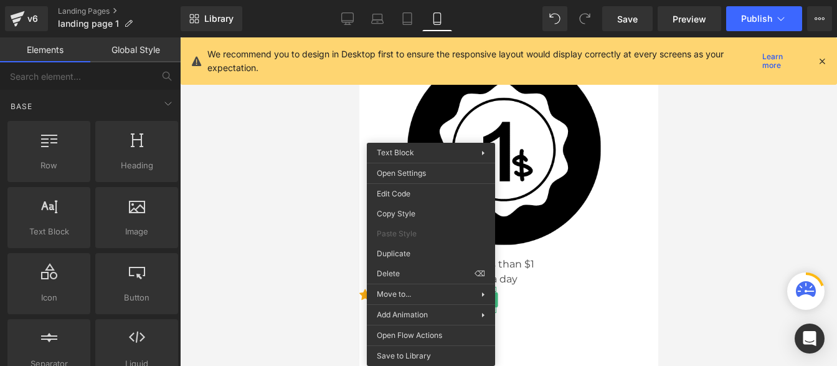
drag, startPoint x: 663, startPoint y: 316, endPoint x: 719, endPoint y: 300, distance: 57.7
click at [719, 300] on div at bounding box center [508, 201] width 657 height 328
click at [267, 273] on div at bounding box center [508, 201] width 657 height 328
click at [281, 248] on div at bounding box center [508, 201] width 657 height 328
click at [308, 244] on div at bounding box center [508, 201] width 657 height 328
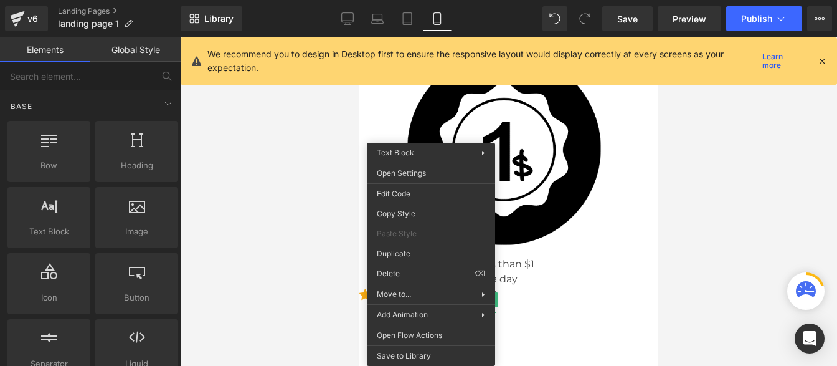
click at [308, 244] on div at bounding box center [508, 201] width 657 height 328
click at [343, 233] on div at bounding box center [508, 201] width 657 height 328
click at [323, 207] on div at bounding box center [508, 201] width 657 height 328
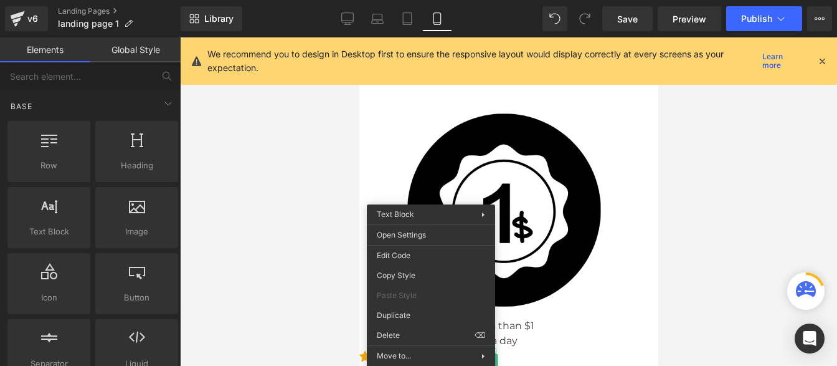
scroll to position [4636, 0]
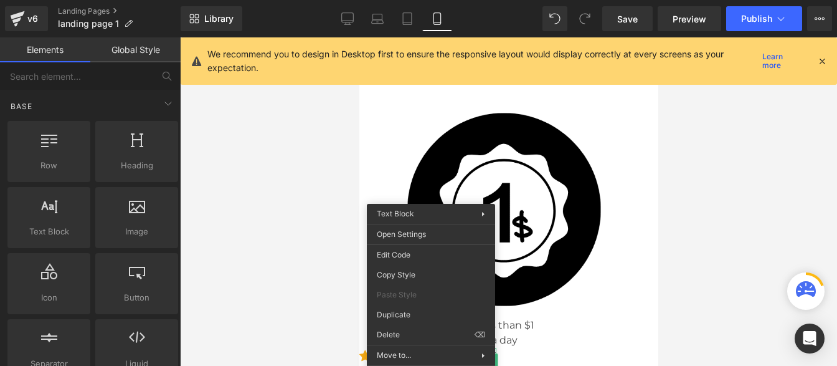
click at [676, 315] on div at bounding box center [508, 201] width 657 height 328
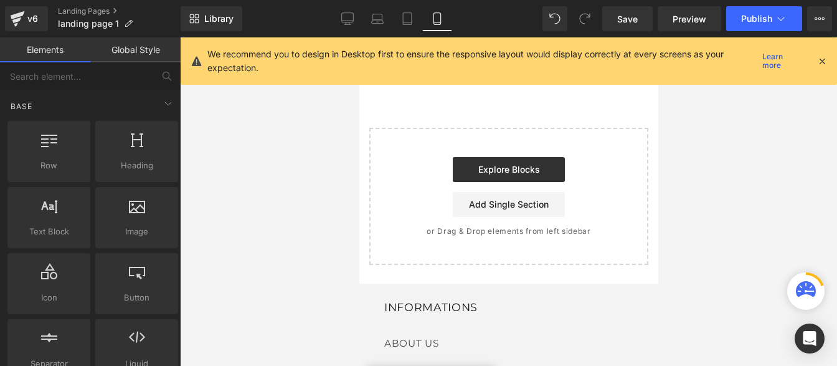
scroll to position [5370, 0]
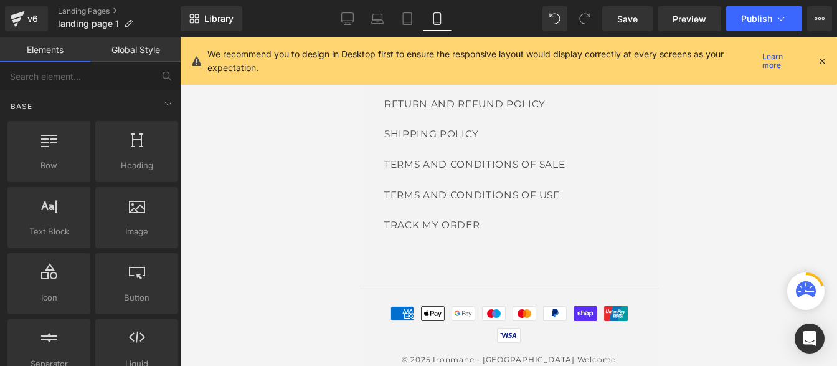
drag, startPoint x: 653, startPoint y: 301, endPoint x: 1039, endPoint y: 295, distance: 386.8
click at [701, 209] on div at bounding box center [508, 201] width 657 height 328
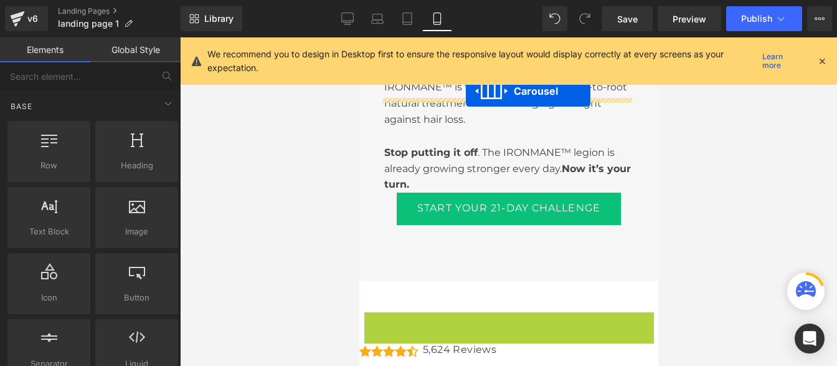
scroll to position [4356, 0]
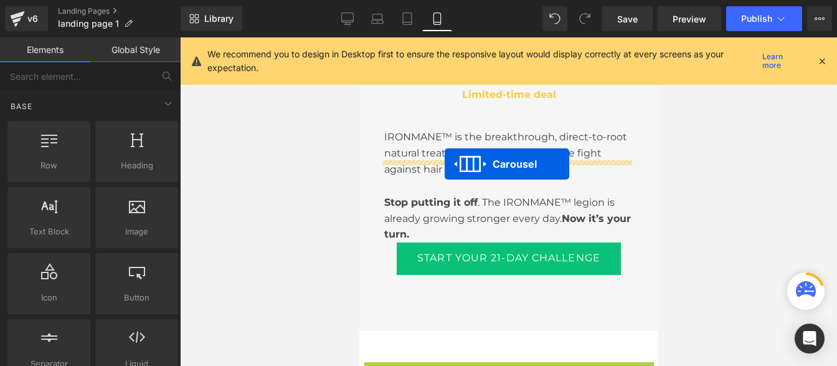
drag, startPoint x: 475, startPoint y: 130, endPoint x: 443, endPoint y: 164, distance: 46.3
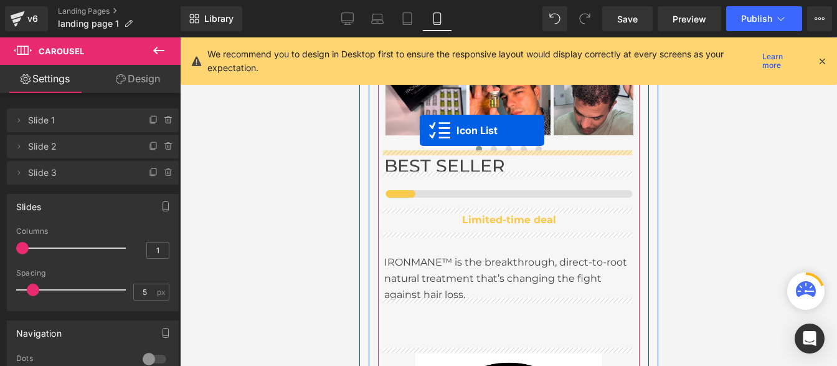
scroll to position [4219, 0]
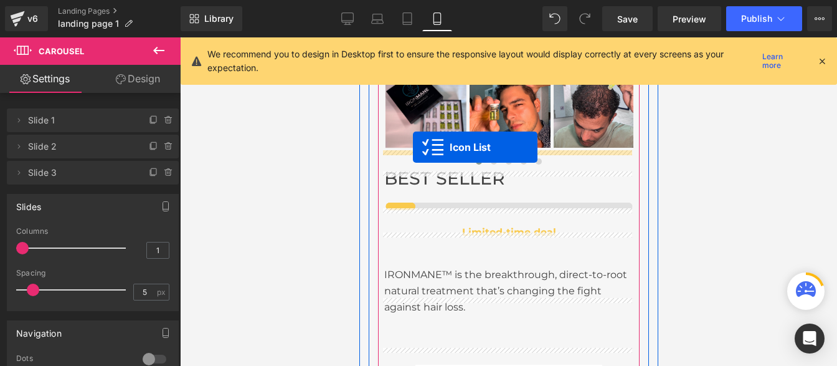
drag, startPoint x: 474, startPoint y: 168, endPoint x: 412, endPoint y: 147, distance: 65.2
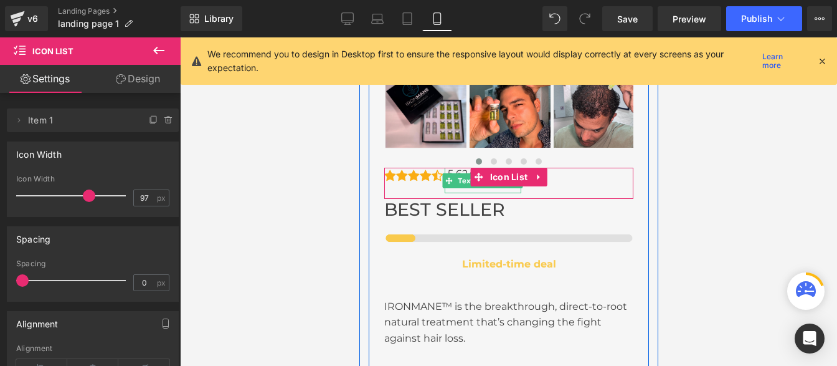
click at [453, 168] on p "5,624 Reviews" at bounding box center [483, 174] width 73 height 13
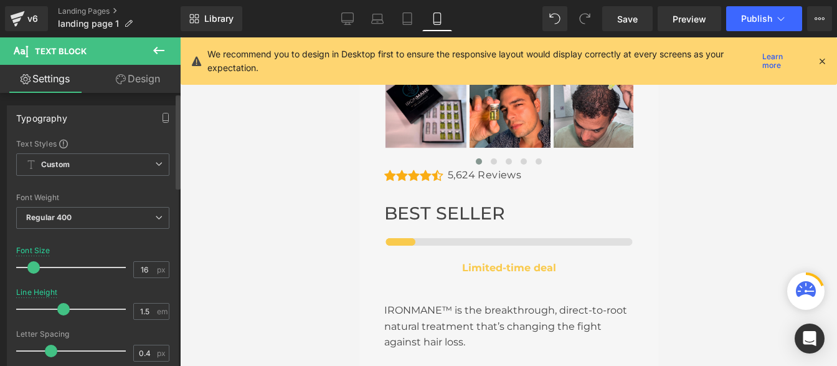
type input "1.6"
drag, startPoint x: 57, startPoint y: 308, endPoint x: 69, endPoint y: 309, distance: 11.9
click at [69, 309] on span at bounding box center [68, 309] width 12 height 12
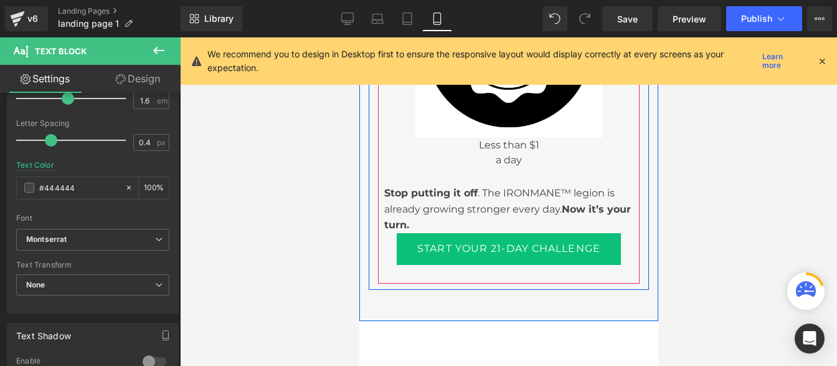
scroll to position [4676, 0]
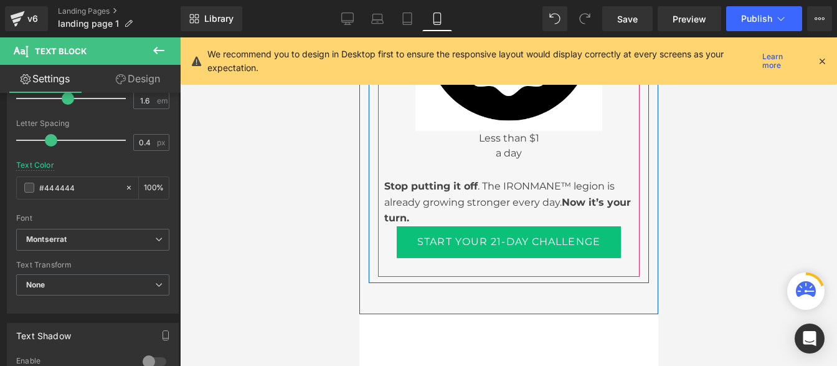
click at [496, 229] on div "START YOUR 21-DAY CHALLENGE (P) Cart Button" at bounding box center [508, 242] width 249 height 32
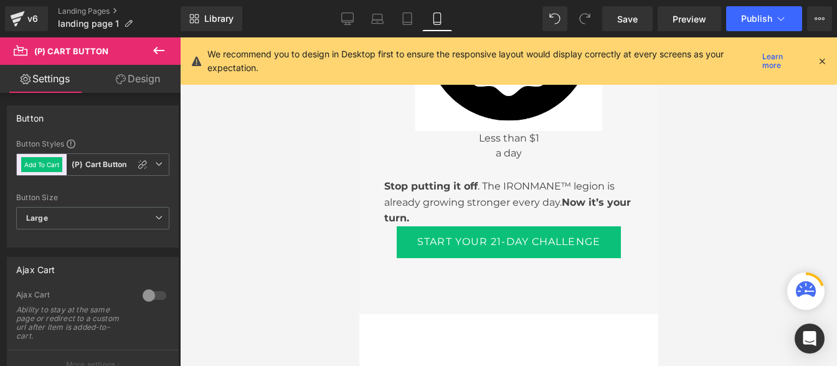
click at [147, 80] on link "Design" at bounding box center [138, 79] width 90 height 28
click at [0, 0] on div "Spacing" at bounding box center [0, 0] width 0 height 0
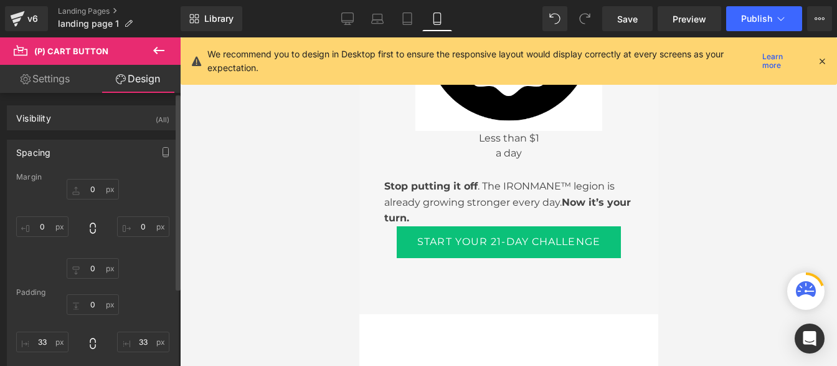
type input "0"
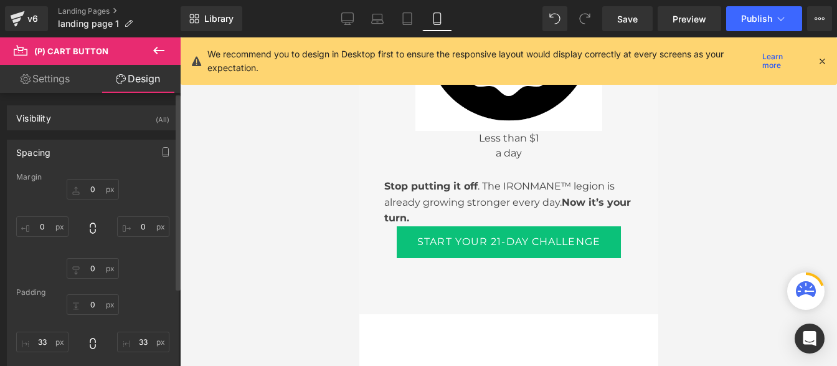
type input "33"
type input "0"
type input "33"
type textarea "0"
click at [95, 192] on input "0" at bounding box center [93, 189] width 52 height 21
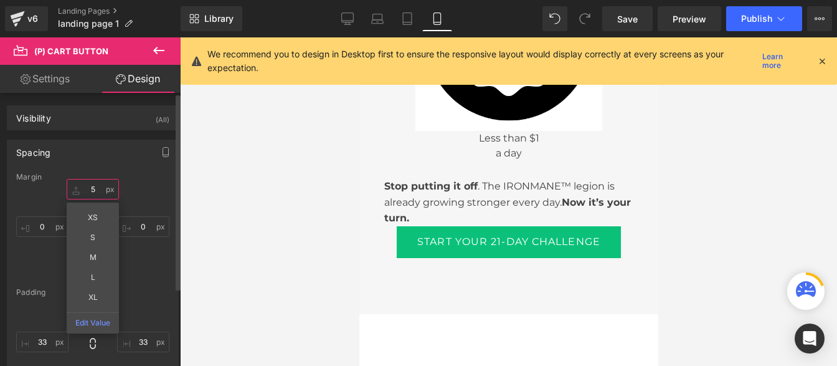
type input "50"
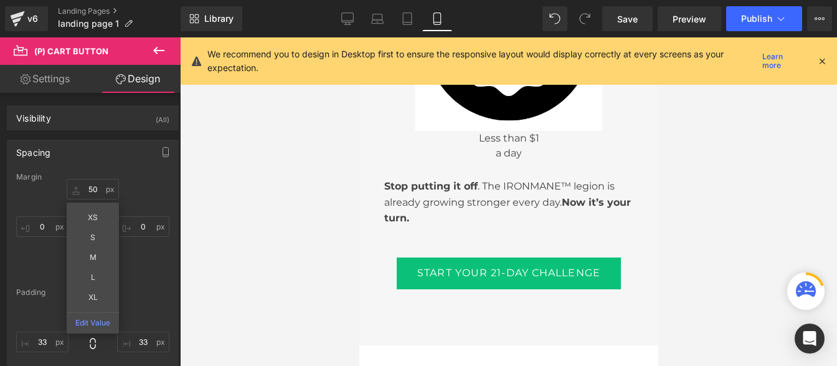
click at [220, 238] on div at bounding box center [508, 201] width 657 height 328
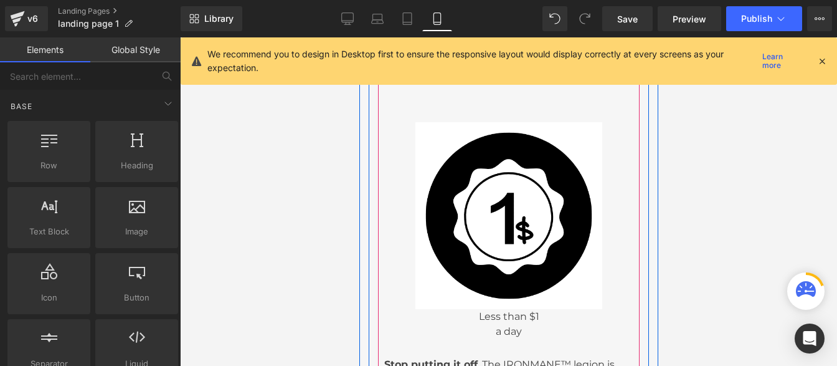
scroll to position [4498, 0]
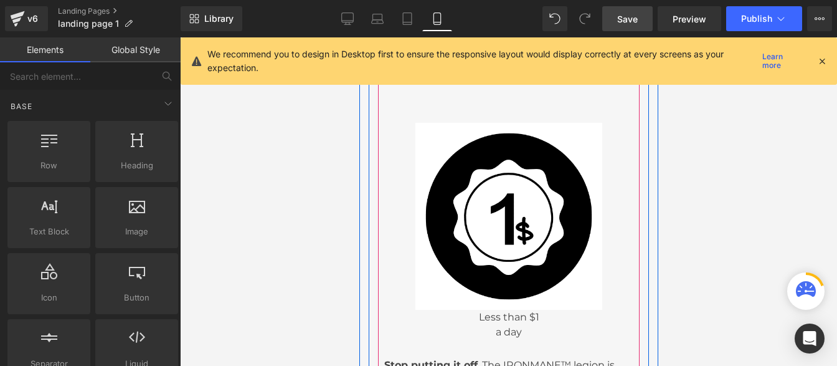
click at [627, 24] on span "Save" at bounding box center [627, 18] width 21 height 13
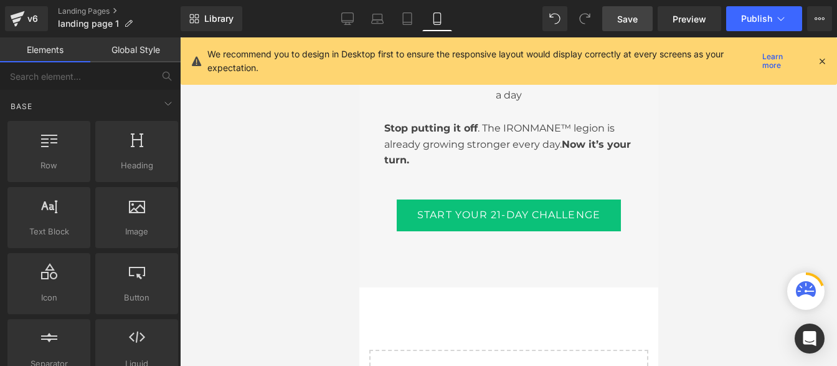
scroll to position [4731, 0]
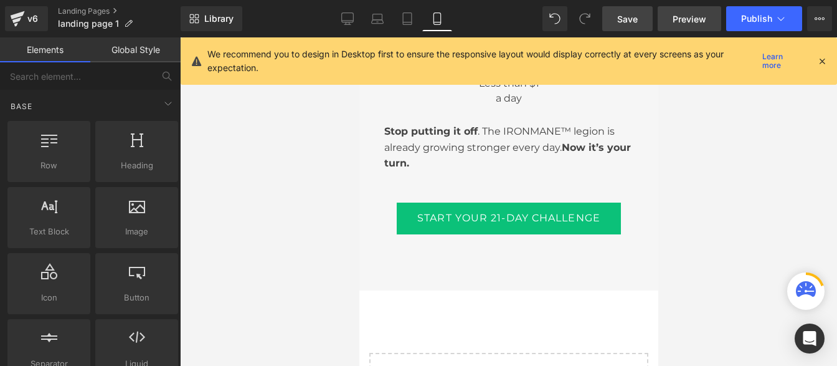
click at [692, 24] on span "Preview" at bounding box center [690, 18] width 34 height 13
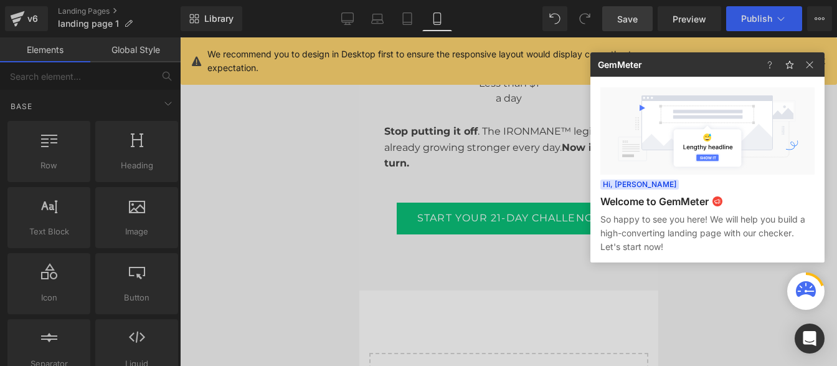
click at [281, 158] on div at bounding box center [418, 183] width 837 height 366
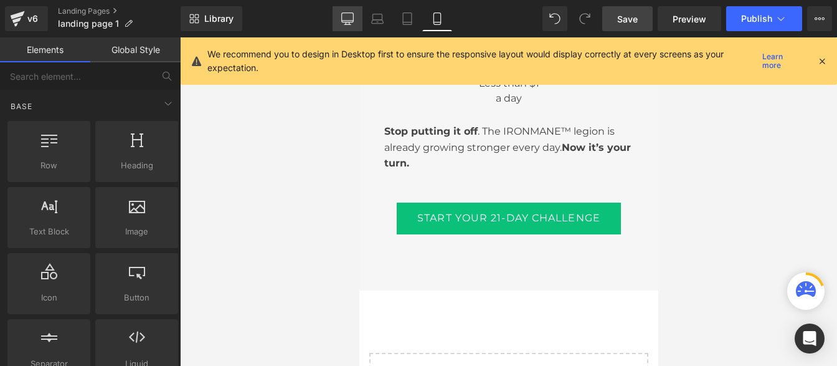
drag, startPoint x: 350, startPoint y: 13, endPoint x: 393, endPoint y: 141, distance: 135.3
click at [350, 13] on icon at bounding box center [348, 17] width 12 height 9
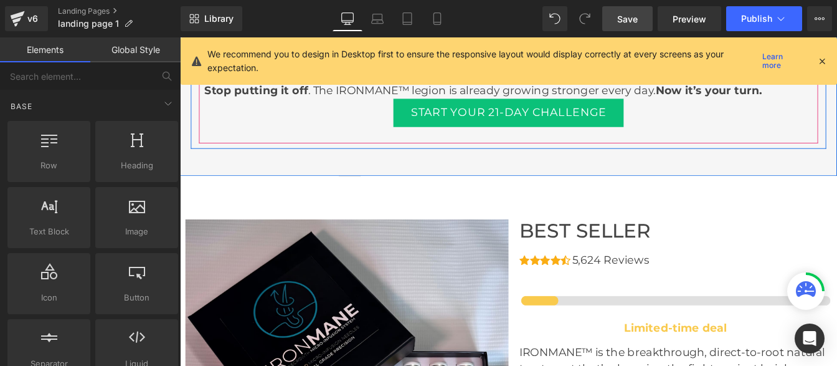
scroll to position [4421, 0]
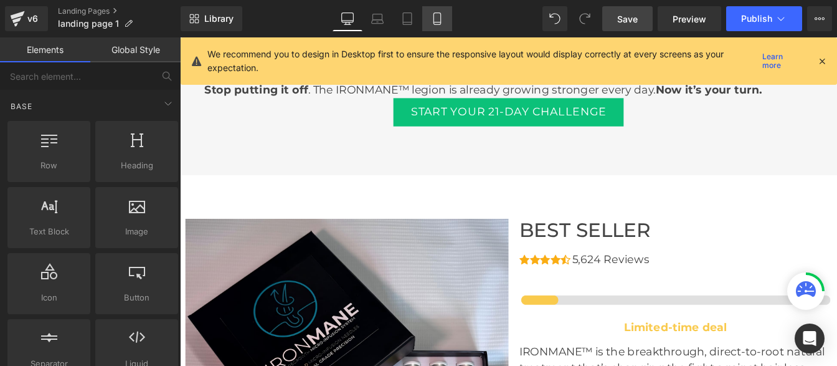
click at [442, 27] on link "Mobile" at bounding box center [437, 18] width 30 height 25
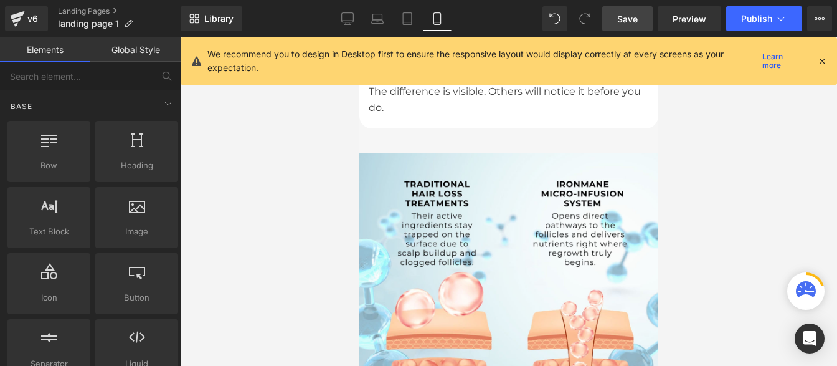
scroll to position [2776, 0]
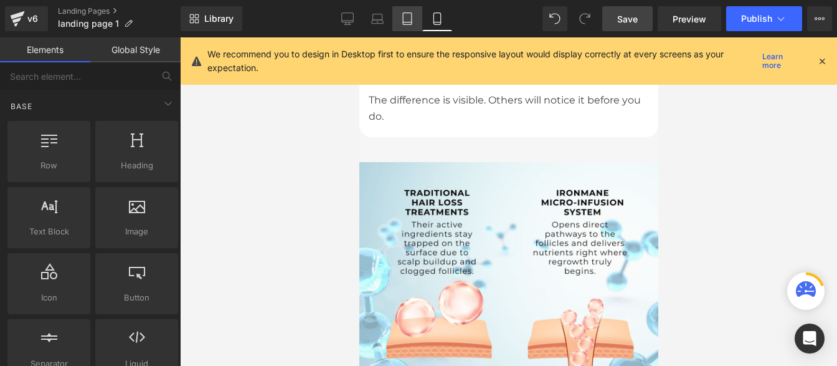
click at [399, 23] on link "Tablet" at bounding box center [407, 18] width 30 height 25
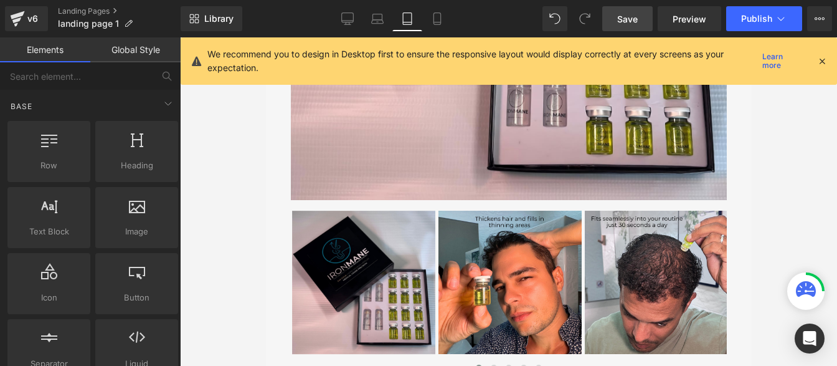
scroll to position [5357, 0]
click at [431, 26] on link "Mobile" at bounding box center [437, 18] width 30 height 25
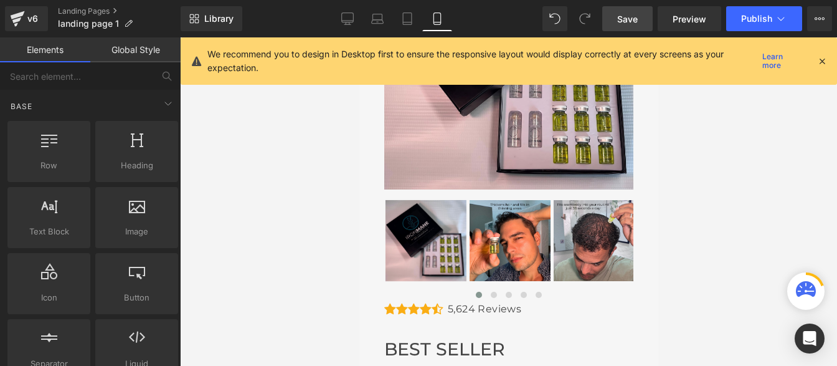
scroll to position [4073, 0]
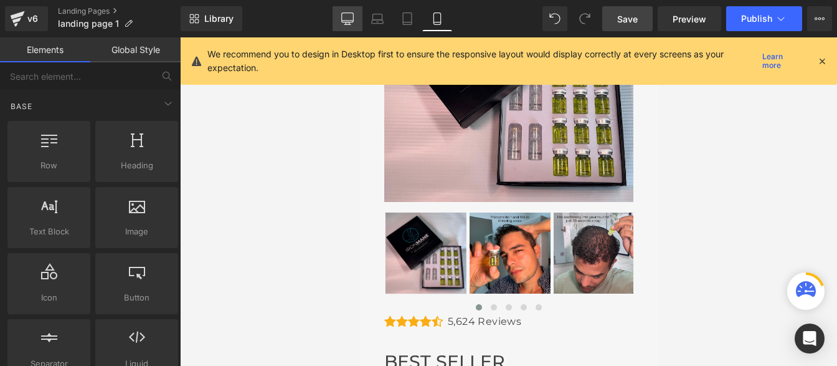
drag, startPoint x: 350, startPoint y: 14, endPoint x: 378, endPoint y: 209, distance: 196.3
click at [350, 14] on icon at bounding box center [347, 18] width 12 height 12
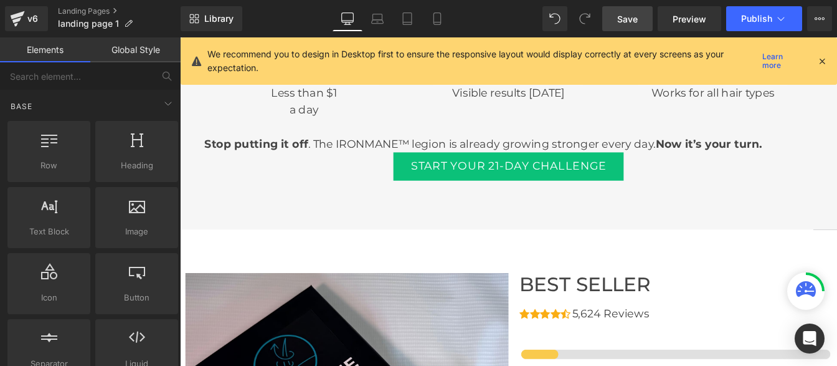
scroll to position [4359, 0]
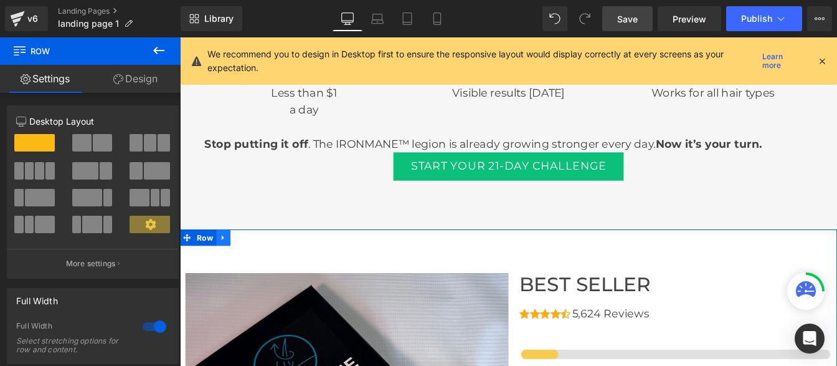
click at [226, 270] on icon at bounding box center [229, 266] width 9 height 9
click at [258, 268] on icon at bounding box center [262, 266] width 9 height 9
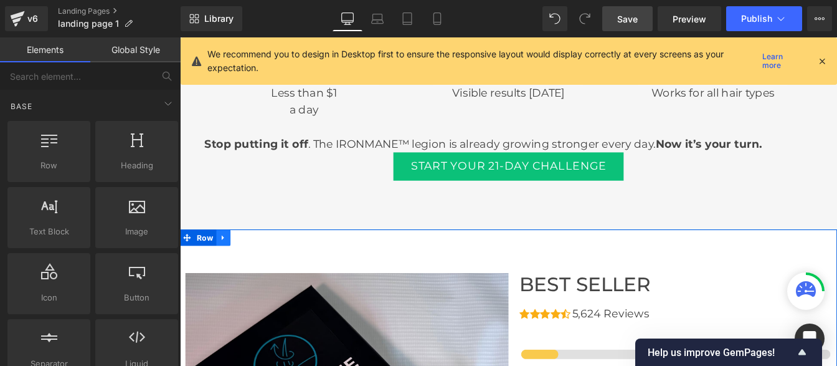
click at [230, 268] on link at bounding box center [230, 266] width 16 height 19
click at [258, 271] on icon at bounding box center [262, 266] width 9 height 9
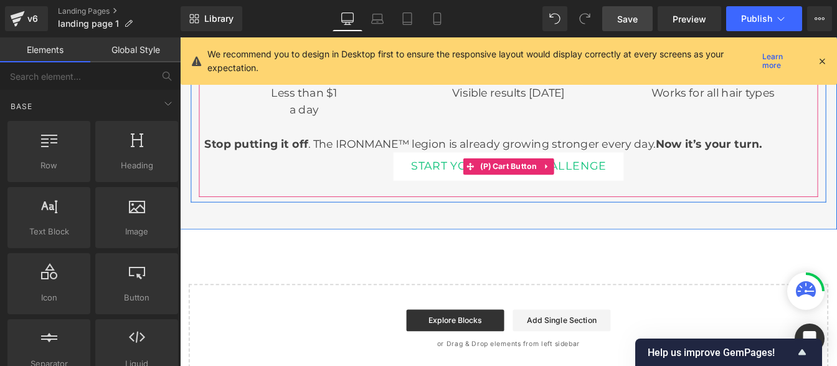
click at [463, 191] on button "START YOUR 21-DAY CHALLENGE" at bounding box center [557, 185] width 265 height 32
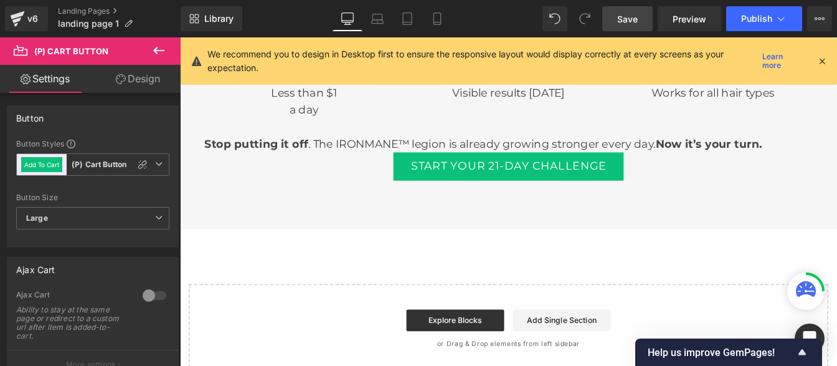
click at [137, 88] on link "Design" at bounding box center [138, 79] width 90 height 28
click at [0, 0] on div "Spacing" at bounding box center [0, 0] width 0 height 0
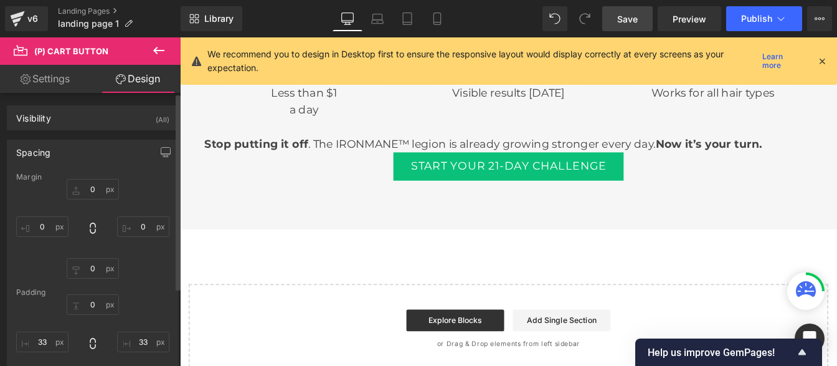
type input "0"
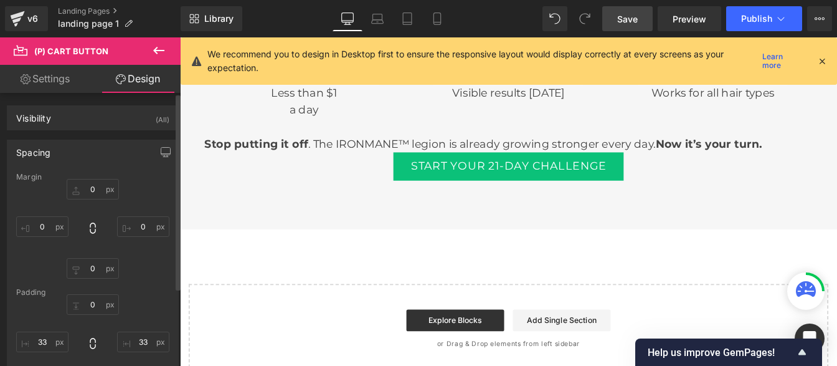
type input "33"
type input "0"
type input "33"
click at [92, 177] on div "Margin" at bounding box center [92, 177] width 153 height 9
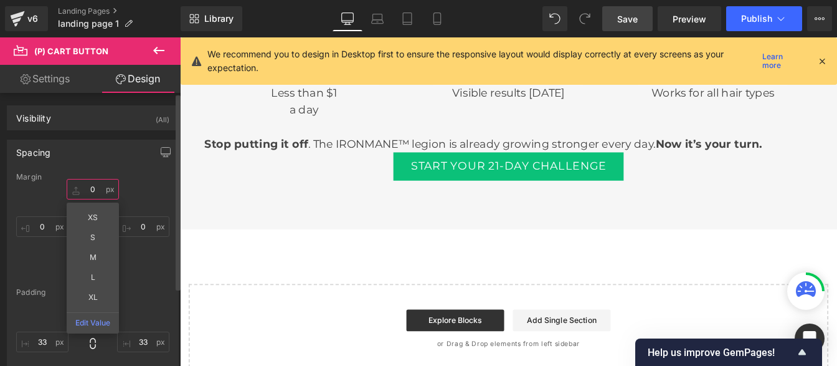
click at [93, 186] on input "0" at bounding box center [93, 189] width 52 height 21
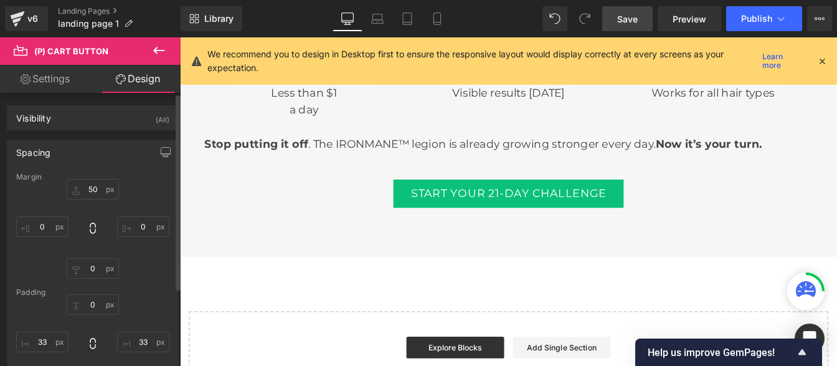
click at [155, 196] on div "50 50 0px 0 0px 0 0px 0" at bounding box center [92, 229] width 153 height 100
click at [371, 22] on icon at bounding box center [377, 18] width 12 height 12
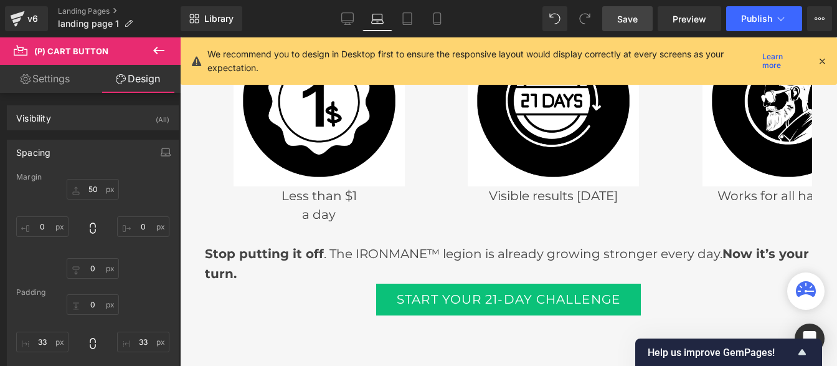
type input "0"
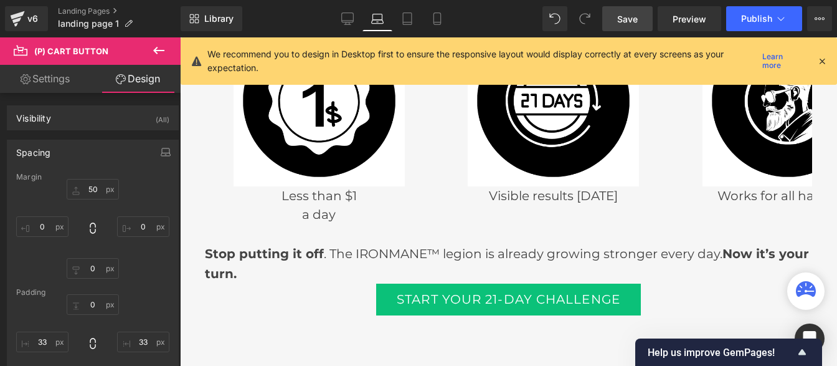
type input "33"
type input "0"
type input "33"
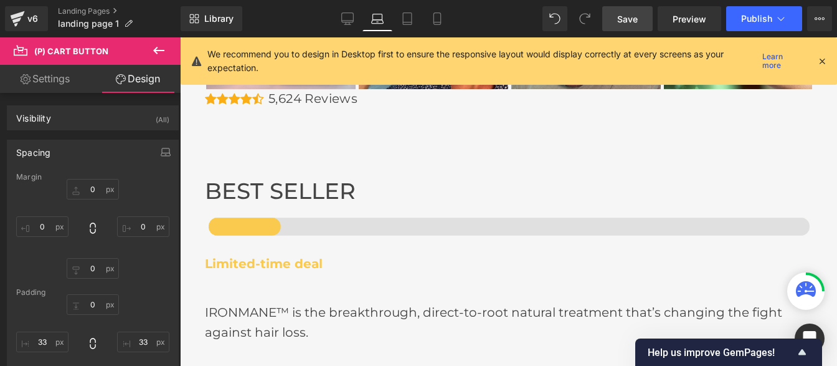
scroll to position [3994, 0]
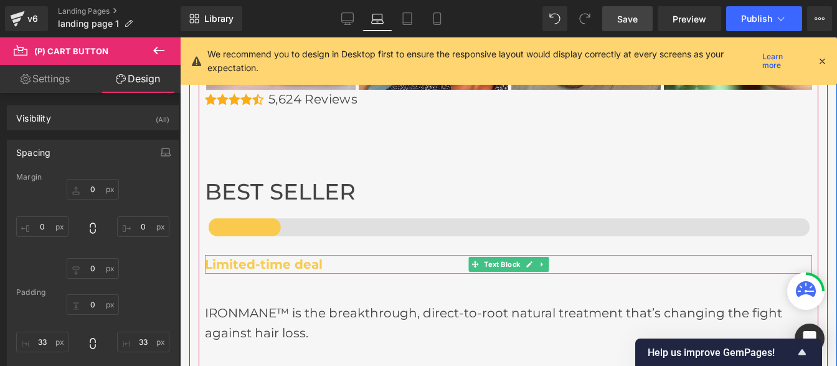
click at [277, 257] on strong "Limited-time deal" at bounding box center [264, 264] width 118 height 15
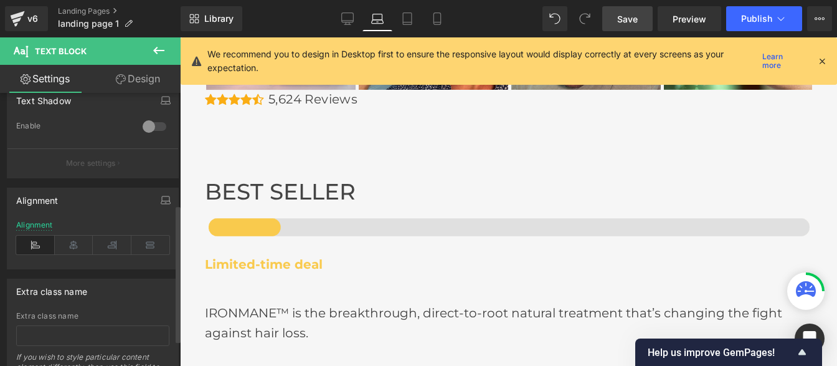
scroll to position [224, 0]
click at [72, 241] on icon at bounding box center [74, 241] width 39 height 19
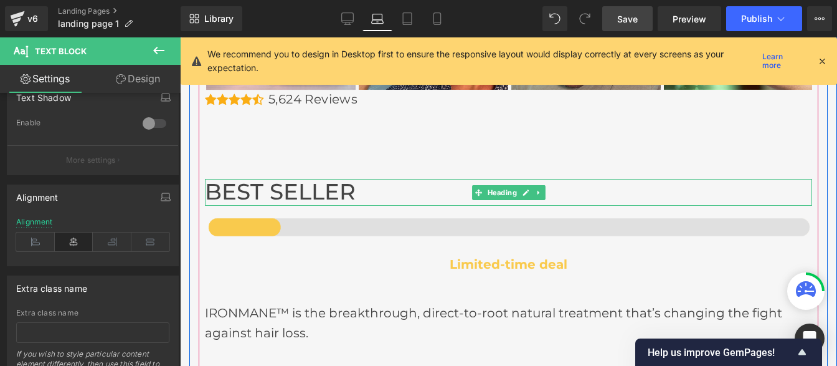
click at [266, 179] on h1 "BEST SELLER" at bounding box center [508, 192] width 607 height 27
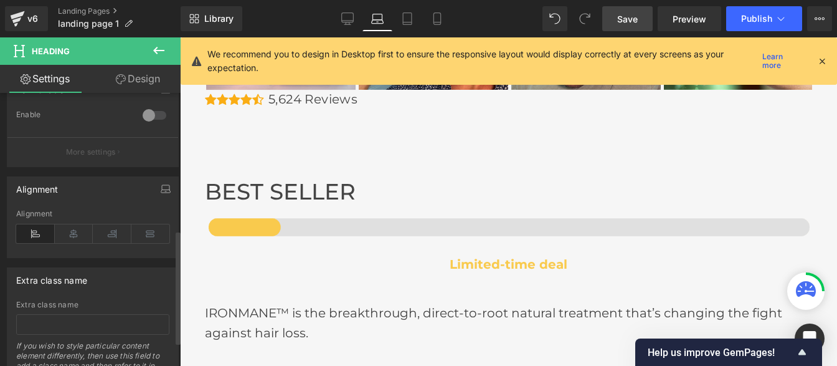
scroll to position [329, 0]
click at [70, 231] on icon at bounding box center [74, 233] width 39 height 19
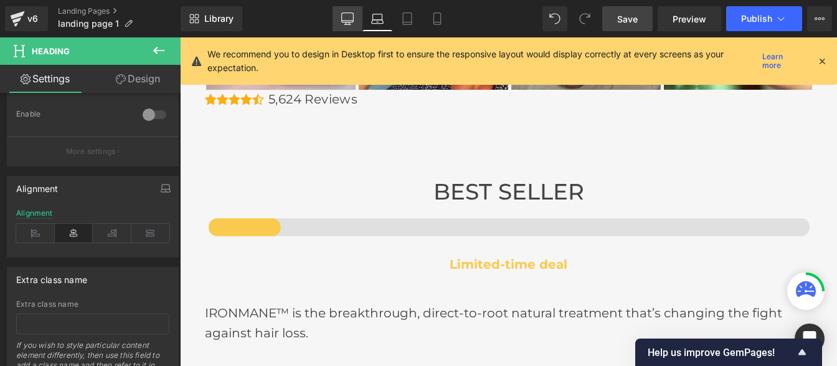
click at [355, 18] on link "Desktop" at bounding box center [348, 18] width 30 height 25
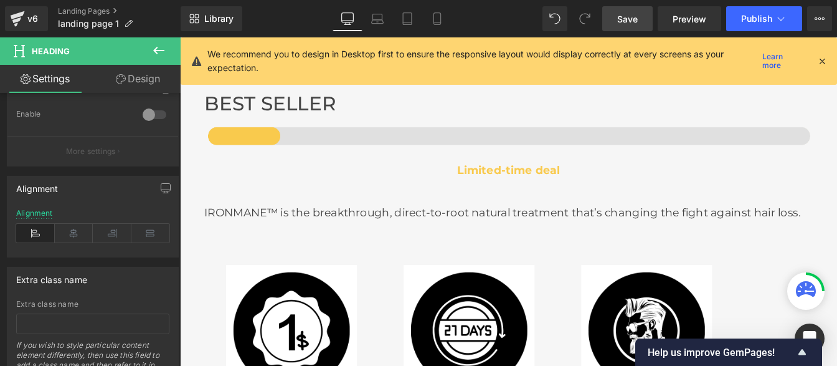
type input "100"
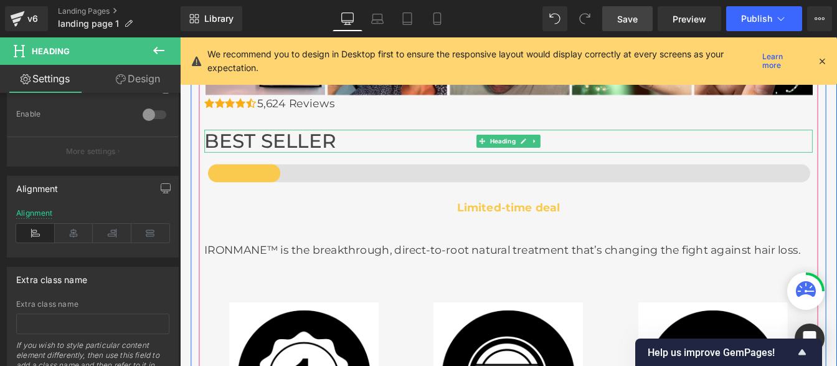
click at [298, 154] on h1 "BEST SELLER" at bounding box center [557, 156] width 698 height 27
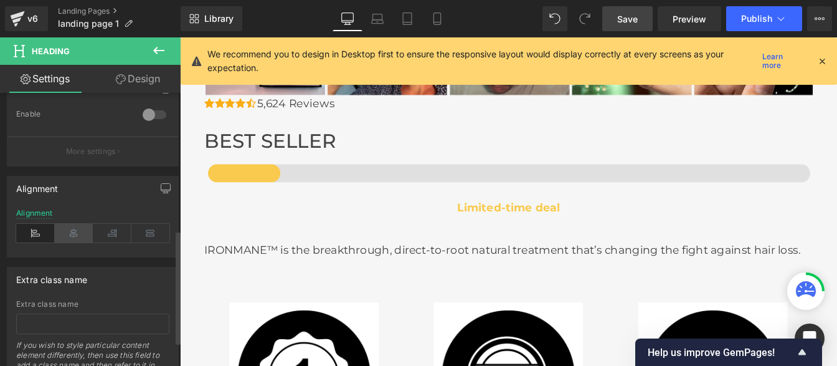
click at [71, 233] on icon at bounding box center [74, 233] width 39 height 19
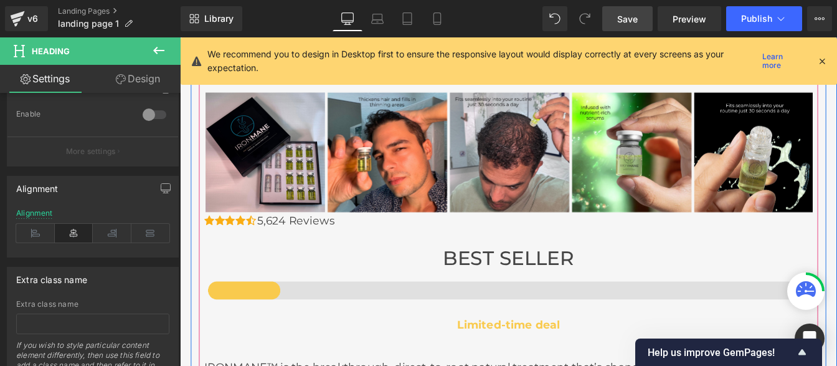
scroll to position [3805, 0]
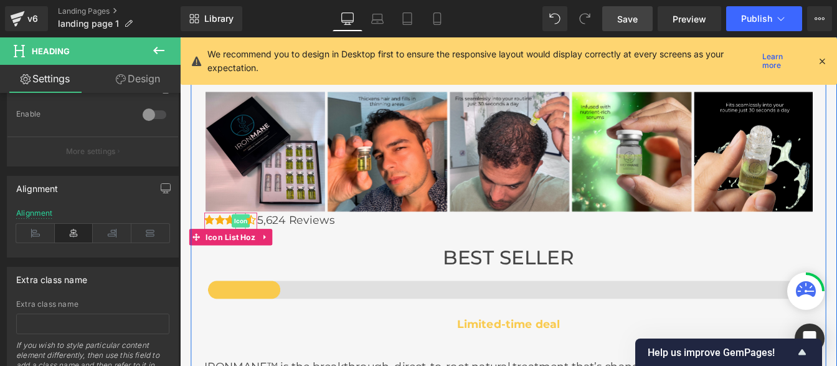
click at [241, 244] on span "Icon" at bounding box center [249, 247] width 21 height 15
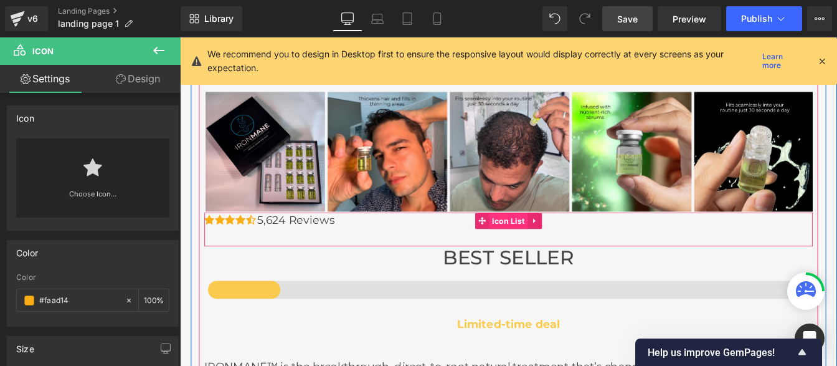
click at [551, 247] on span "Icon List" at bounding box center [557, 248] width 44 height 19
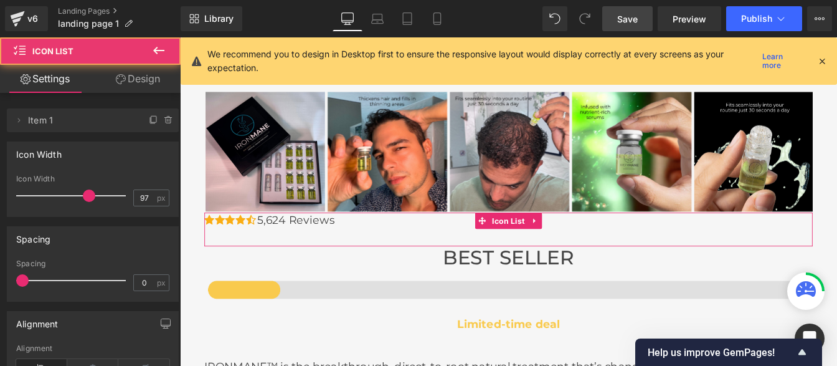
click at [121, 84] on link "Design" at bounding box center [138, 79] width 90 height 28
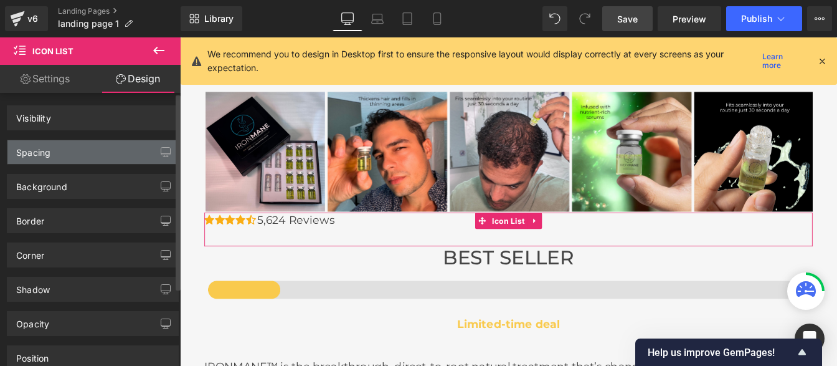
click at [60, 154] on div "Spacing" at bounding box center [92, 152] width 171 height 24
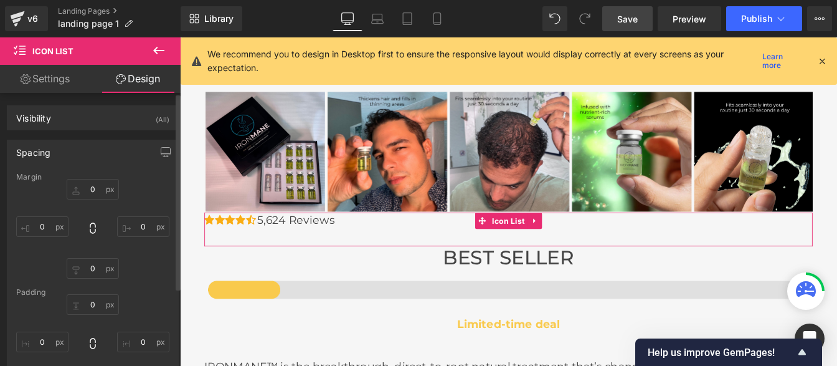
type input "0"
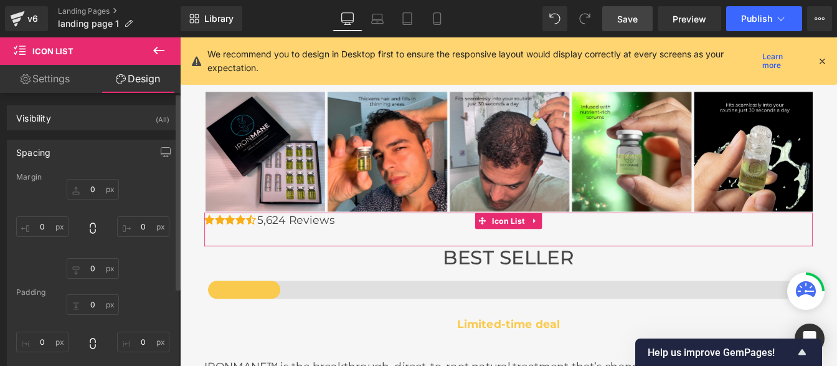
type input "0"
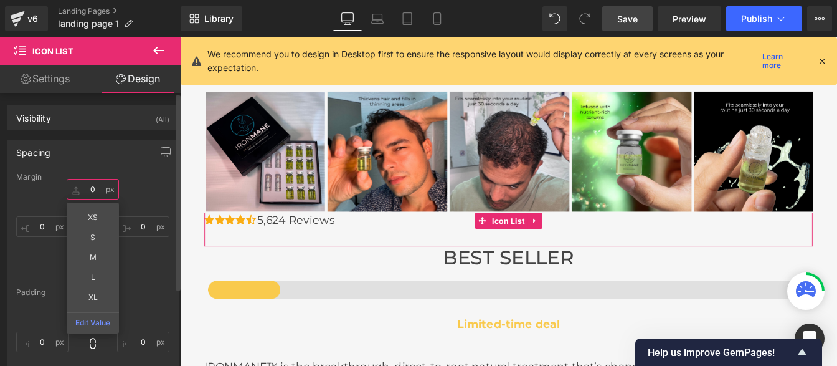
click at [100, 188] on input "0" at bounding box center [93, 189] width 52 height 21
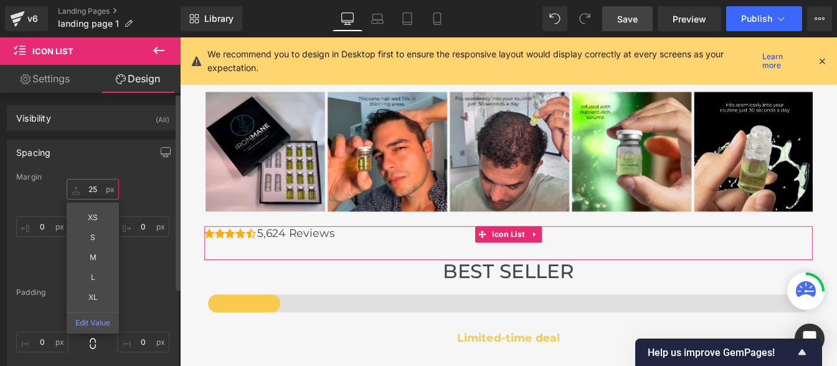
type input "25"
click at [155, 203] on div "25 25 XS S M L XL Edit Value 0px 0 0px 0 0px 0" at bounding box center [92, 229] width 153 height 100
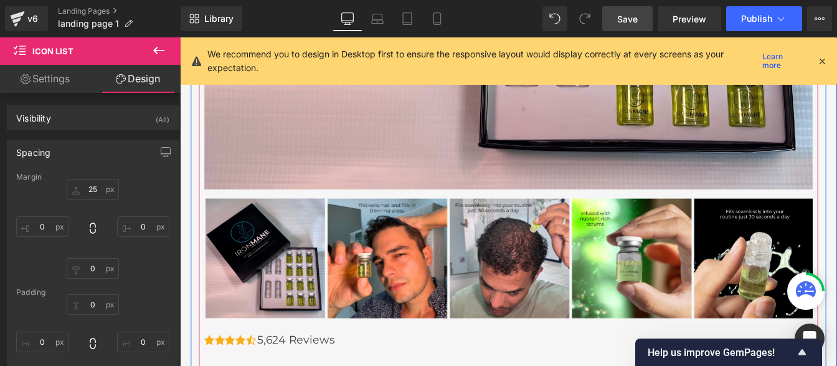
scroll to position [3684, 0]
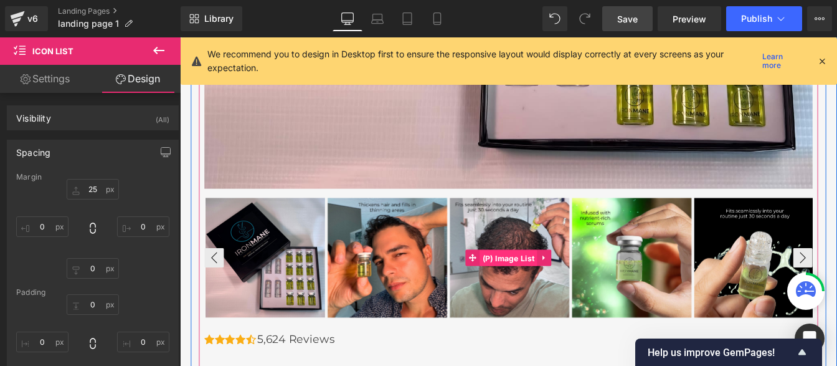
click at [556, 285] on span "(P) Image List" at bounding box center [557, 290] width 66 height 19
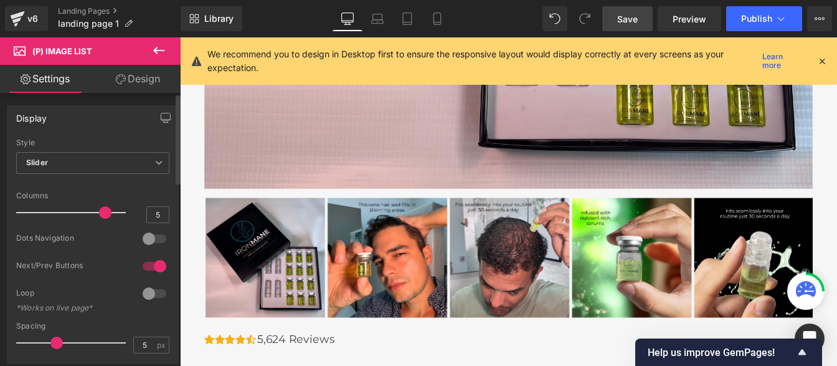
type input "4"
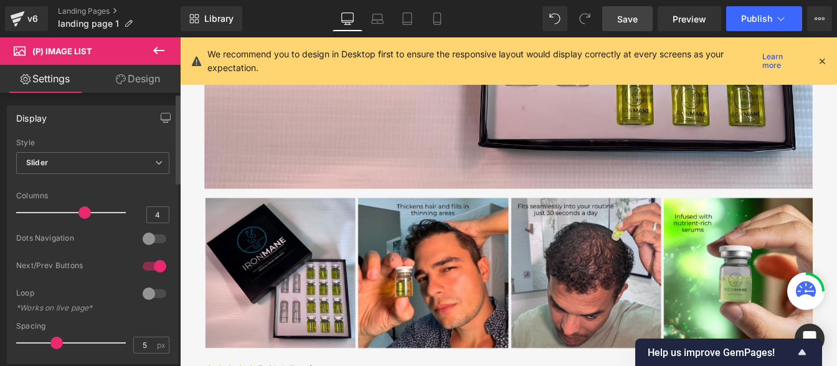
drag, startPoint x: 102, startPoint y: 214, endPoint x: 78, endPoint y: 218, distance: 23.3
click at [78, 218] on span at bounding box center [84, 212] width 12 height 12
click at [154, 236] on div at bounding box center [155, 239] width 30 height 20
click at [141, 263] on div at bounding box center [155, 266] width 30 height 20
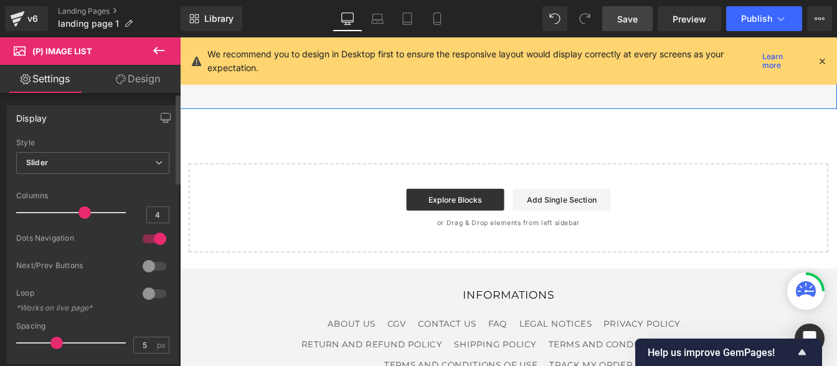
scroll to position [4599, 0]
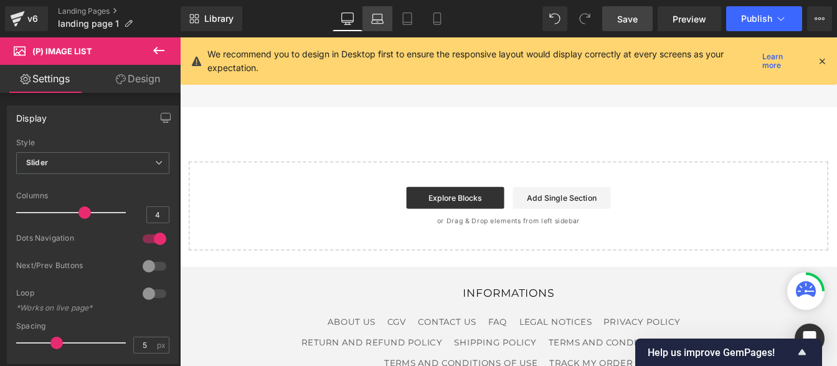
click at [376, 18] on icon at bounding box center [377, 18] width 12 height 12
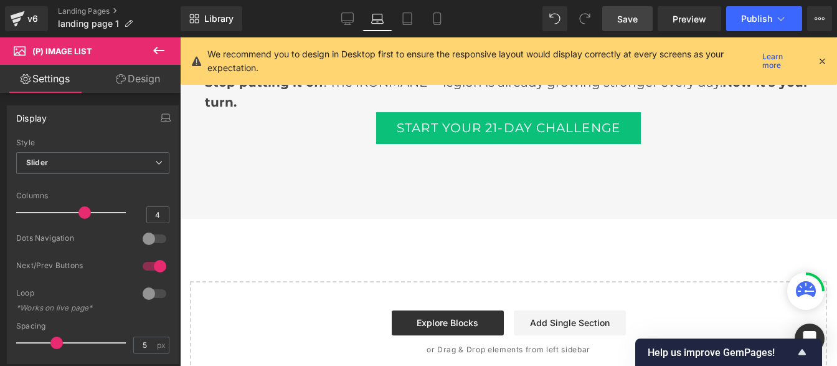
scroll to position [3761, 0]
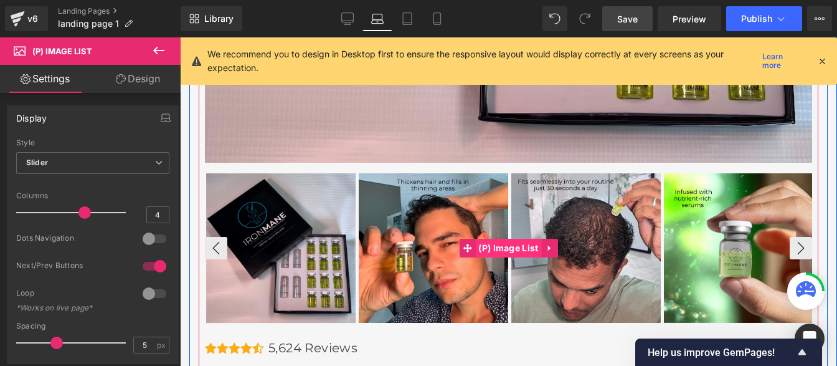
click at [483, 239] on span "(P) Image List" at bounding box center [508, 248] width 66 height 19
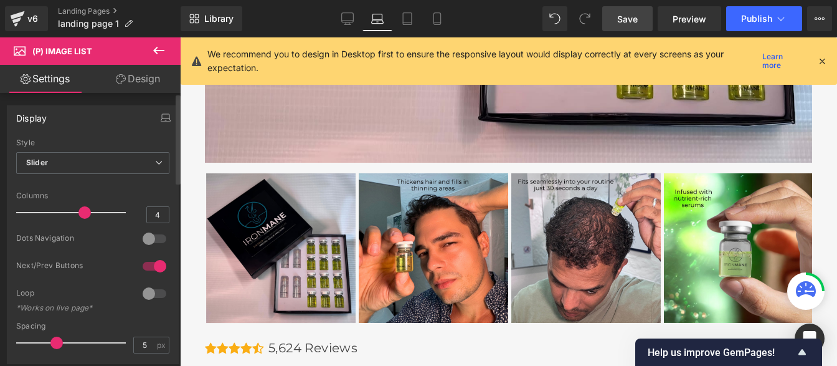
click at [156, 243] on div at bounding box center [155, 239] width 30 height 20
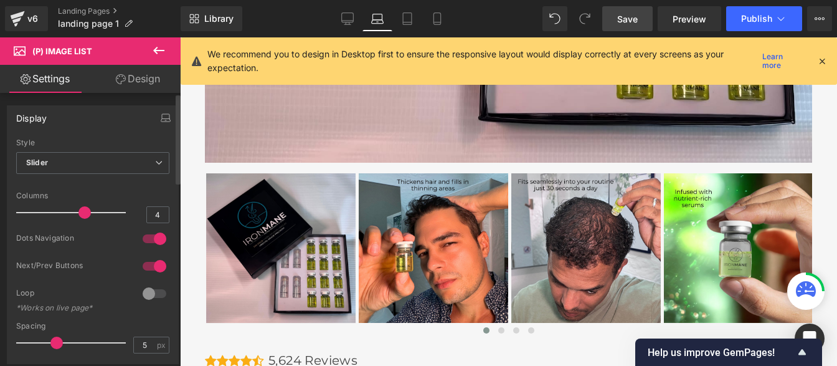
click at [143, 260] on div at bounding box center [155, 266] width 30 height 20
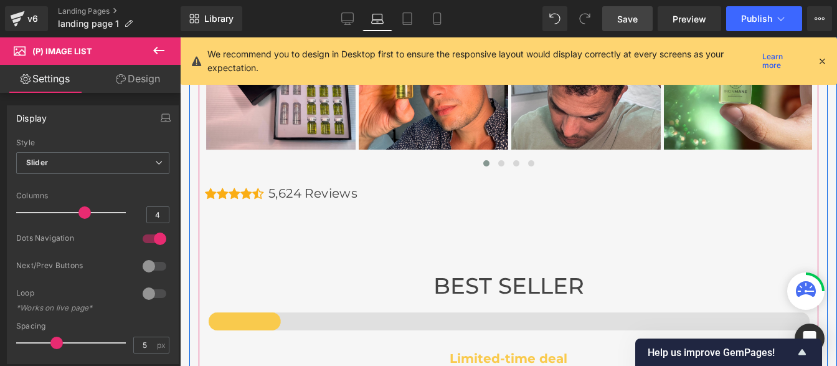
scroll to position [3935, 0]
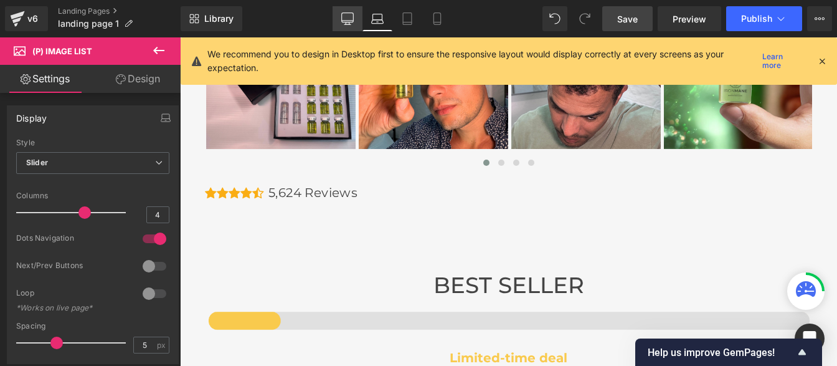
click at [346, 16] on icon at bounding box center [347, 18] width 12 height 12
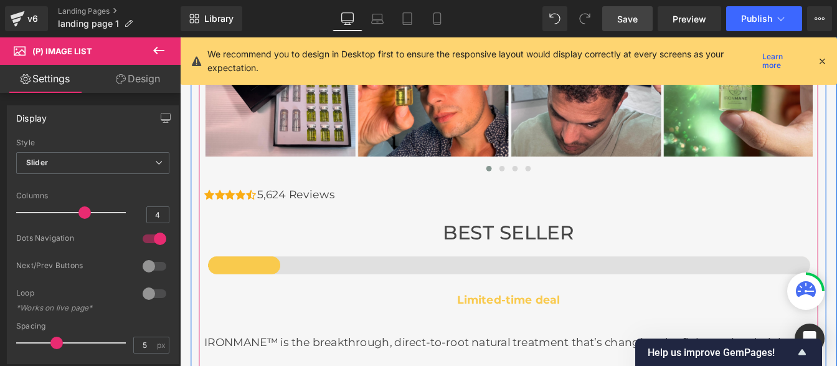
scroll to position [3904, 0]
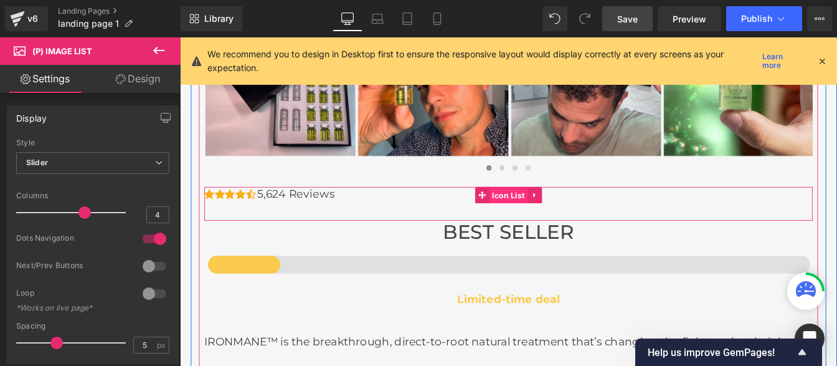
click at [549, 215] on span "Icon List" at bounding box center [557, 218] width 44 height 19
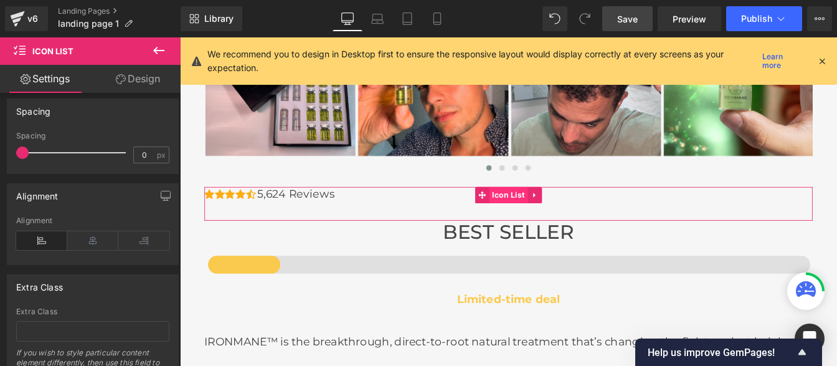
scroll to position [193, 0]
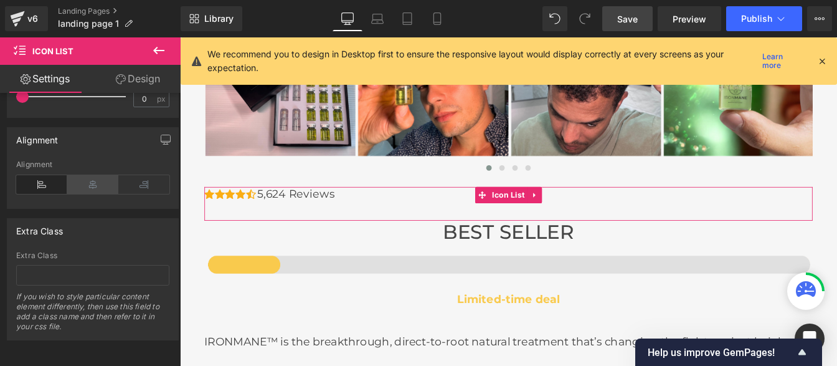
click at [88, 179] on icon at bounding box center [92, 184] width 51 height 19
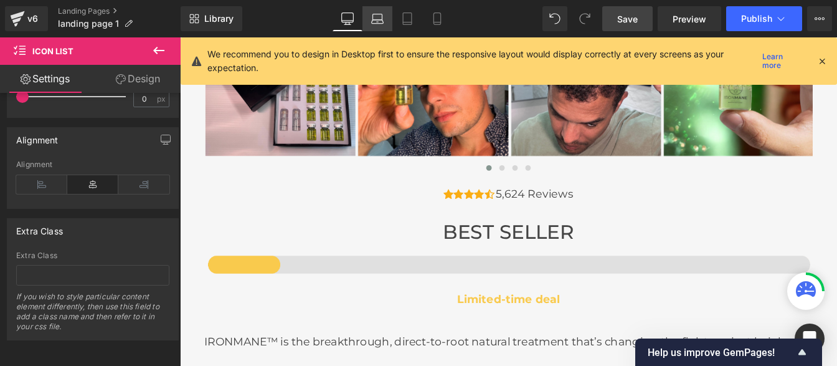
click at [381, 17] on icon at bounding box center [377, 18] width 12 height 12
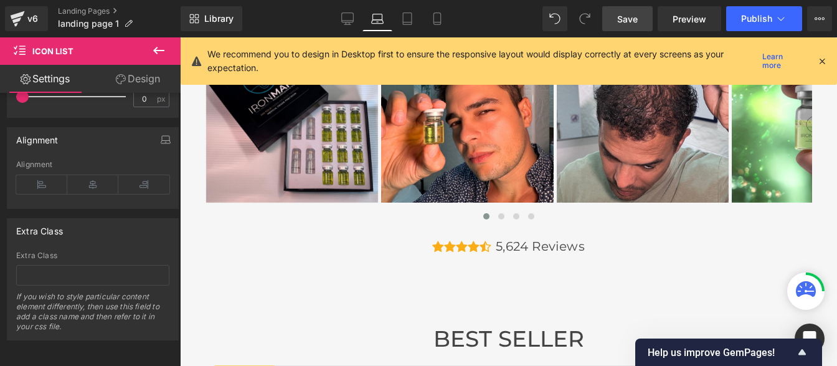
scroll to position [3909, 0]
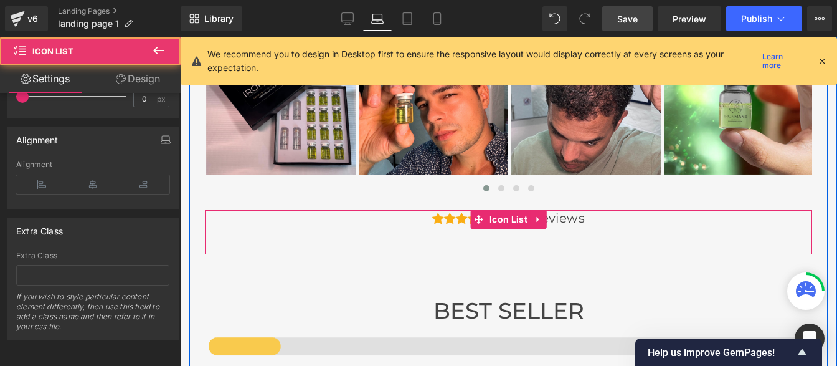
click at [478, 215] on div "5,624 Reviews Text Block" at bounding box center [508, 226] width 153 height 32
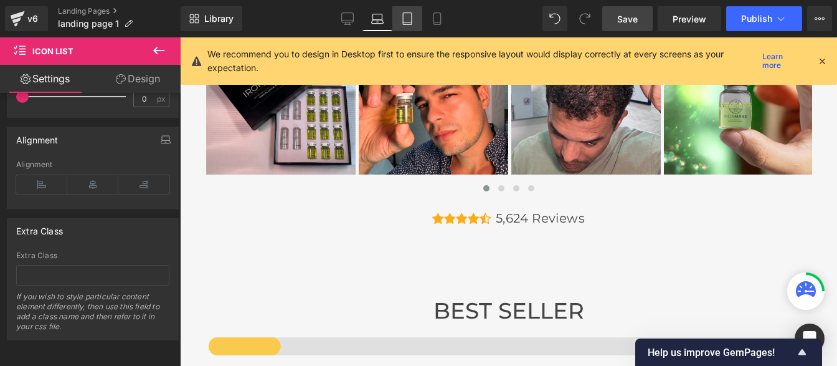
click at [408, 21] on icon at bounding box center [407, 18] width 12 height 12
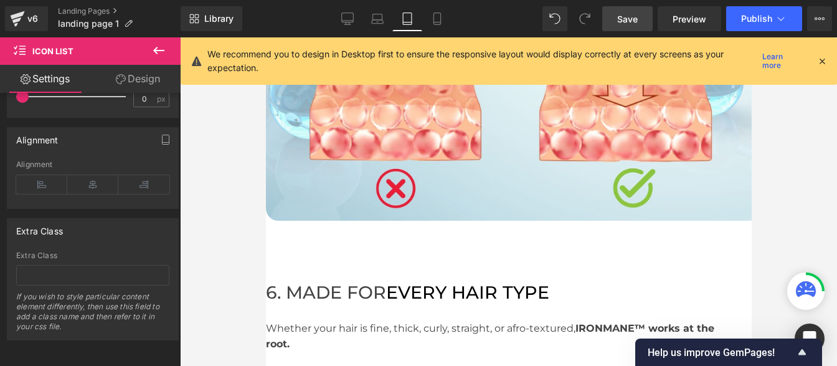
scroll to position [5588, 0]
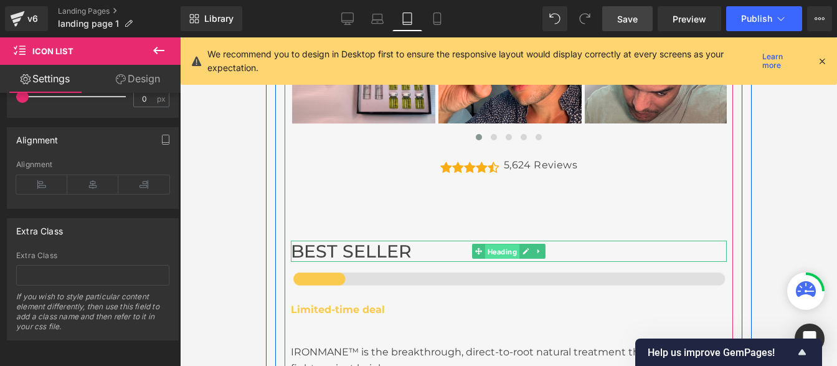
click at [498, 259] on span "Heading" at bounding box center [502, 251] width 34 height 15
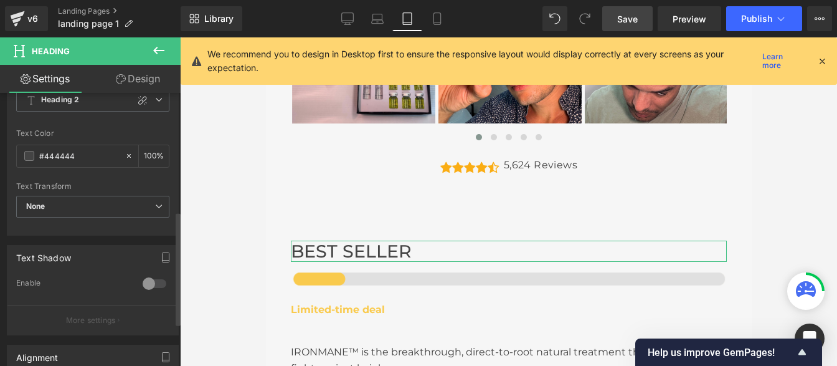
scroll to position [301, 0]
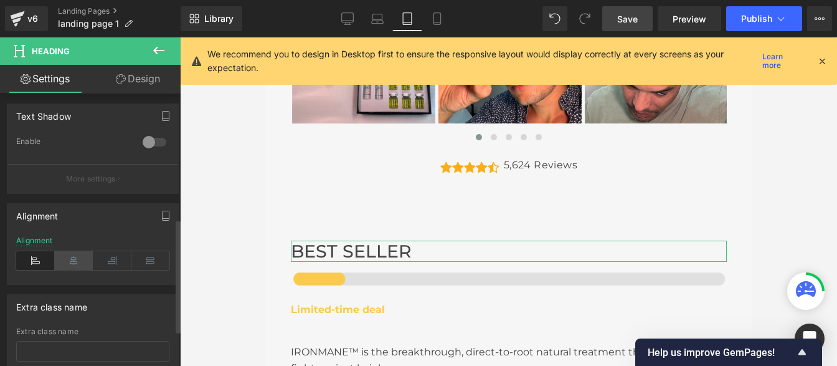
click at [77, 265] on icon at bounding box center [74, 260] width 39 height 19
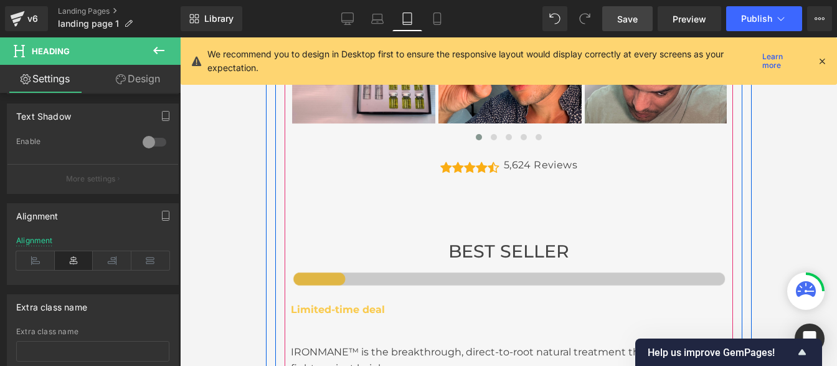
scroll to position [5731, 0]
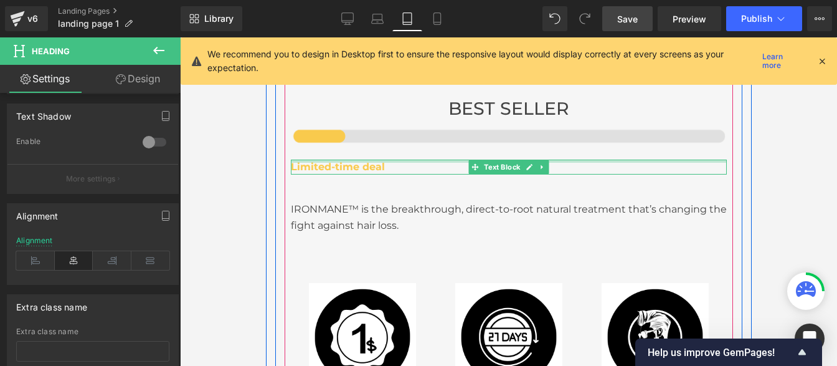
click at [344, 163] on div at bounding box center [508, 160] width 436 height 3
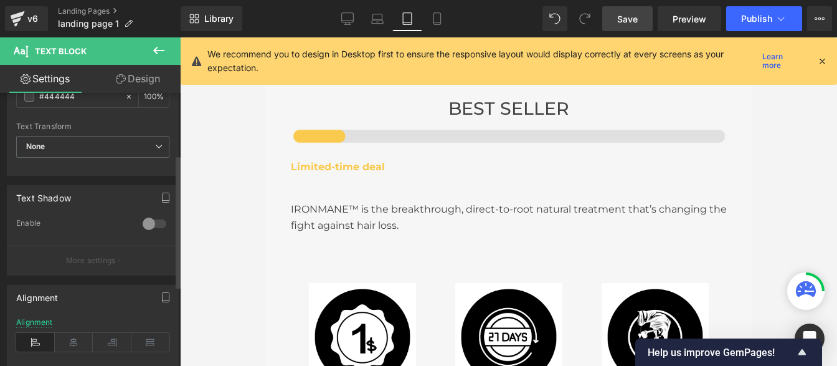
scroll to position [127, 0]
drag, startPoint x: 66, startPoint y: 344, endPoint x: 207, endPoint y: 225, distance: 184.8
click at [66, 344] on icon at bounding box center [74, 338] width 39 height 19
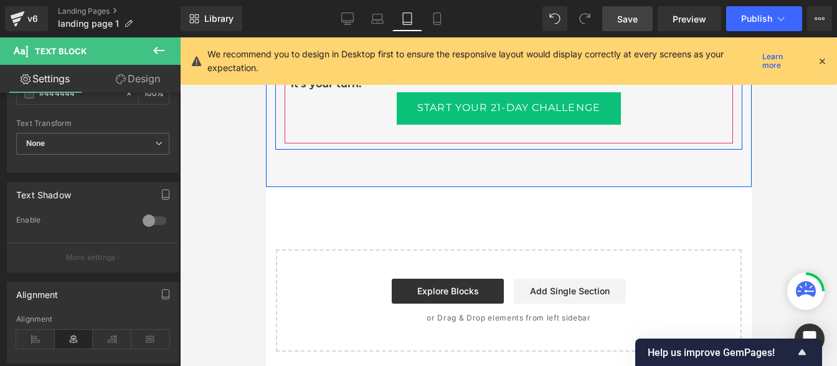
scroll to position [6109, 0]
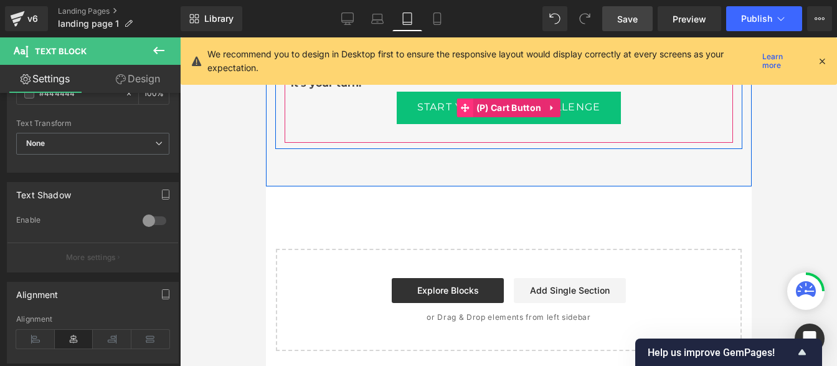
click at [456, 117] on span at bounding box center [464, 107] width 16 height 19
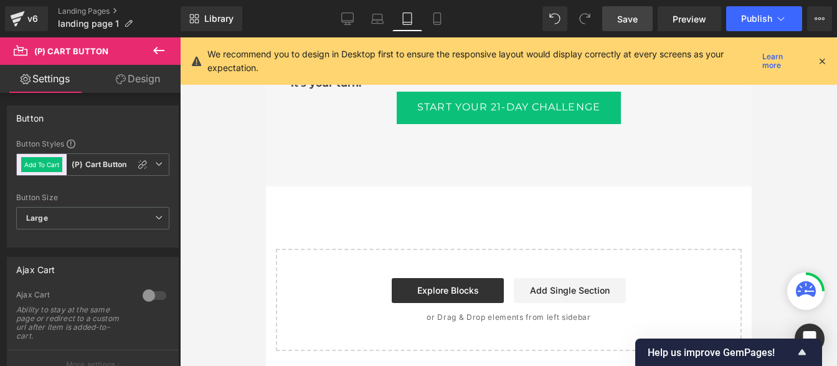
click at [134, 80] on link "Design" at bounding box center [138, 79] width 90 height 28
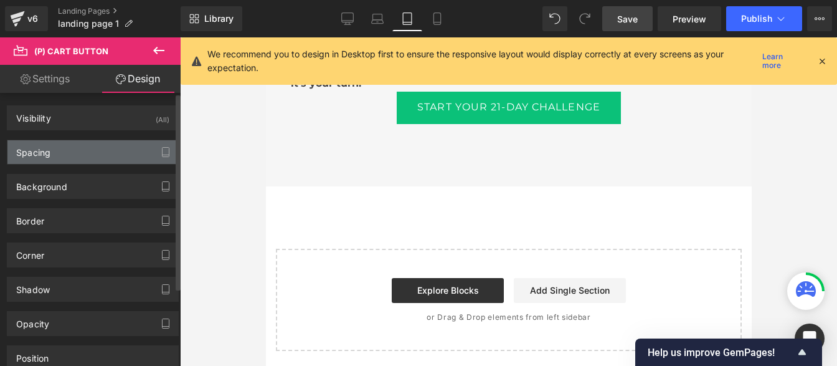
click at [66, 161] on div "Spacing" at bounding box center [92, 152] width 171 height 24
type input "0"
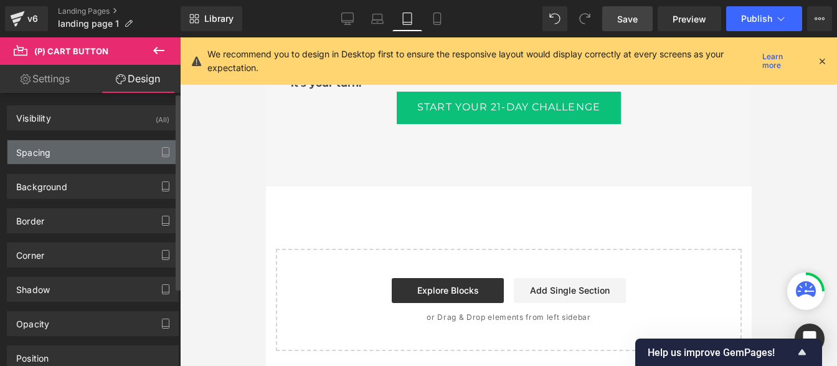
type input "0"
type input "33"
type input "0"
type input "33"
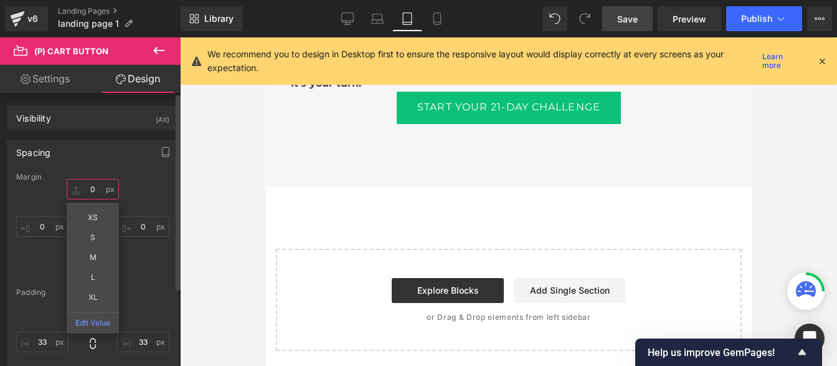
click at [95, 186] on input "0" at bounding box center [93, 189] width 52 height 21
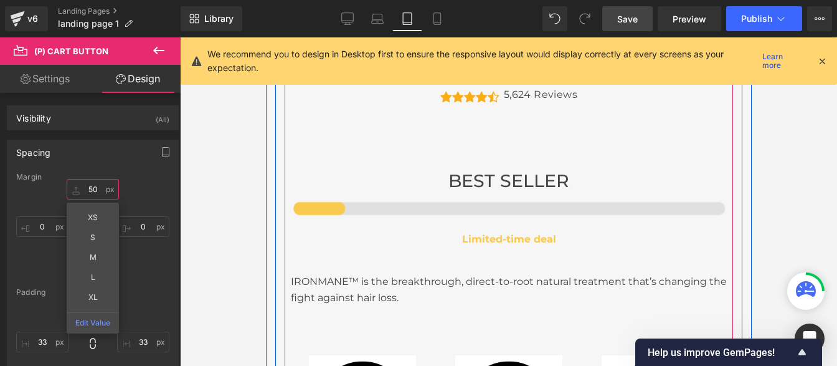
scroll to position [5641, 0]
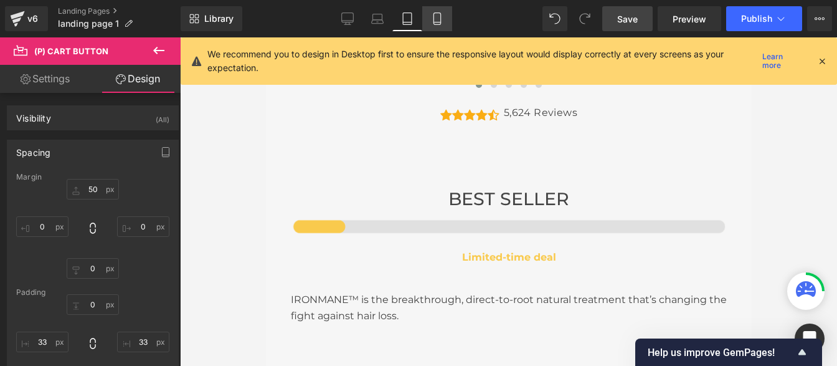
click at [432, 24] on icon at bounding box center [437, 18] width 12 height 12
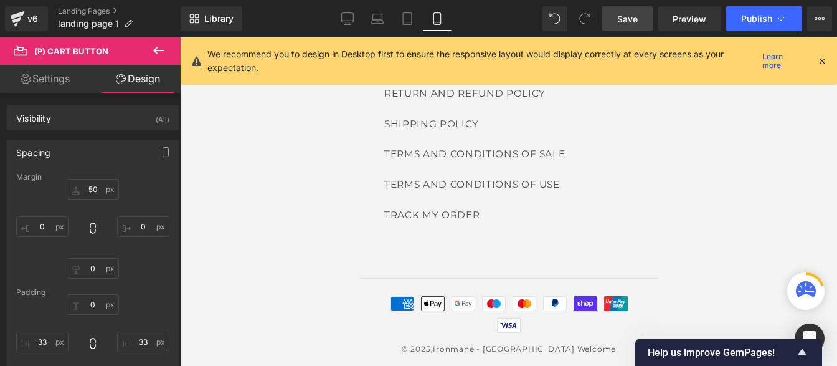
type input "50"
type input "0"
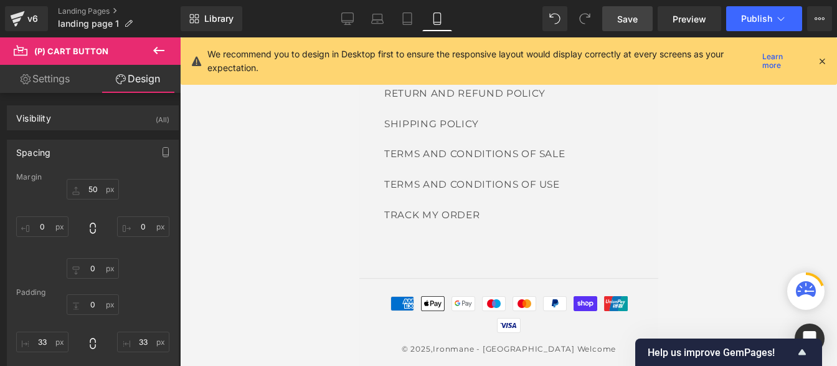
type input "33"
type input "0"
type input "33"
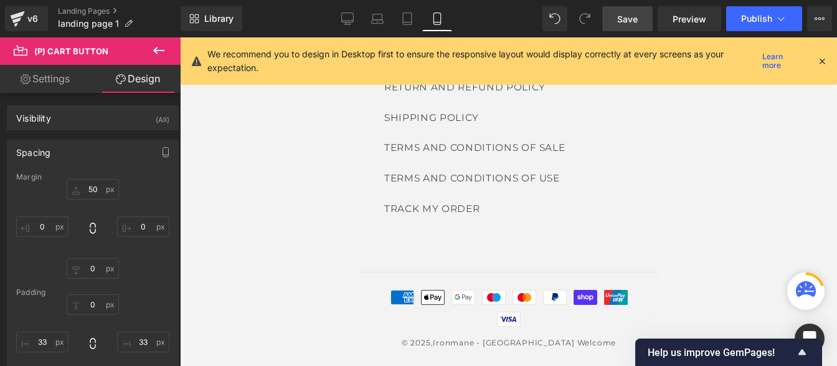
scroll to position [4303, 0]
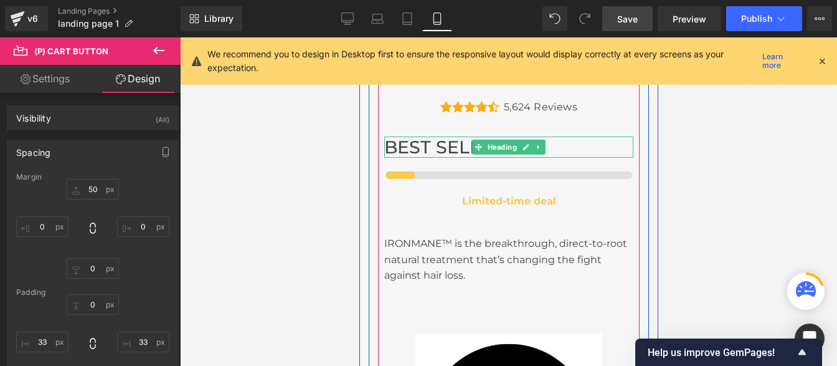
click at [422, 136] on h1 "BEST SELLER" at bounding box center [508, 146] width 249 height 21
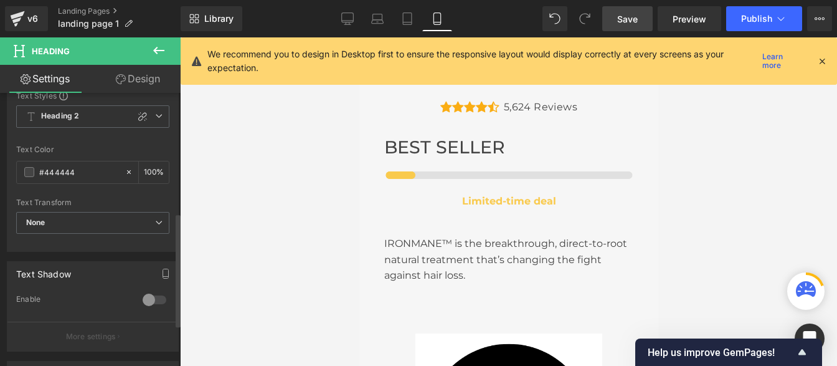
scroll to position [287, 0]
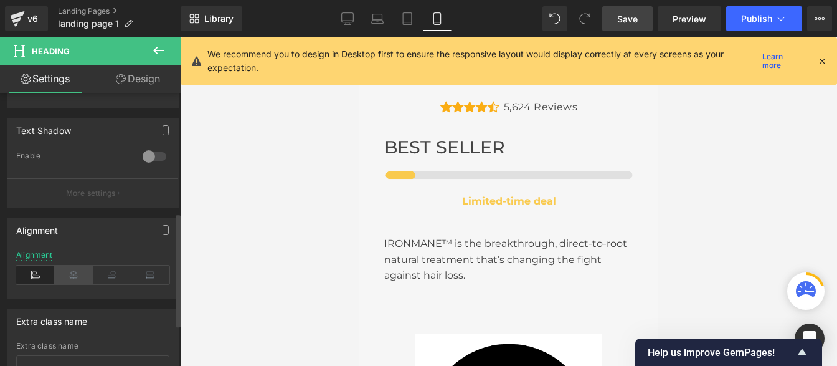
click at [72, 275] on icon at bounding box center [74, 274] width 39 height 19
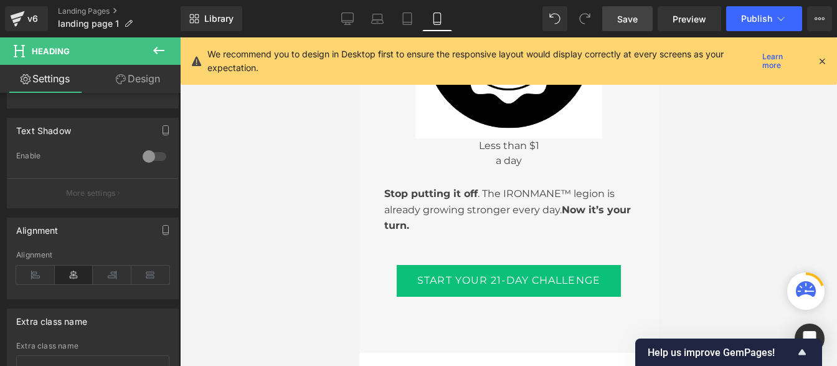
scroll to position [4674, 0]
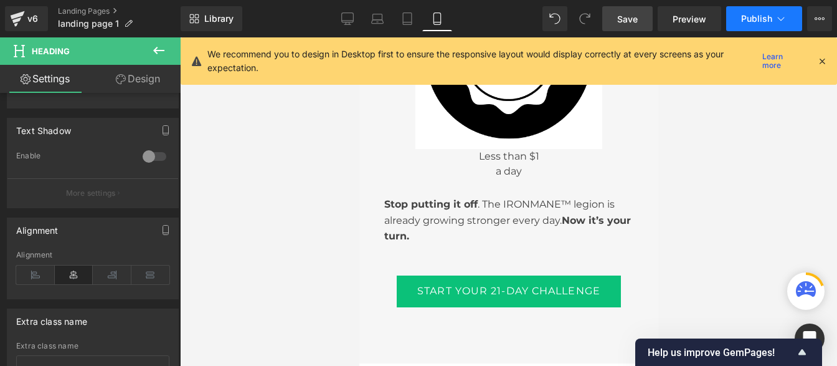
click at [757, 21] on span "Publish" at bounding box center [756, 19] width 31 height 10
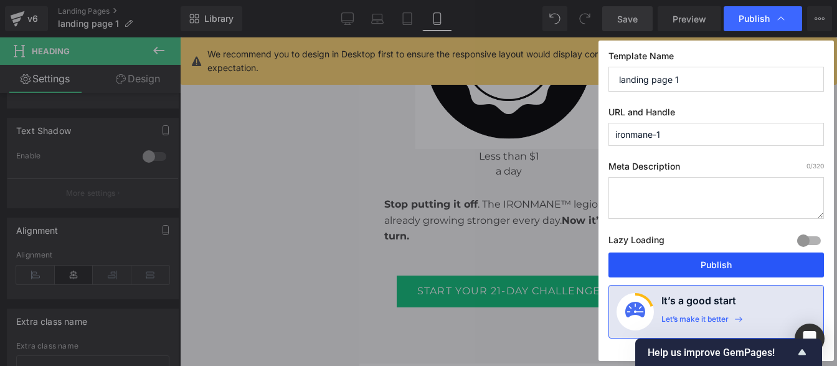
click at [705, 262] on button "Publish" at bounding box center [715, 264] width 215 height 25
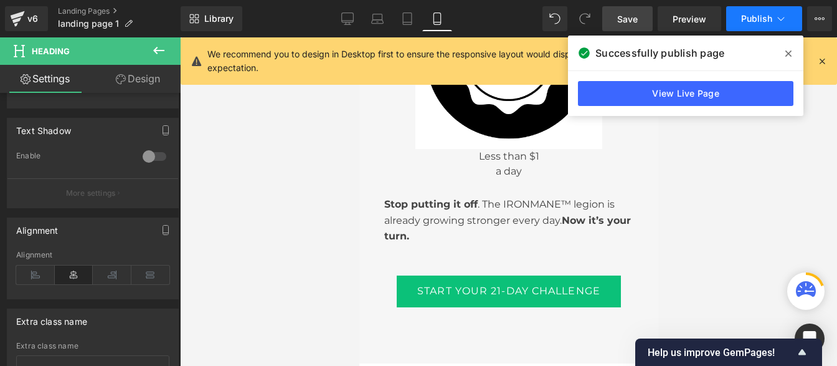
click at [754, 23] on span "Publish" at bounding box center [756, 19] width 31 height 10
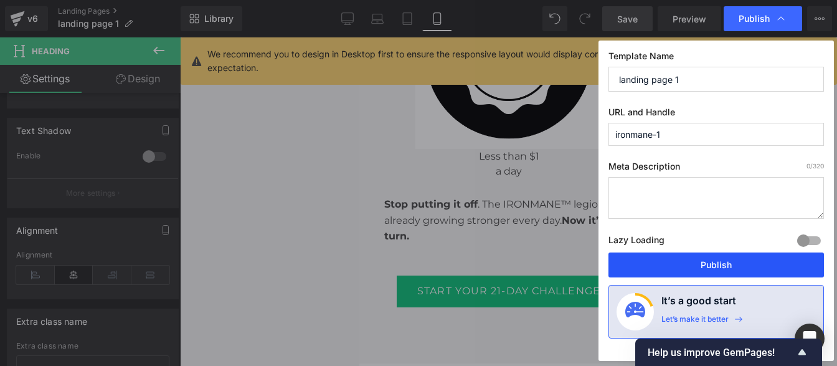
click at [661, 264] on button "Publish" at bounding box center [715, 264] width 215 height 25
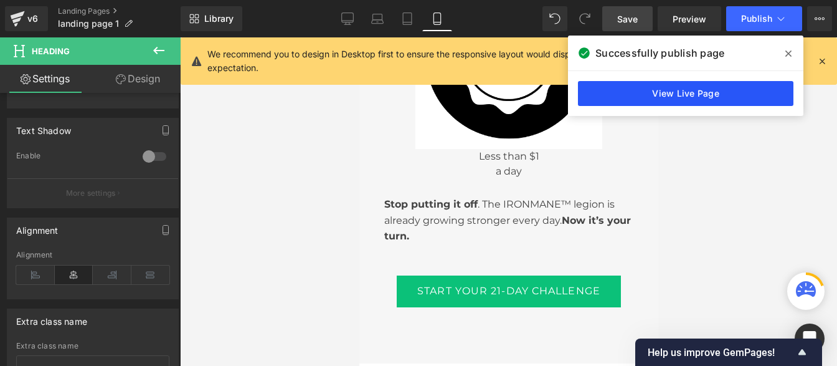
click at [641, 88] on link "View Live Page" at bounding box center [685, 93] width 215 height 25
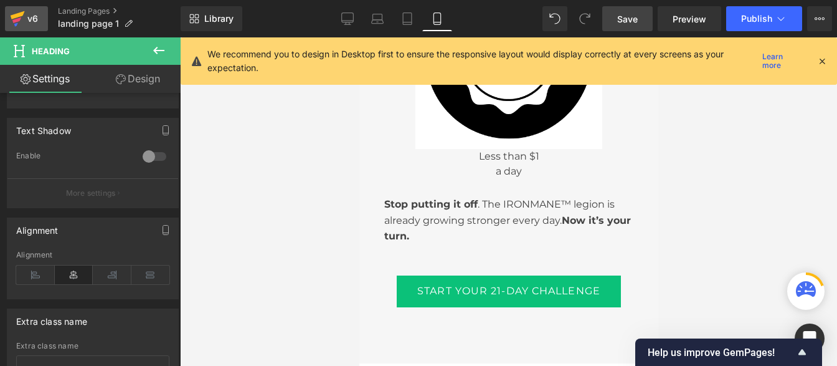
click at [31, 14] on div "v6" at bounding box center [33, 19] width 16 height 16
click at [764, 21] on span "Publish" at bounding box center [756, 19] width 31 height 10
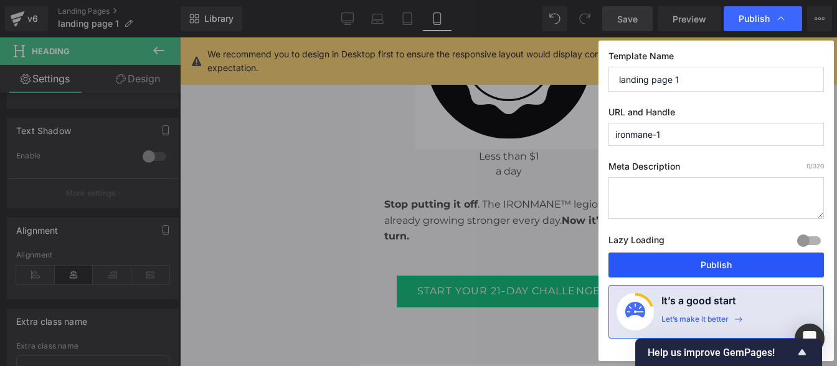
click at [713, 263] on button "Publish" at bounding box center [715, 264] width 215 height 25
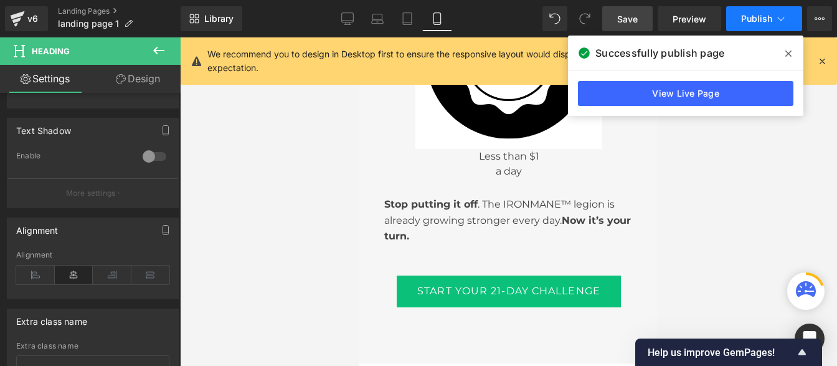
click at [757, 19] on span "Publish" at bounding box center [756, 19] width 31 height 10
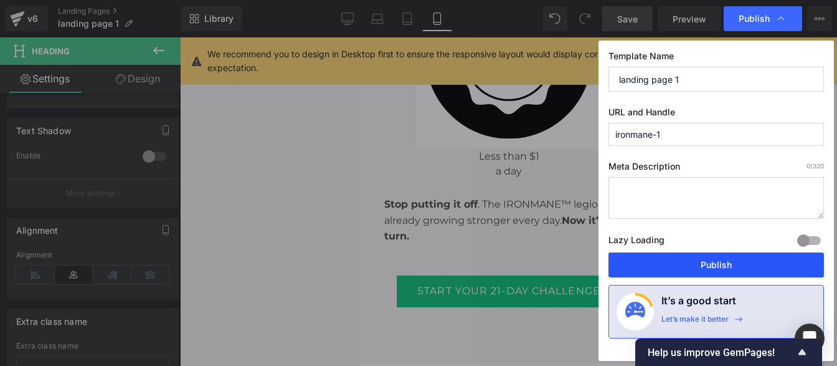
click at [686, 268] on button "Publish" at bounding box center [715, 264] width 215 height 25
